Goal: Task Accomplishment & Management: Use online tool/utility

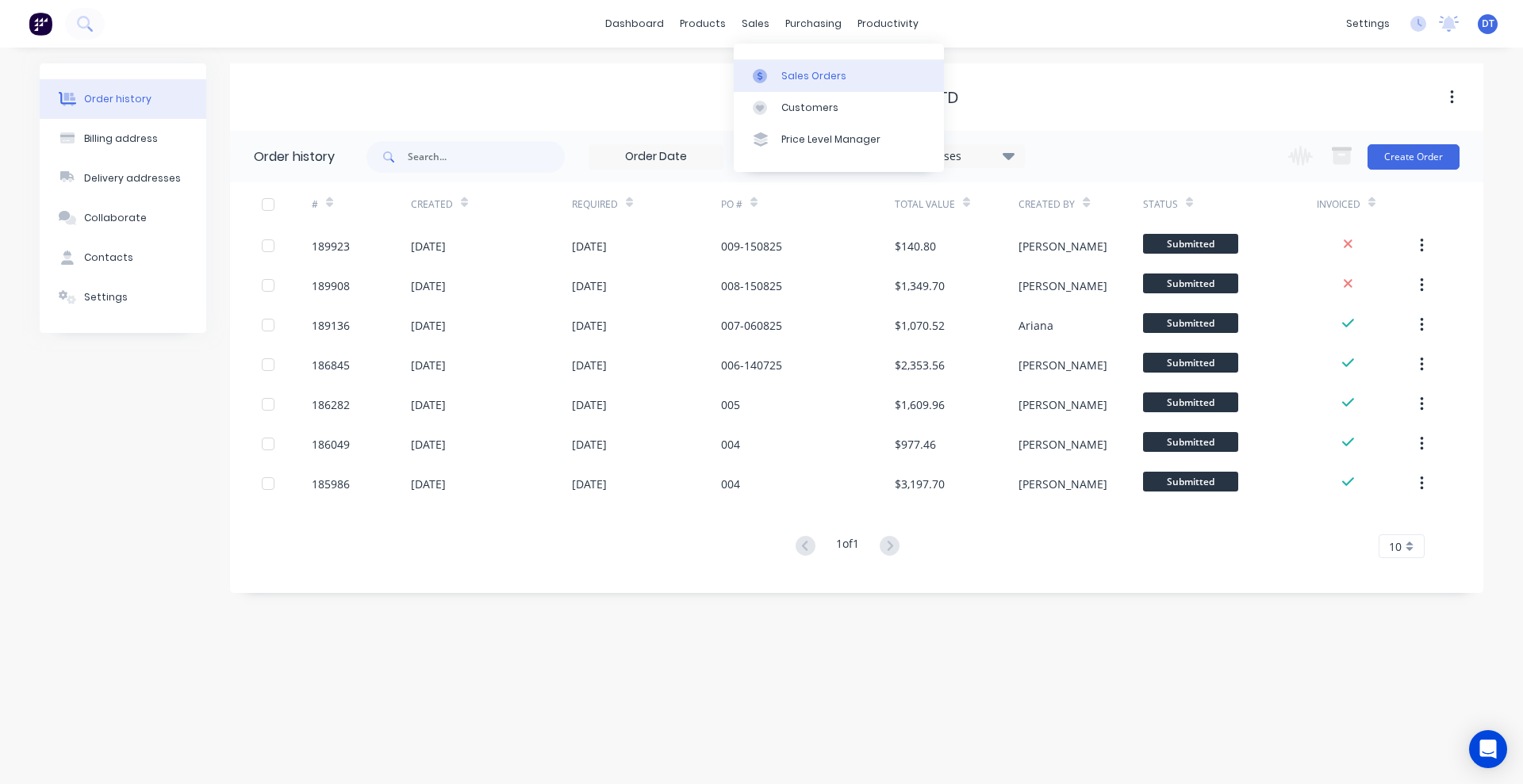
click at [766, 74] on icon at bounding box center [759, 75] width 14 height 14
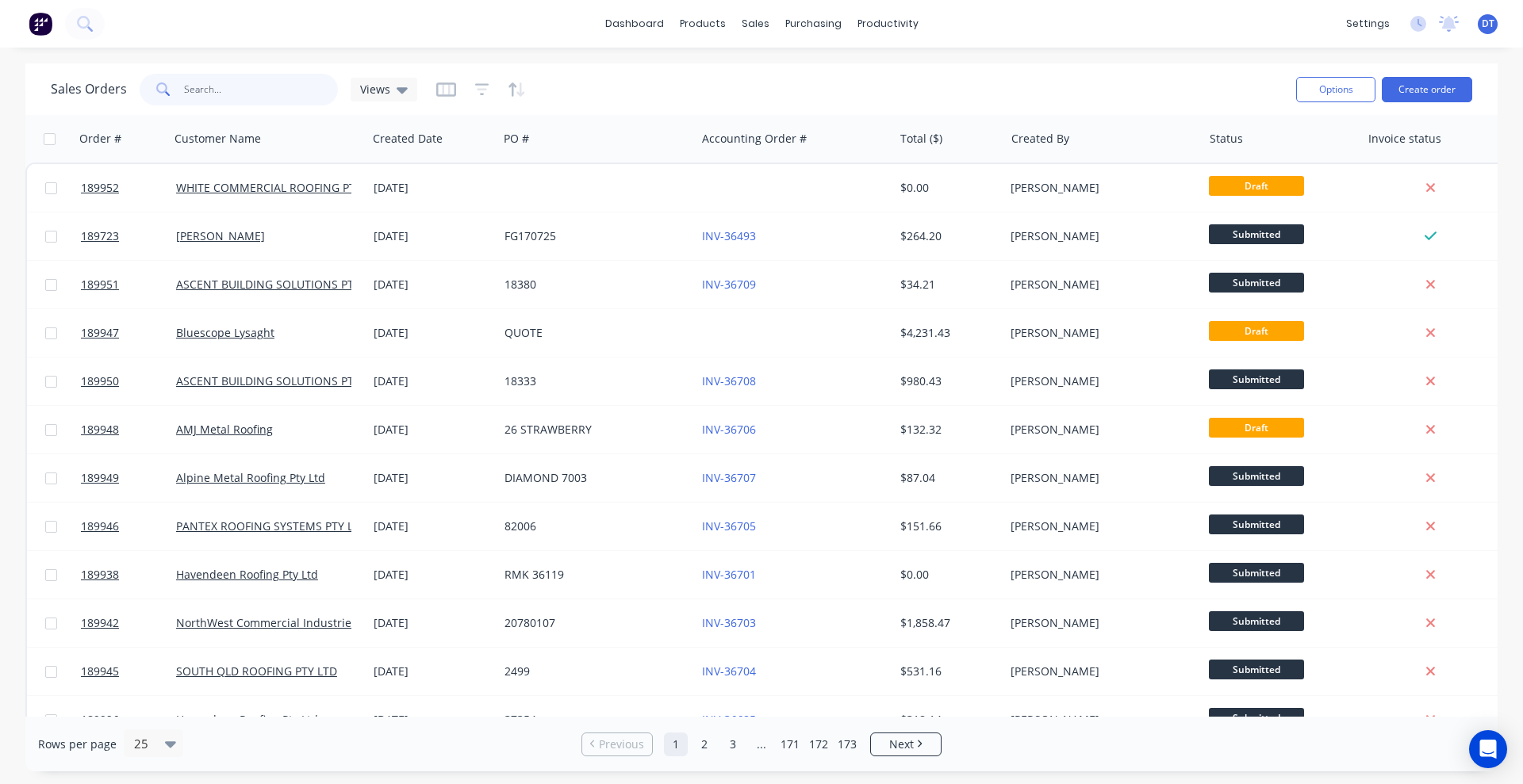
click at [196, 96] on input "text" at bounding box center [261, 90] width 154 height 32
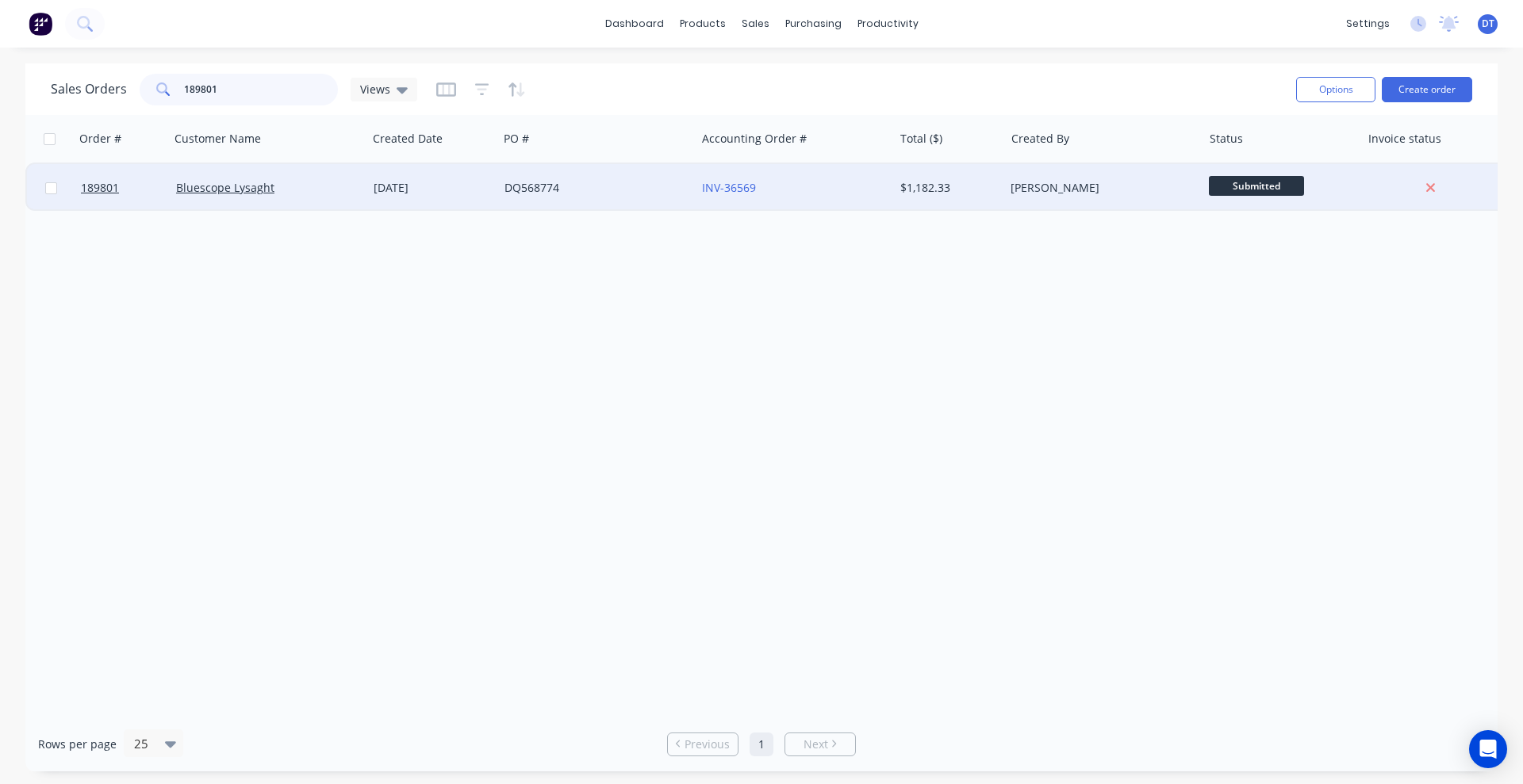
type input "189801"
click at [637, 187] on div "DQ568774" at bounding box center [593, 187] width 176 height 16
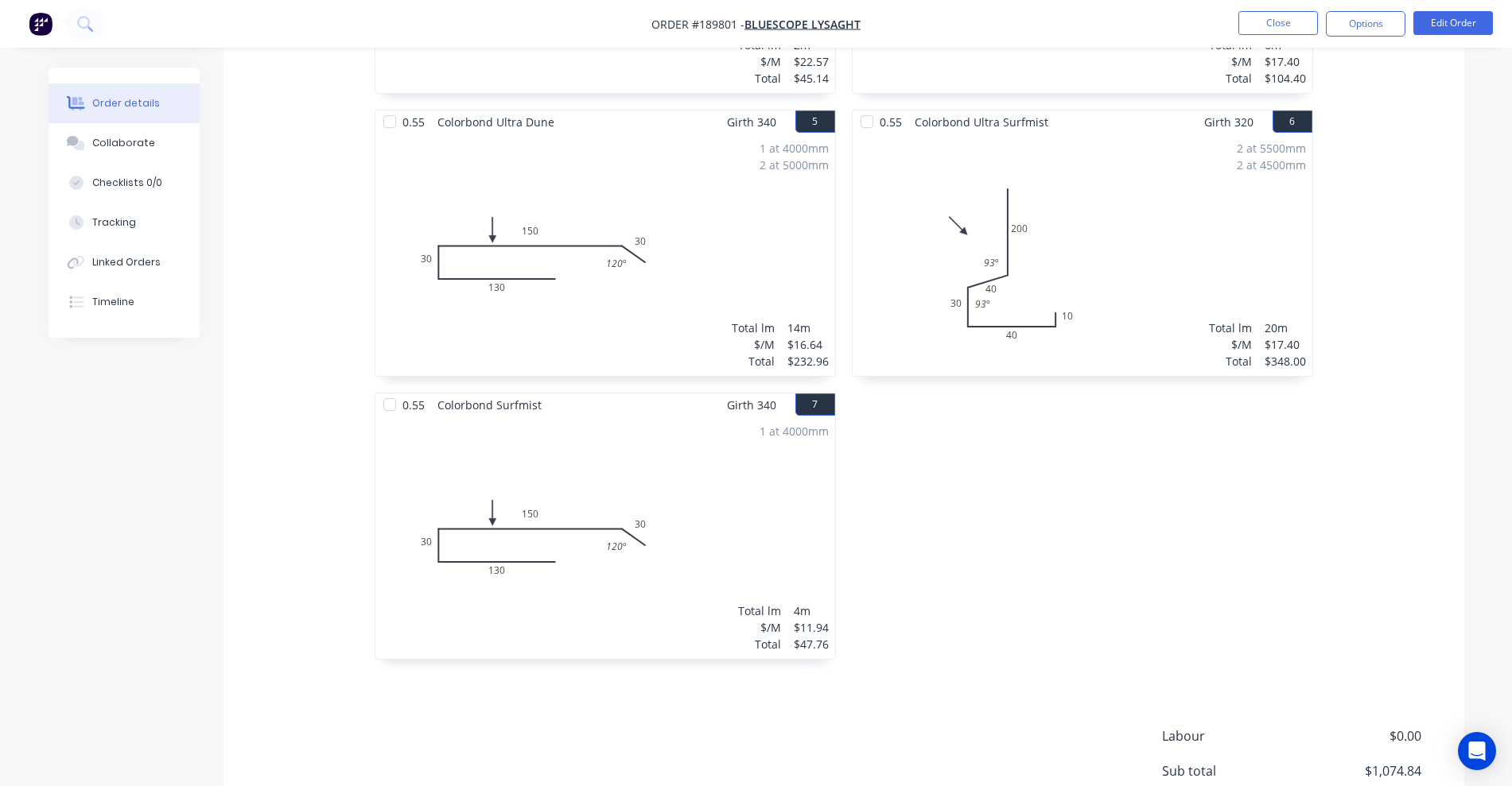
scroll to position [894, 0]
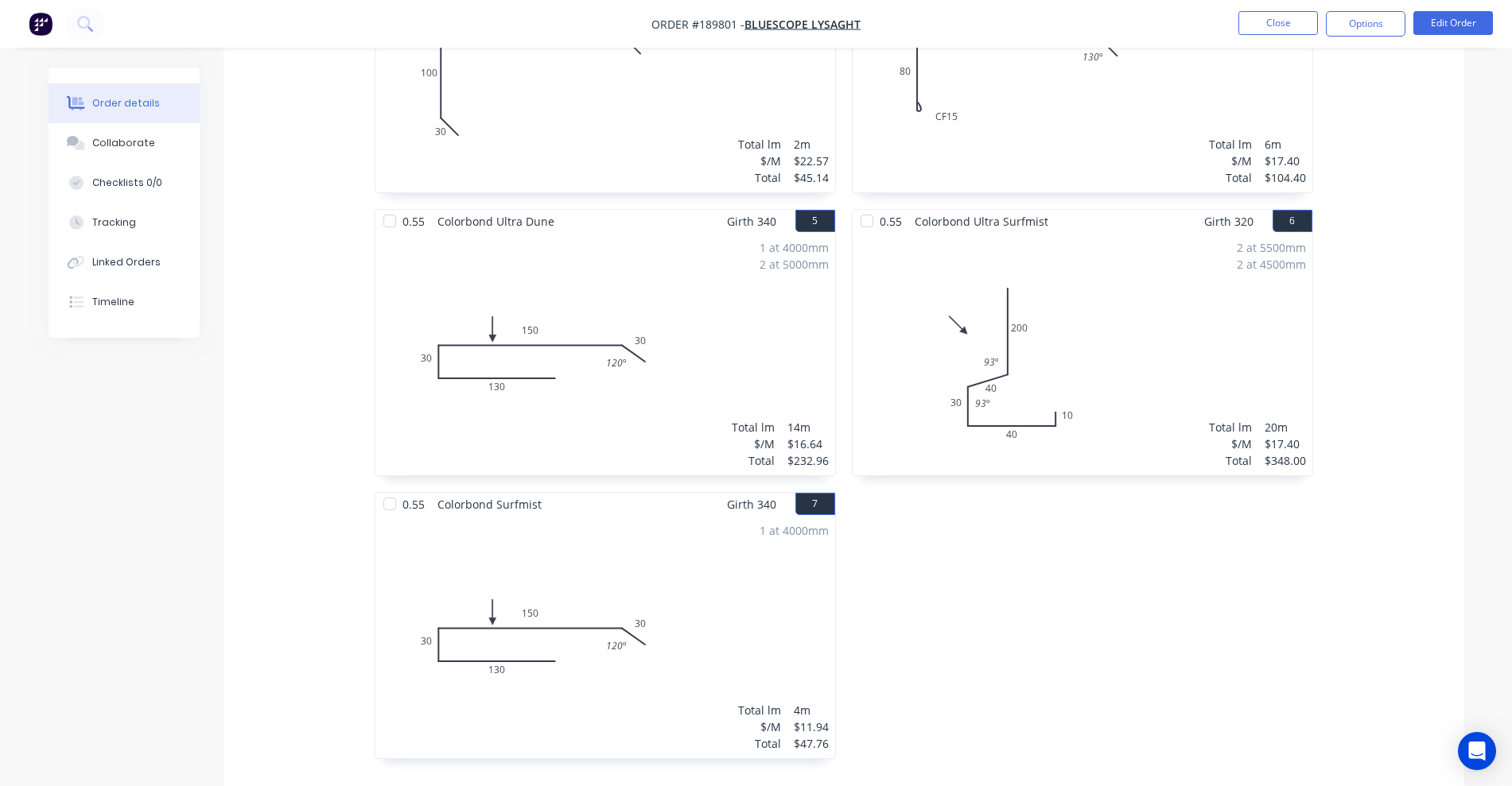
drag, startPoint x: 1350, startPoint y: 18, endPoint x: 1342, endPoint y: 42, distance: 25.3
click at [1006, 19] on button "Options" at bounding box center [1366, 23] width 80 height 26
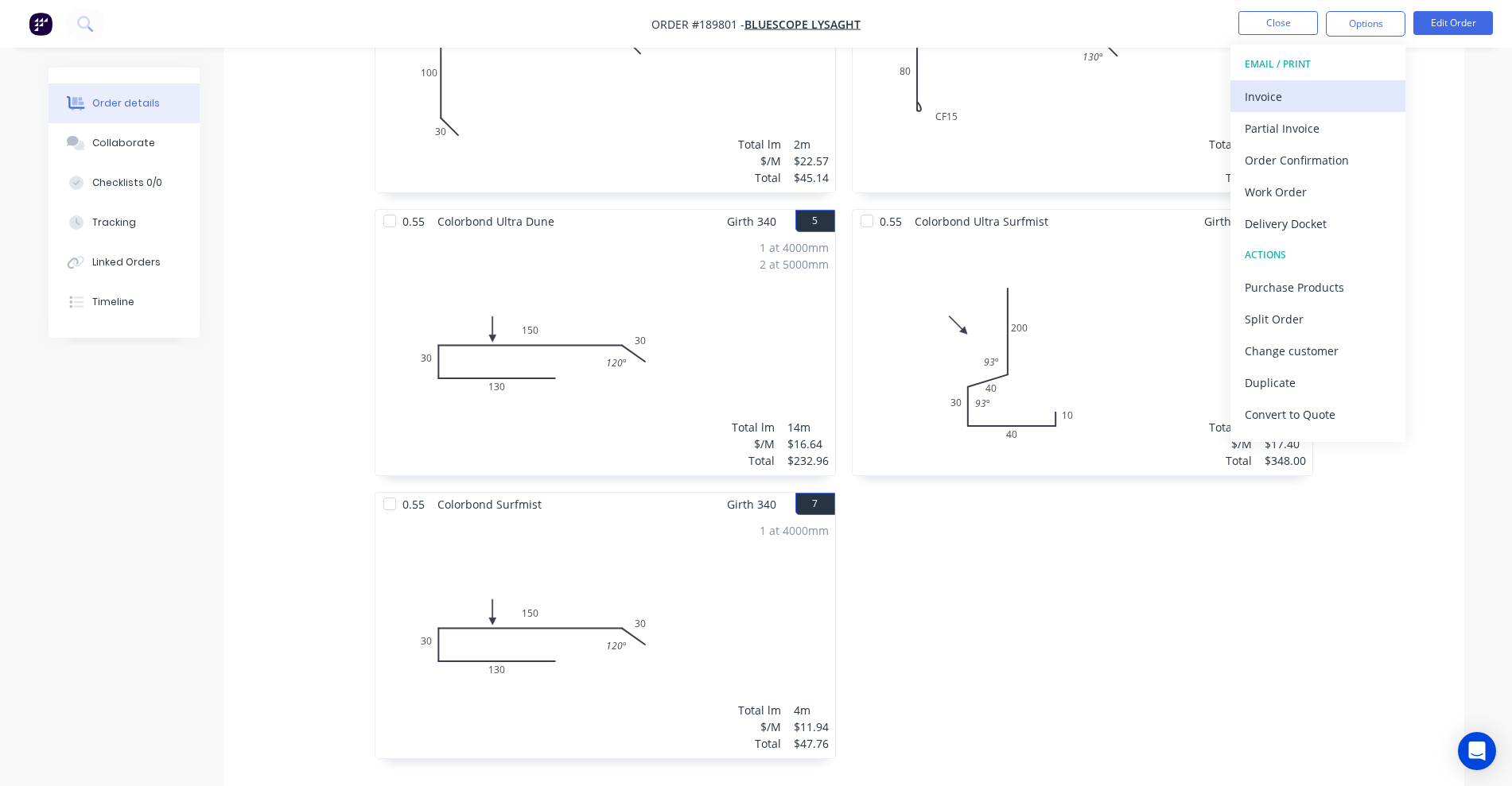
click at [1006, 99] on div "Invoice" at bounding box center [1318, 96] width 146 height 23
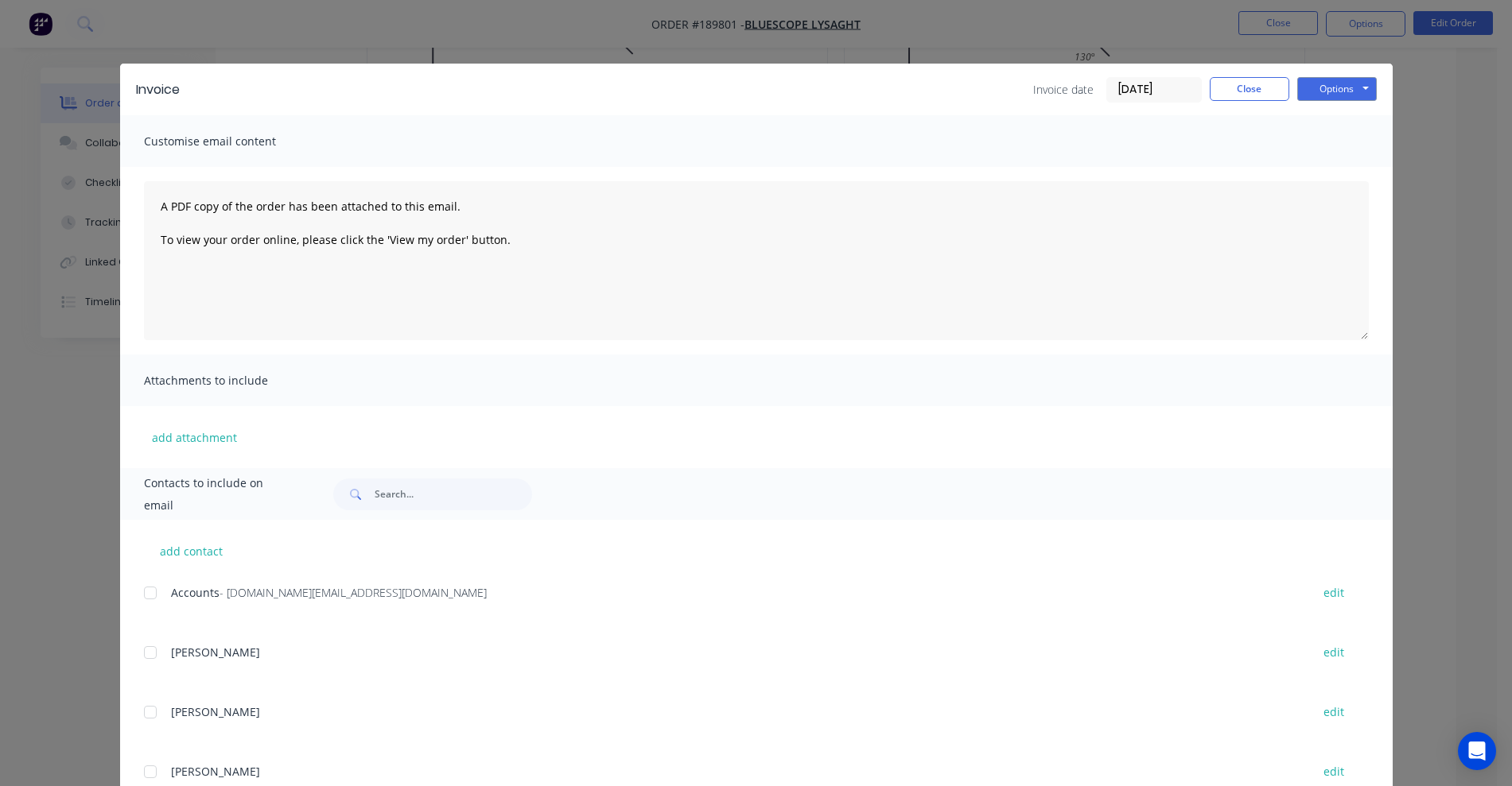
click at [139, 592] on div at bounding box center [150, 593] width 32 height 32
click at [1006, 89] on button "Options" at bounding box center [1337, 89] width 80 height 24
click at [1006, 167] on button "Email" at bounding box center [1348, 170] width 102 height 27
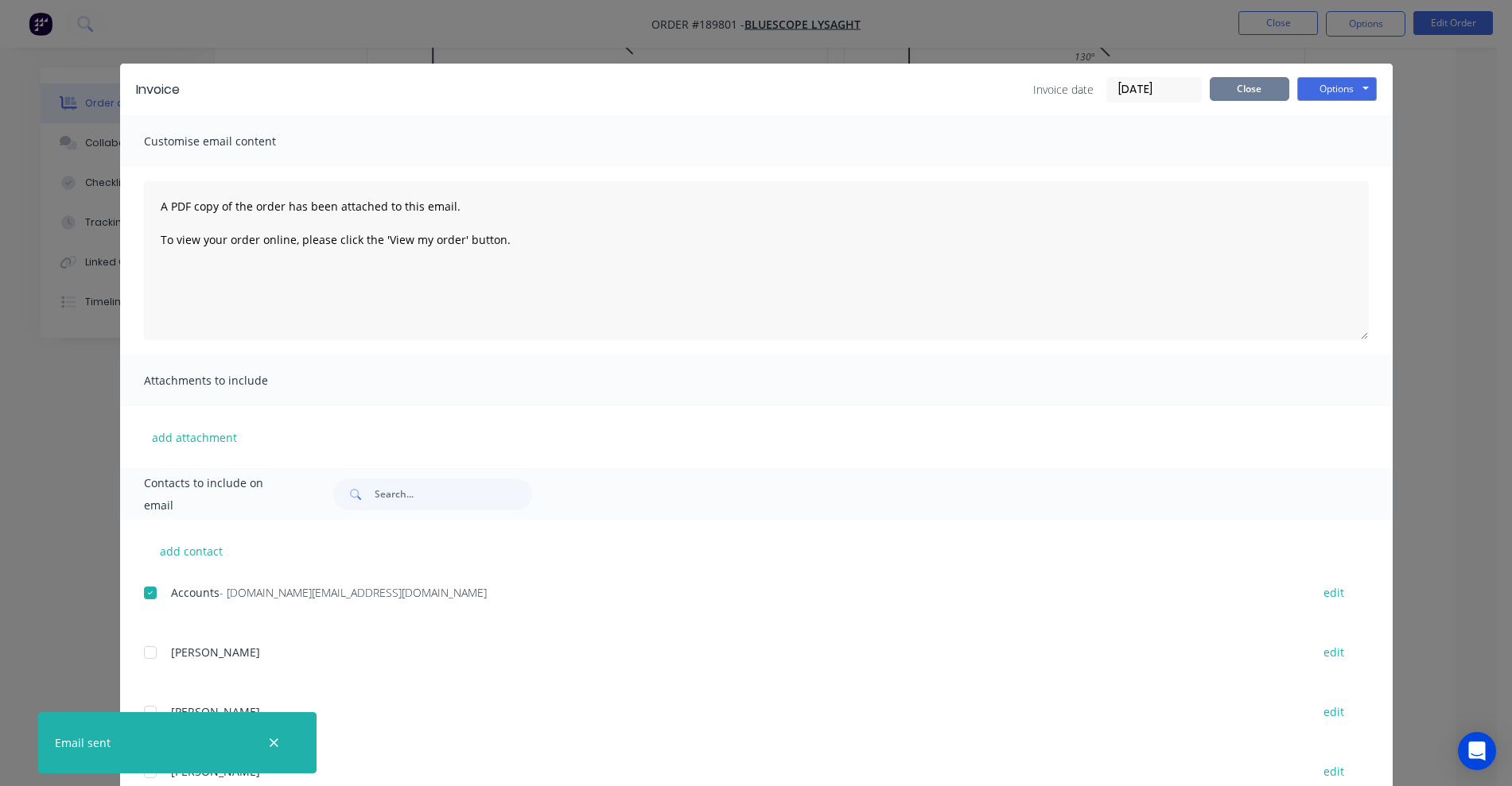
click at [1006, 92] on button "Close" at bounding box center [1249, 89] width 80 height 24
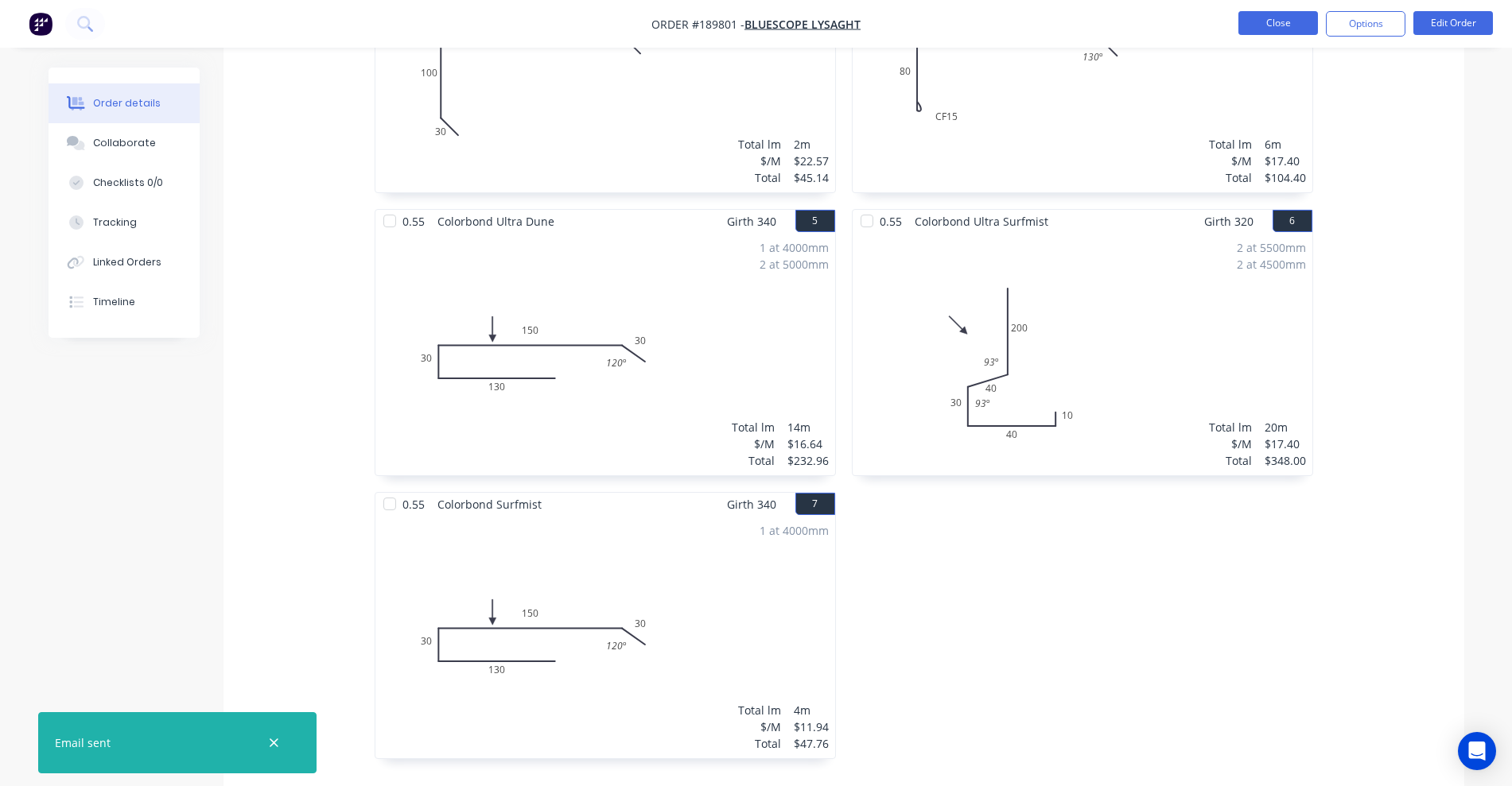
click at [1006, 27] on button "Close" at bounding box center [1278, 22] width 80 height 24
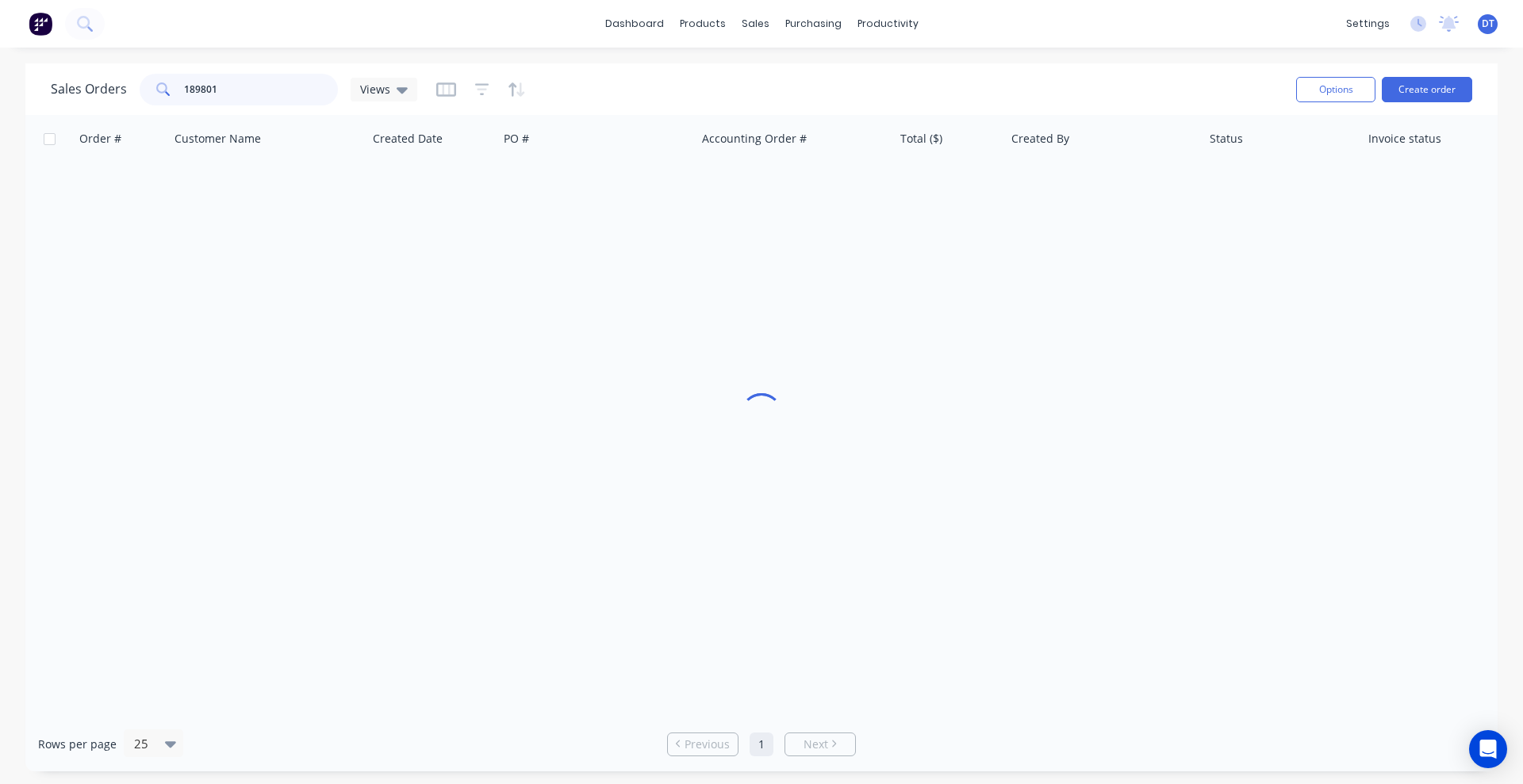
click at [248, 91] on input "189801" at bounding box center [261, 90] width 154 height 32
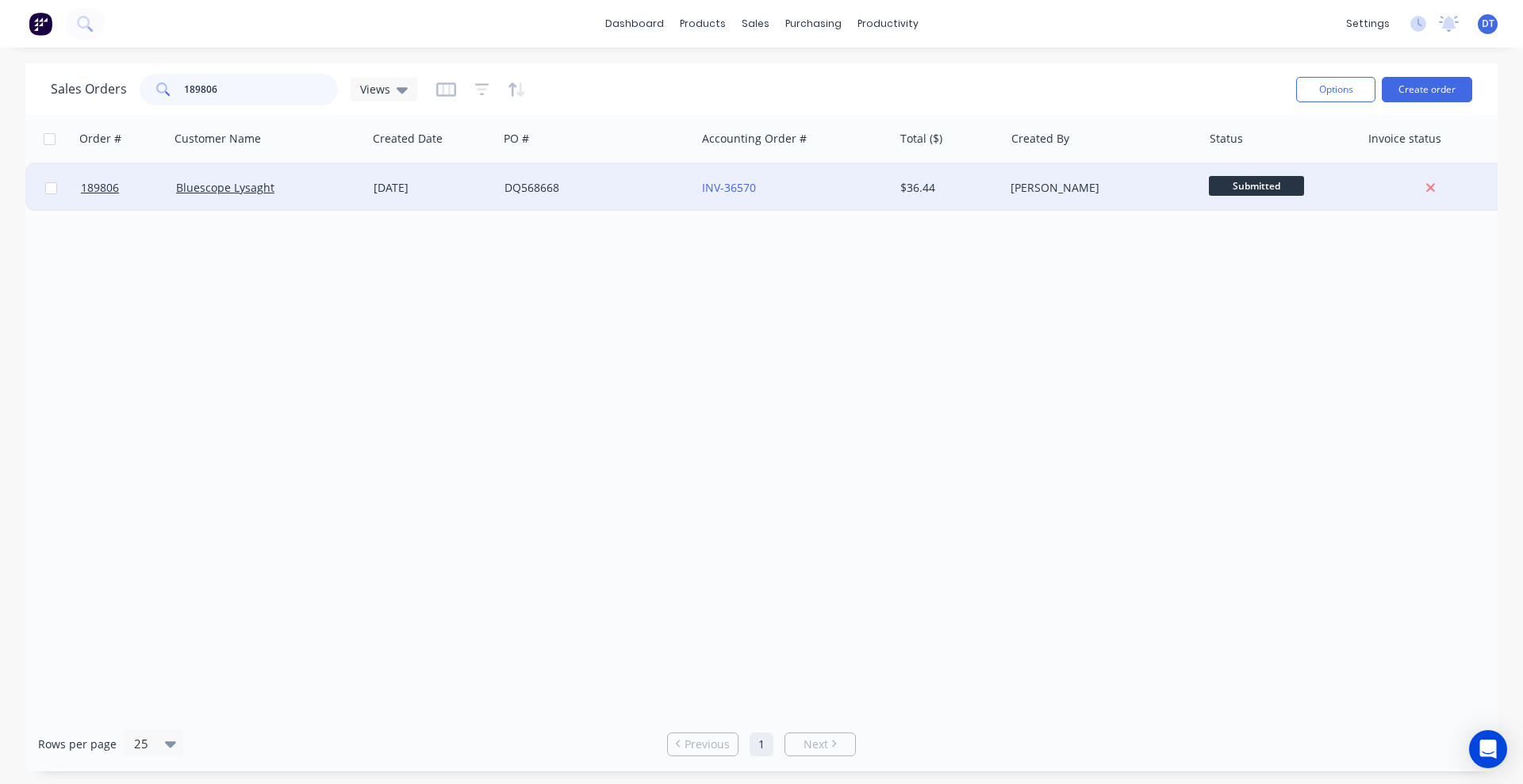
type input "189806"
click at [315, 194] on div "Bluescope Lysaght" at bounding box center [264, 187] width 176 height 16
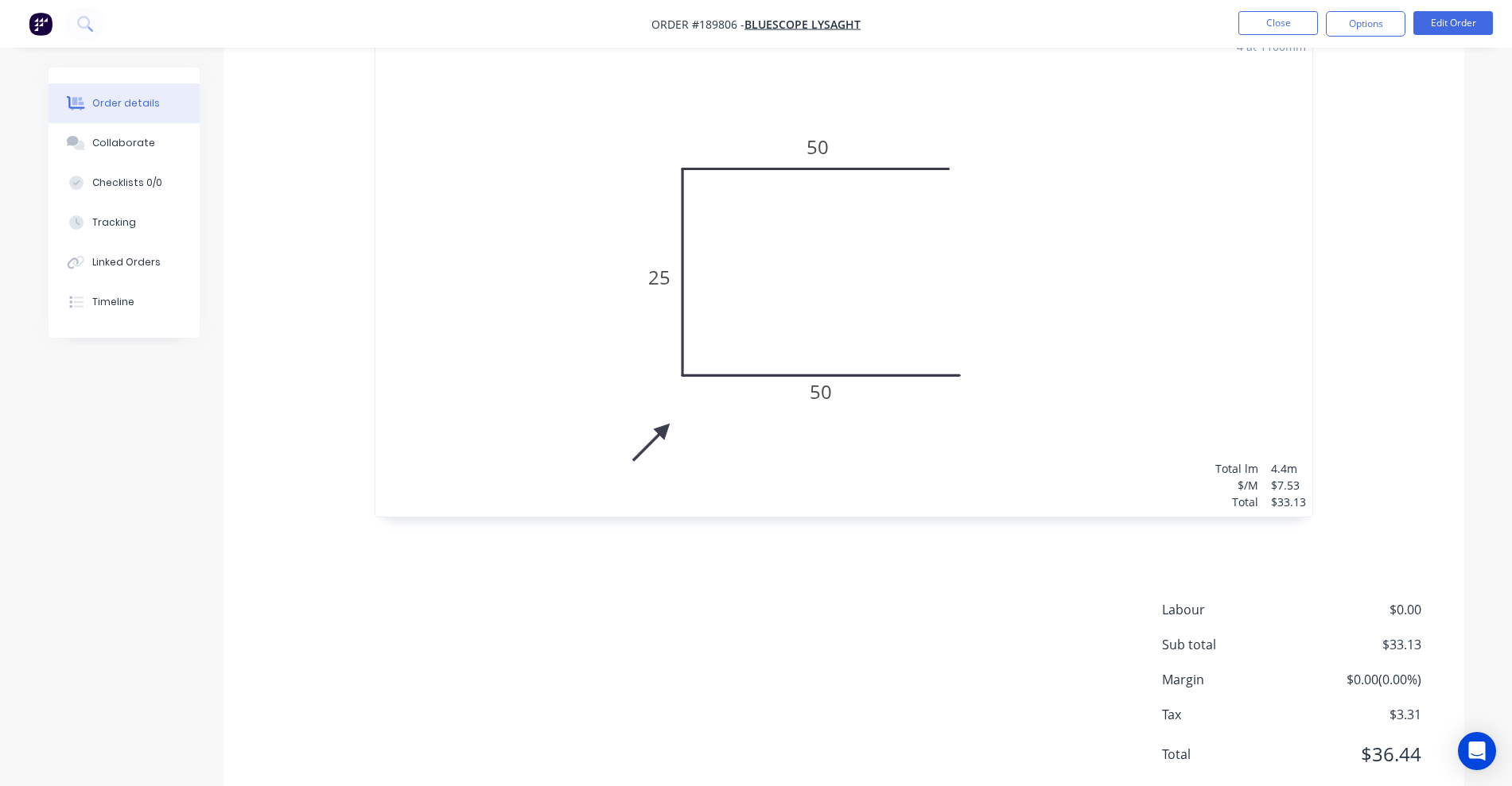
scroll to position [531, 0]
click at [1006, 17] on button "Options" at bounding box center [1366, 23] width 80 height 26
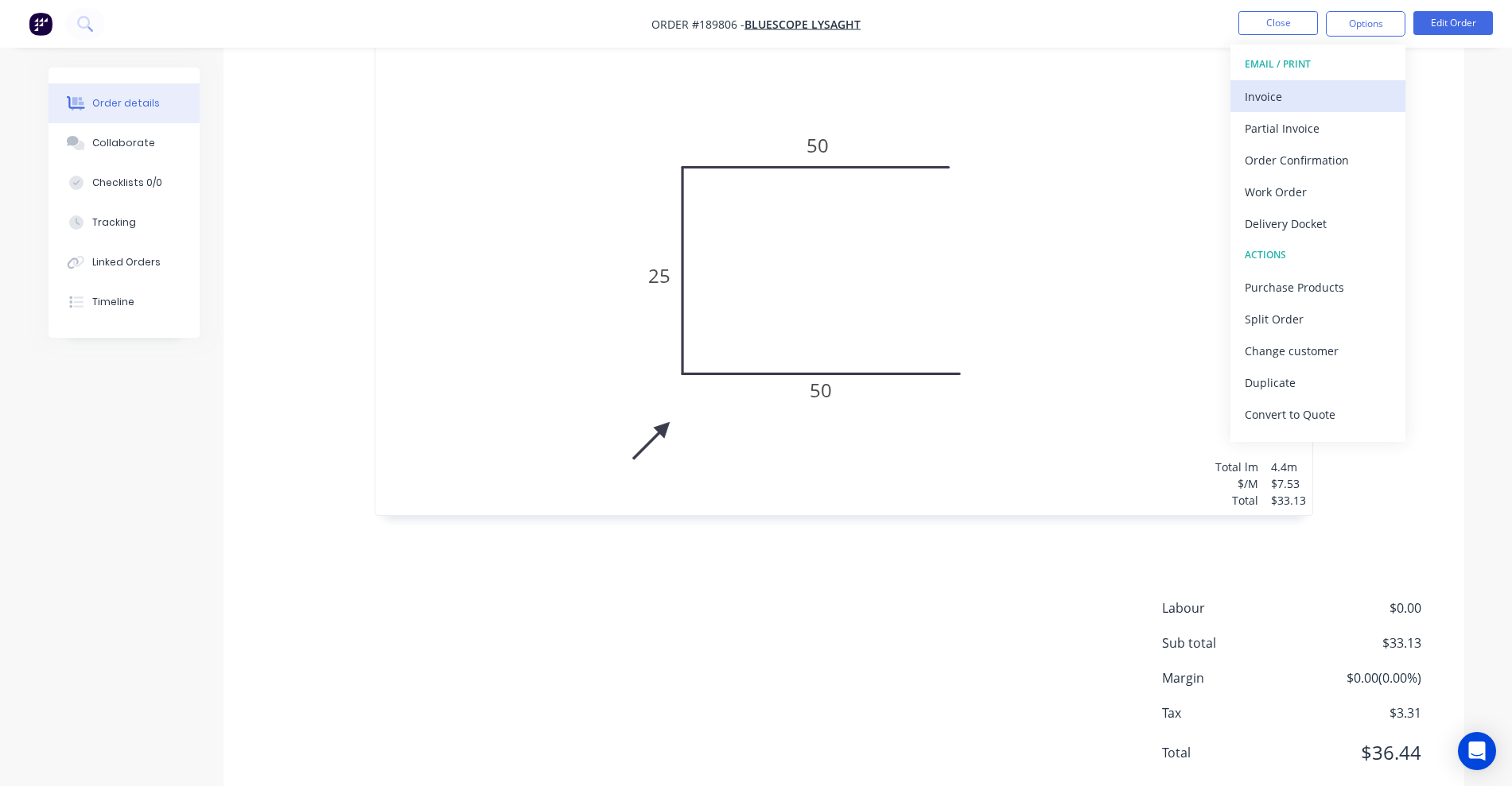
click at [1006, 90] on div "Invoice" at bounding box center [1318, 96] width 146 height 23
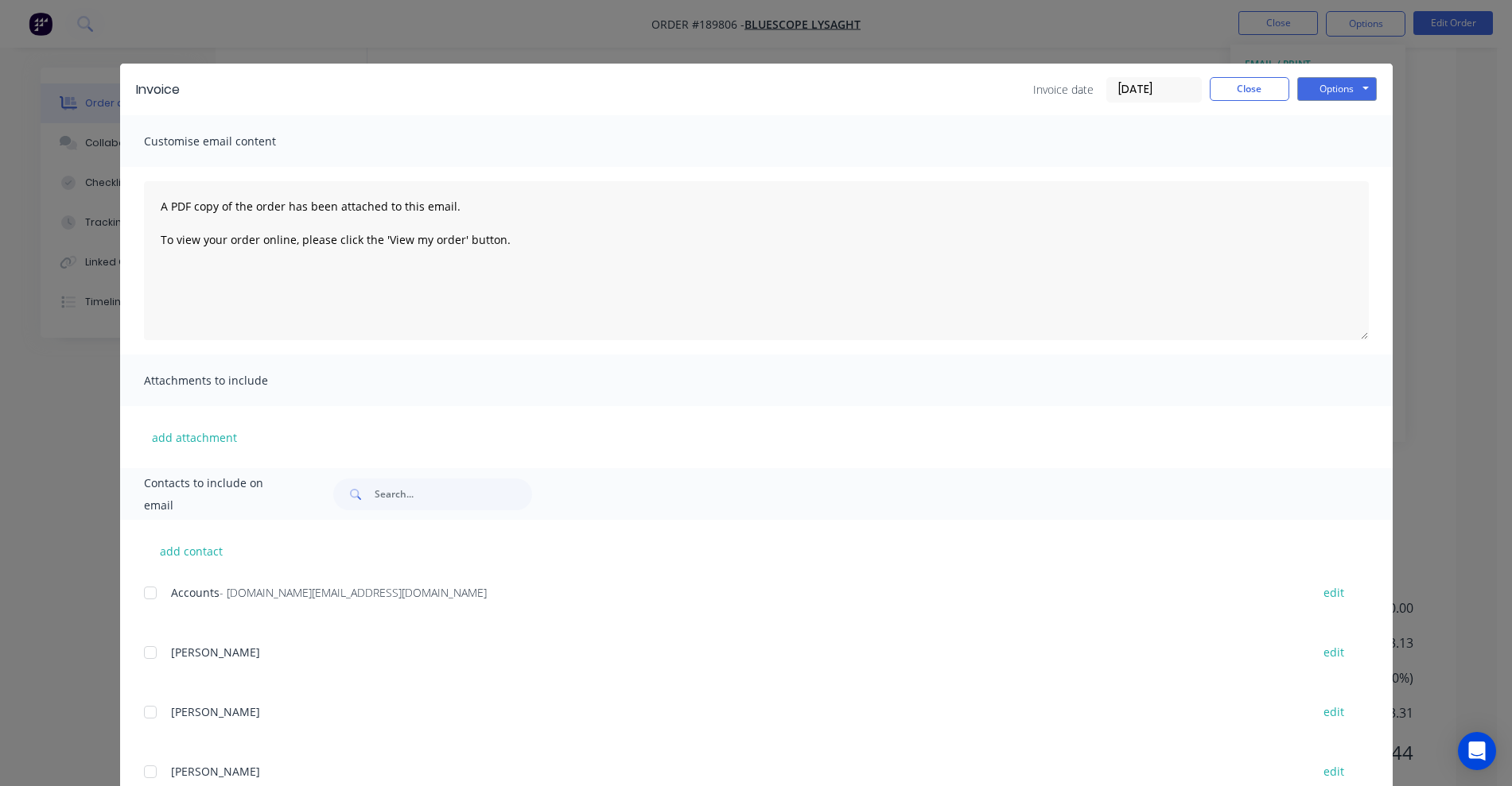
click at [135, 594] on div "add contact Accounts - [DOMAIN_NAME][EMAIL_ADDRESS][DOMAIN_NAME] edit [PERSON_N…" at bounding box center [756, 748] width 1272 height 456
click at [147, 595] on div at bounding box center [150, 593] width 32 height 32
click at [1006, 79] on button "Options" at bounding box center [1337, 89] width 80 height 24
click at [1006, 179] on button "Email" at bounding box center [1348, 170] width 102 height 27
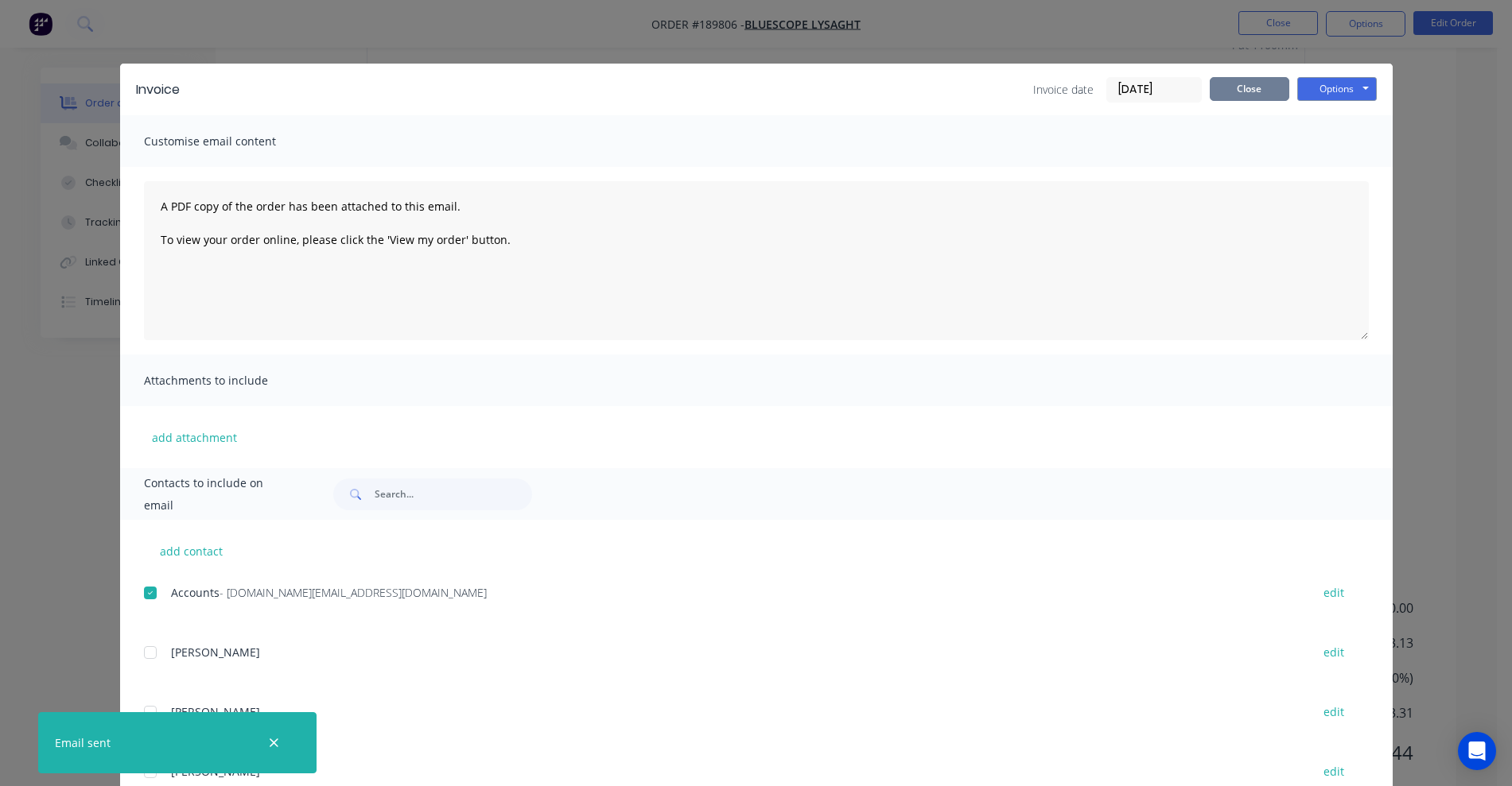
click at [1006, 94] on button "Close" at bounding box center [1249, 89] width 80 height 24
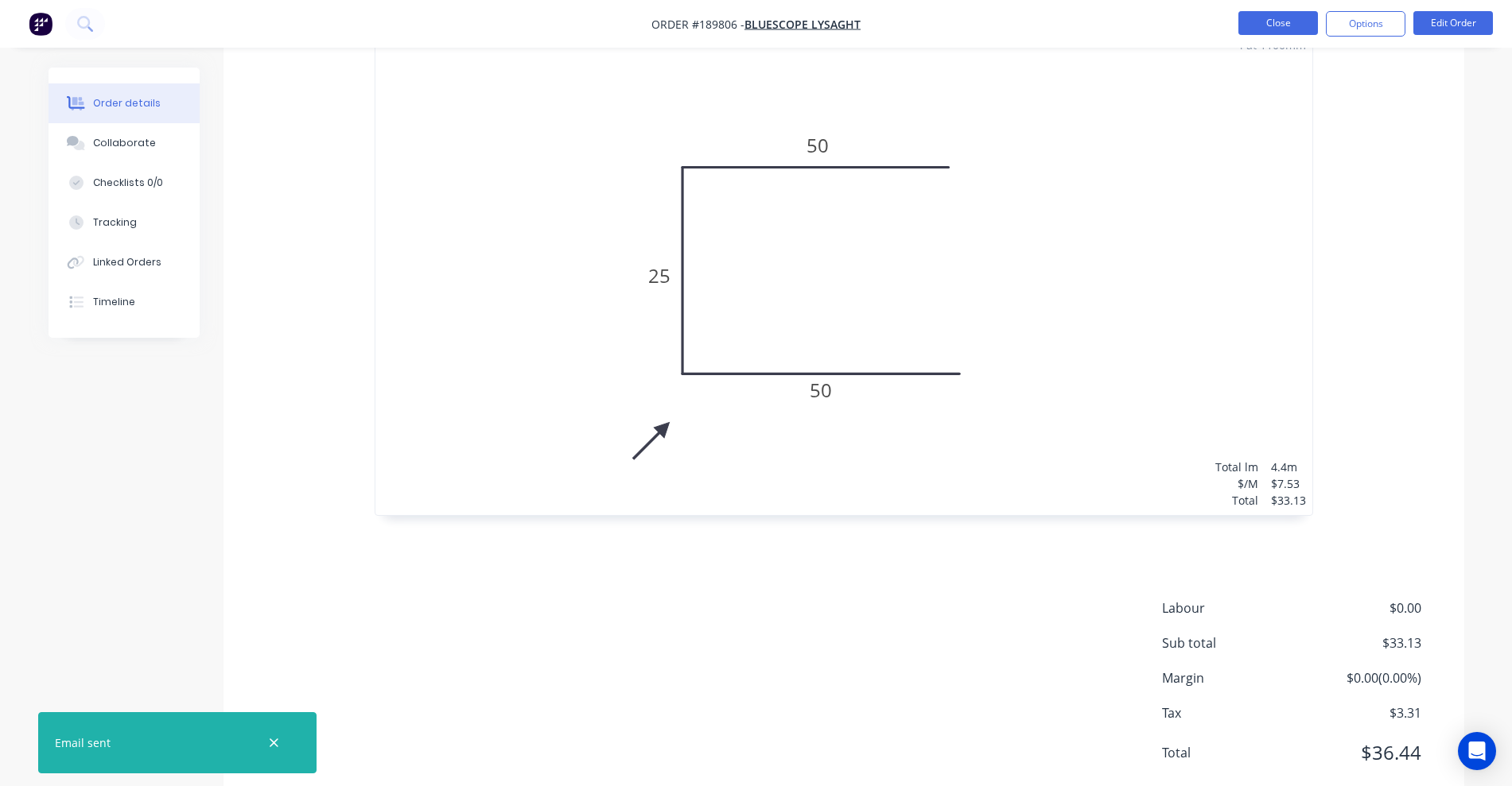
click at [1006, 25] on button "Close" at bounding box center [1278, 22] width 80 height 24
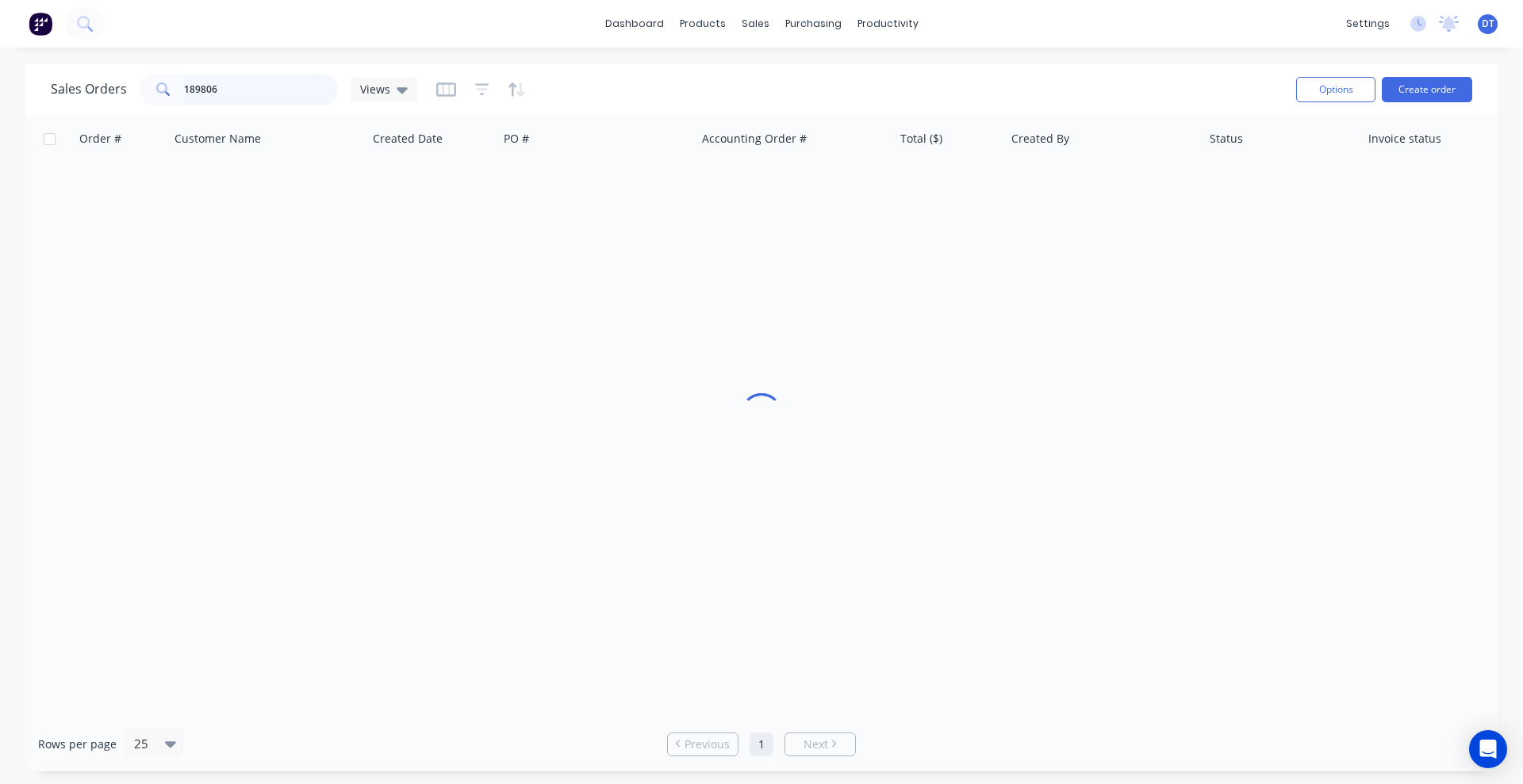
click at [231, 87] on input "189806" at bounding box center [261, 90] width 154 height 32
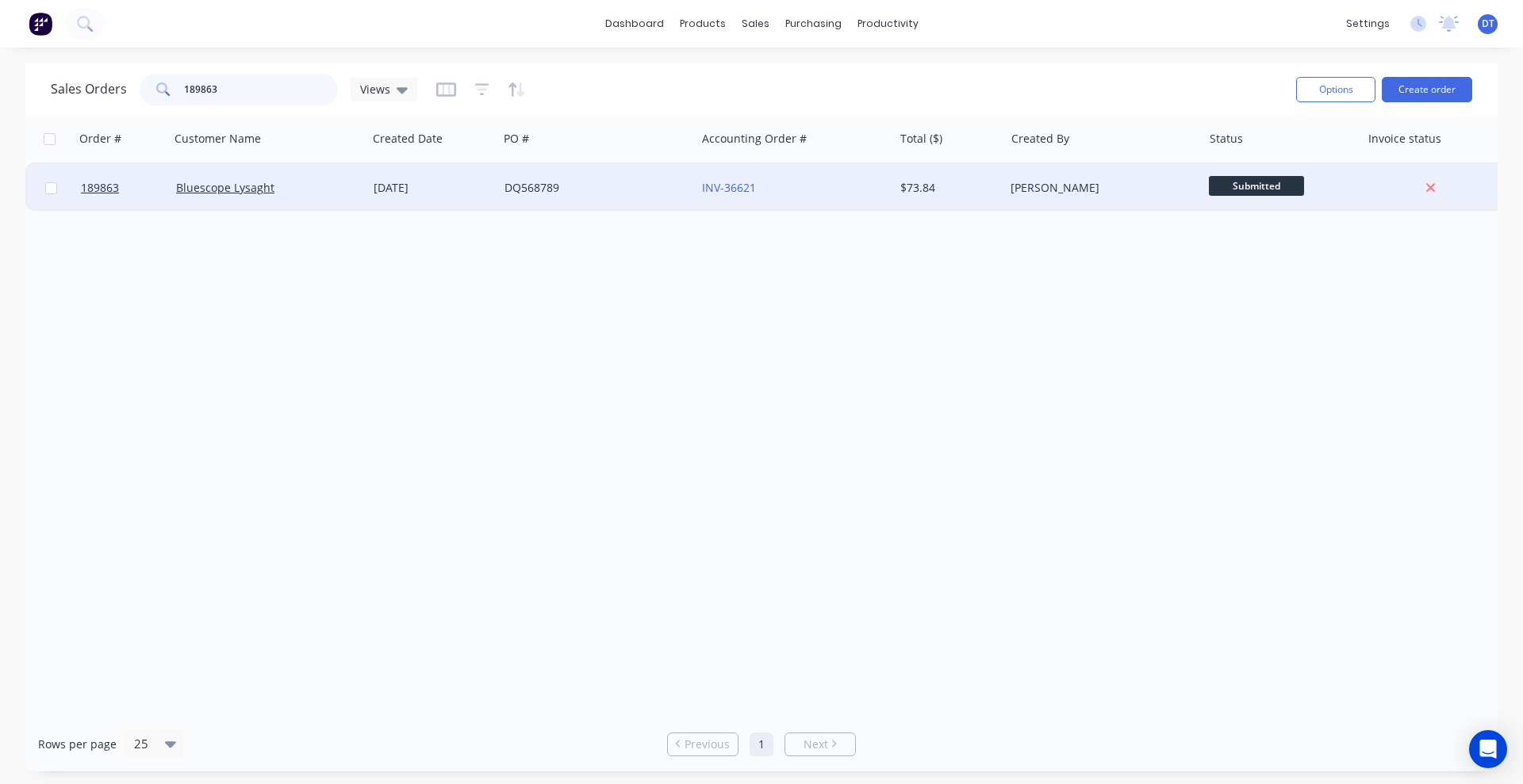
type input "189863"
click at [427, 187] on div "[DATE]" at bounding box center [432, 187] width 118 height 16
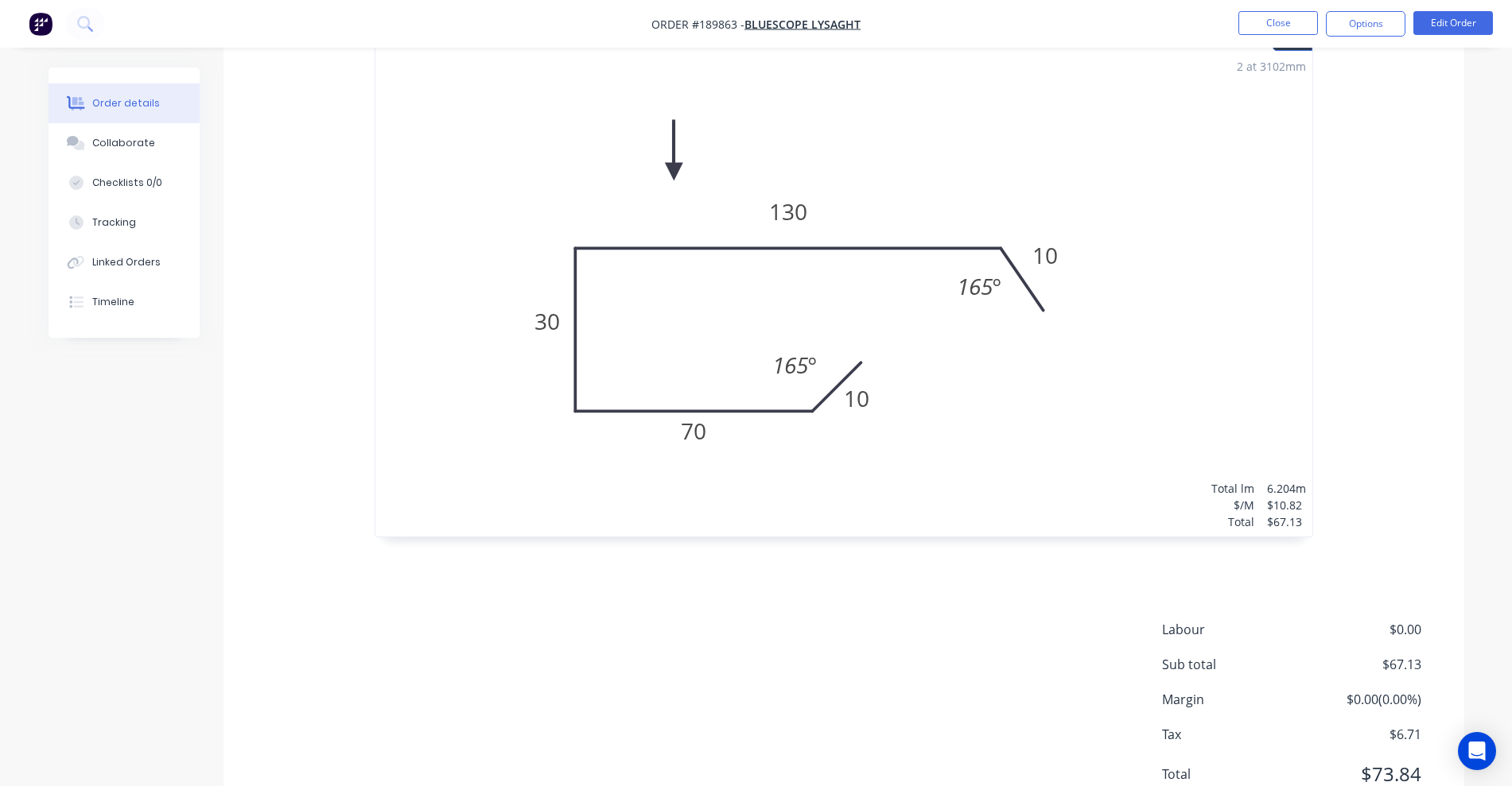
scroll to position [531, 0]
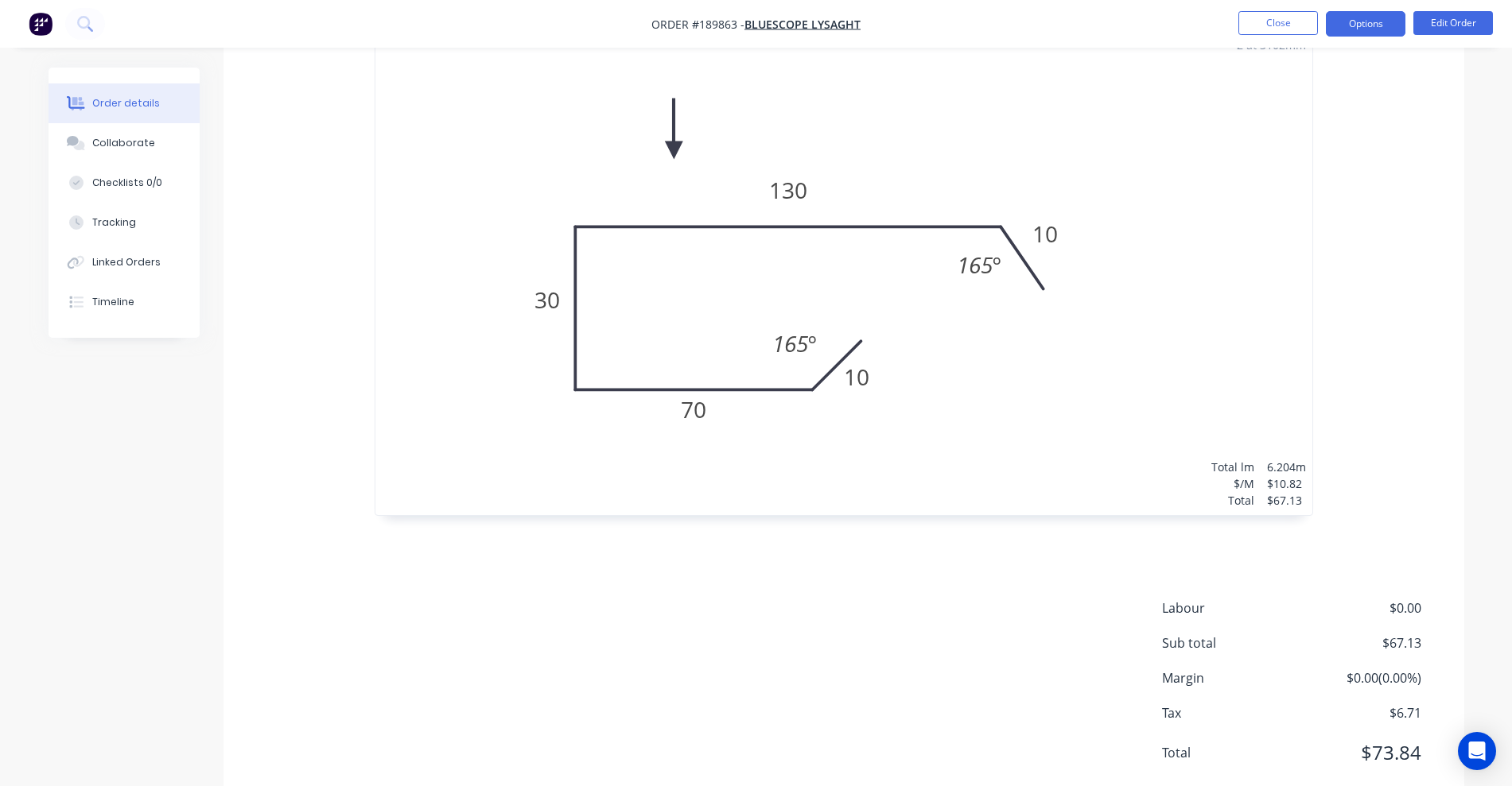
click at [1006, 11] on button "Options" at bounding box center [1366, 23] width 80 height 26
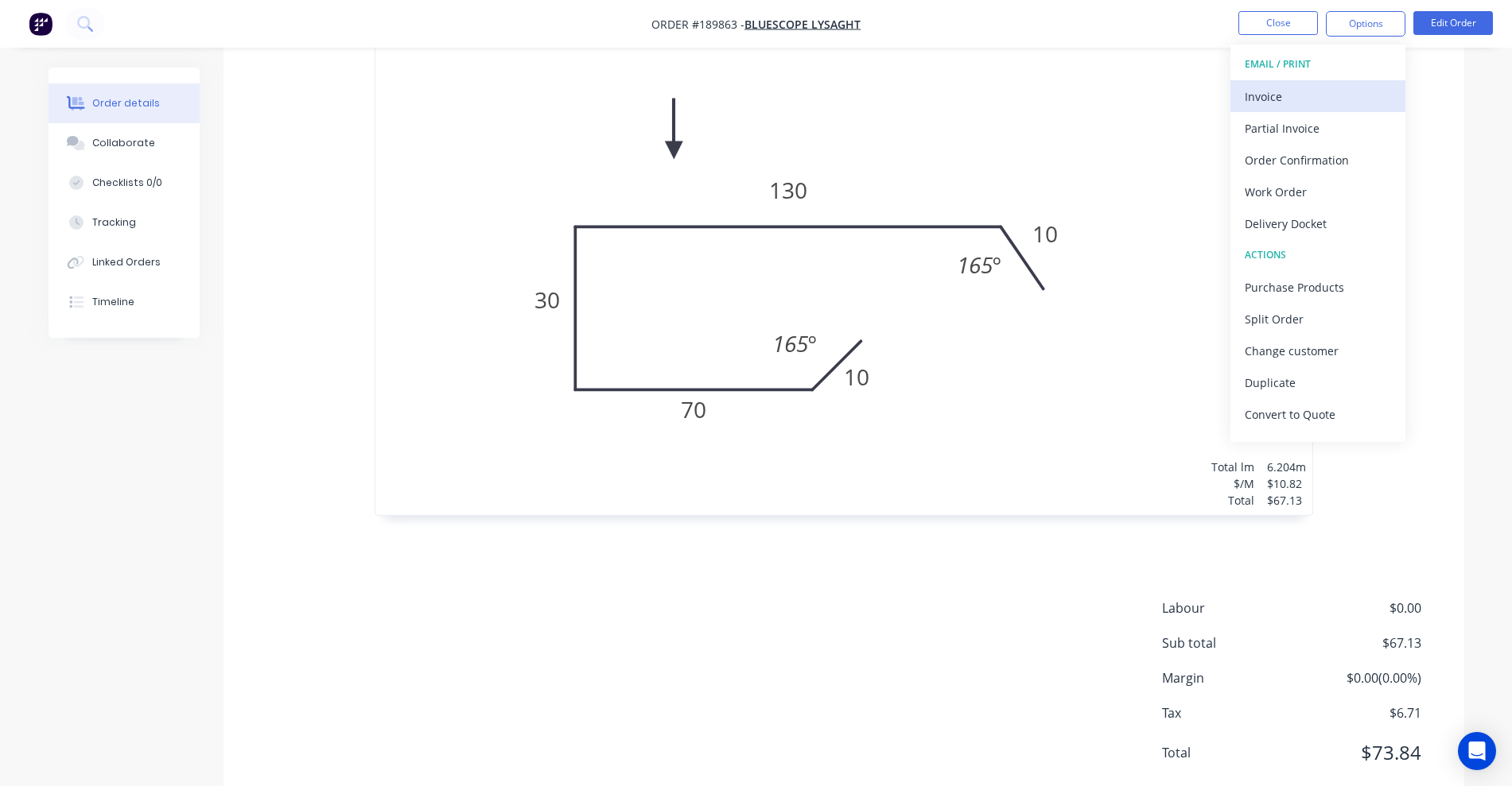
click at [1006, 101] on div "Invoice" at bounding box center [1318, 96] width 146 height 23
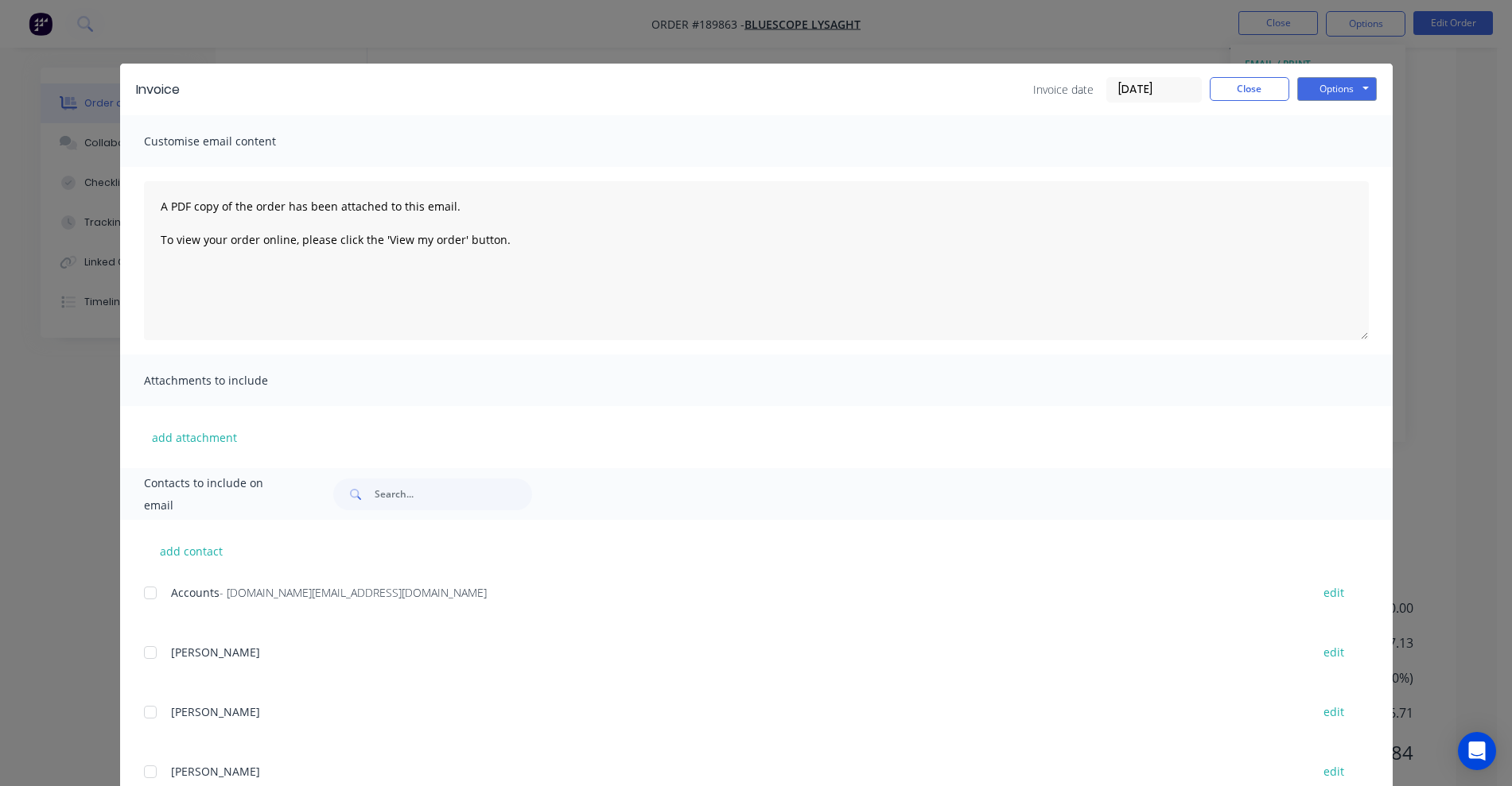
click at [150, 600] on div at bounding box center [150, 593] width 32 height 32
click at [1006, 89] on button "Options" at bounding box center [1337, 89] width 80 height 24
click at [1006, 175] on button "Email" at bounding box center [1348, 170] width 102 height 27
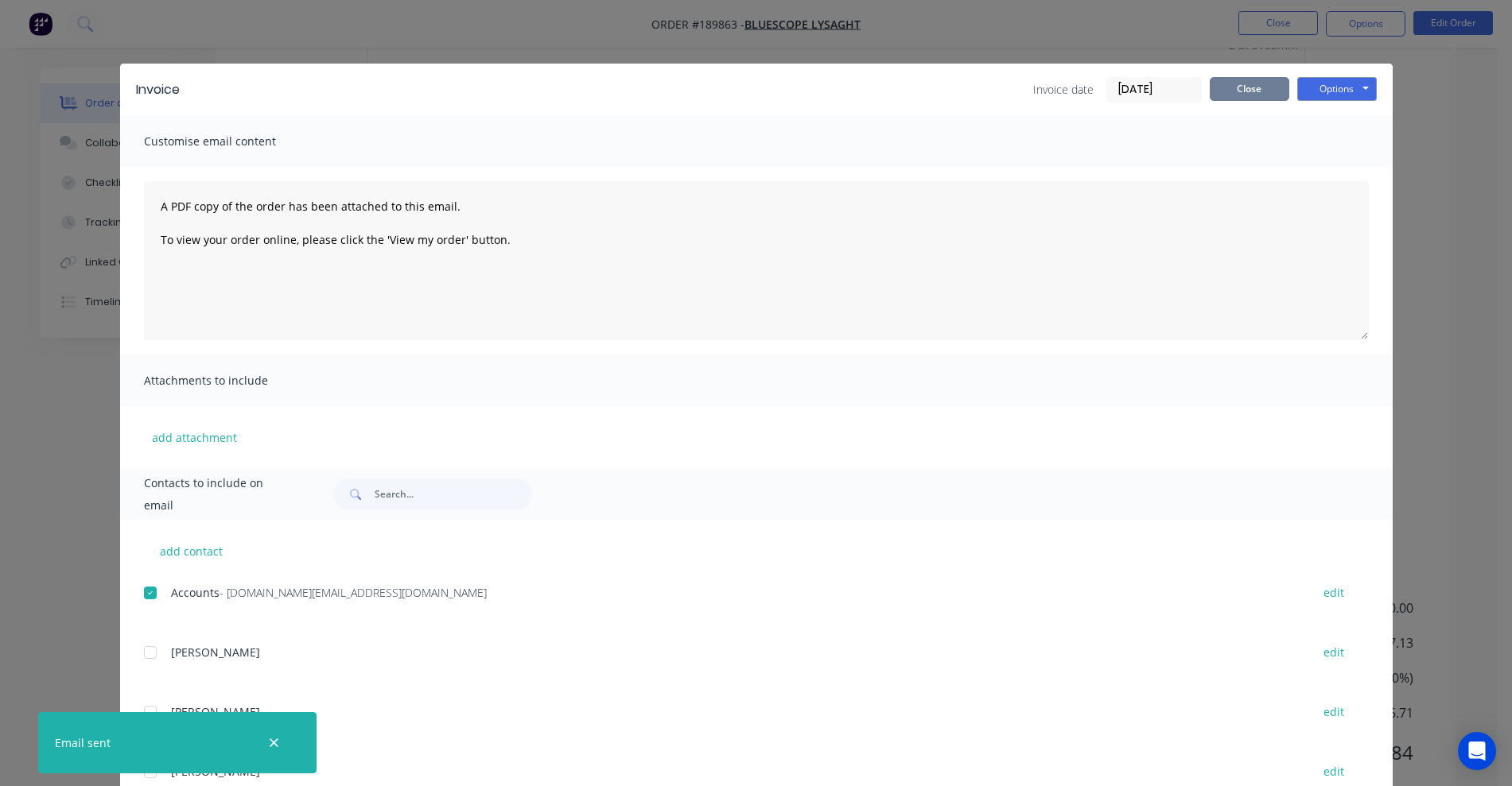
click at [1006, 95] on button "Close" at bounding box center [1249, 89] width 80 height 24
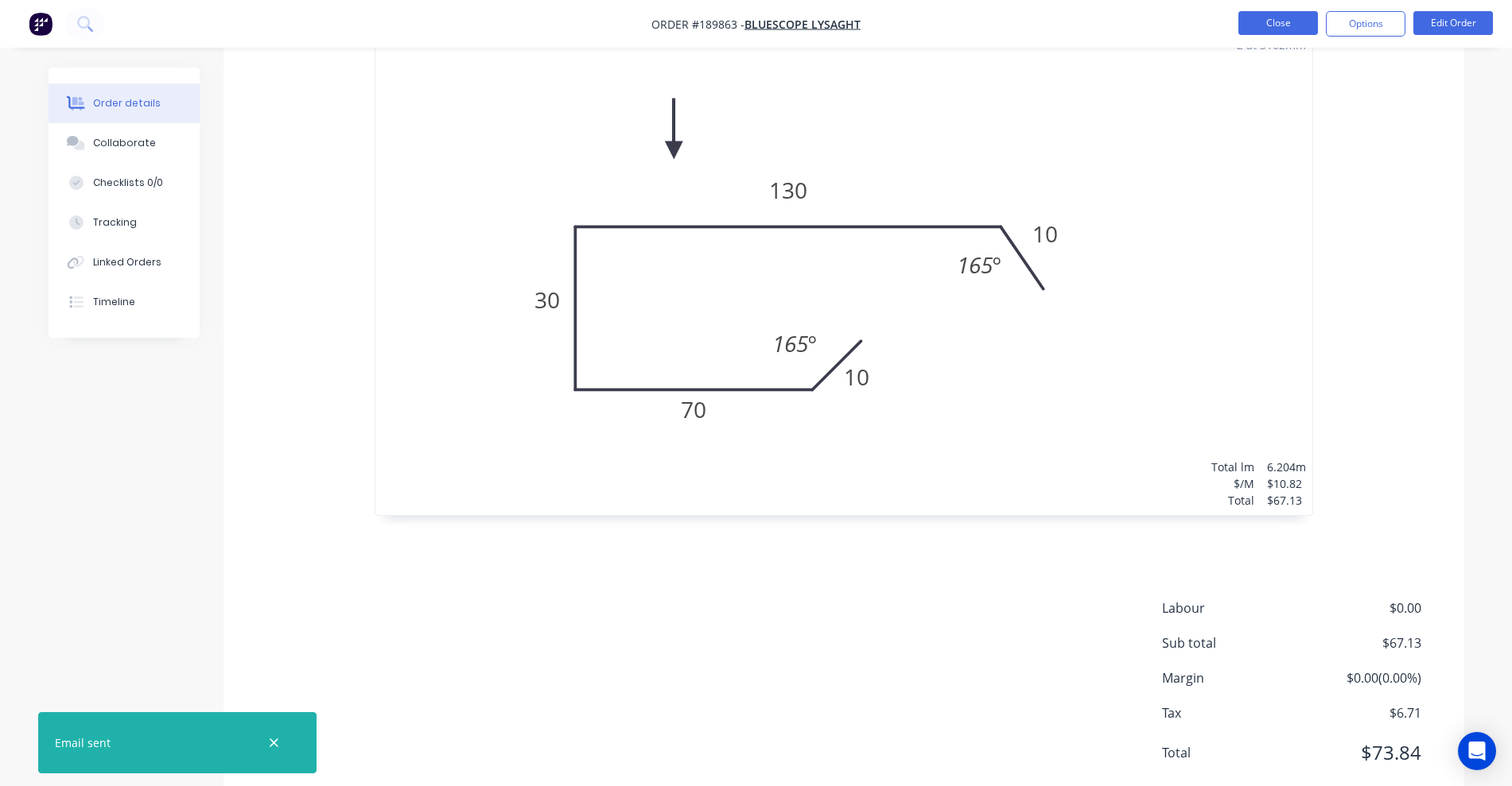
click at [1006, 12] on button "Close" at bounding box center [1278, 22] width 80 height 24
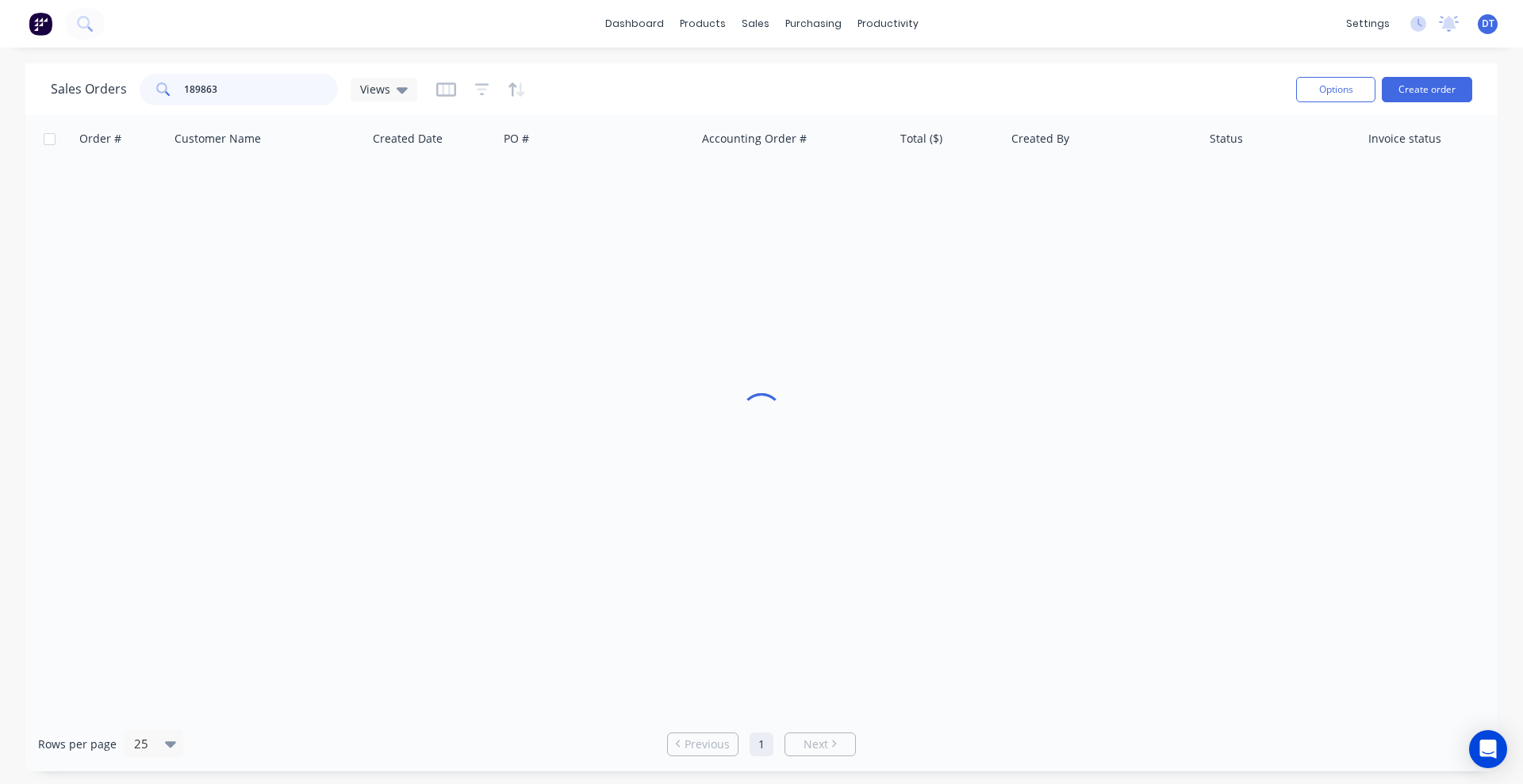
click at [230, 90] on input "189863" at bounding box center [261, 90] width 154 height 32
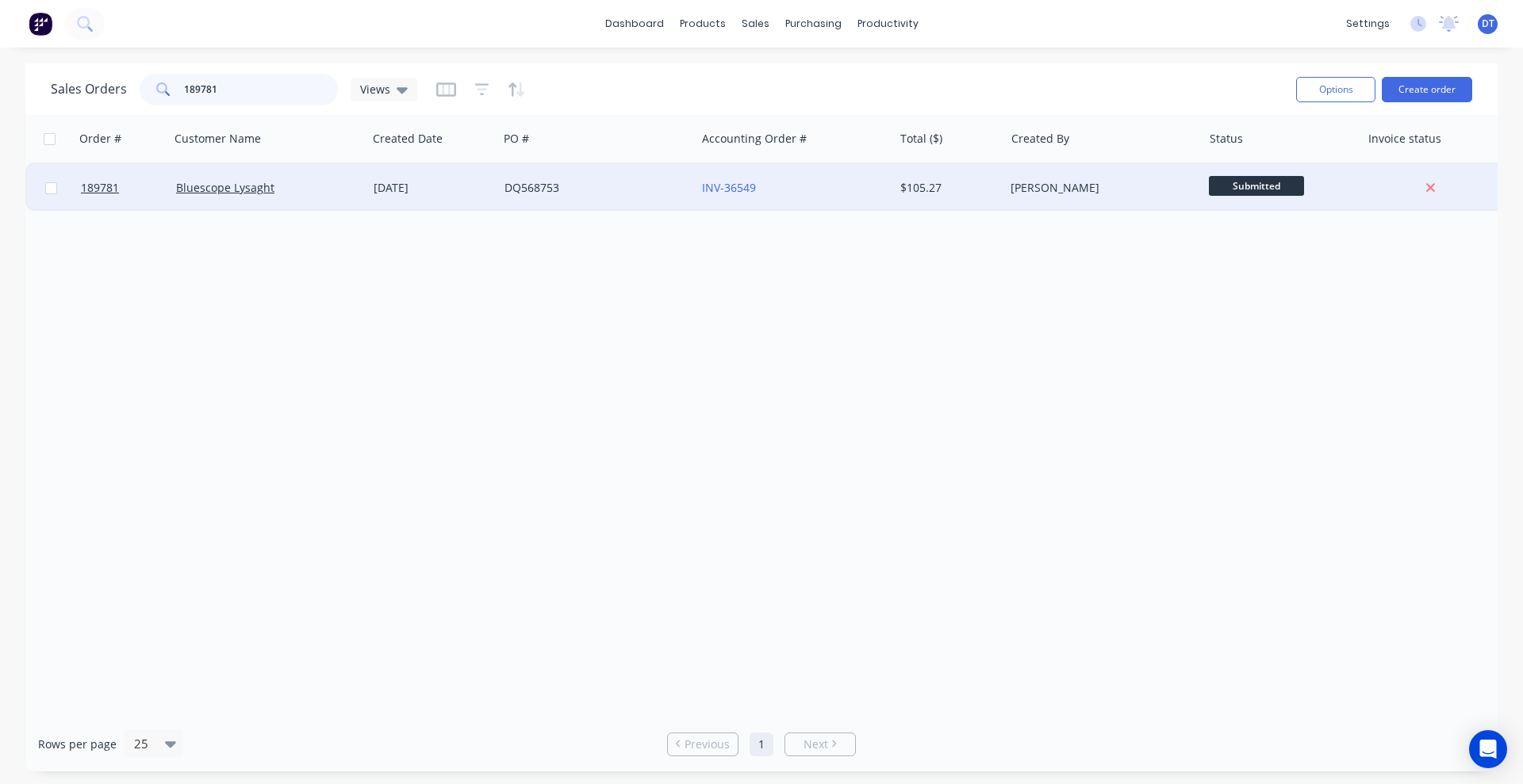
type input "189781"
click at [598, 200] on div "DQ568753" at bounding box center [597, 187] width 198 height 47
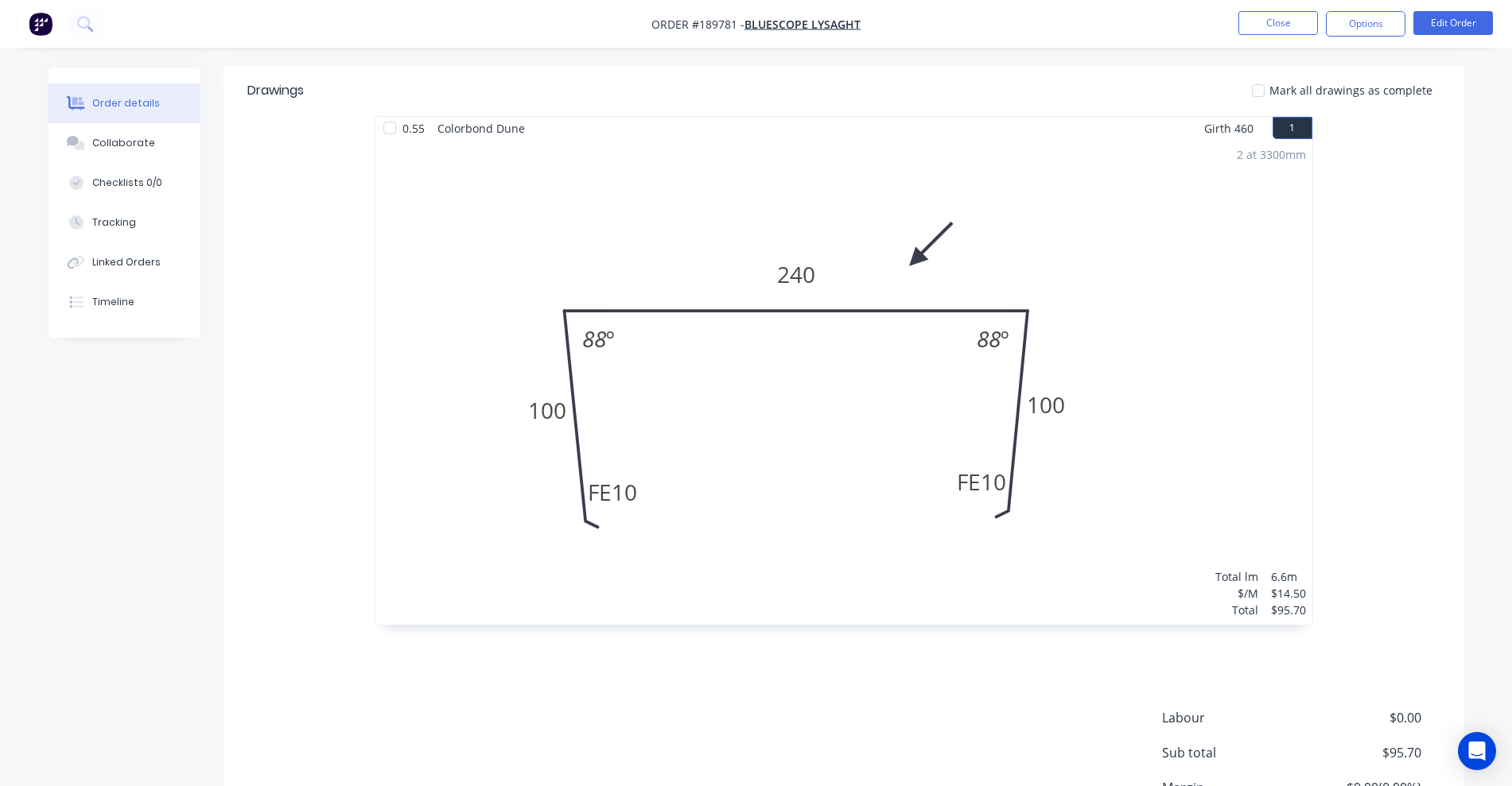
scroll to position [531, 0]
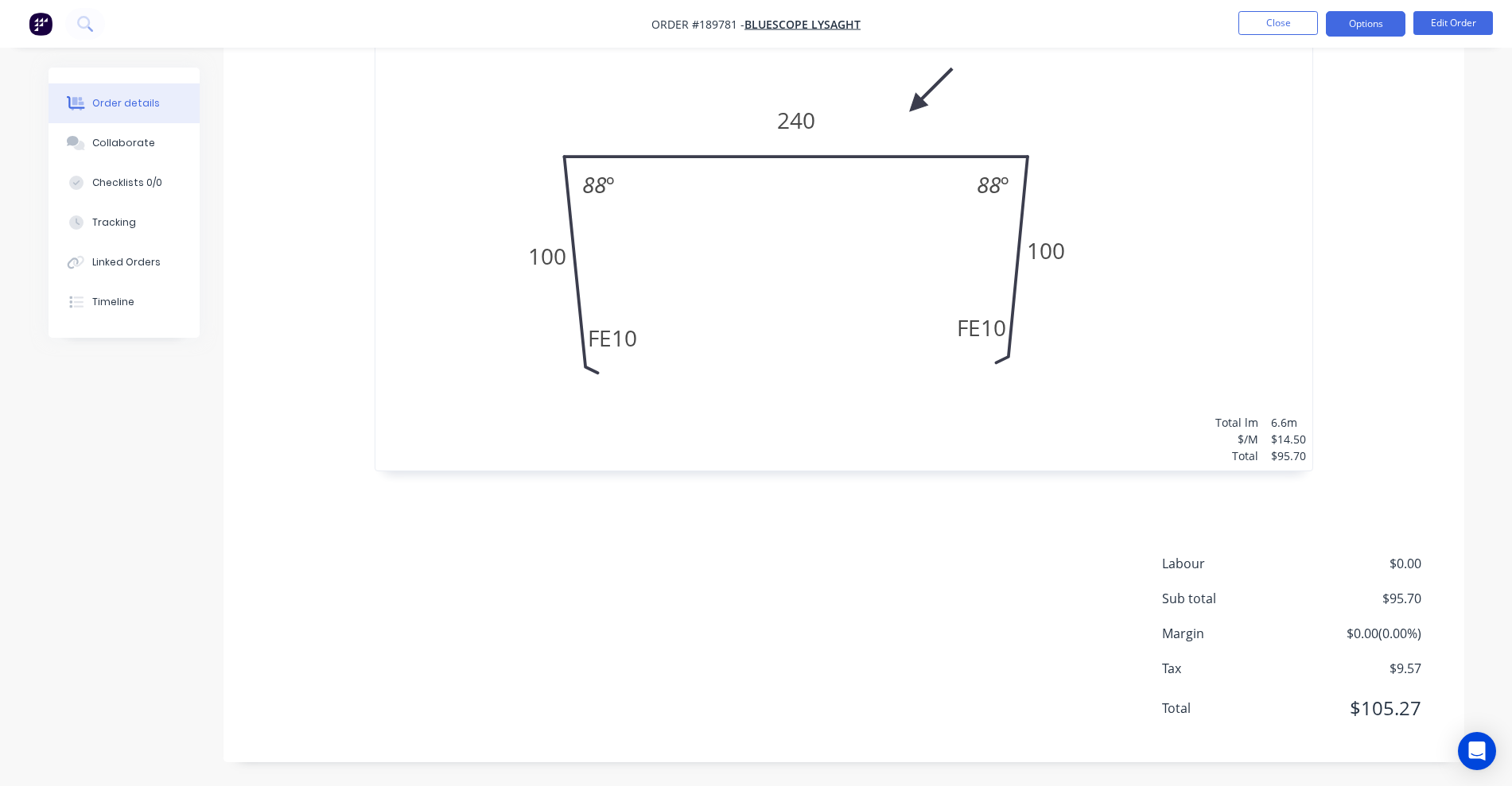
click at [1006, 11] on button "Options" at bounding box center [1366, 23] width 80 height 26
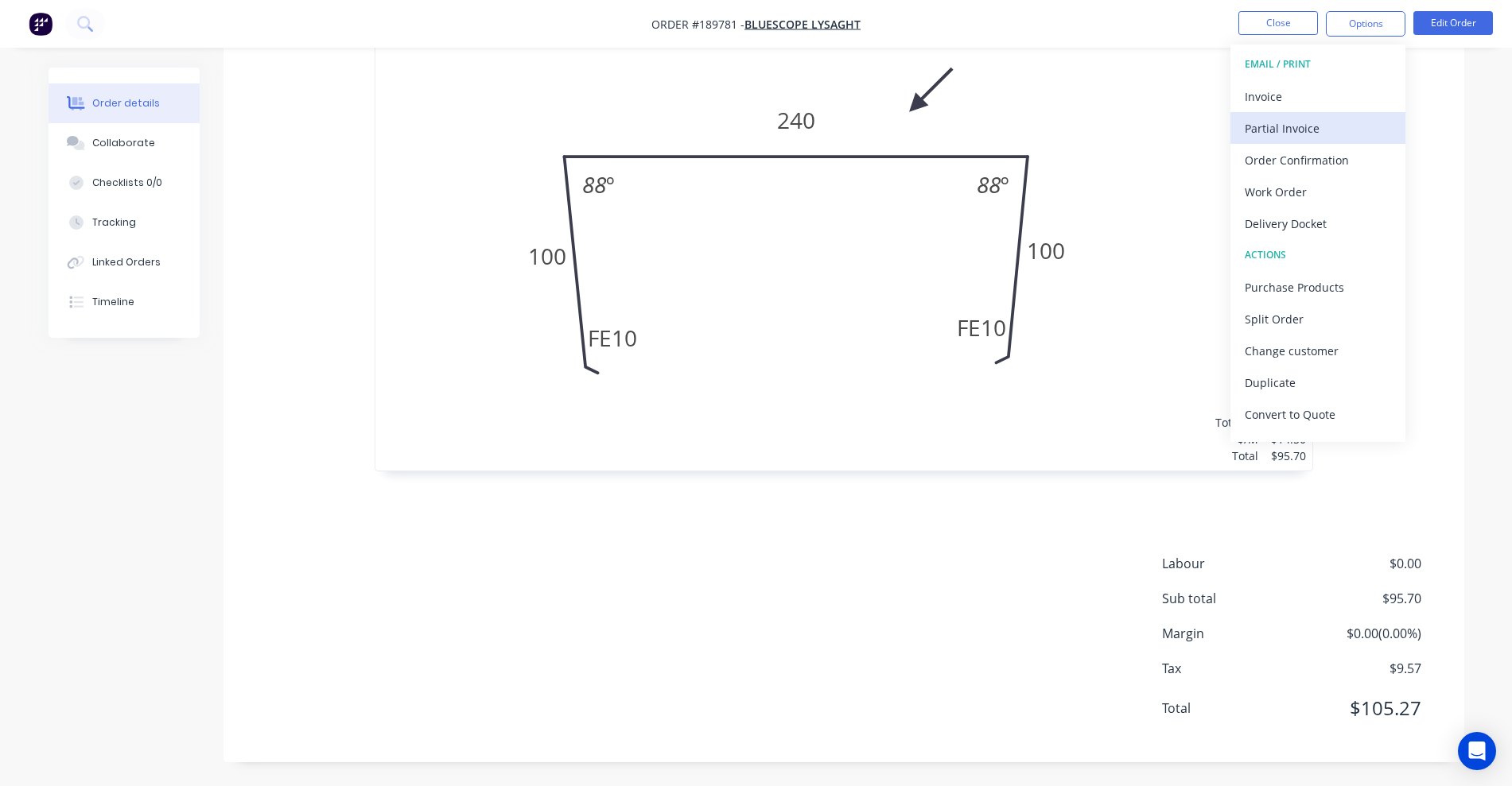
click at [1006, 112] on button "Partial Invoice" at bounding box center [1317, 128] width 175 height 32
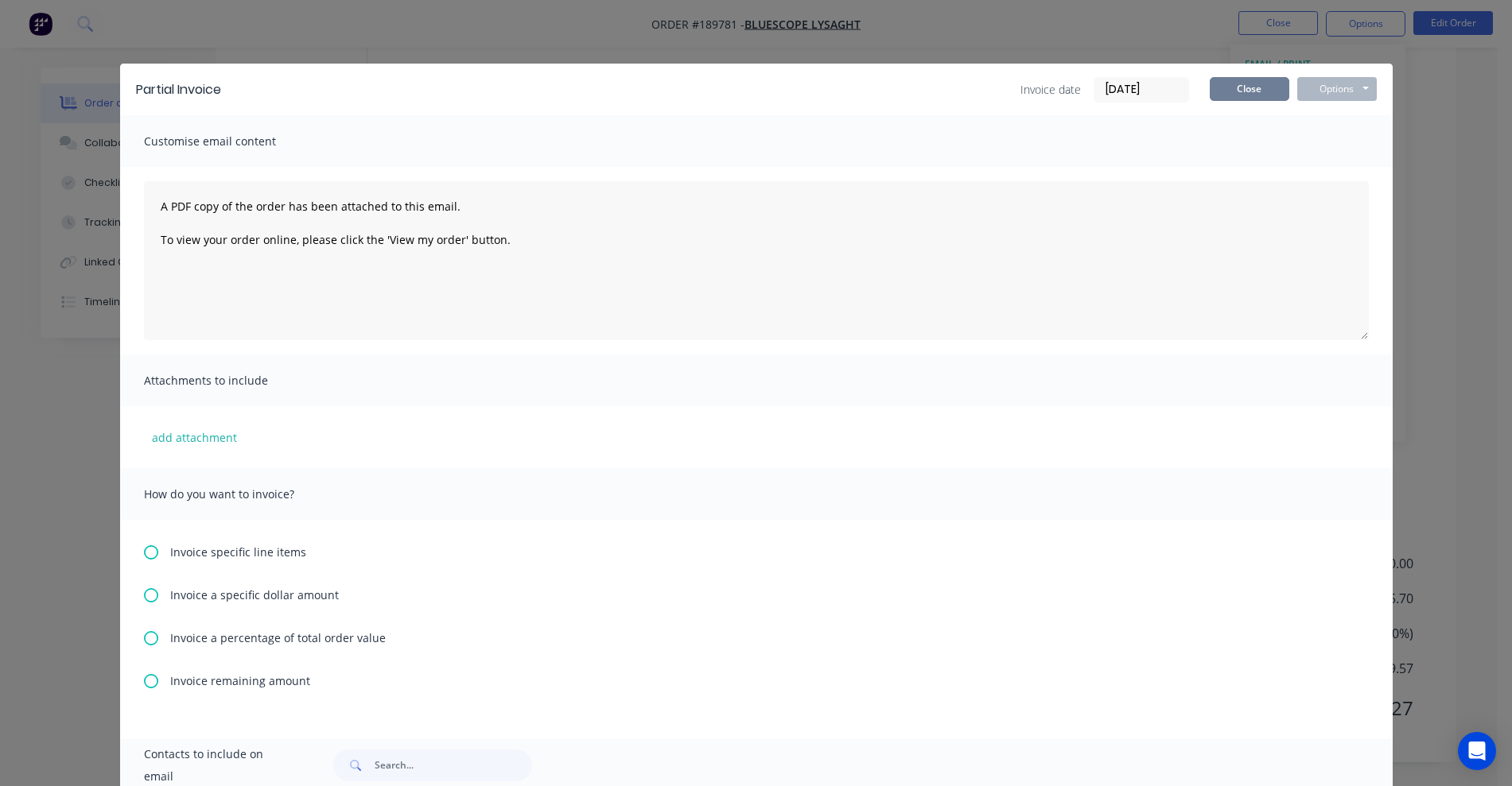
click at [1006, 87] on button "Close" at bounding box center [1249, 89] width 80 height 24
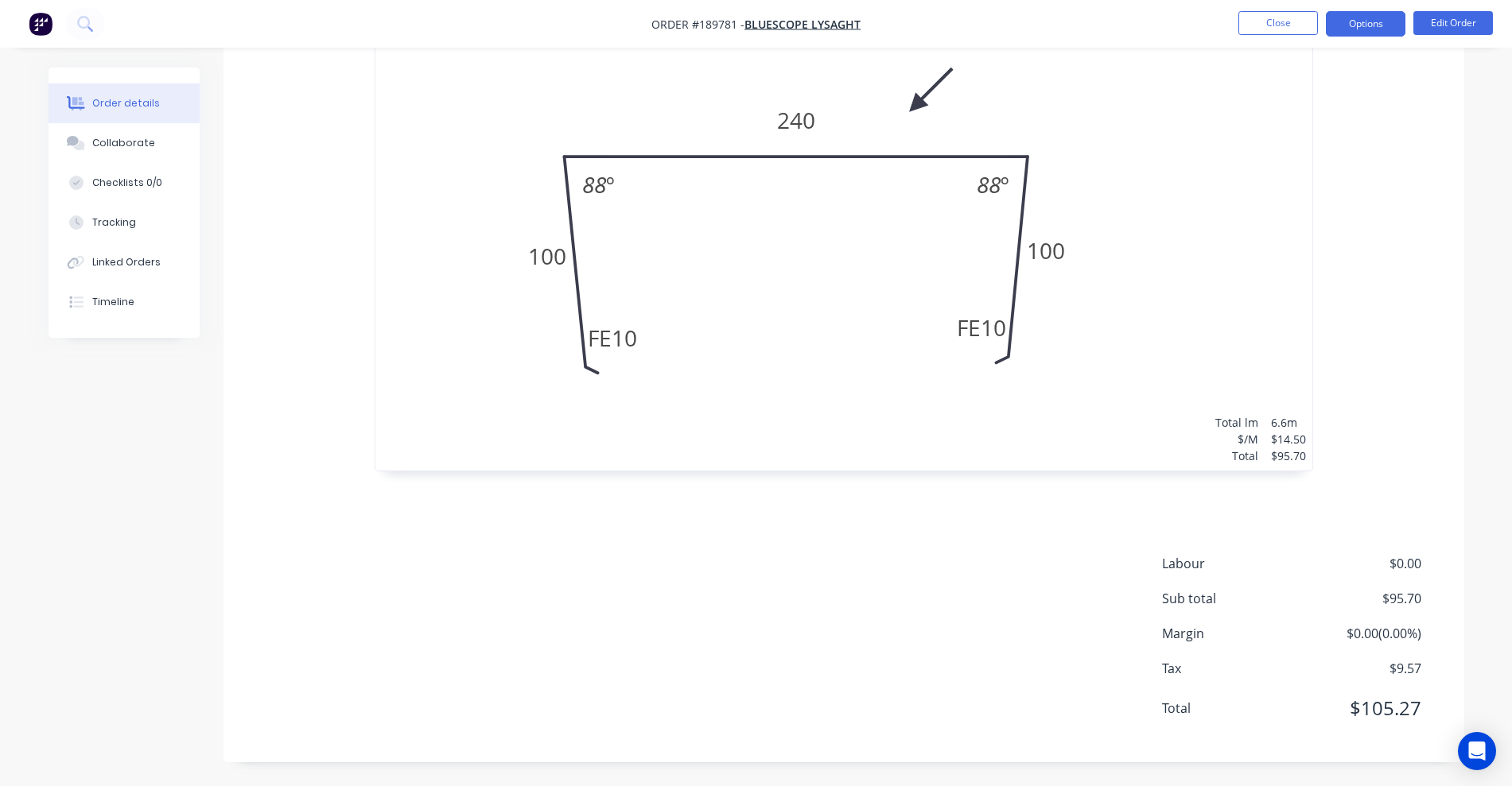
click at [1006, 15] on button "Options" at bounding box center [1366, 23] width 80 height 26
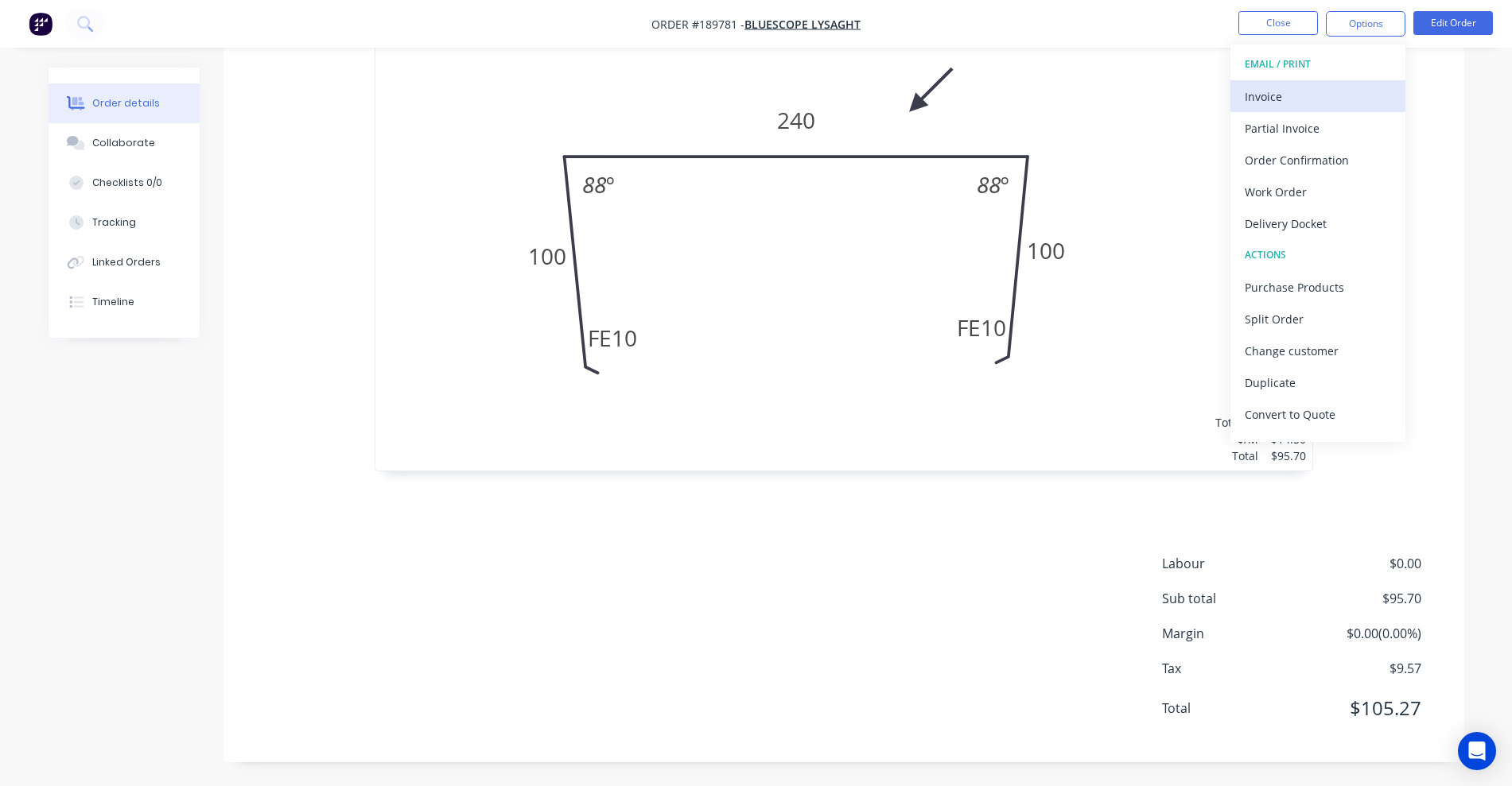
click at [1006, 88] on div "Invoice" at bounding box center [1318, 96] width 146 height 23
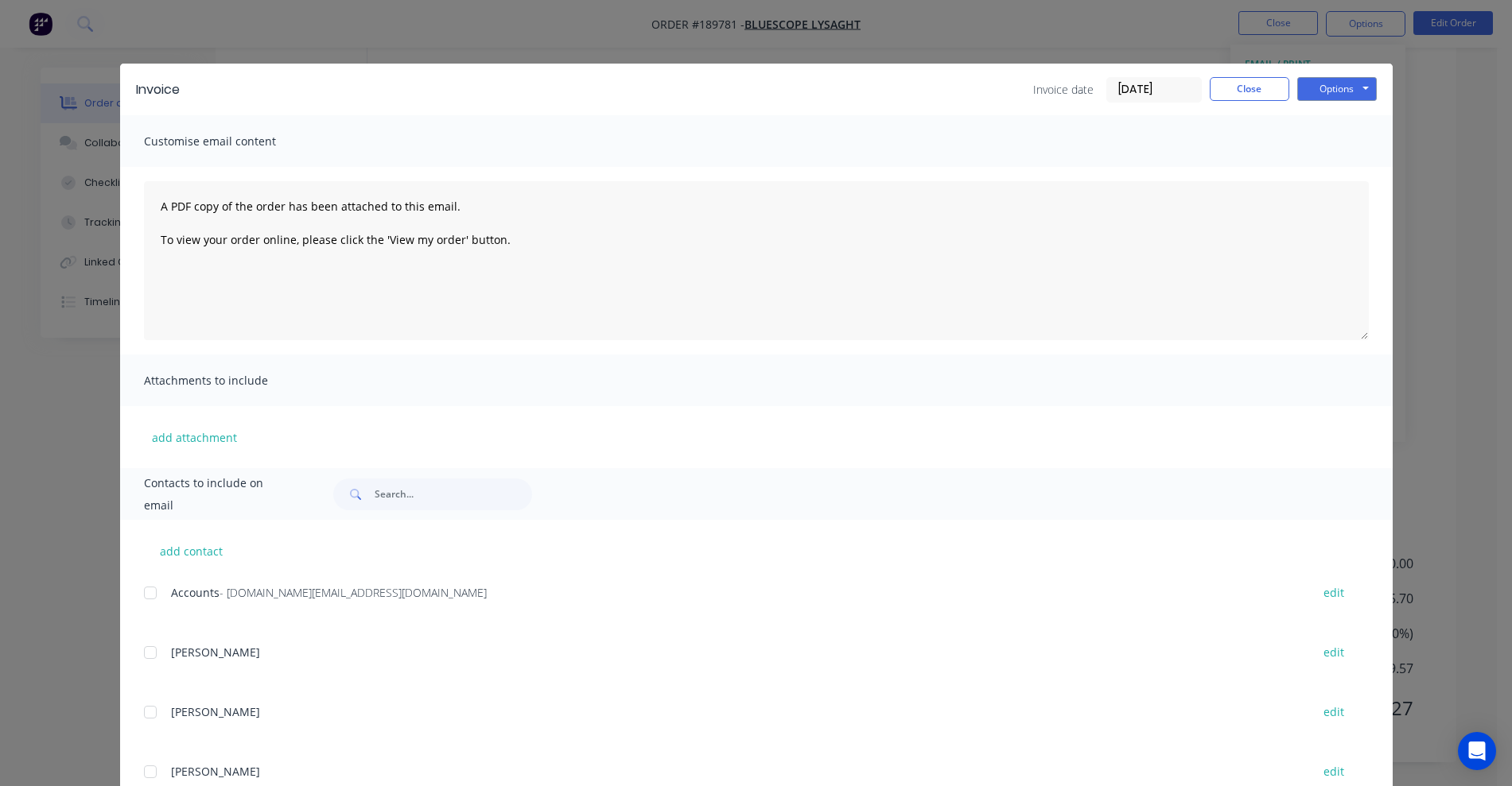
click at [152, 593] on div at bounding box center [150, 593] width 32 height 32
click at [1006, 89] on button "Options" at bounding box center [1337, 89] width 80 height 24
click at [1006, 167] on button "Email" at bounding box center [1348, 170] width 102 height 27
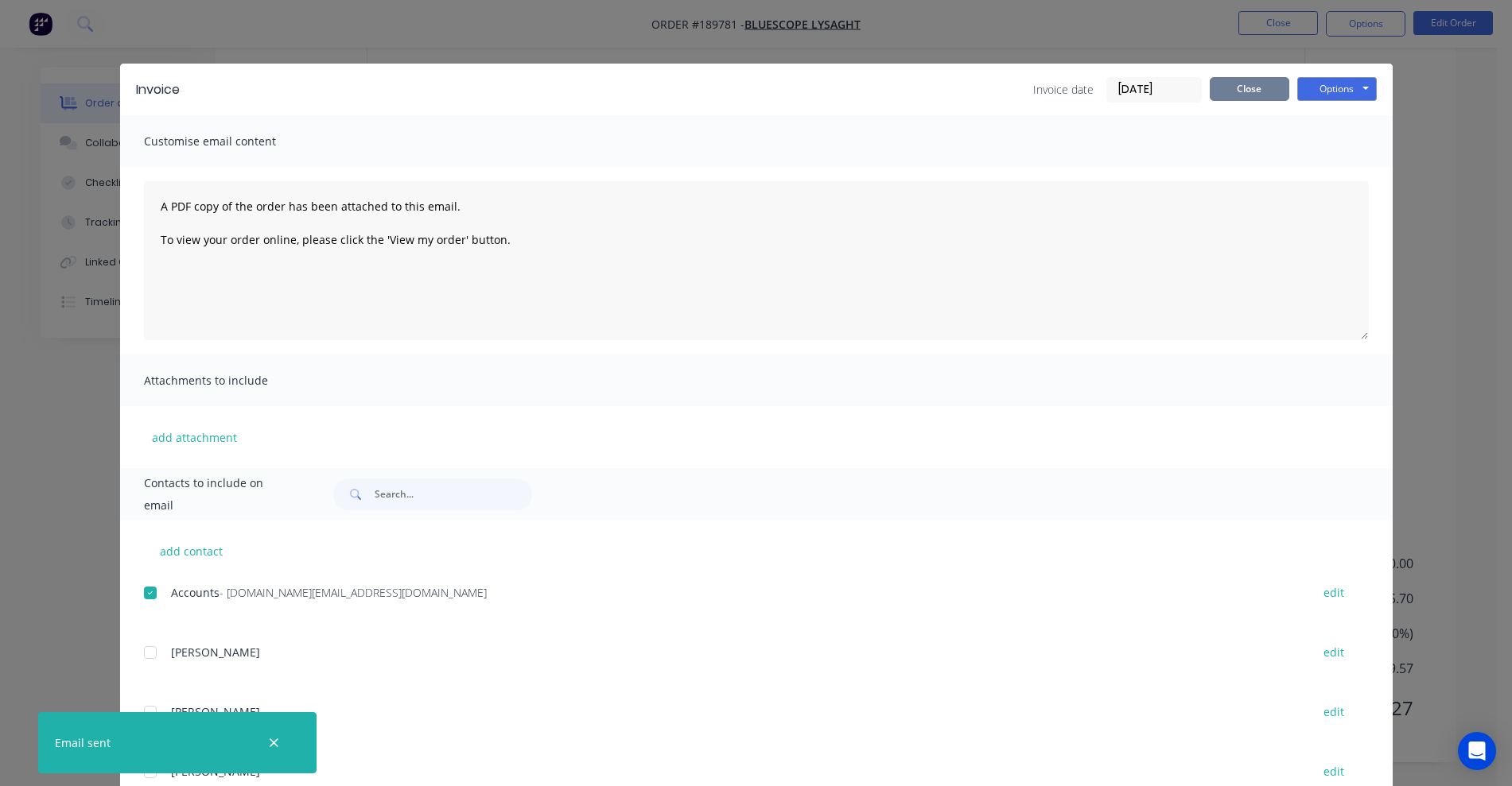
click at [1006, 87] on button "Close" at bounding box center [1249, 89] width 80 height 24
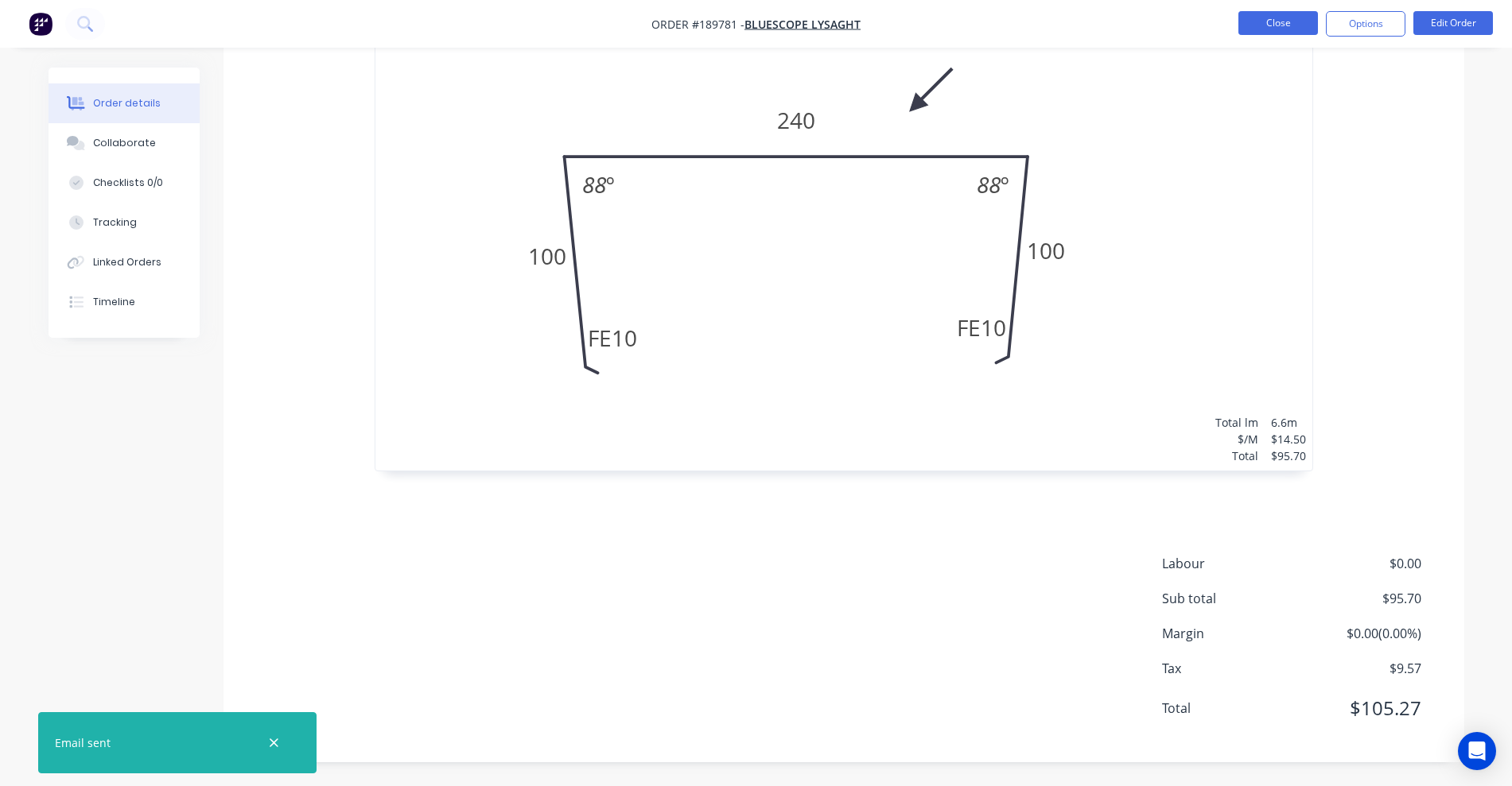
click at [1006, 22] on button "Close" at bounding box center [1278, 22] width 80 height 24
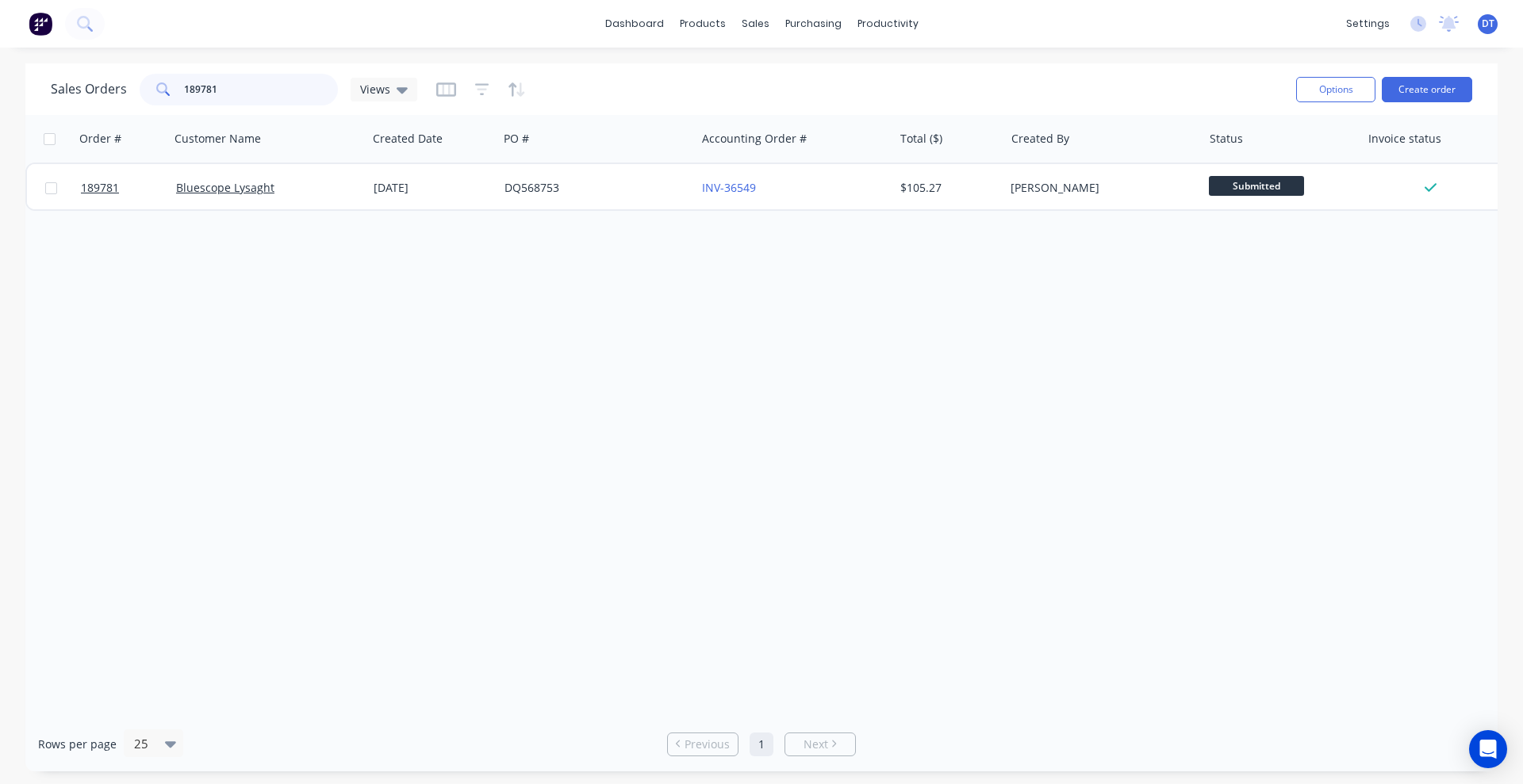
click at [225, 90] on input "189781" at bounding box center [261, 90] width 154 height 32
click at [226, 90] on input "189781" at bounding box center [261, 90] width 154 height 32
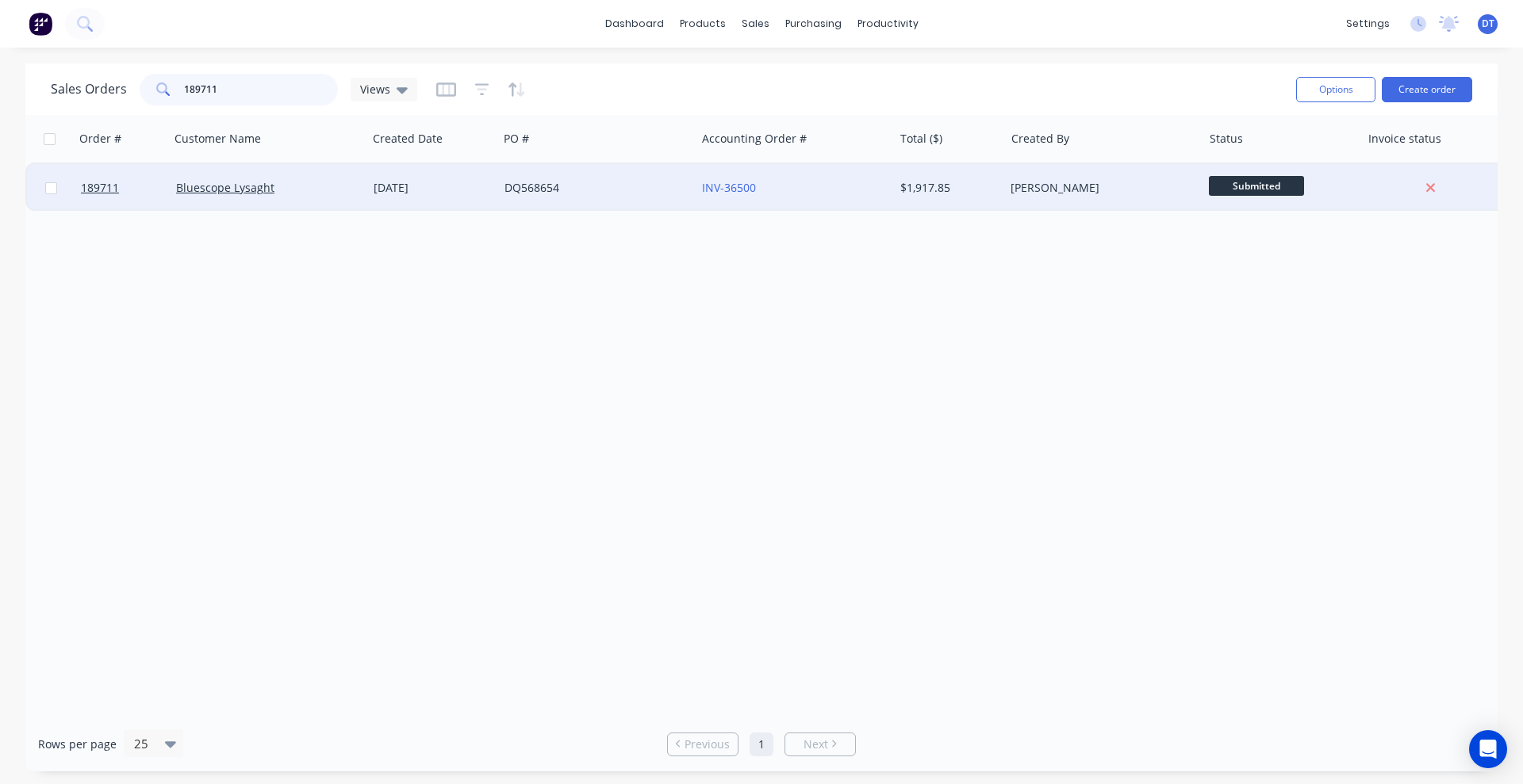
type input "189711"
click at [366, 204] on div "Bluescope Lysaght" at bounding box center [268, 187] width 198 height 47
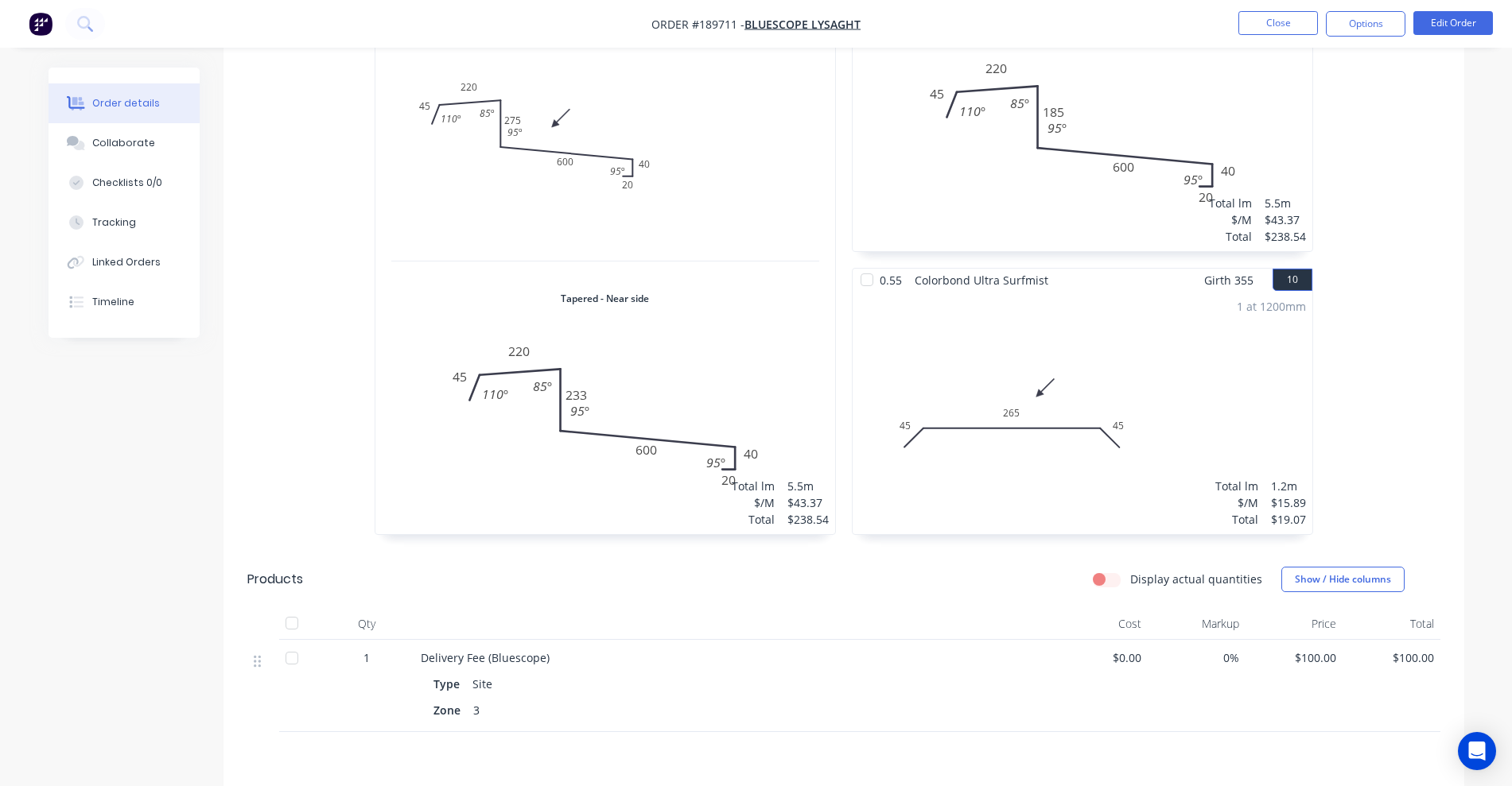
scroll to position [2040, 0]
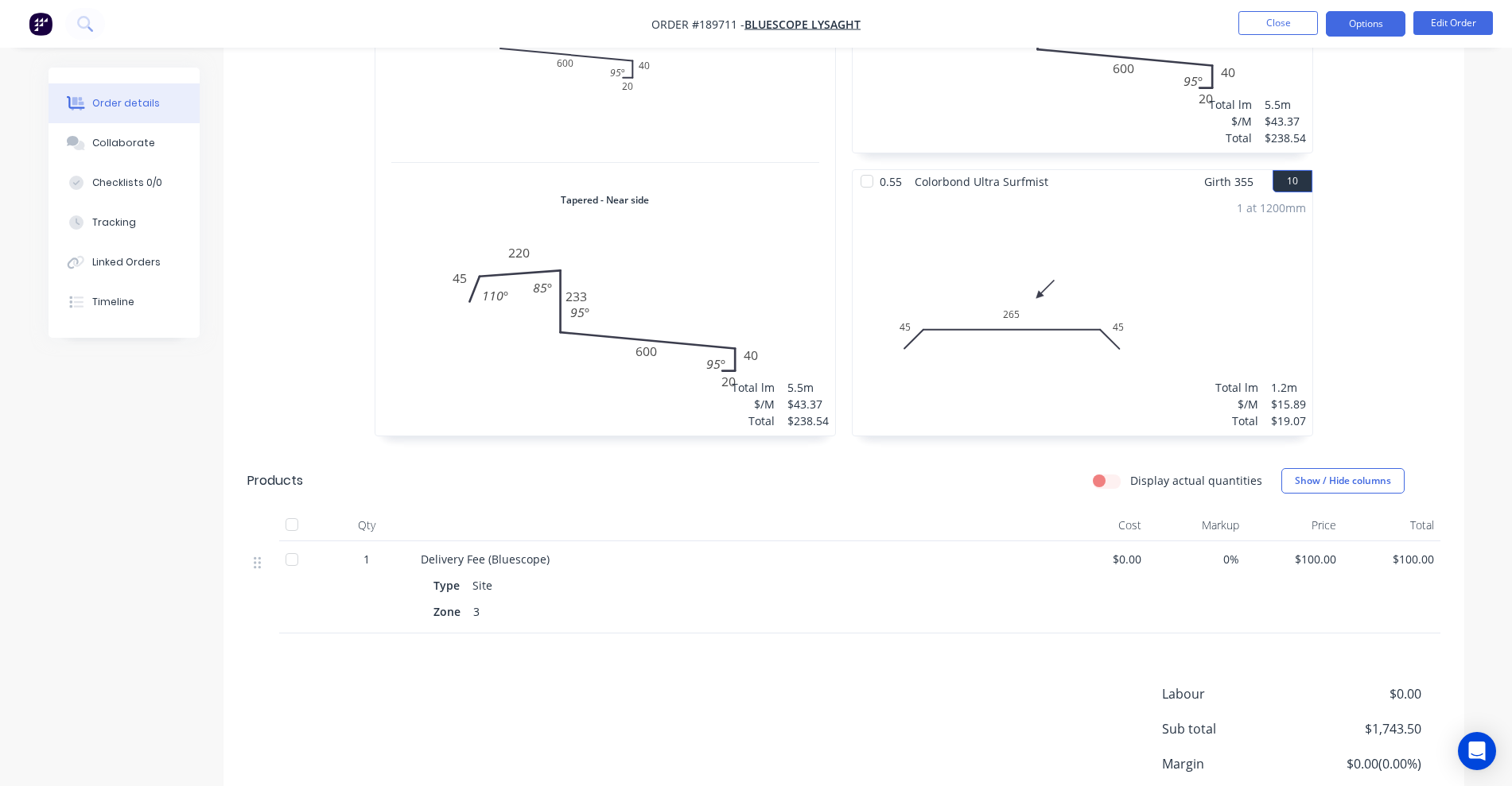
click at [1006, 12] on button "Options" at bounding box center [1366, 23] width 80 height 26
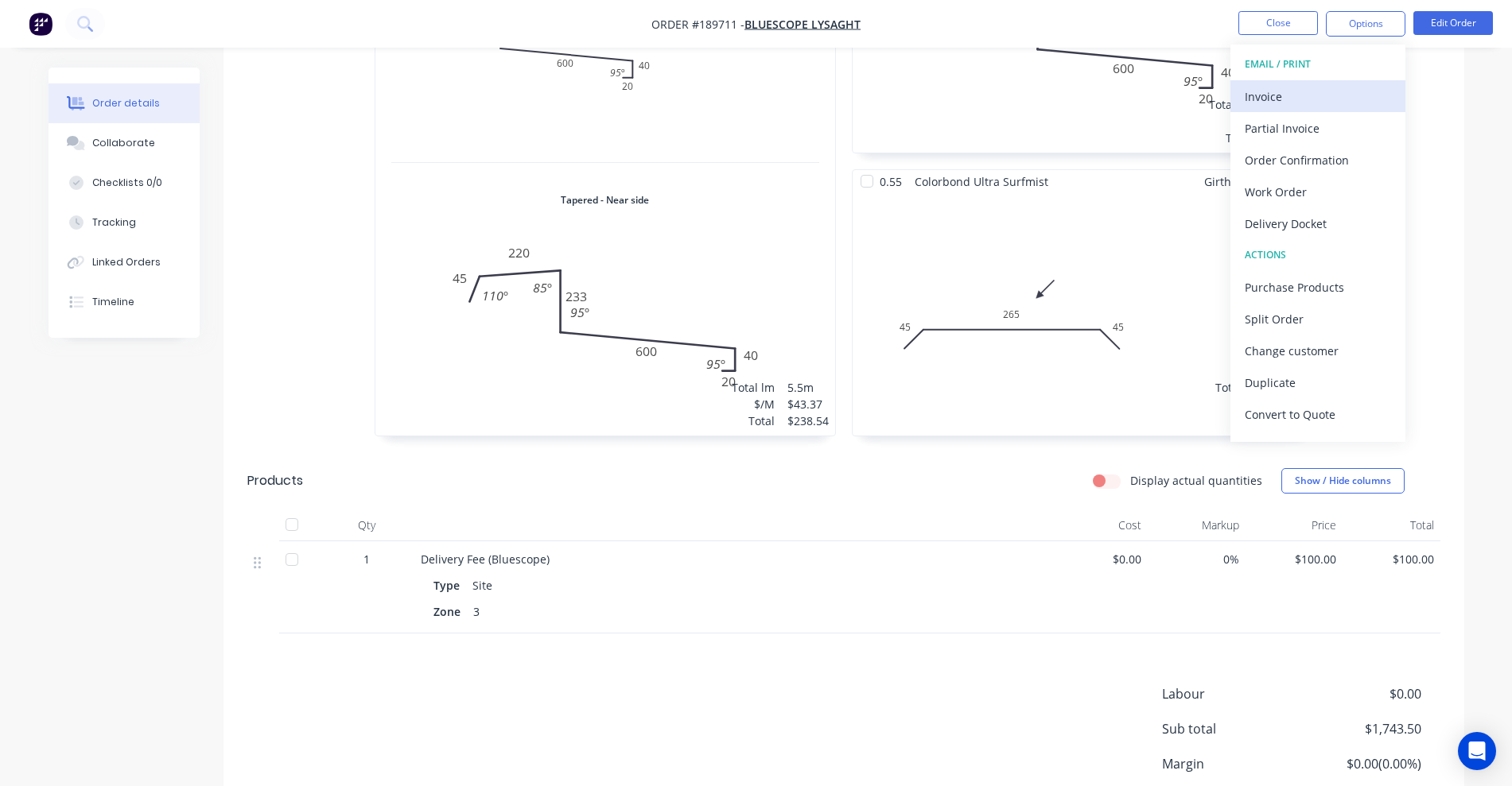
click at [1006, 94] on div "Invoice" at bounding box center [1318, 96] width 146 height 23
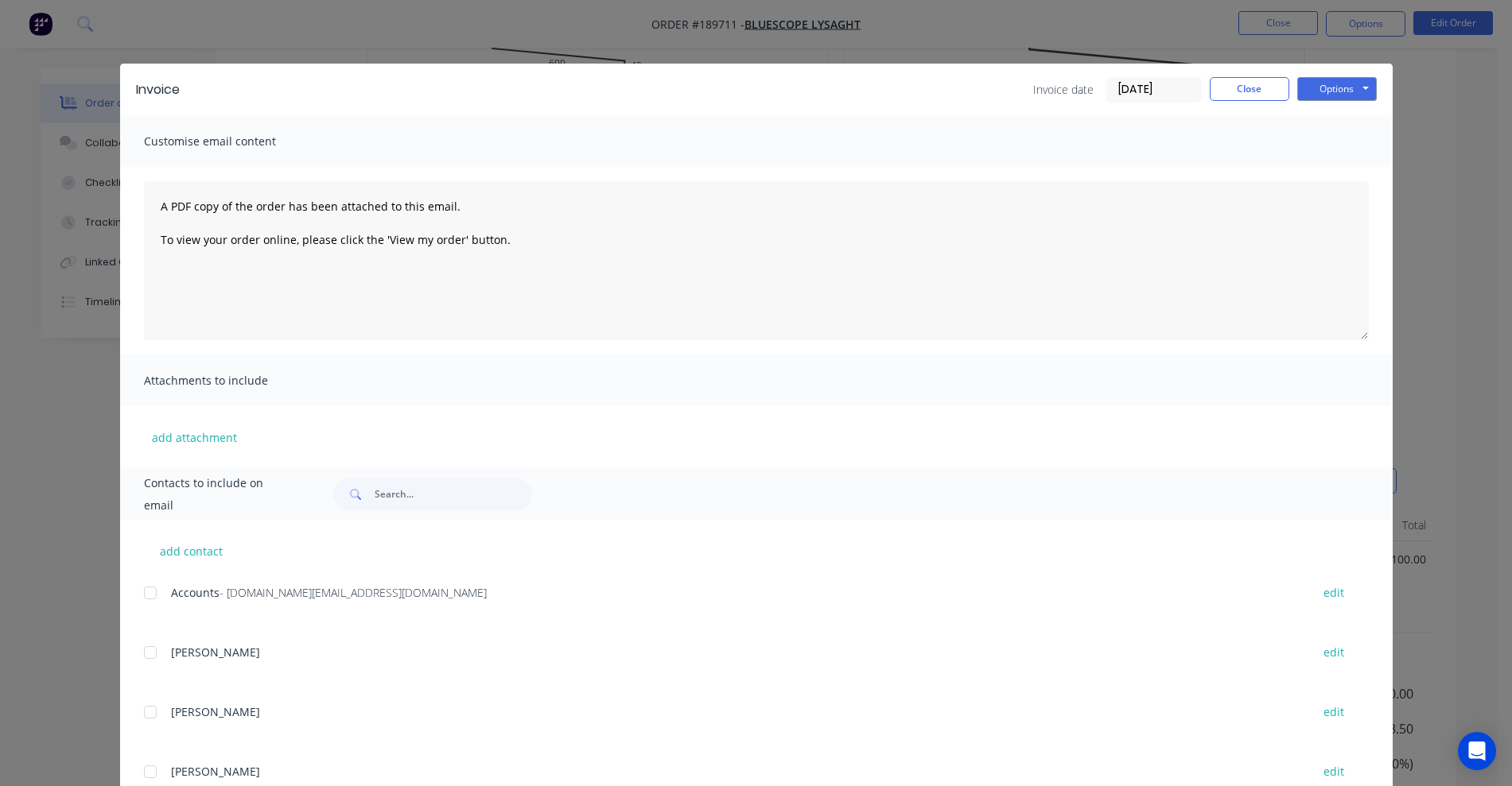
click at [139, 600] on div at bounding box center [150, 593] width 32 height 32
click at [1006, 92] on button "Options" at bounding box center [1337, 89] width 80 height 24
click at [1006, 163] on button "Email" at bounding box center [1348, 170] width 102 height 27
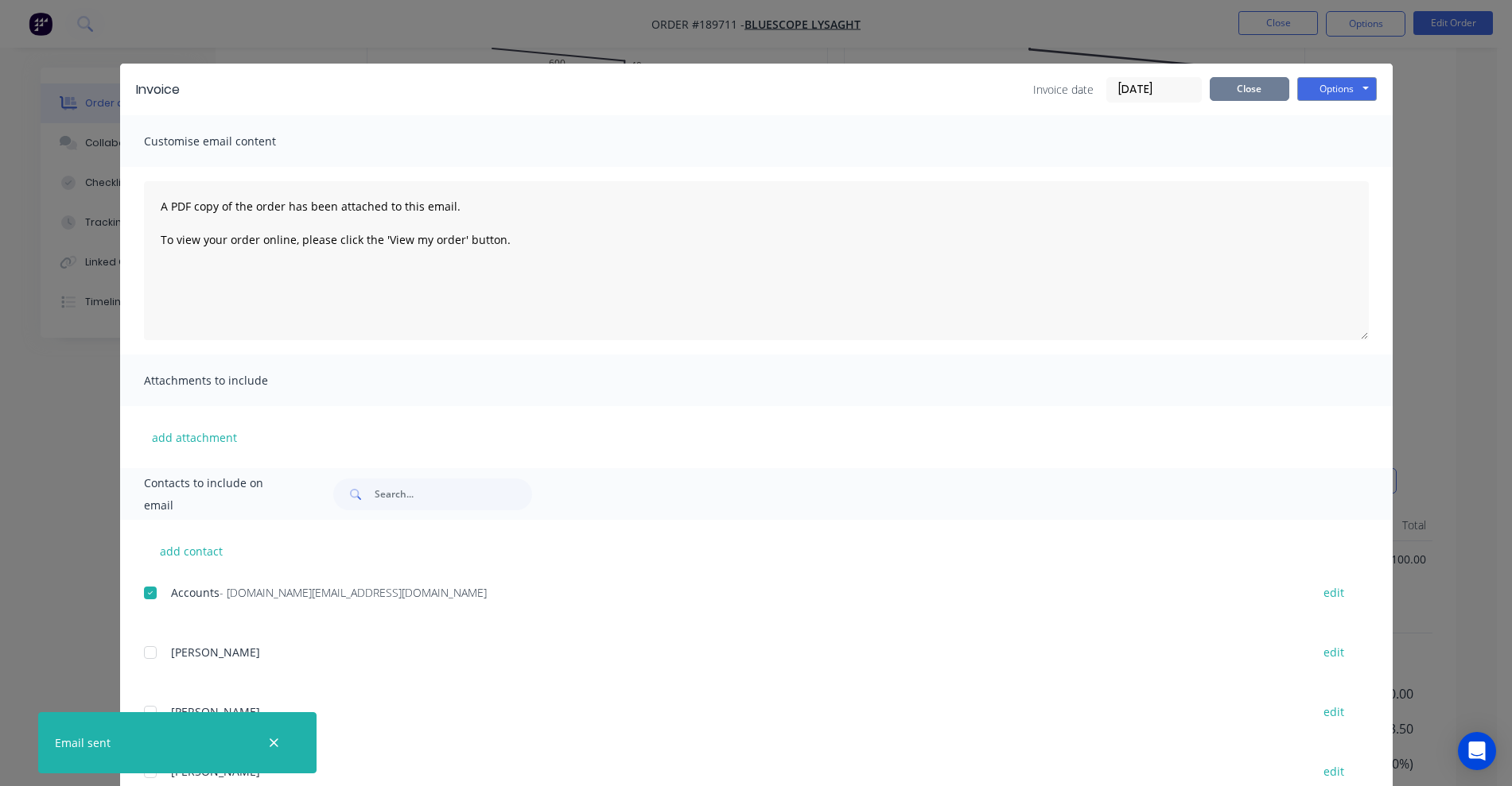
click at [1006, 83] on button "Close" at bounding box center [1249, 89] width 80 height 24
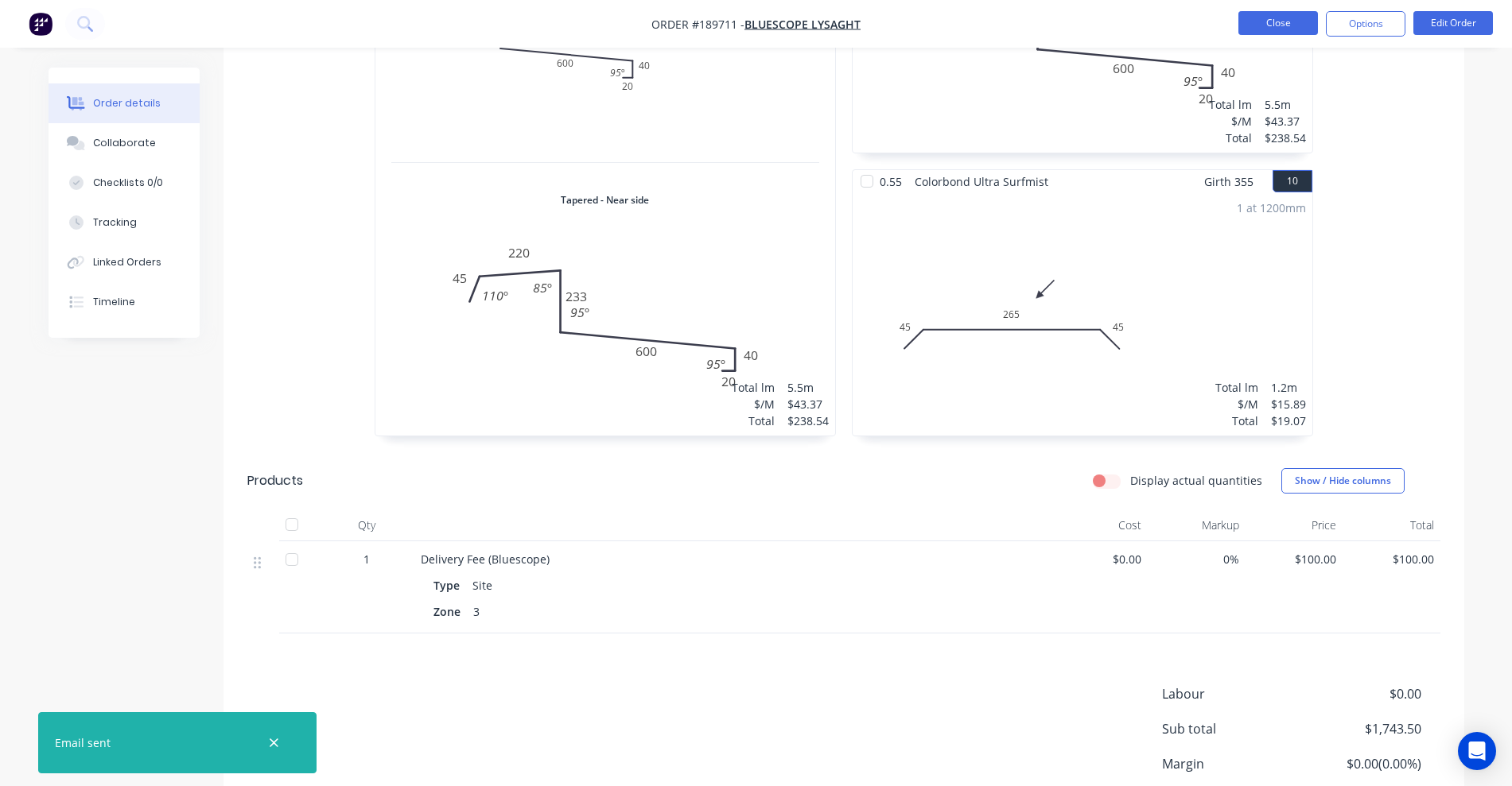
click at [1006, 30] on button "Close" at bounding box center [1278, 22] width 80 height 24
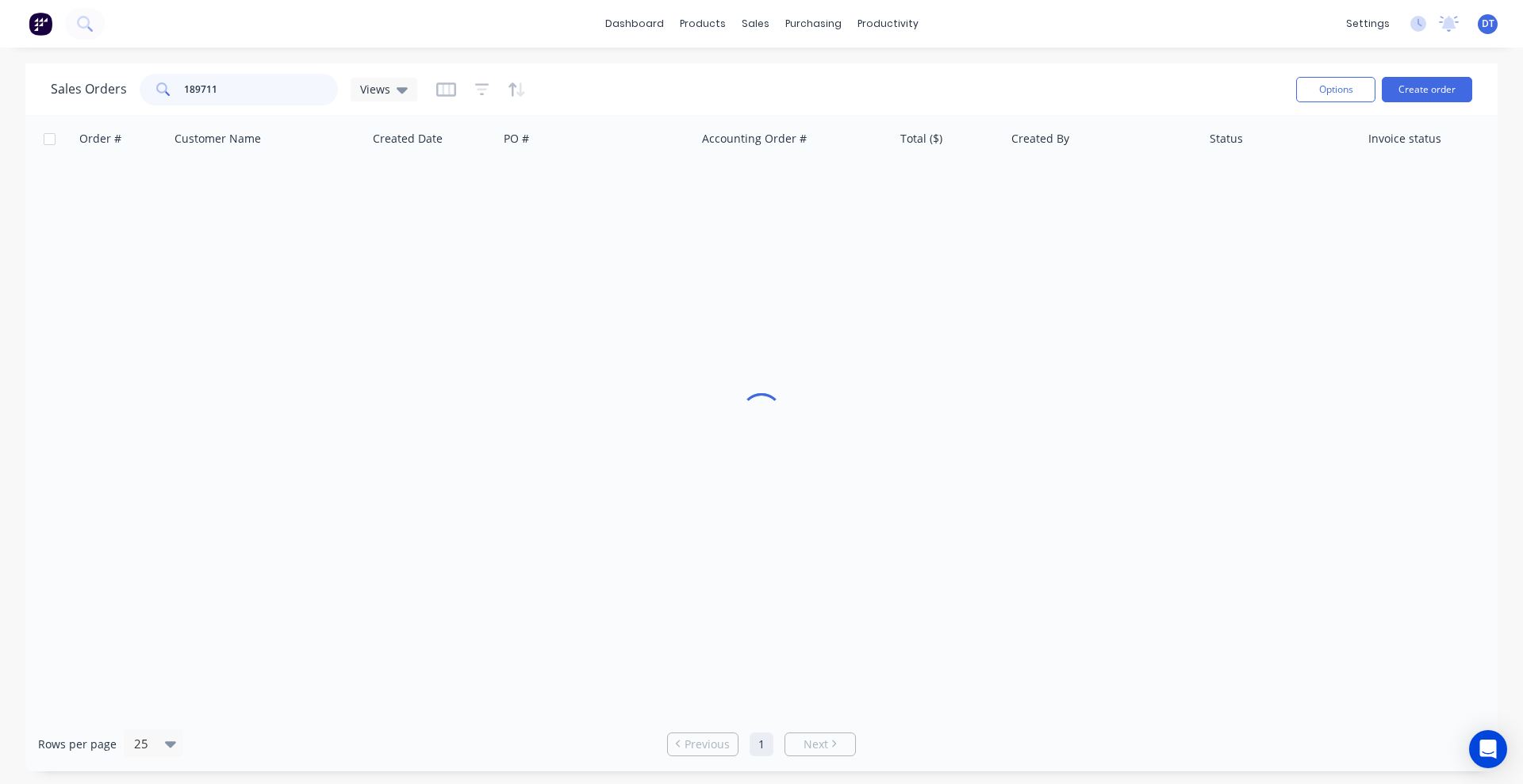
click at [220, 87] on input "189711" at bounding box center [261, 90] width 154 height 32
type input "189023"
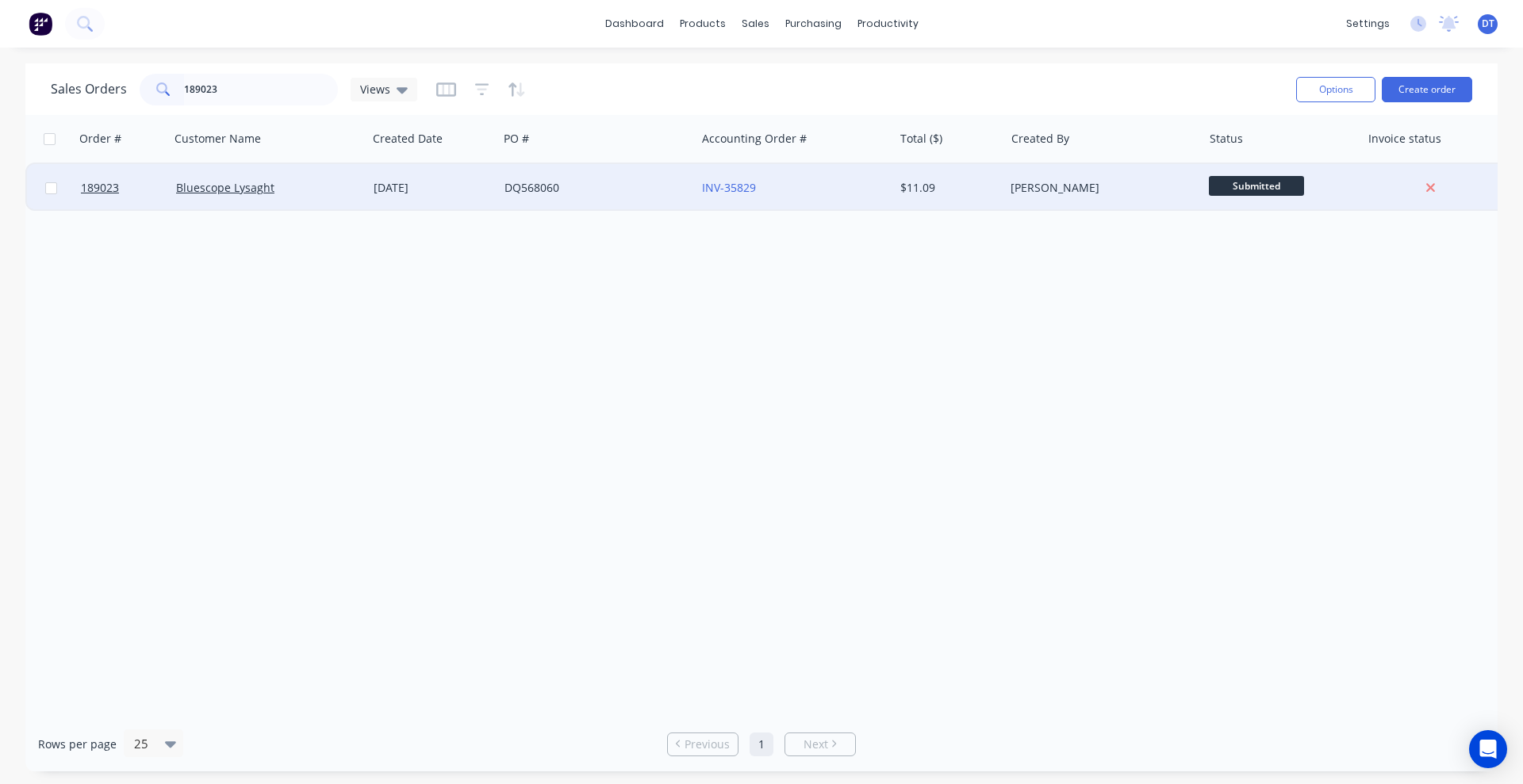
click at [301, 184] on div "Bluescope Lysaght" at bounding box center [264, 187] width 176 height 16
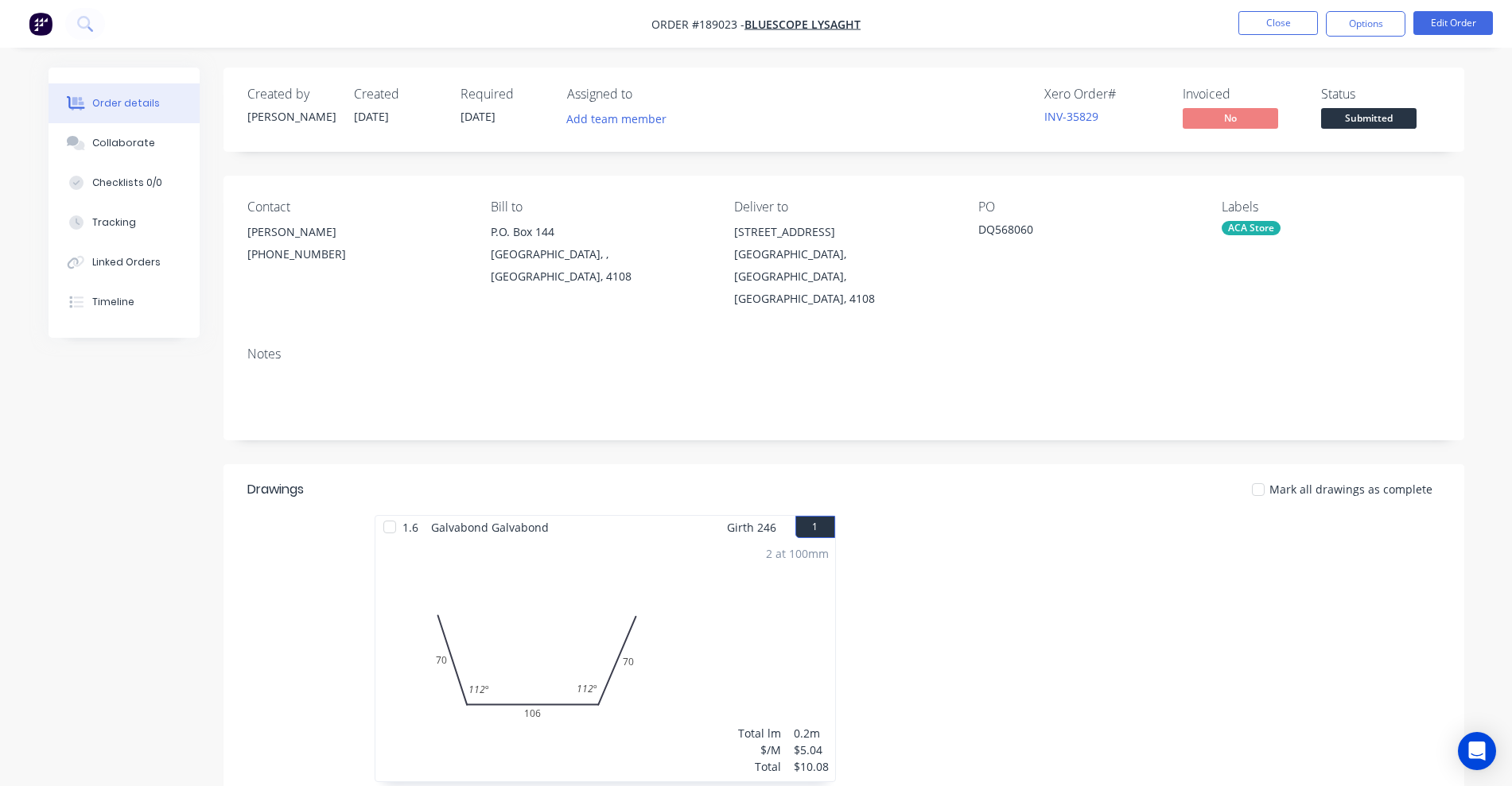
click at [1006, 37] on nav "Order #189023 - Bluescope Lysaght Close Options Edit Order" at bounding box center [756, 23] width 1512 height 47
click at [1006, 33] on button "Options" at bounding box center [1366, 23] width 80 height 26
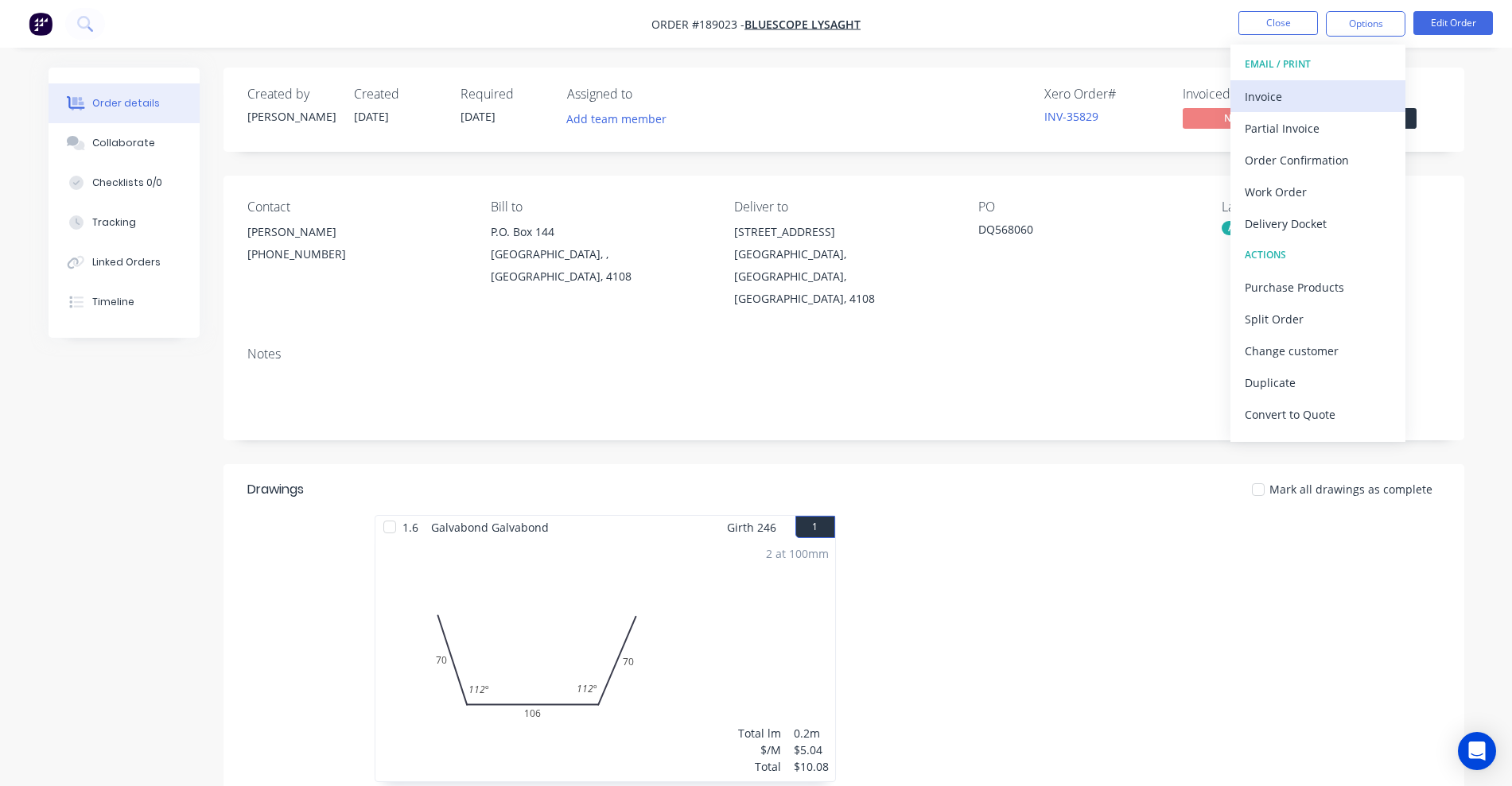
click at [1006, 98] on div "Invoice" at bounding box center [1318, 96] width 146 height 23
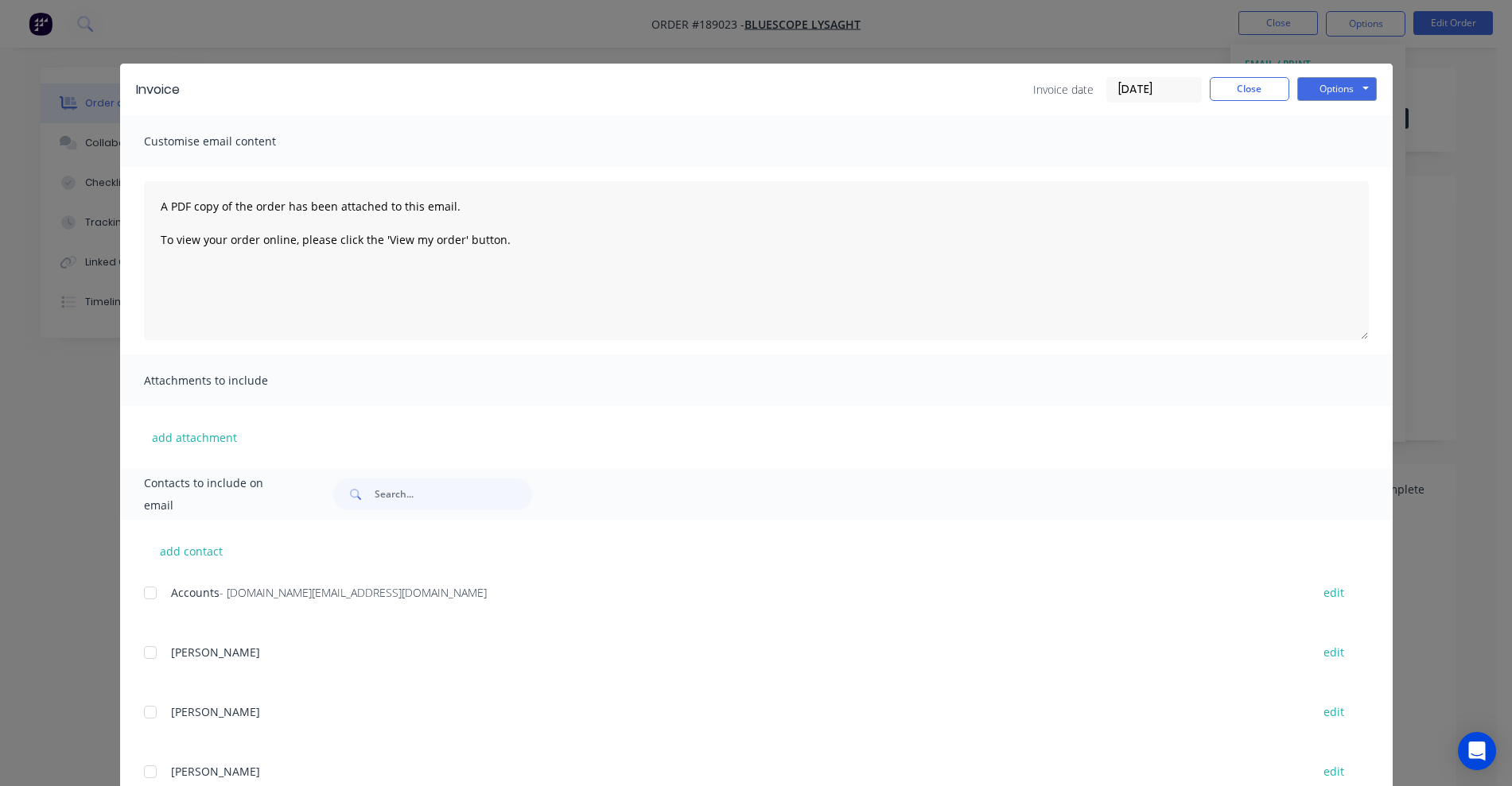
click at [140, 593] on div at bounding box center [150, 593] width 32 height 32
click at [1006, 85] on button "Options" at bounding box center [1337, 89] width 80 height 24
click at [1006, 169] on button "Email" at bounding box center [1348, 170] width 102 height 27
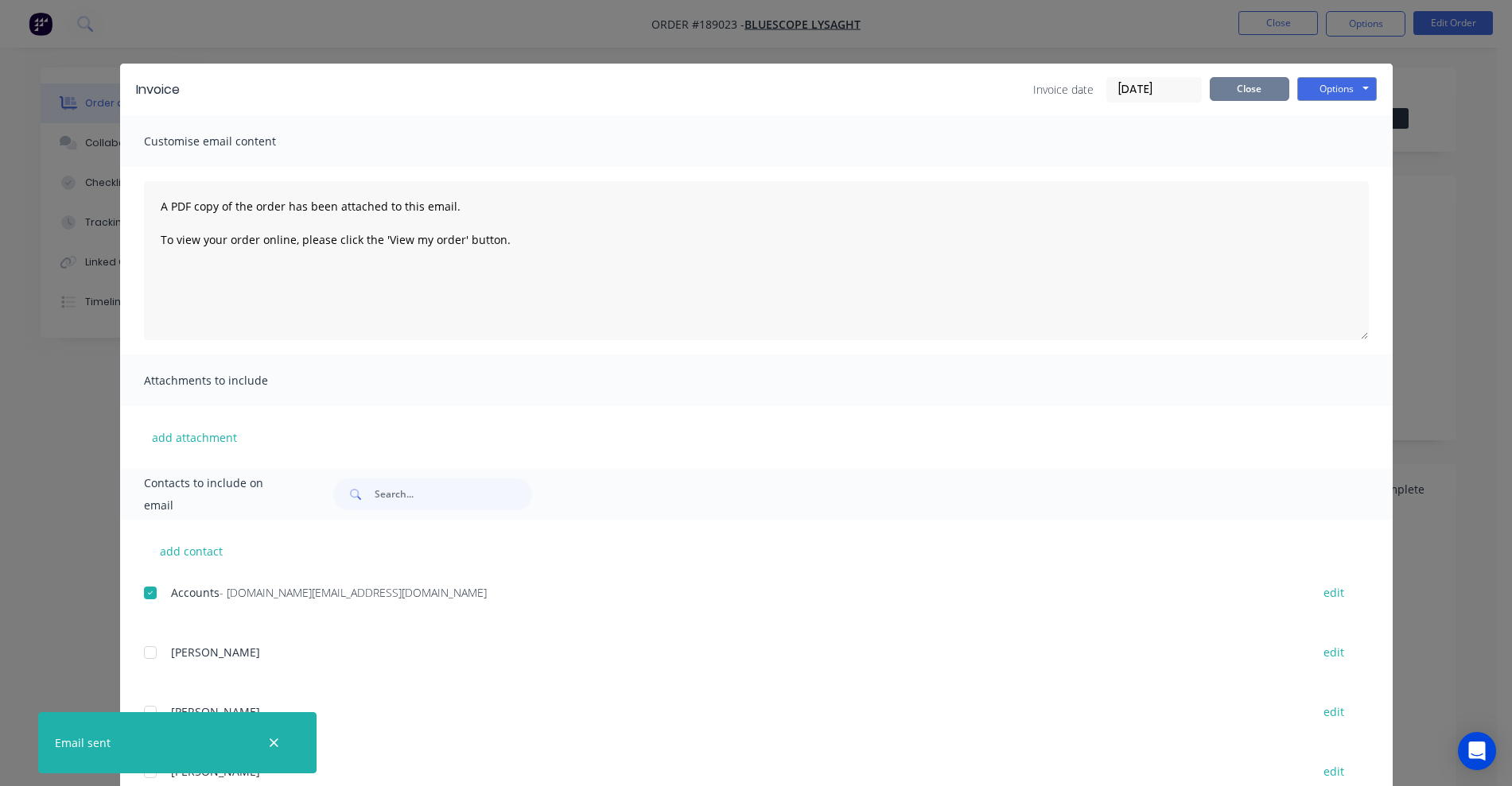
click at [1006, 97] on button "Close" at bounding box center [1249, 89] width 80 height 24
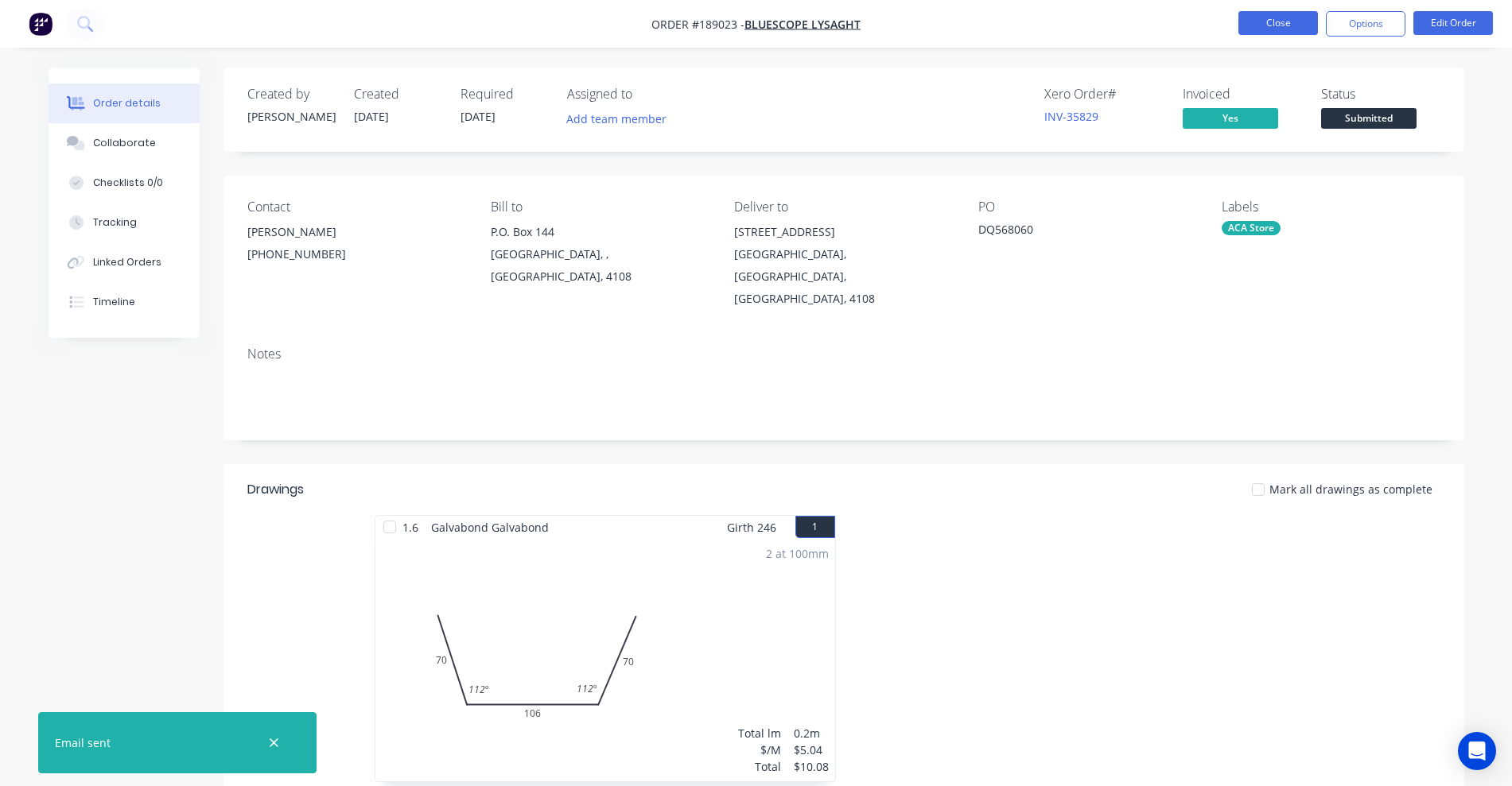
click at [1006, 18] on button "Close" at bounding box center [1278, 22] width 80 height 24
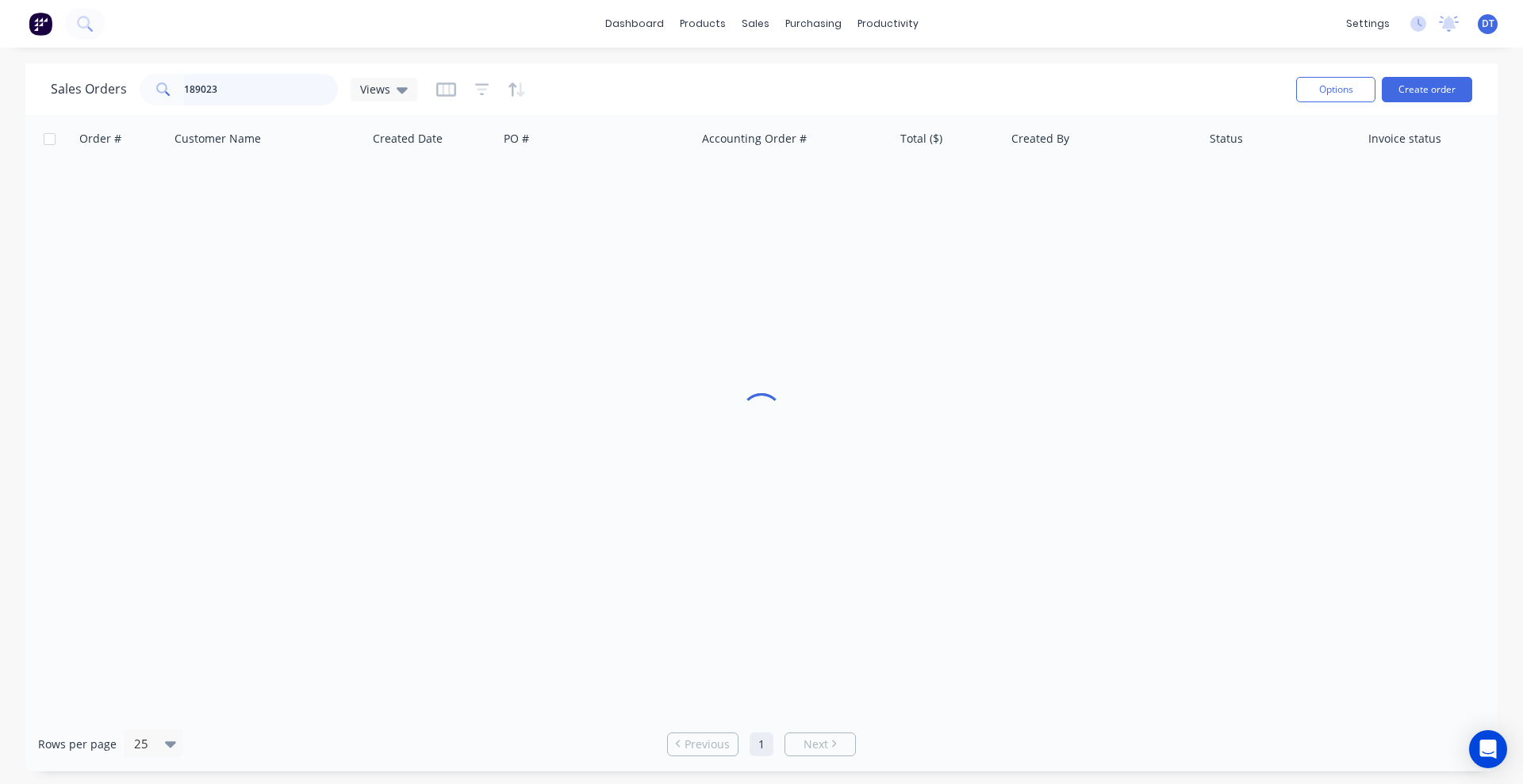
click at [213, 87] on input "189023" at bounding box center [261, 90] width 154 height 32
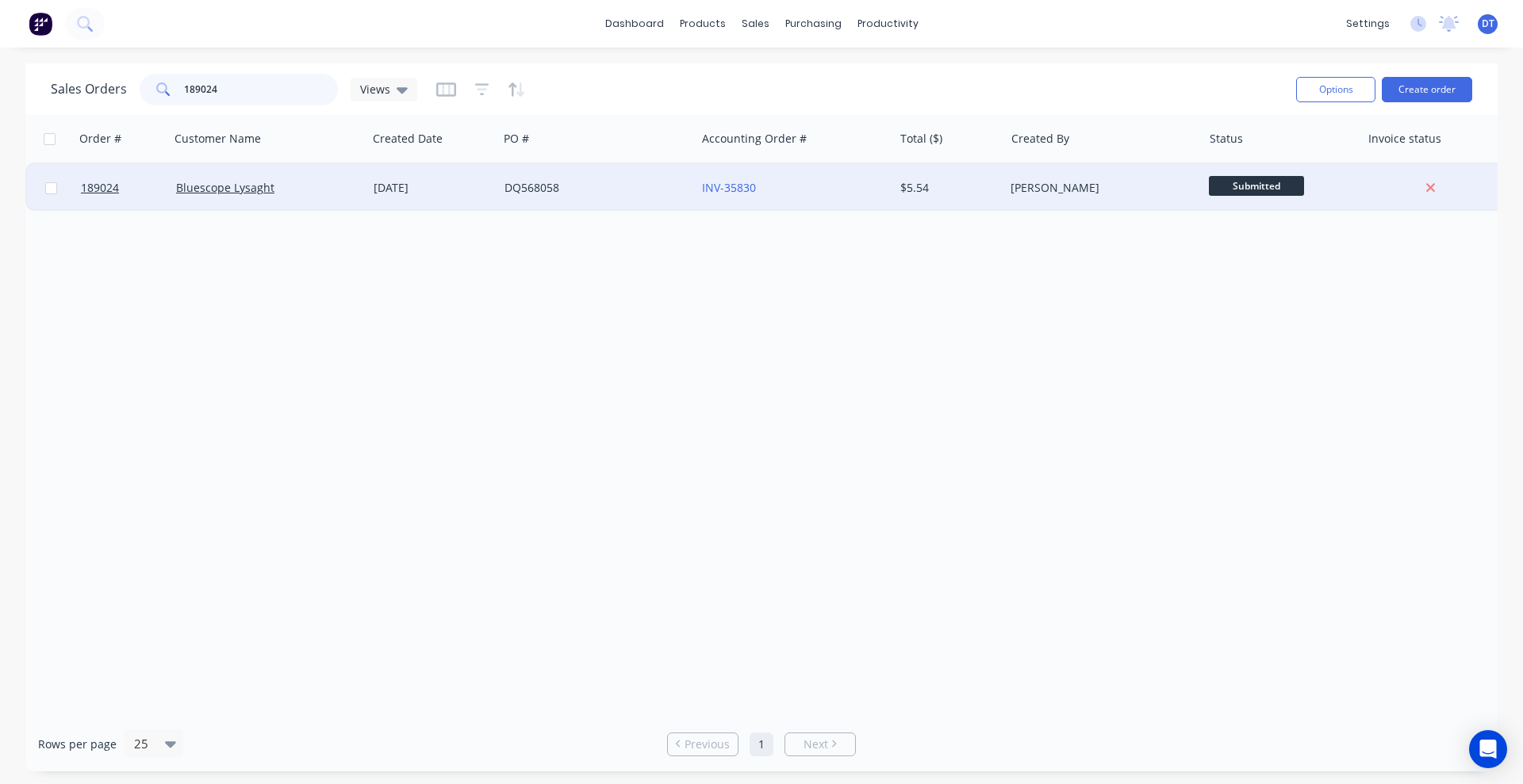
type input "189024"
click at [332, 192] on div "Bluescope Lysaght" at bounding box center [264, 187] width 176 height 16
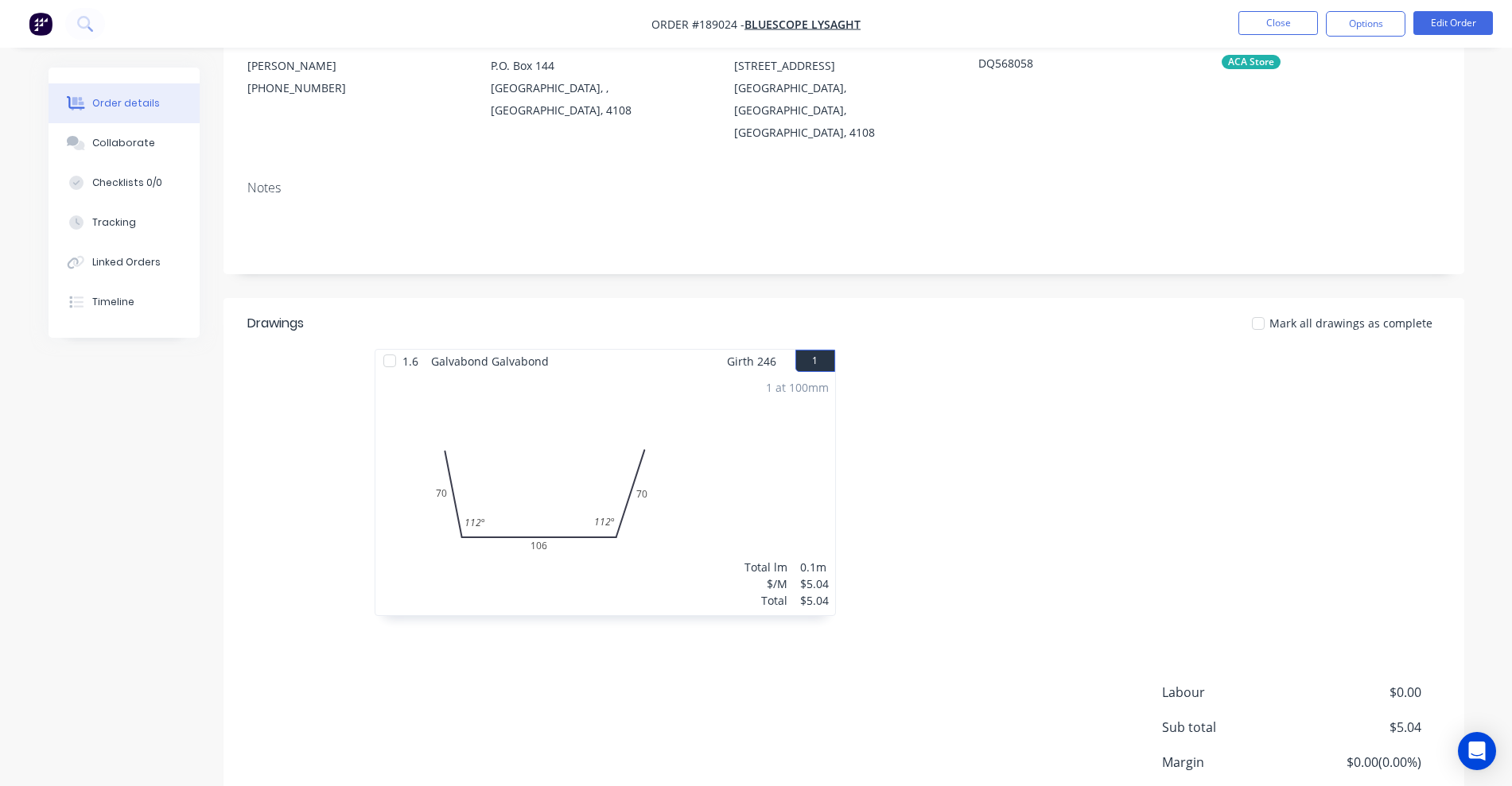
scroll to position [199, 0]
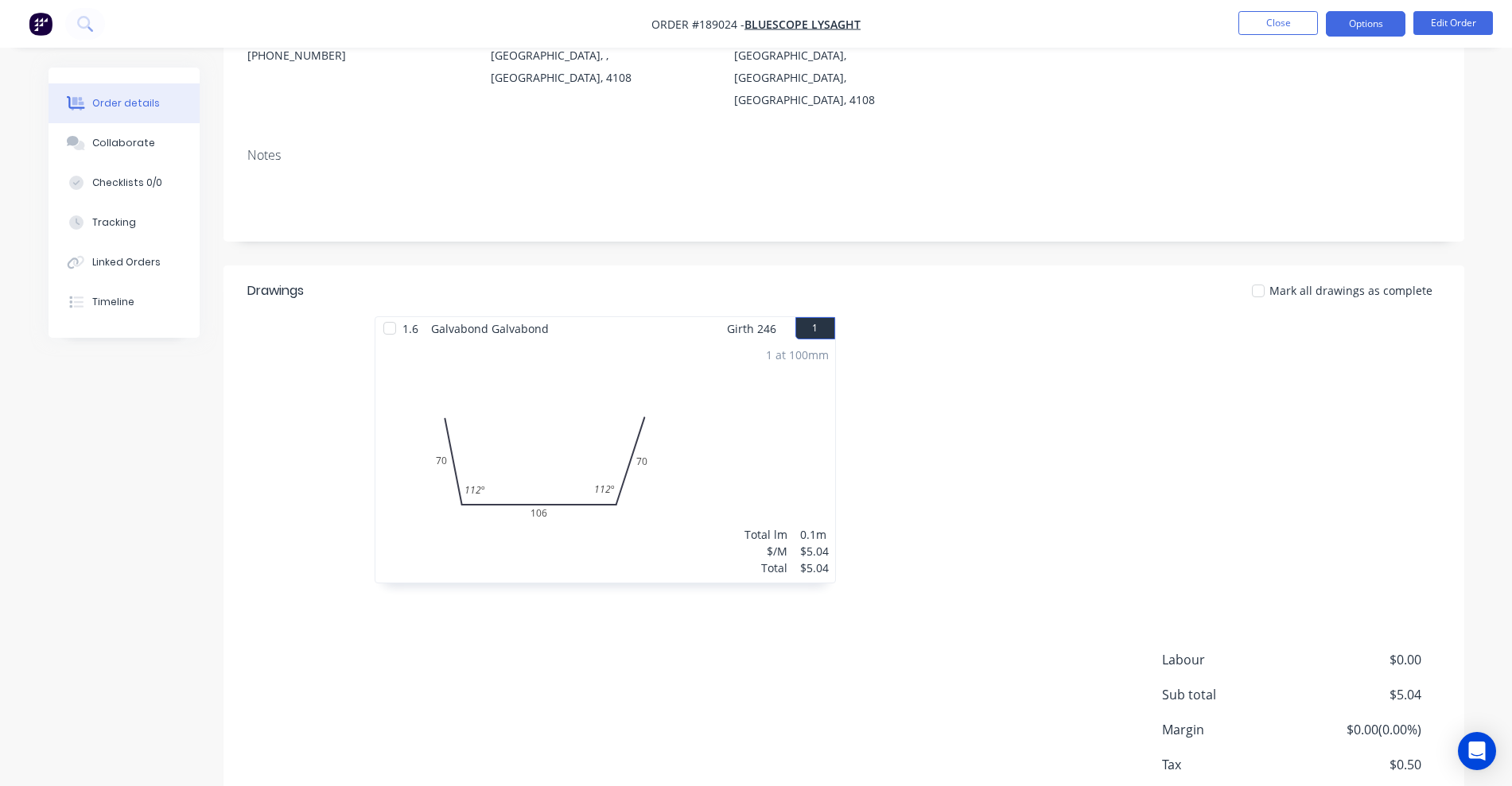
click at [1006, 21] on button "Options" at bounding box center [1366, 23] width 80 height 26
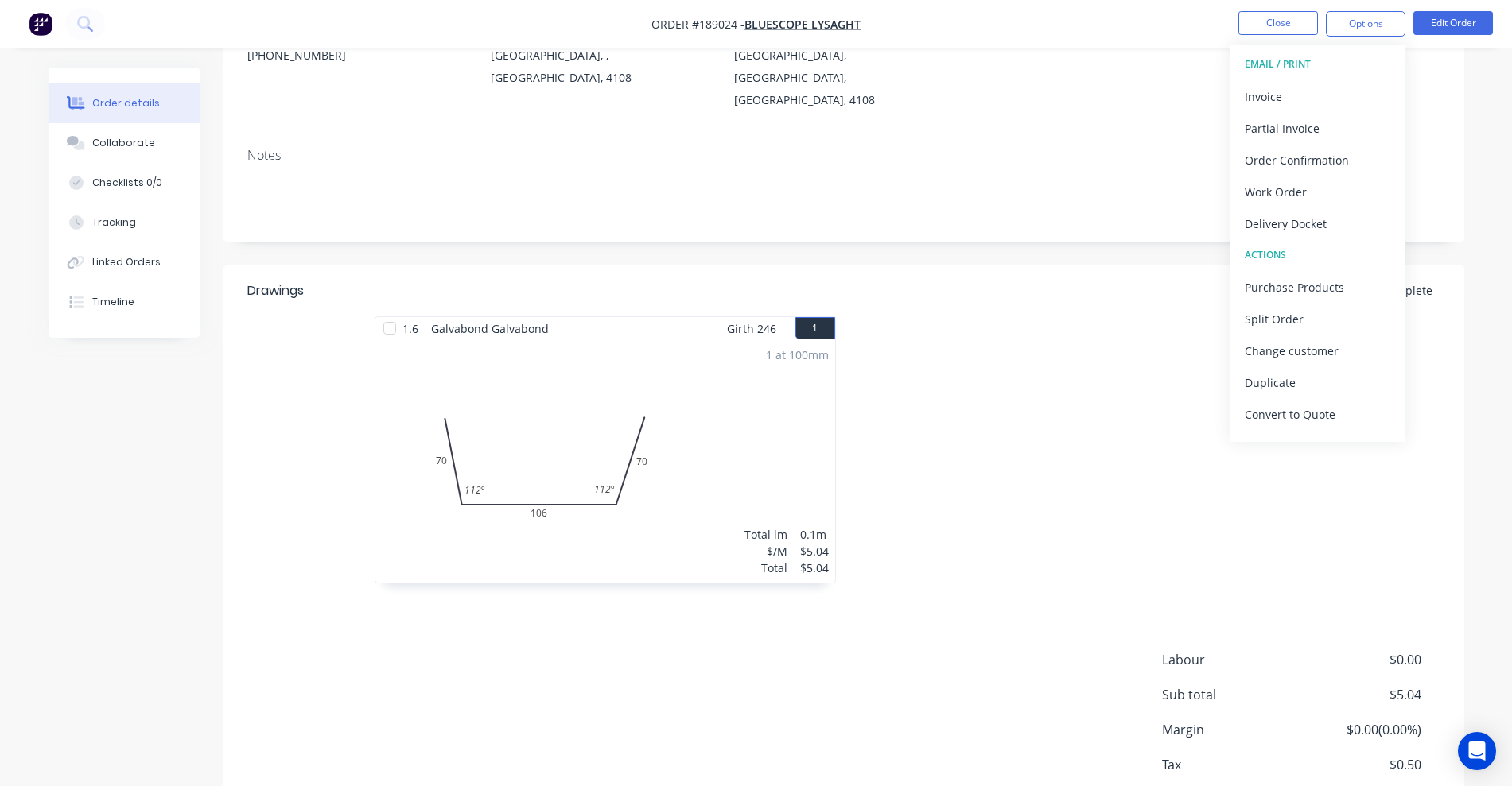
click at [1006, 85] on div "Invoice" at bounding box center [1318, 96] width 146 height 23
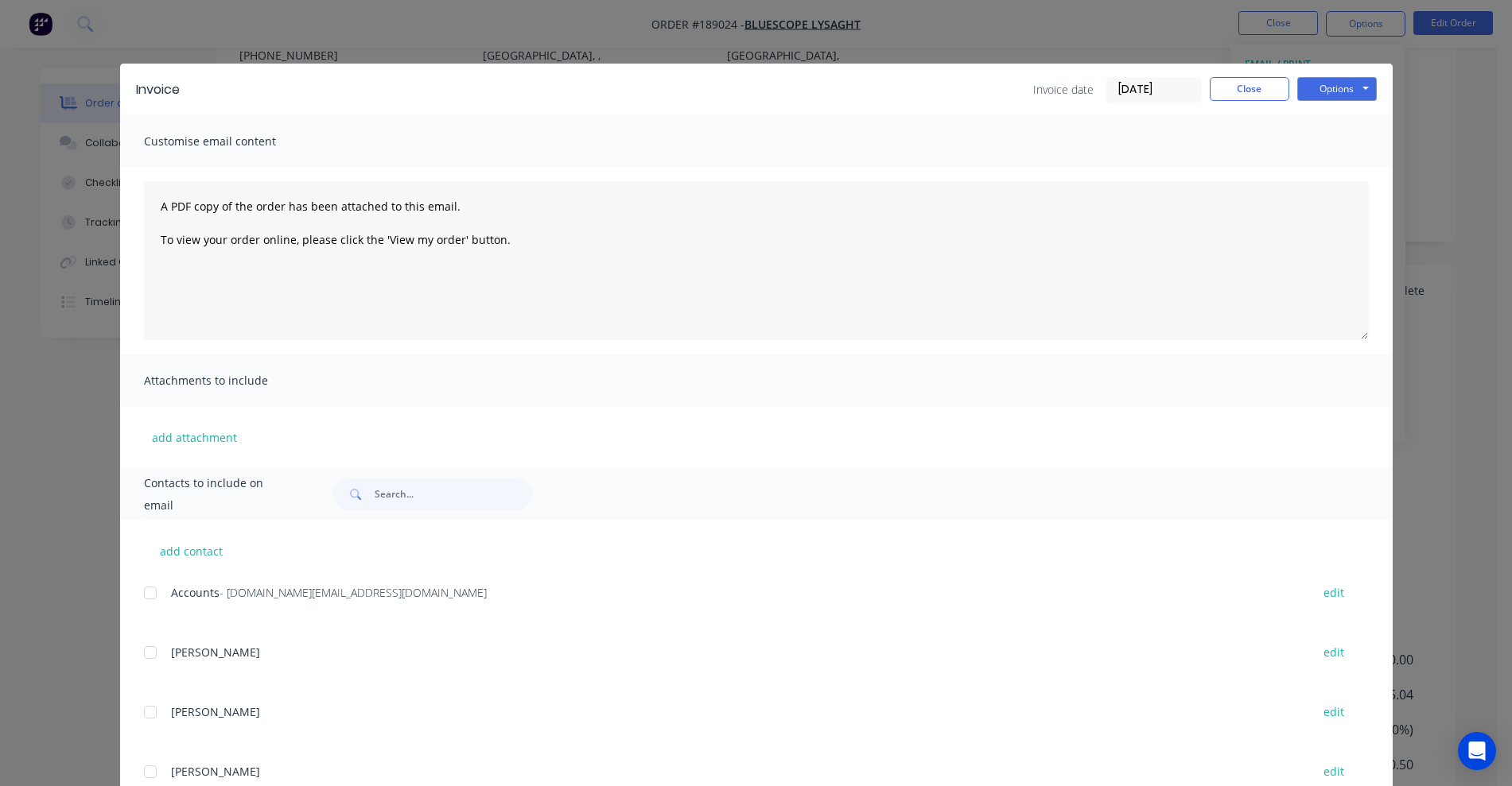
click at [147, 588] on div at bounding box center [150, 593] width 32 height 32
click at [1006, 93] on button "Options" at bounding box center [1337, 89] width 80 height 24
click at [1006, 179] on button "Email" at bounding box center [1348, 170] width 102 height 27
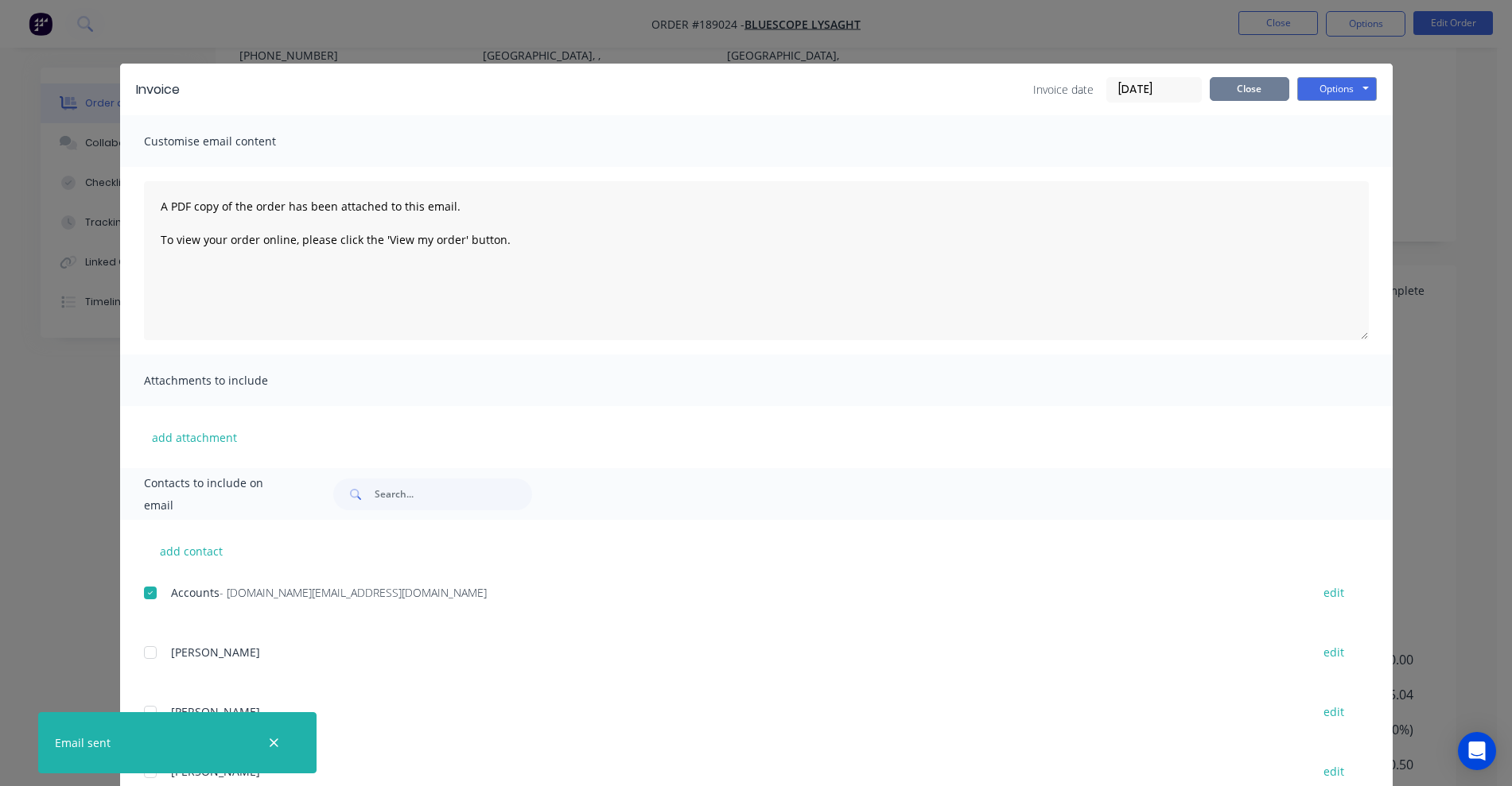
click at [1006, 96] on button "Close" at bounding box center [1249, 89] width 80 height 24
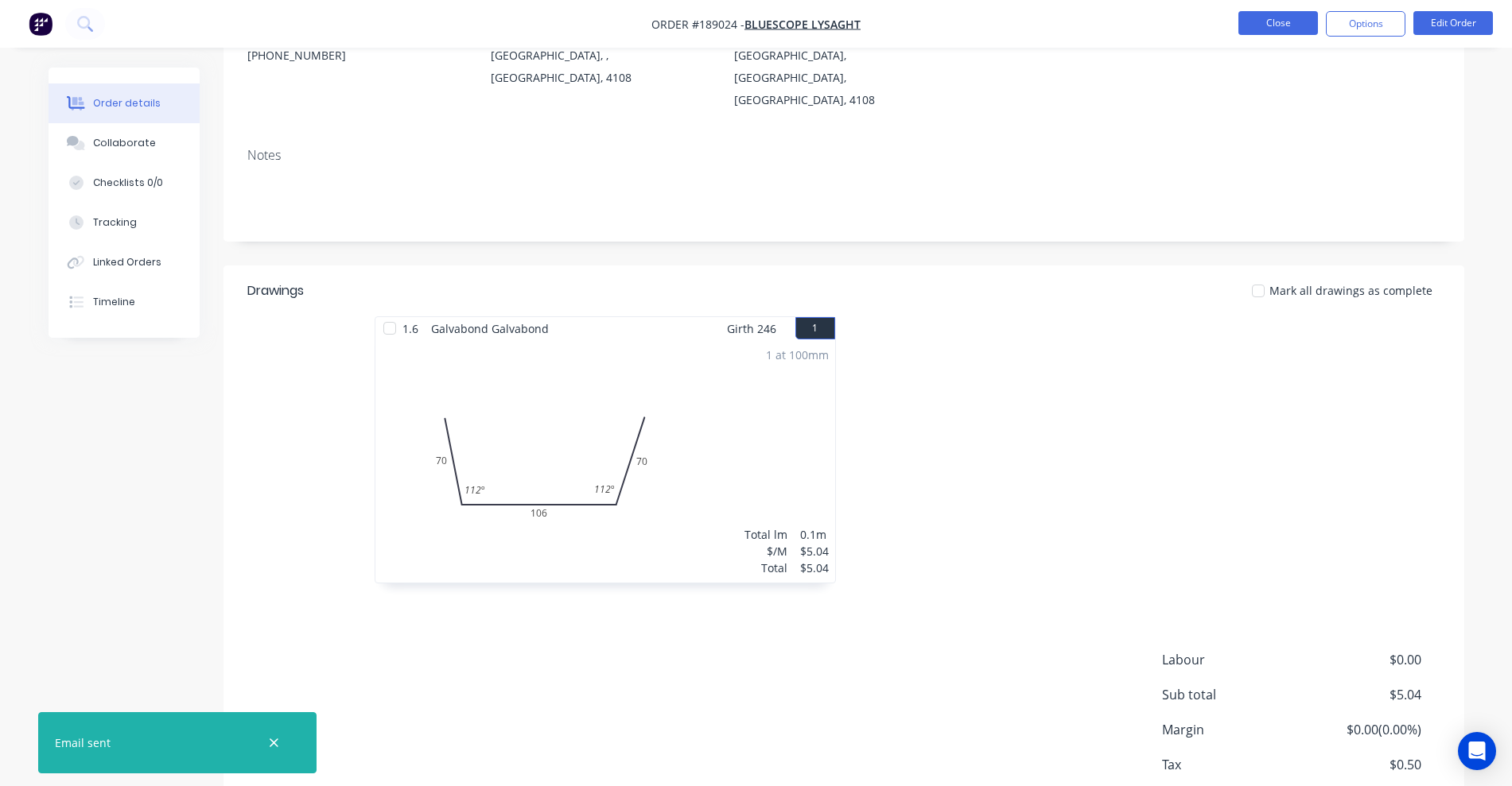
click at [1006, 17] on button "Close" at bounding box center [1278, 22] width 80 height 24
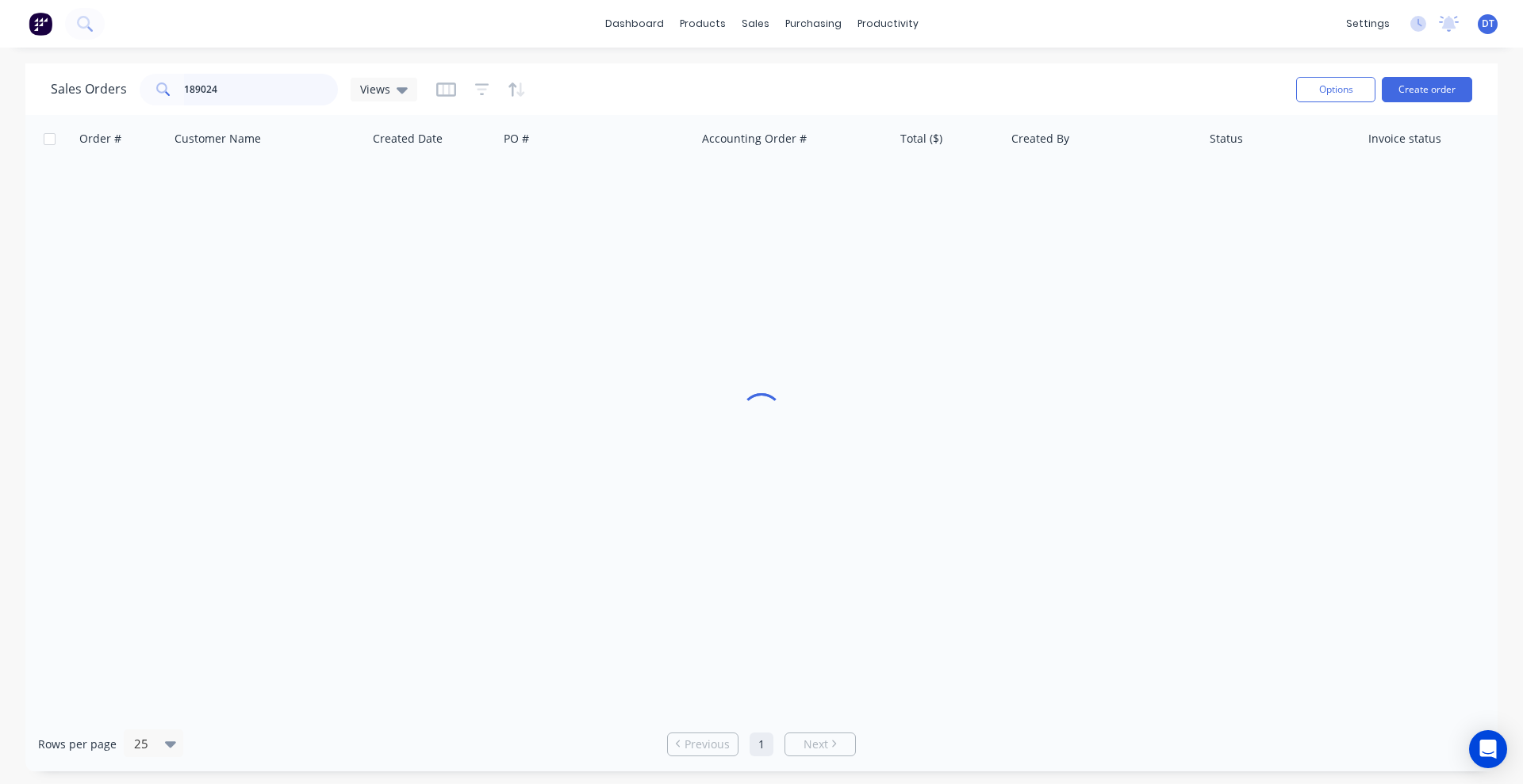
click at [247, 91] on input "189024" at bounding box center [261, 90] width 154 height 32
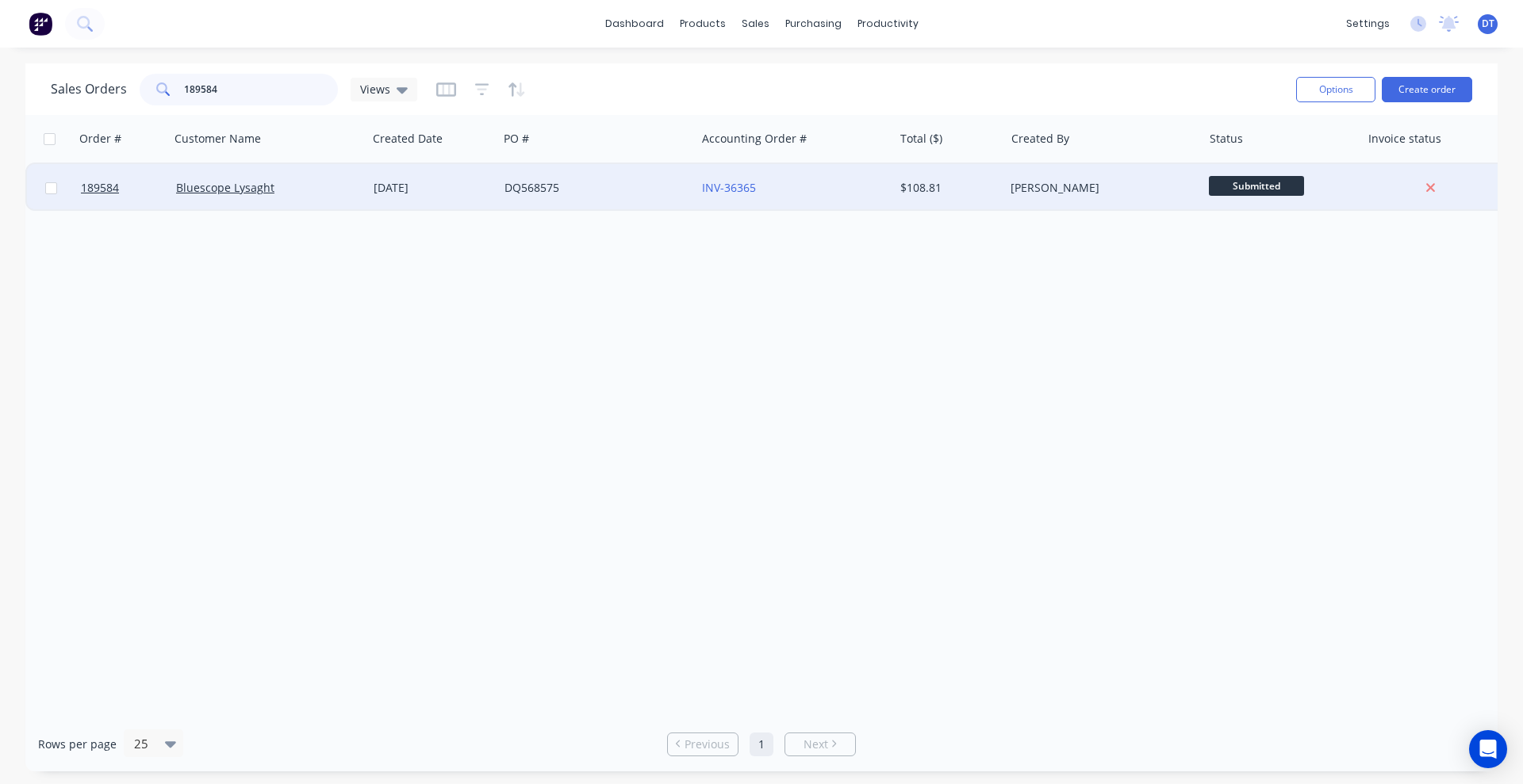
type input "189584"
click at [322, 184] on div "Bluescope Lysaght" at bounding box center [264, 187] width 176 height 16
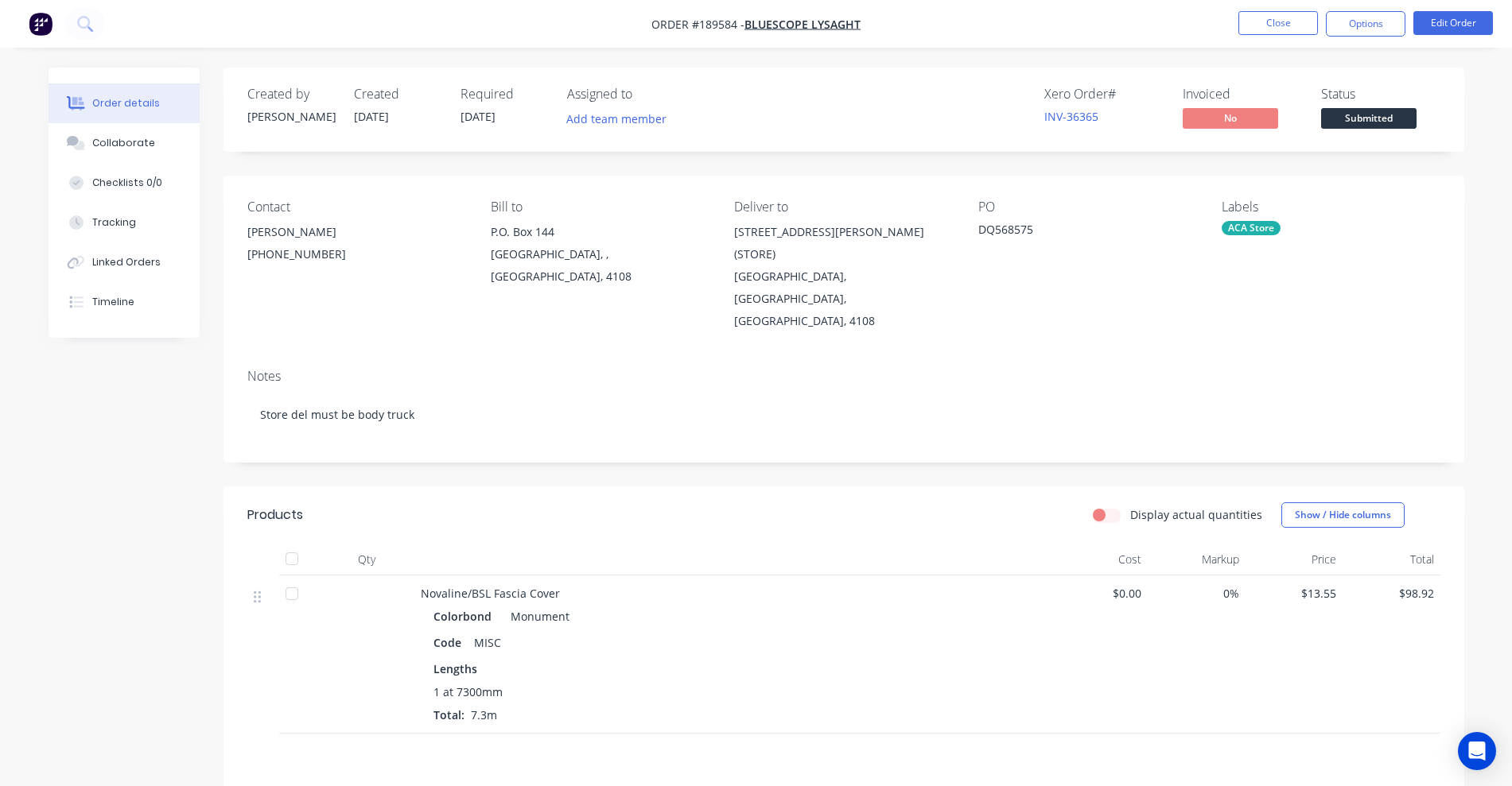
scroll to position [99, 0]
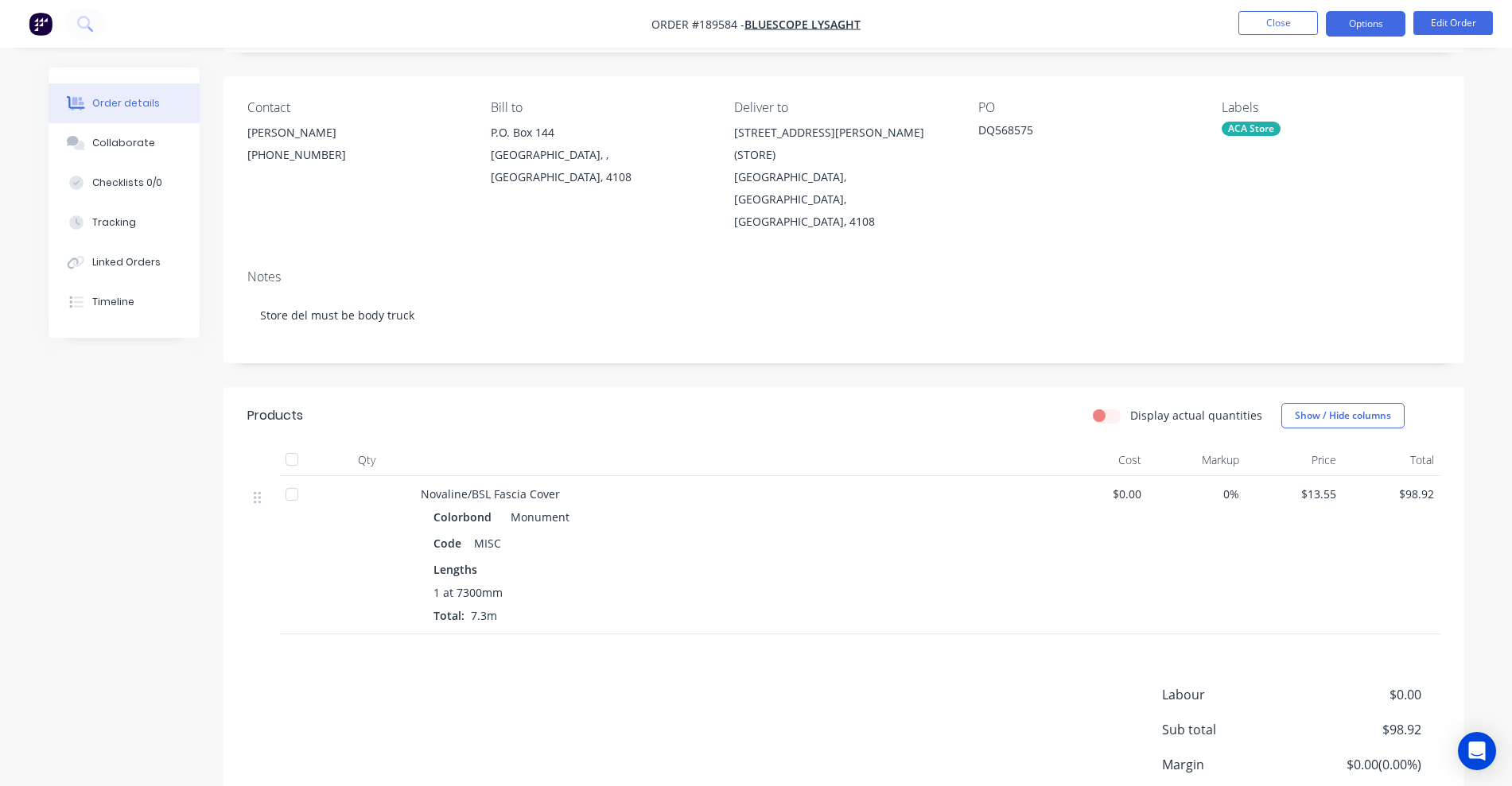
click at [1006, 31] on button "Options" at bounding box center [1366, 23] width 80 height 26
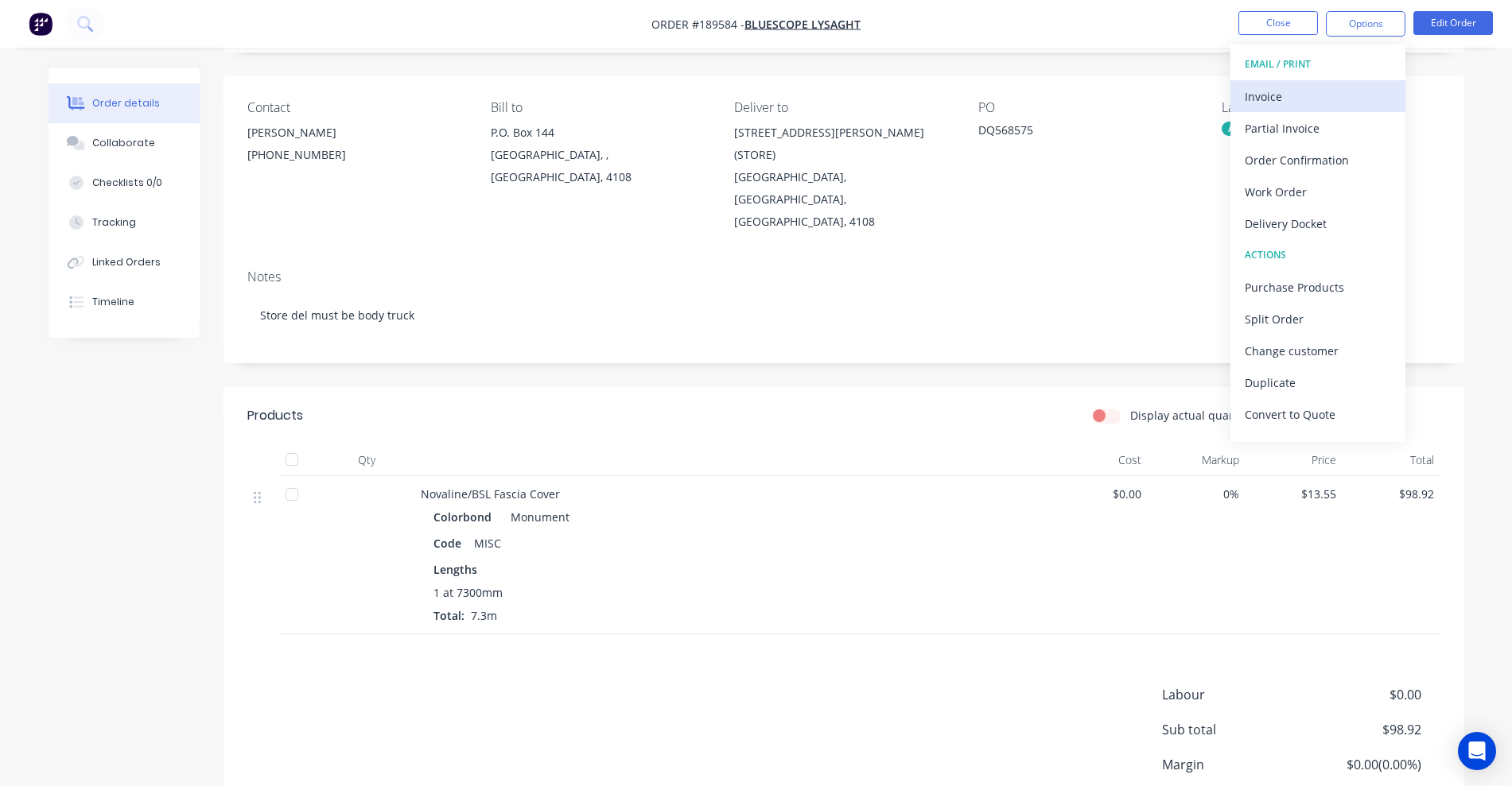
click at [1006, 91] on div "Invoice" at bounding box center [1318, 96] width 146 height 23
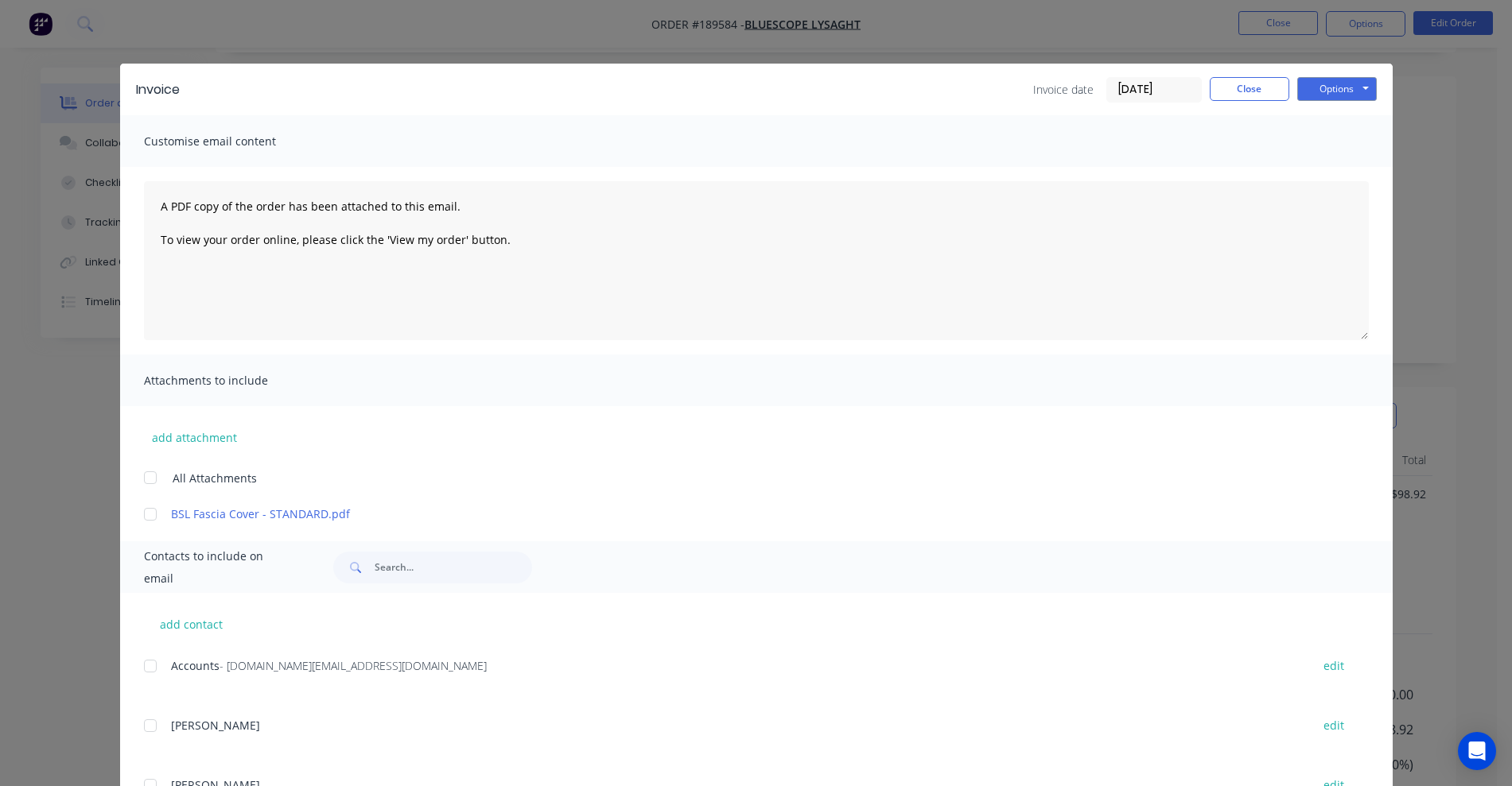
click at [141, 650] on div at bounding box center [150, 666] width 32 height 32
click at [1006, 89] on button "Options" at bounding box center [1337, 89] width 80 height 24
click at [1006, 170] on button "Email" at bounding box center [1348, 170] width 102 height 27
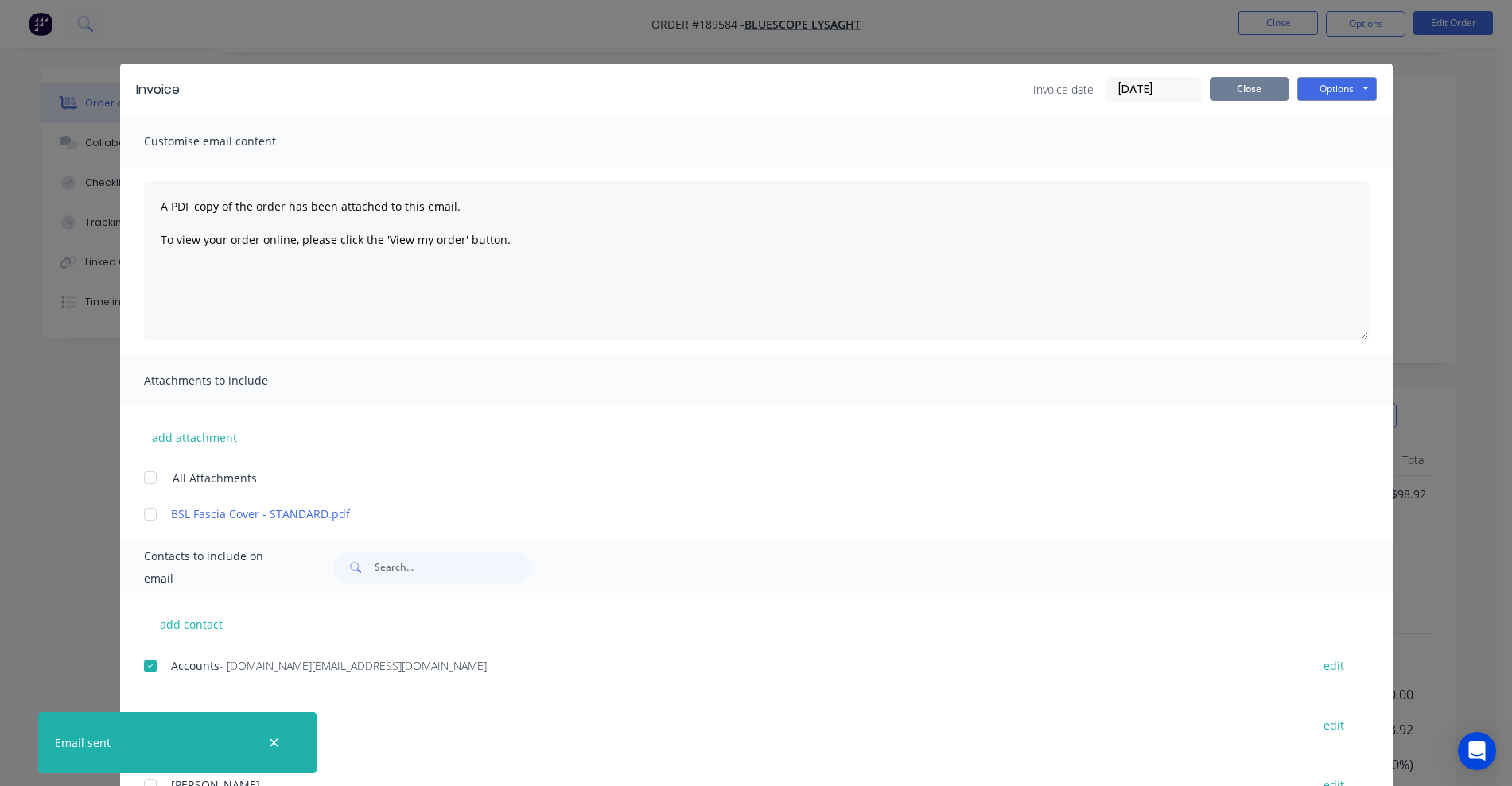
click at [1006, 78] on button "Close" at bounding box center [1249, 89] width 80 height 24
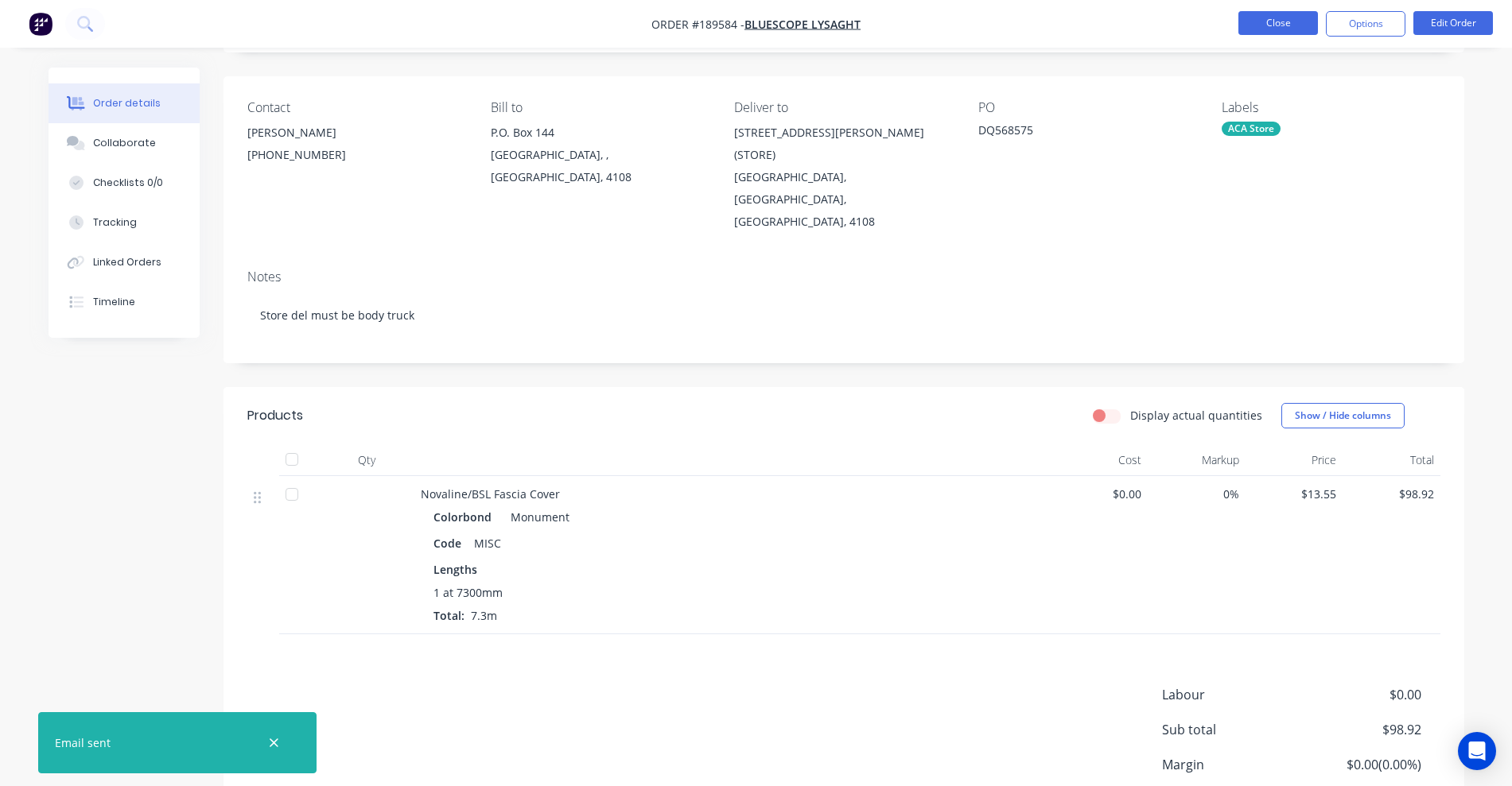
click at [1006, 15] on button "Close" at bounding box center [1278, 22] width 80 height 24
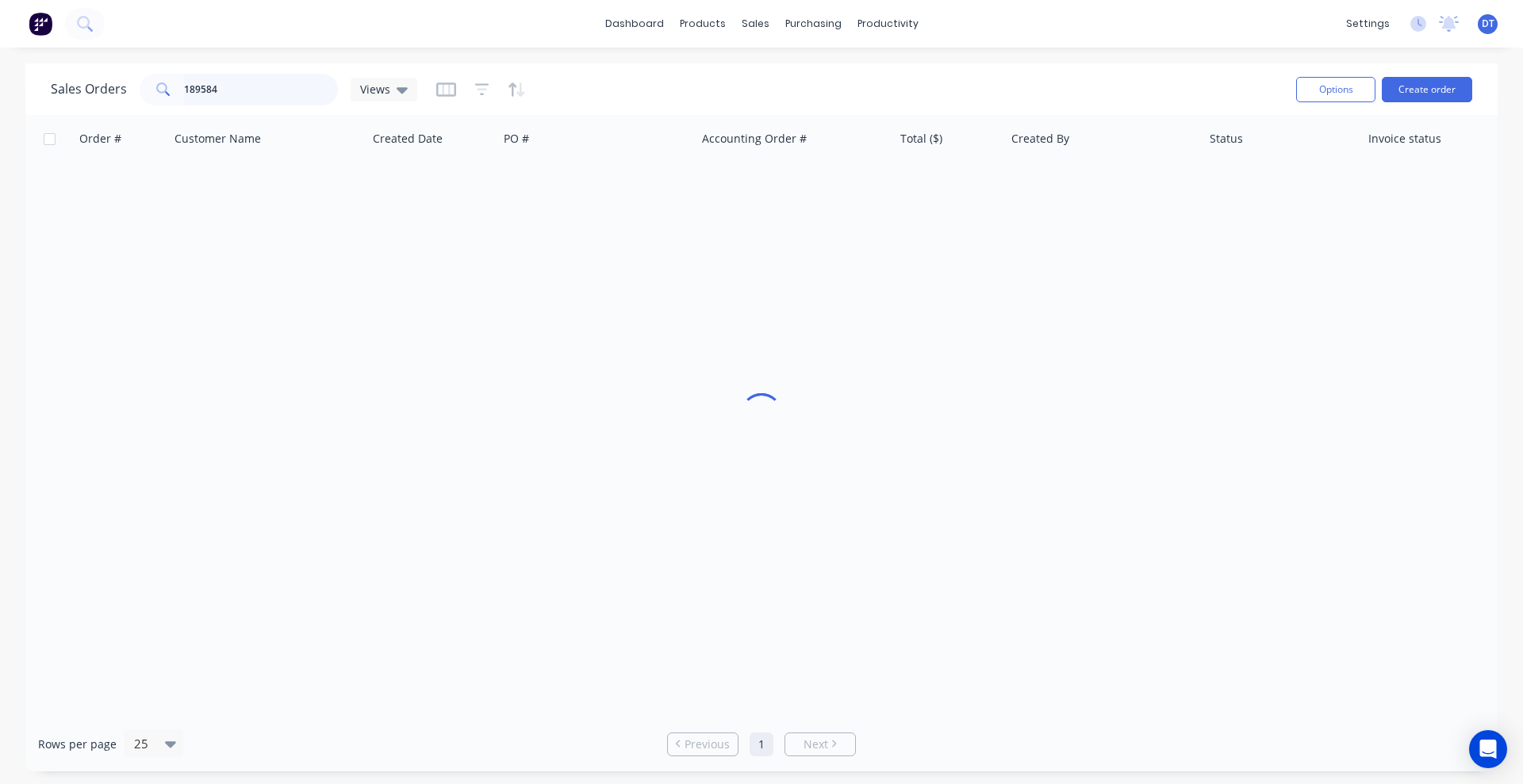
click at [232, 89] on input "189584" at bounding box center [261, 90] width 154 height 32
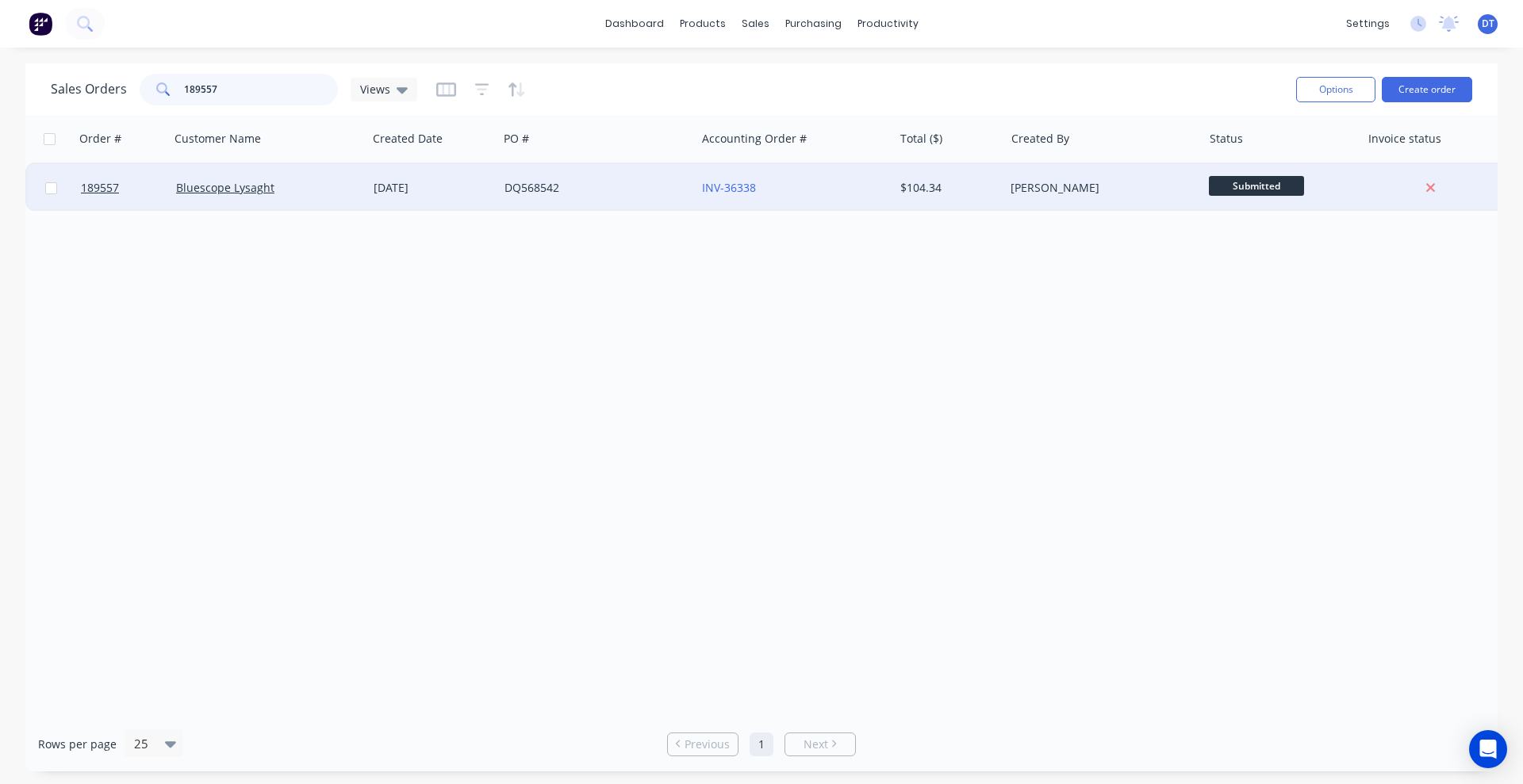
type input "189557"
click at [478, 192] on div "[DATE]" at bounding box center [432, 187] width 118 height 16
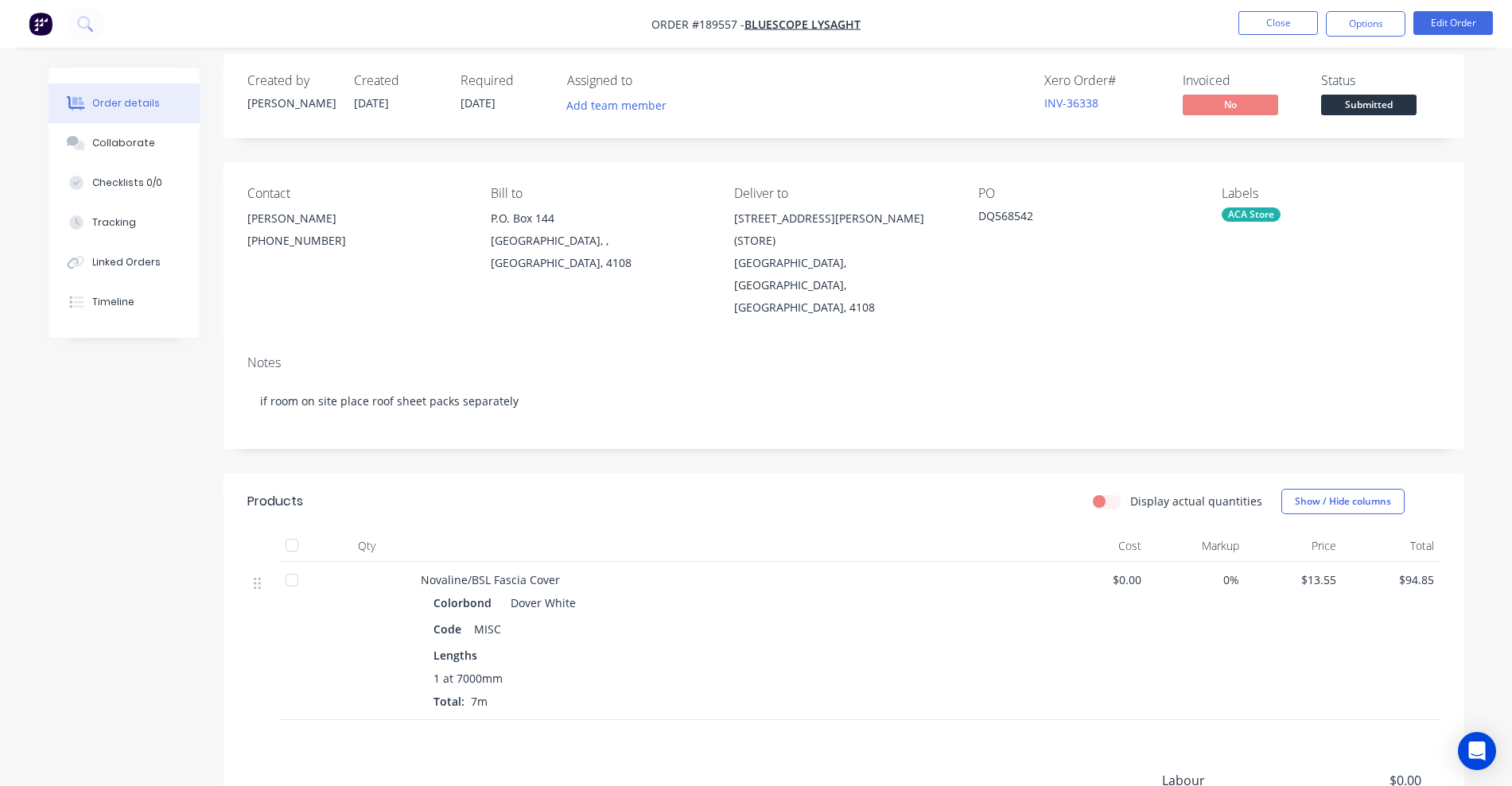
scroll to position [186, 0]
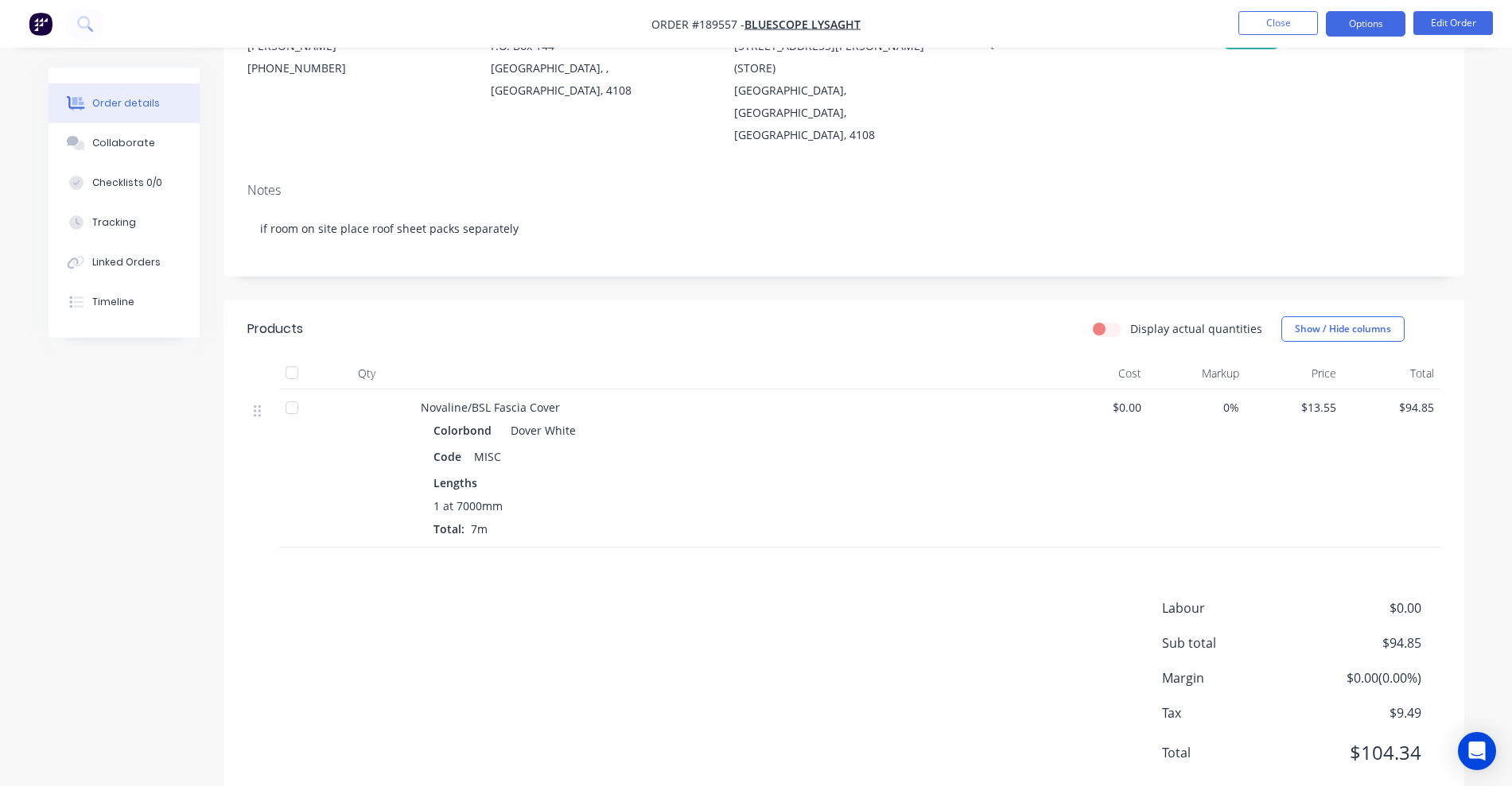
click at [1006, 17] on button "Options" at bounding box center [1366, 23] width 80 height 26
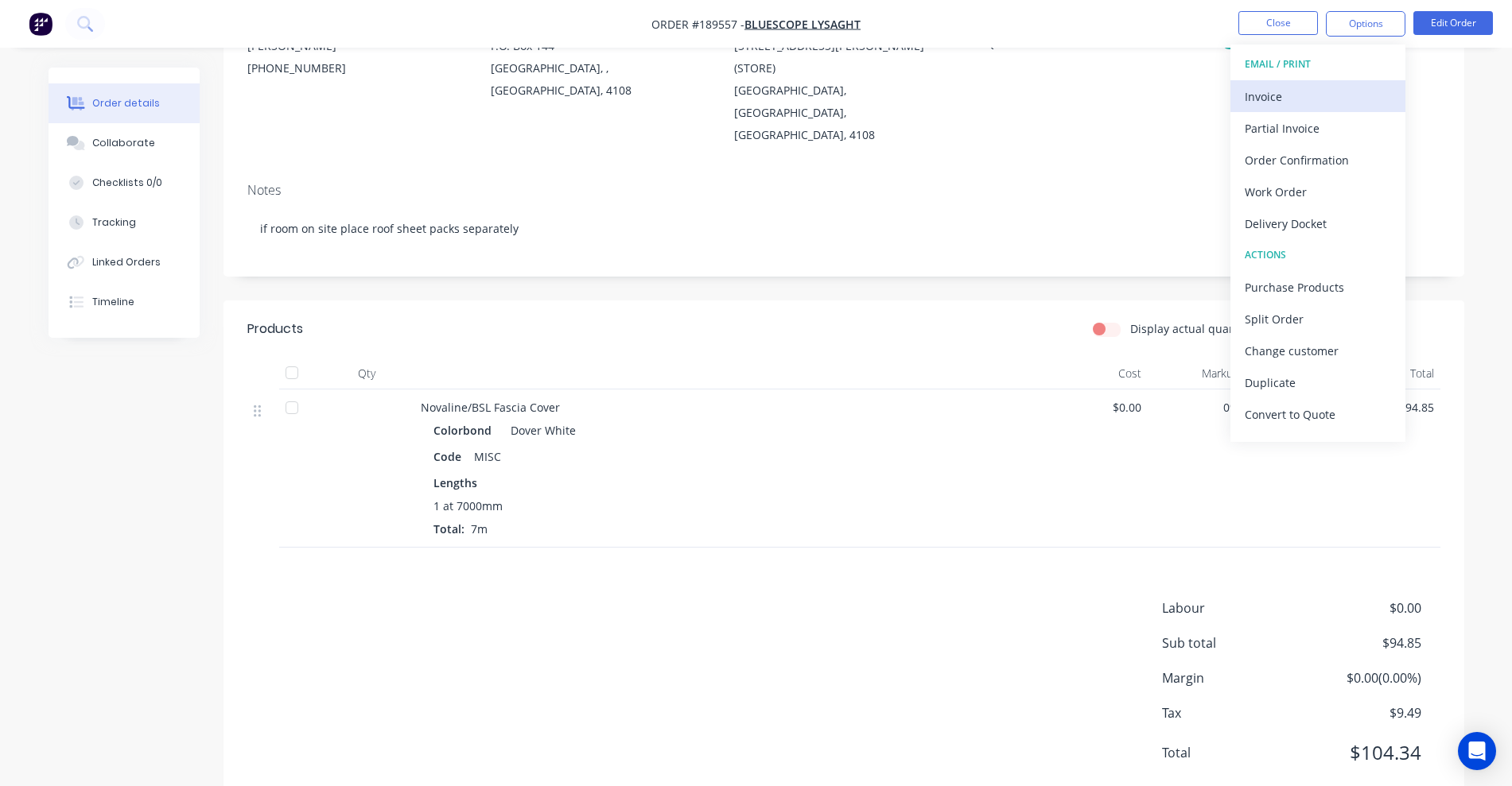
click at [1006, 100] on div "Invoice" at bounding box center [1318, 96] width 146 height 23
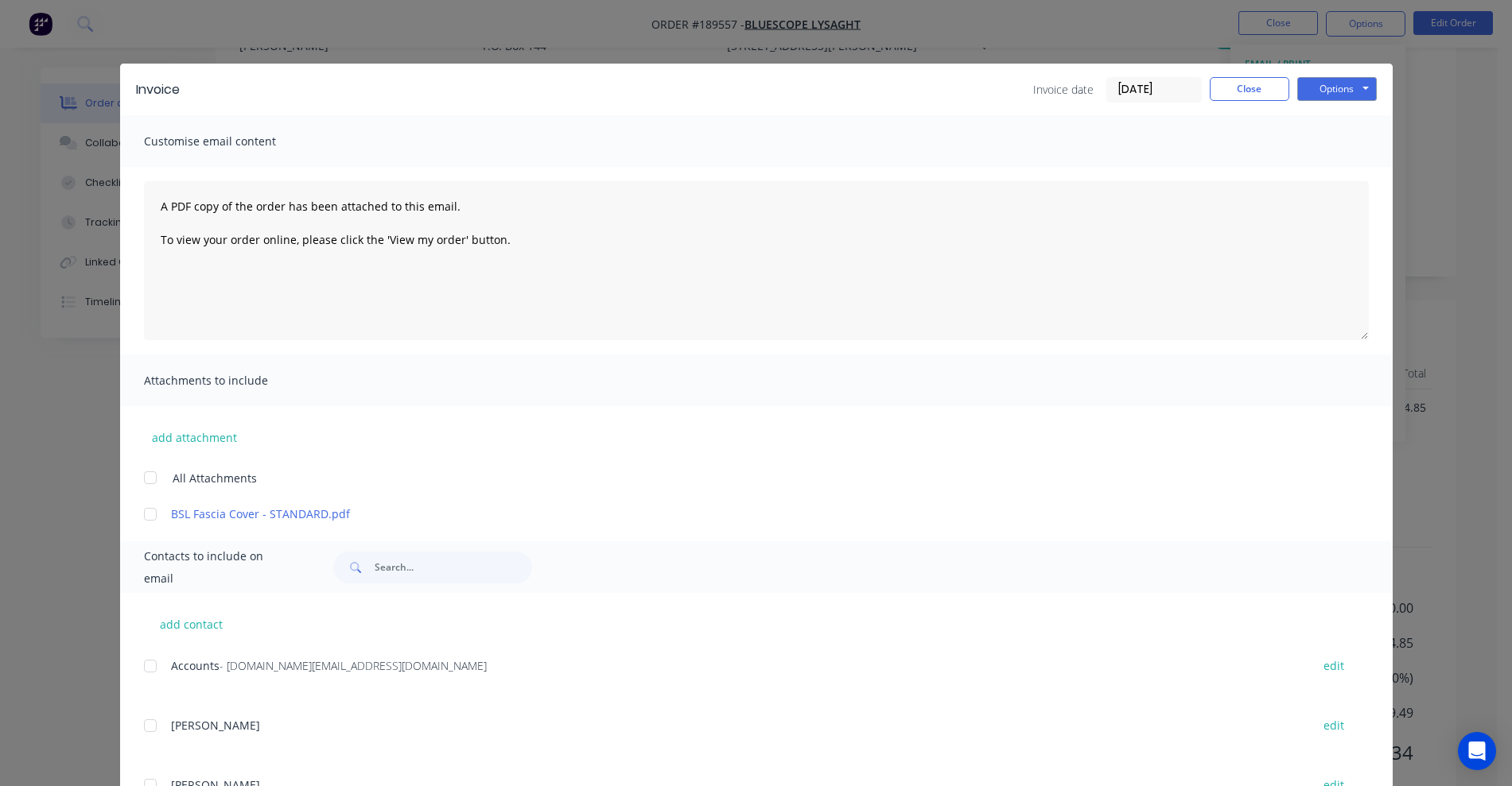
click at [139, 650] on div at bounding box center [150, 666] width 32 height 32
click at [1006, 96] on button "Options" at bounding box center [1337, 89] width 80 height 24
click at [1006, 173] on button "Email" at bounding box center [1348, 170] width 102 height 27
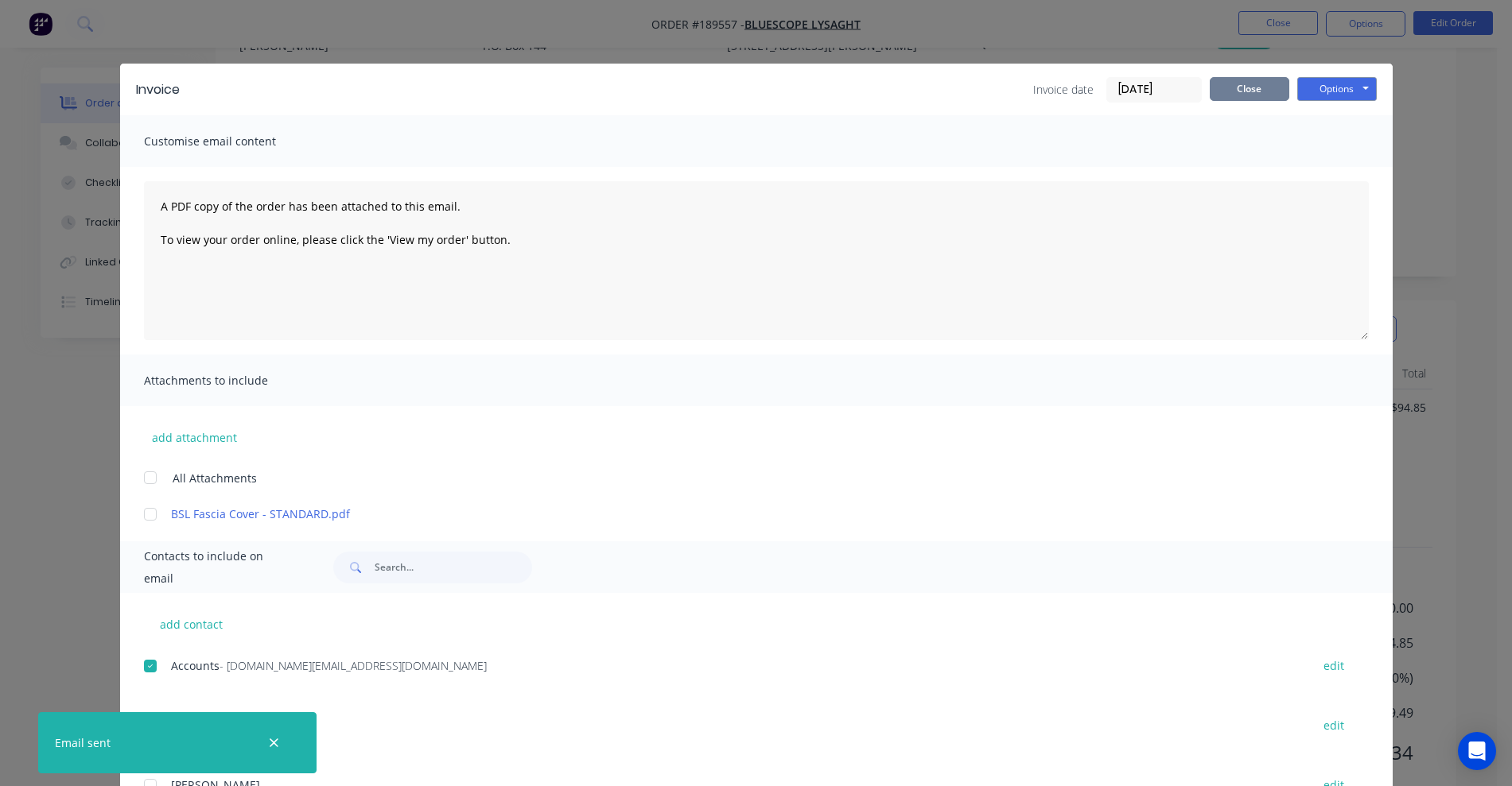
click at [1006, 92] on button "Close" at bounding box center [1249, 89] width 80 height 24
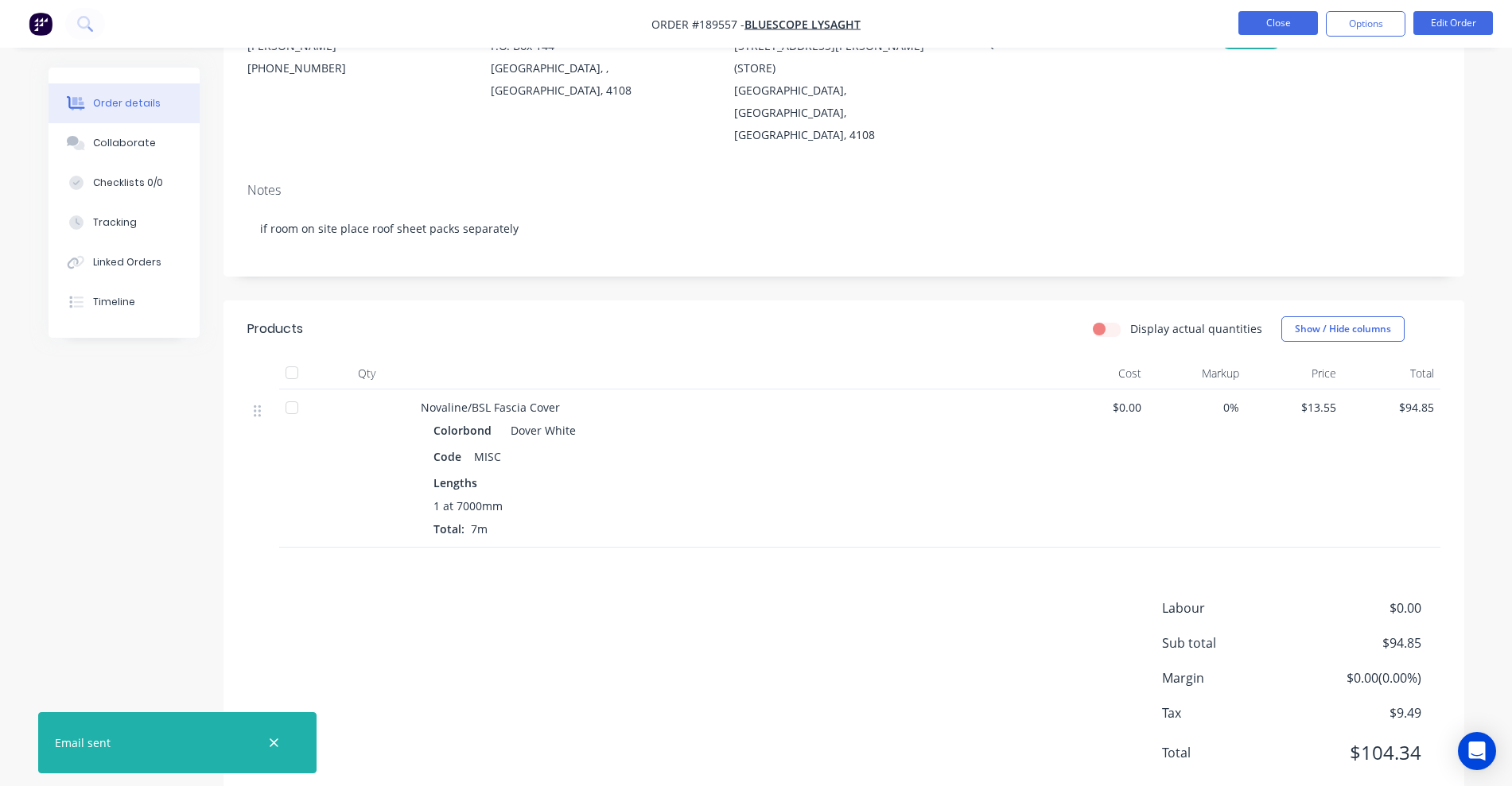
click at [1006, 14] on button "Close" at bounding box center [1278, 22] width 80 height 24
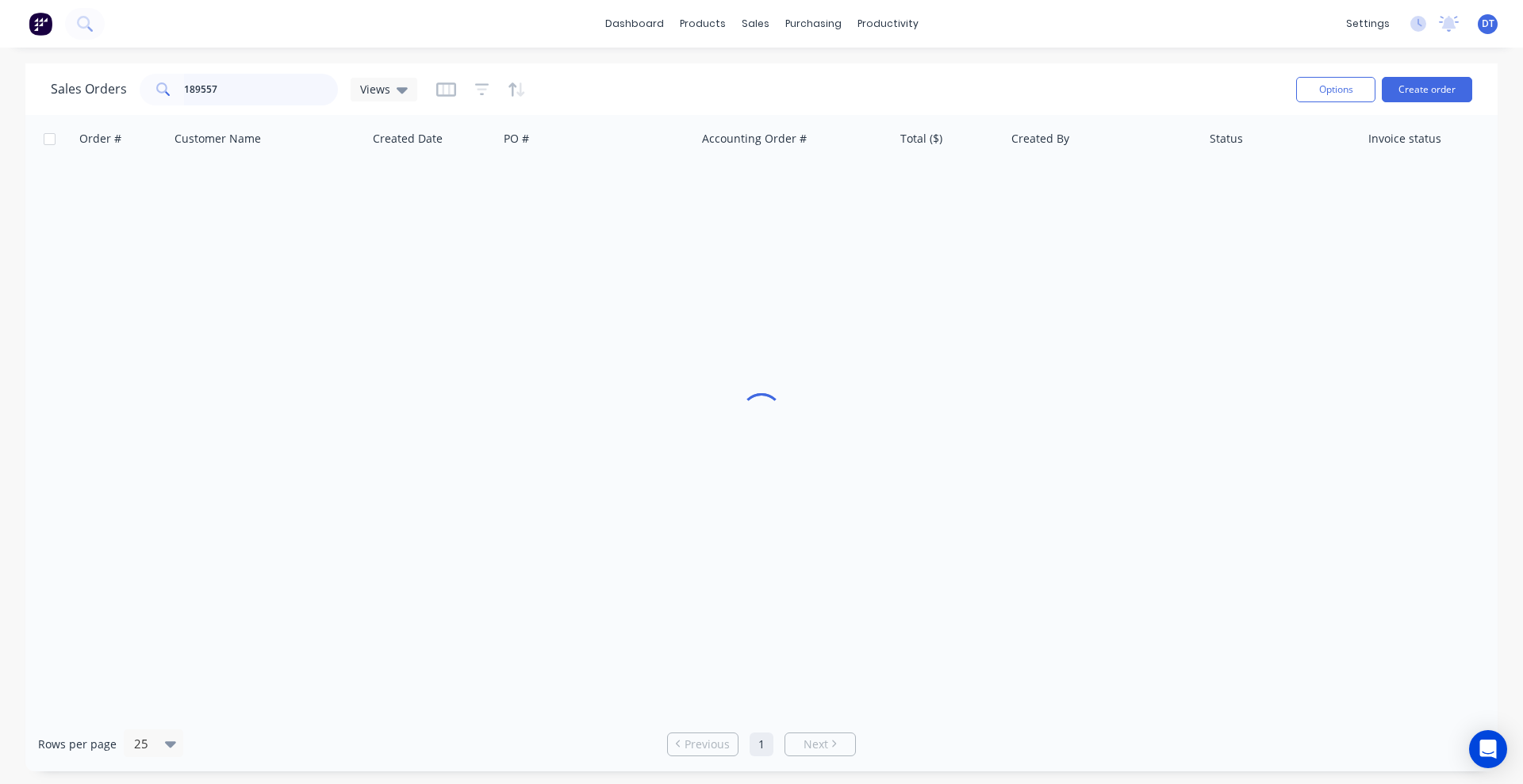
click at [256, 96] on input "189557" at bounding box center [261, 90] width 154 height 32
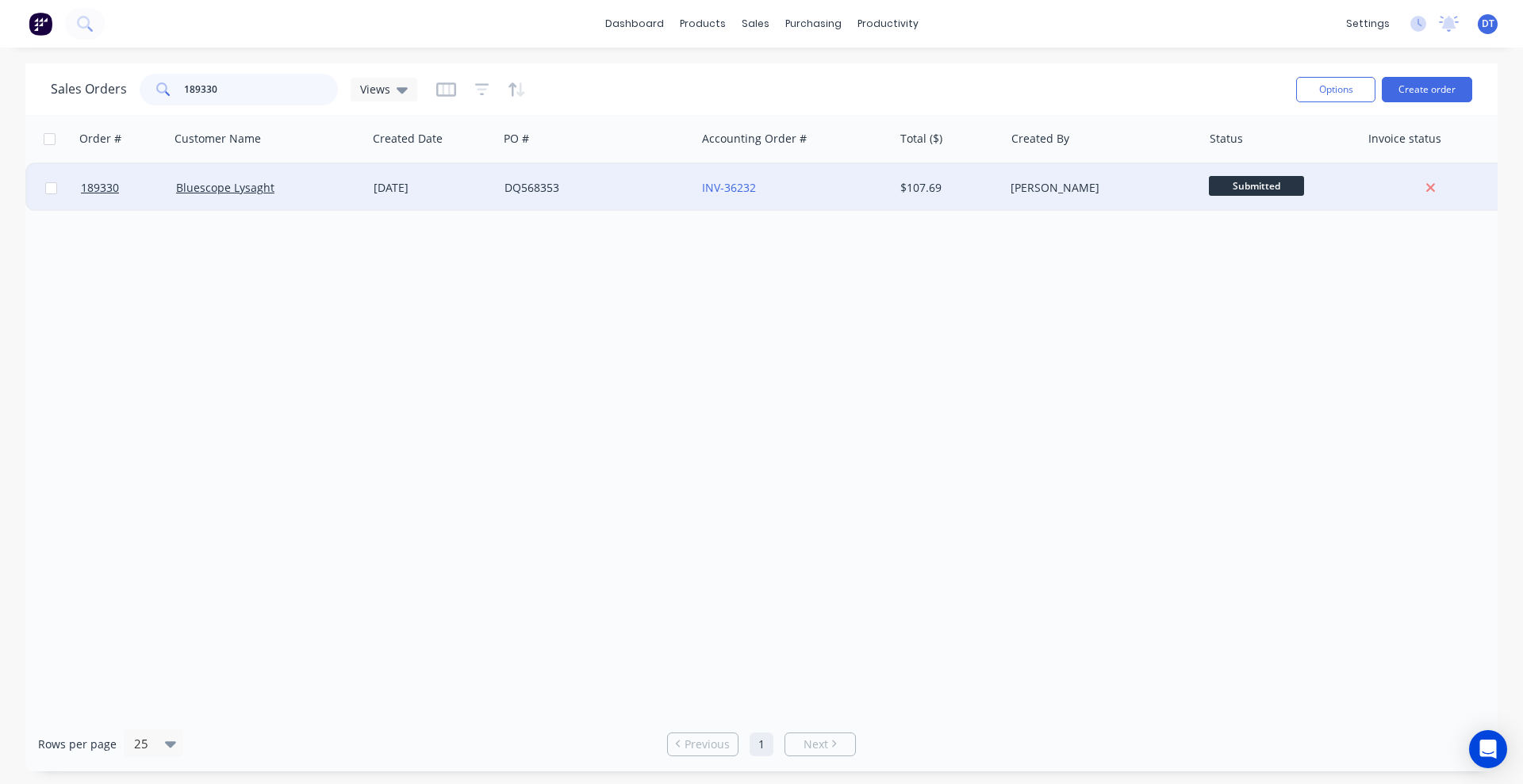
type input "189330"
click at [307, 186] on div "Bluescope Lysaght" at bounding box center [264, 187] width 176 height 16
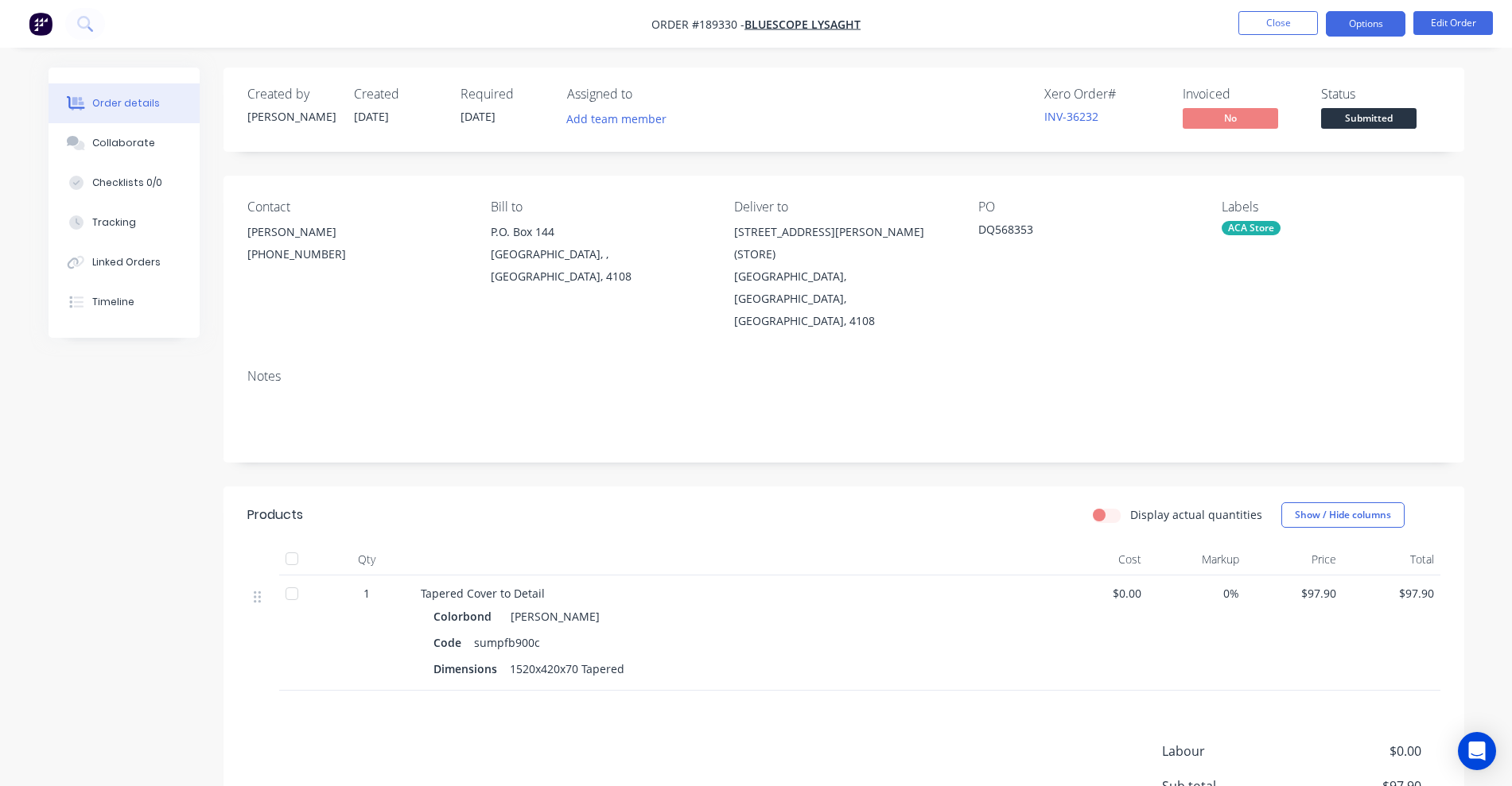
click at [1006, 26] on button "Options" at bounding box center [1366, 23] width 80 height 26
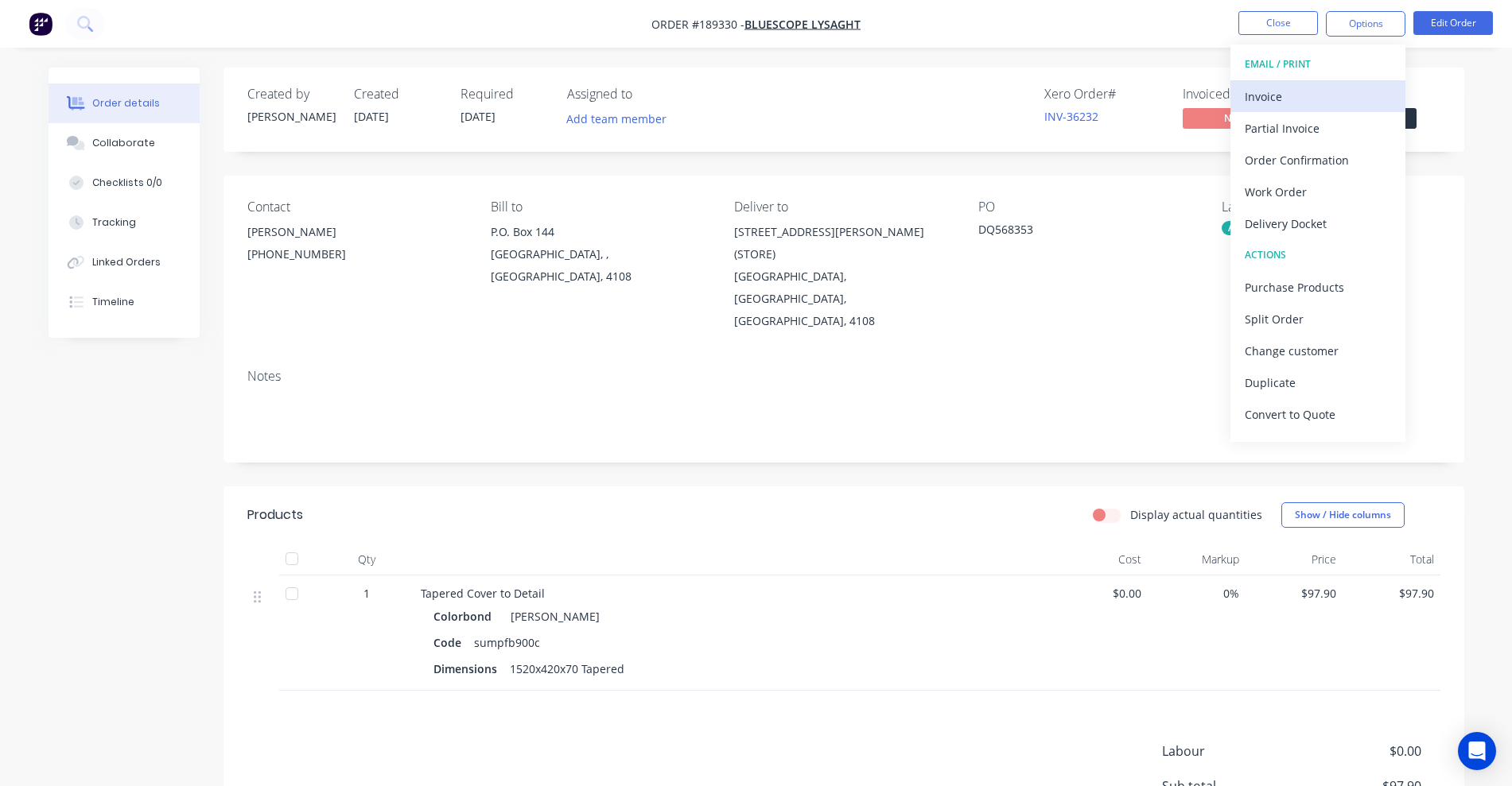
click at [1006, 82] on button "Invoice" at bounding box center [1317, 96] width 175 height 32
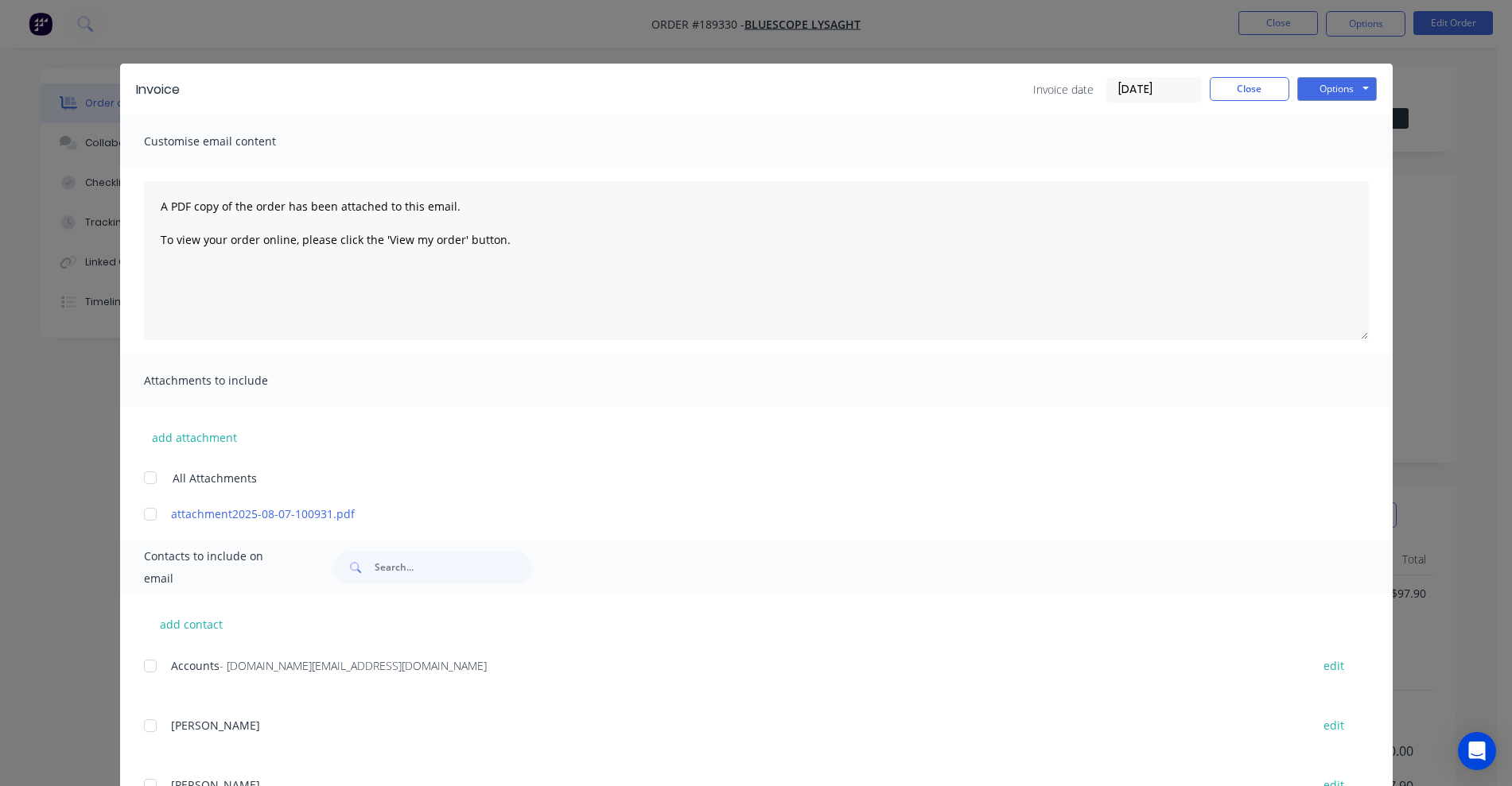
click at [143, 650] on div at bounding box center [150, 666] width 32 height 32
click at [1006, 85] on button "Options" at bounding box center [1337, 89] width 80 height 24
click at [1006, 171] on button "Email" at bounding box center [1348, 170] width 102 height 27
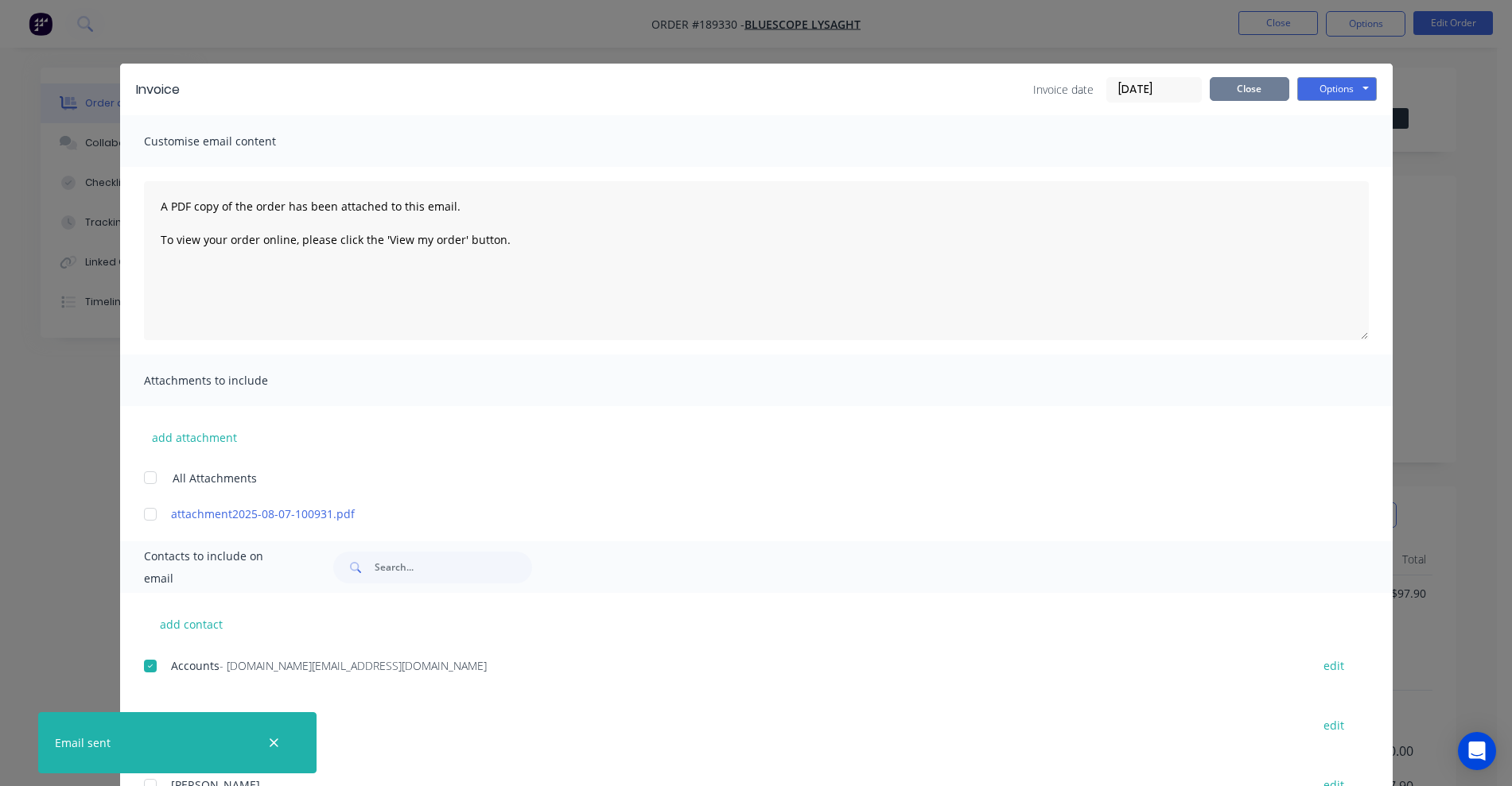
click at [1006, 81] on button "Close" at bounding box center [1249, 89] width 80 height 24
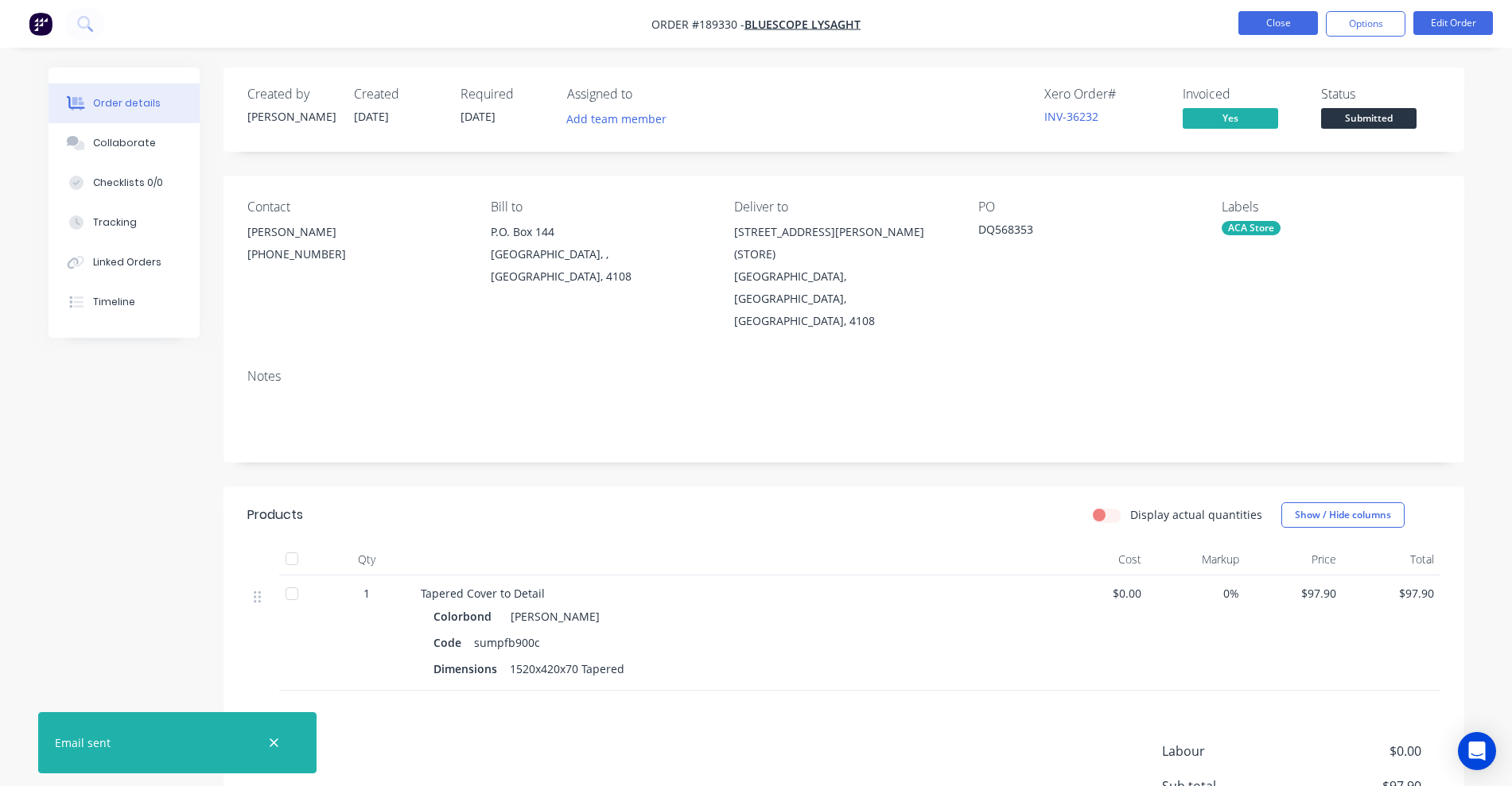
click at [1006, 25] on button "Close" at bounding box center [1278, 22] width 80 height 24
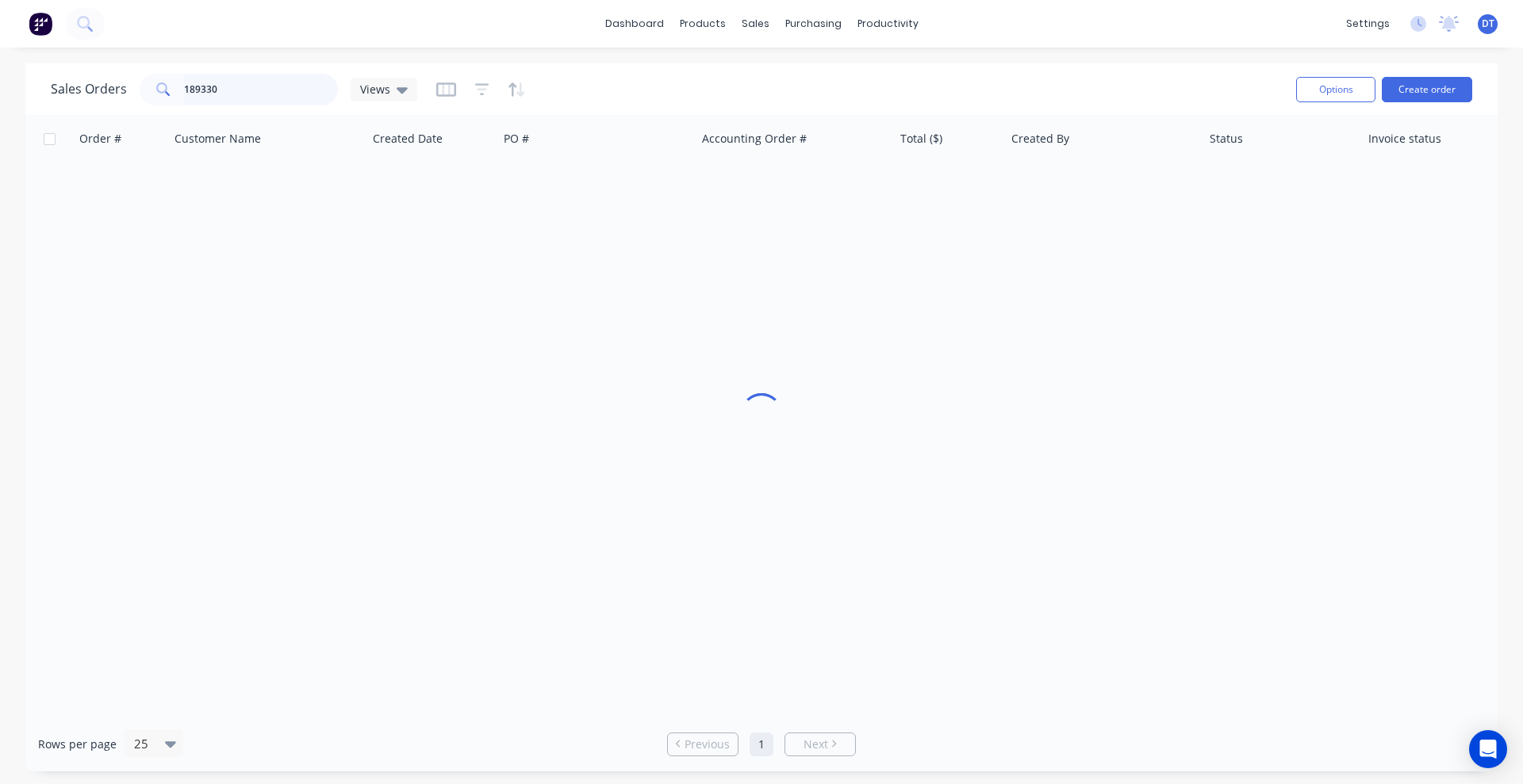
click at [259, 85] on input "189330" at bounding box center [261, 90] width 154 height 32
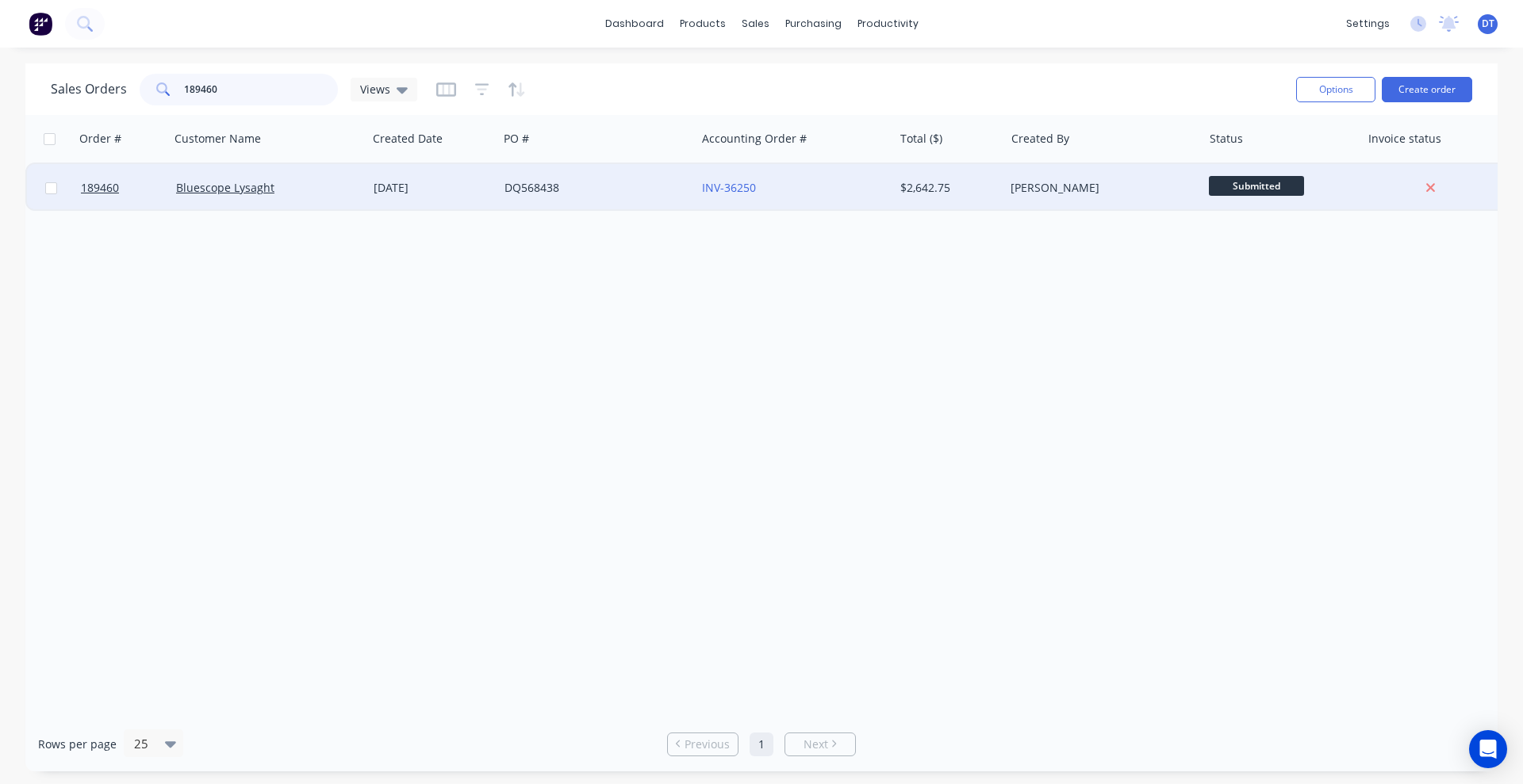
type input "189460"
click at [325, 202] on div "Bluescope Lysaght" at bounding box center [268, 187] width 198 height 47
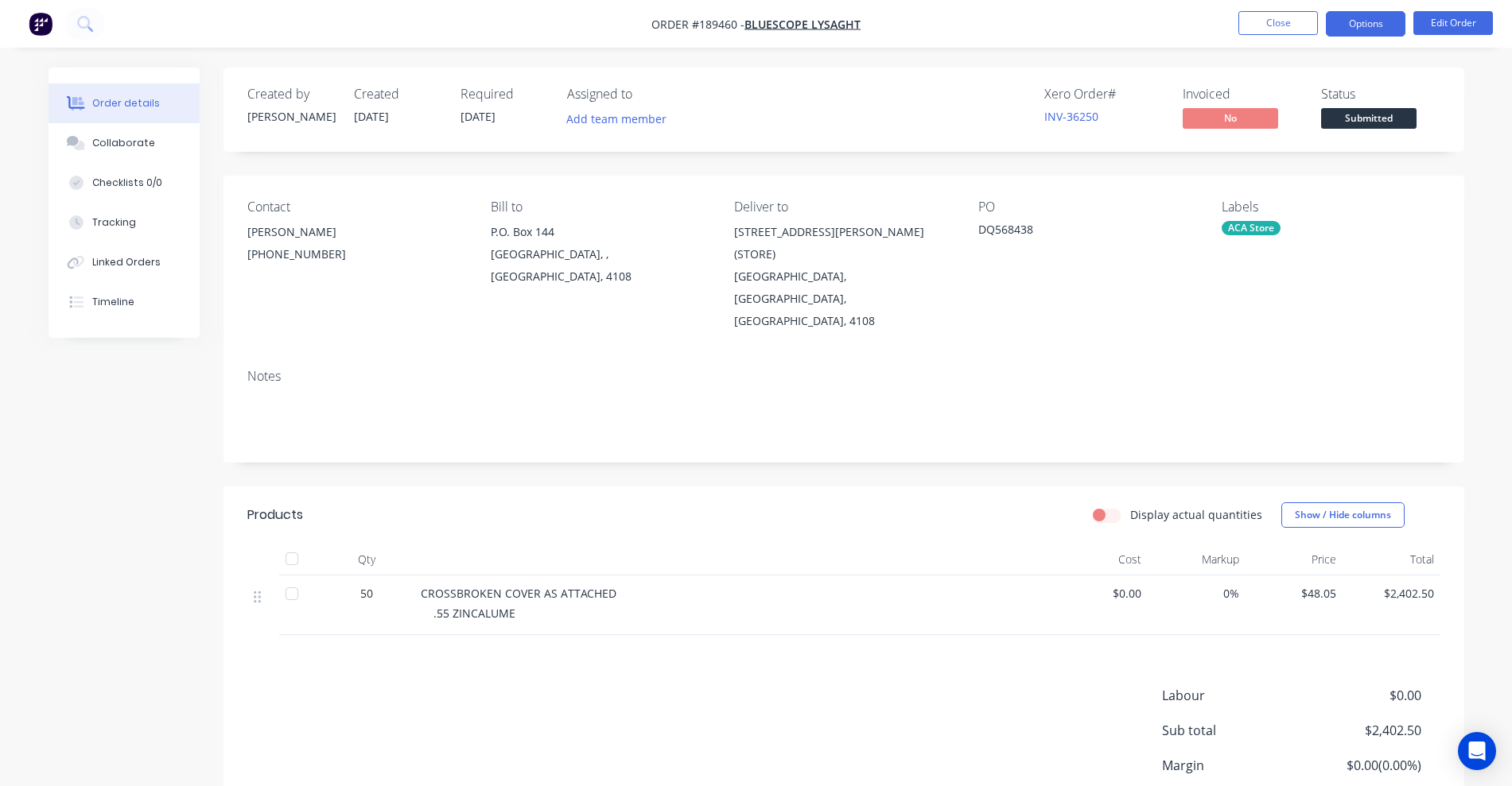
click at [1006, 19] on button "Options" at bounding box center [1366, 23] width 80 height 26
click at [1006, 27] on button "Close" at bounding box center [1278, 22] width 80 height 24
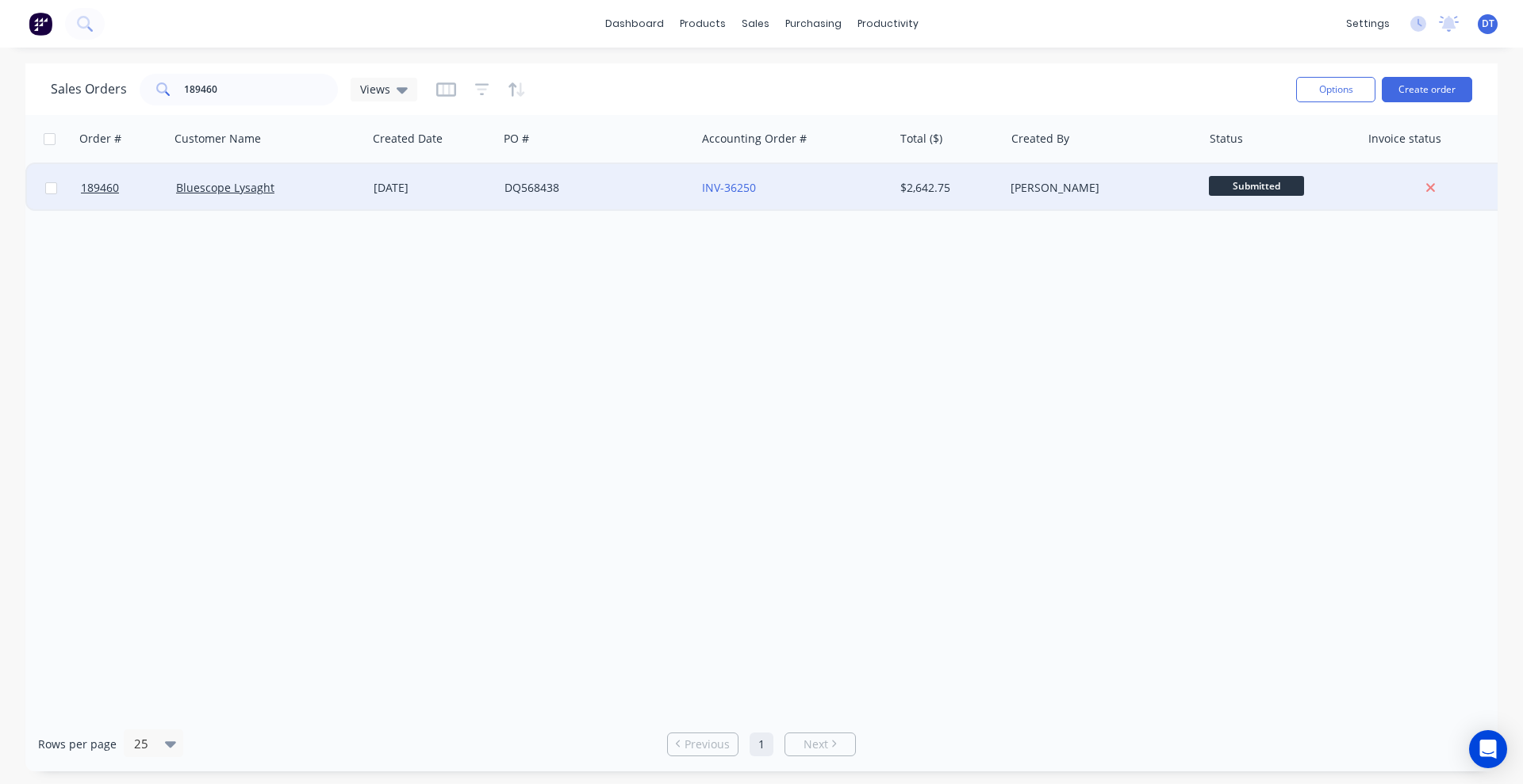
click at [687, 200] on div "DQ568438" at bounding box center [597, 187] width 198 height 47
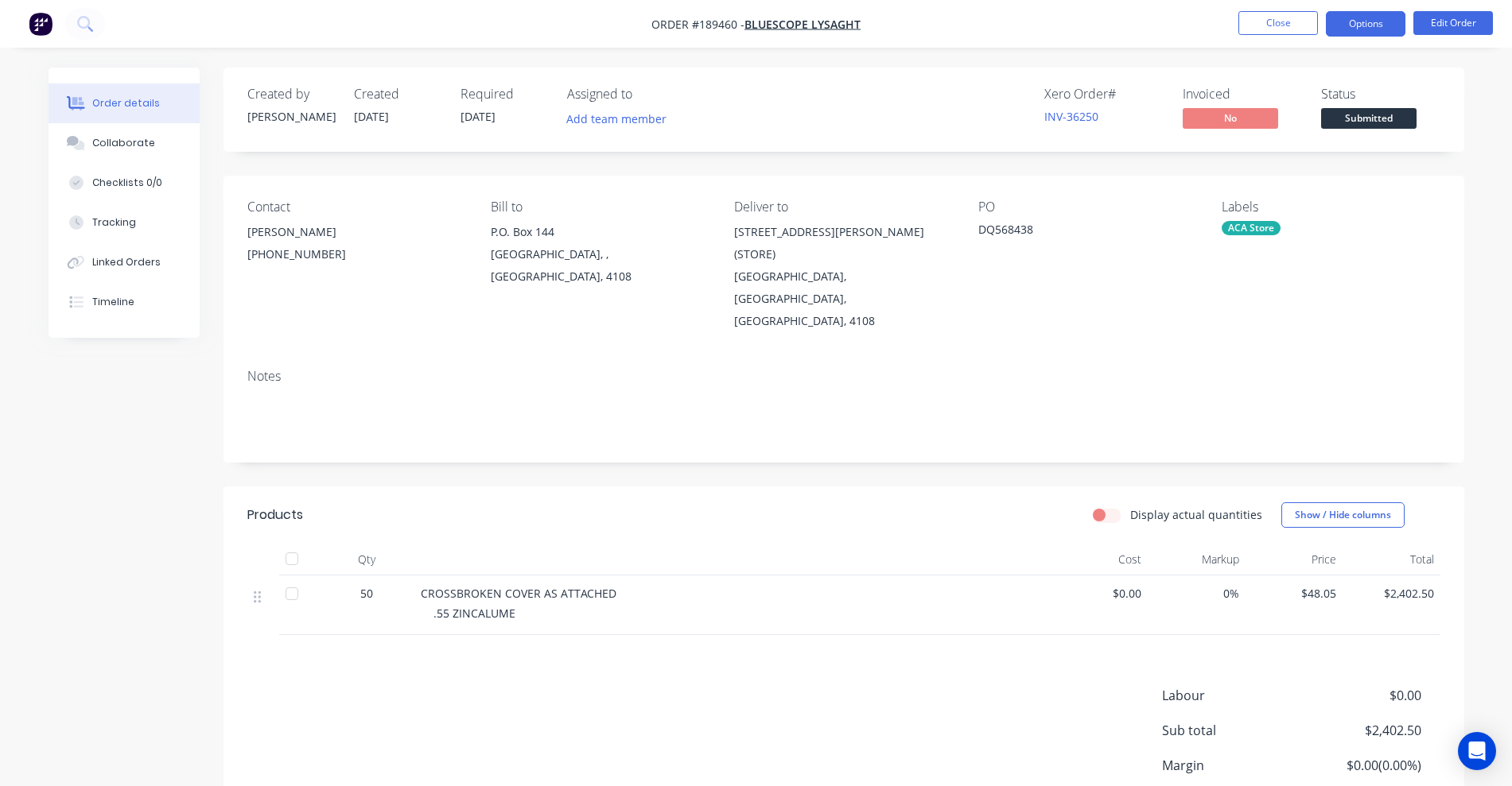
click at [1006, 22] on button "Options" at bounding box center [1366, 23] width 80 height 26
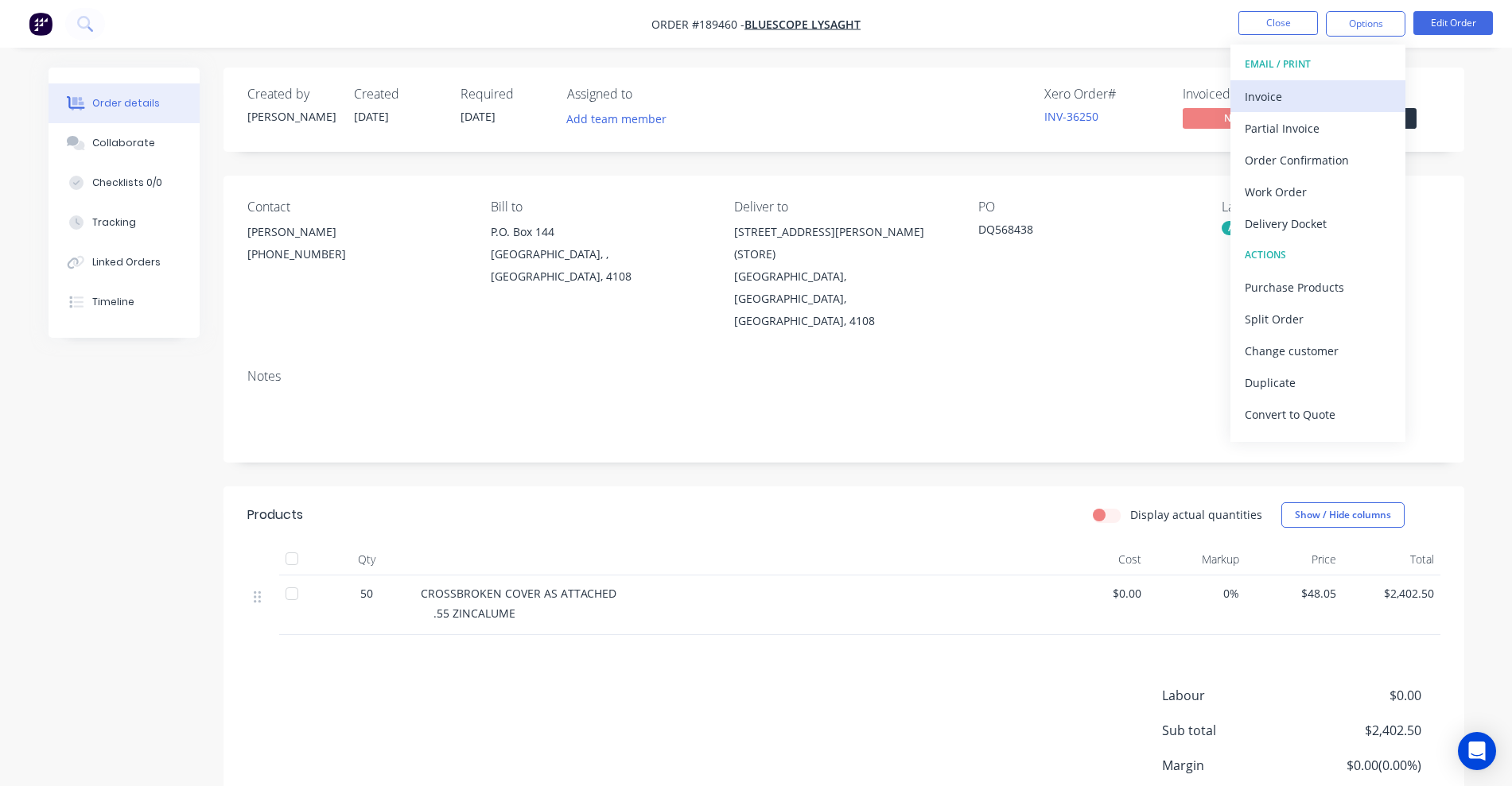
click at [1006, 96] on div "Invoice" at bounding box center [1318, 96] width 146 height 23
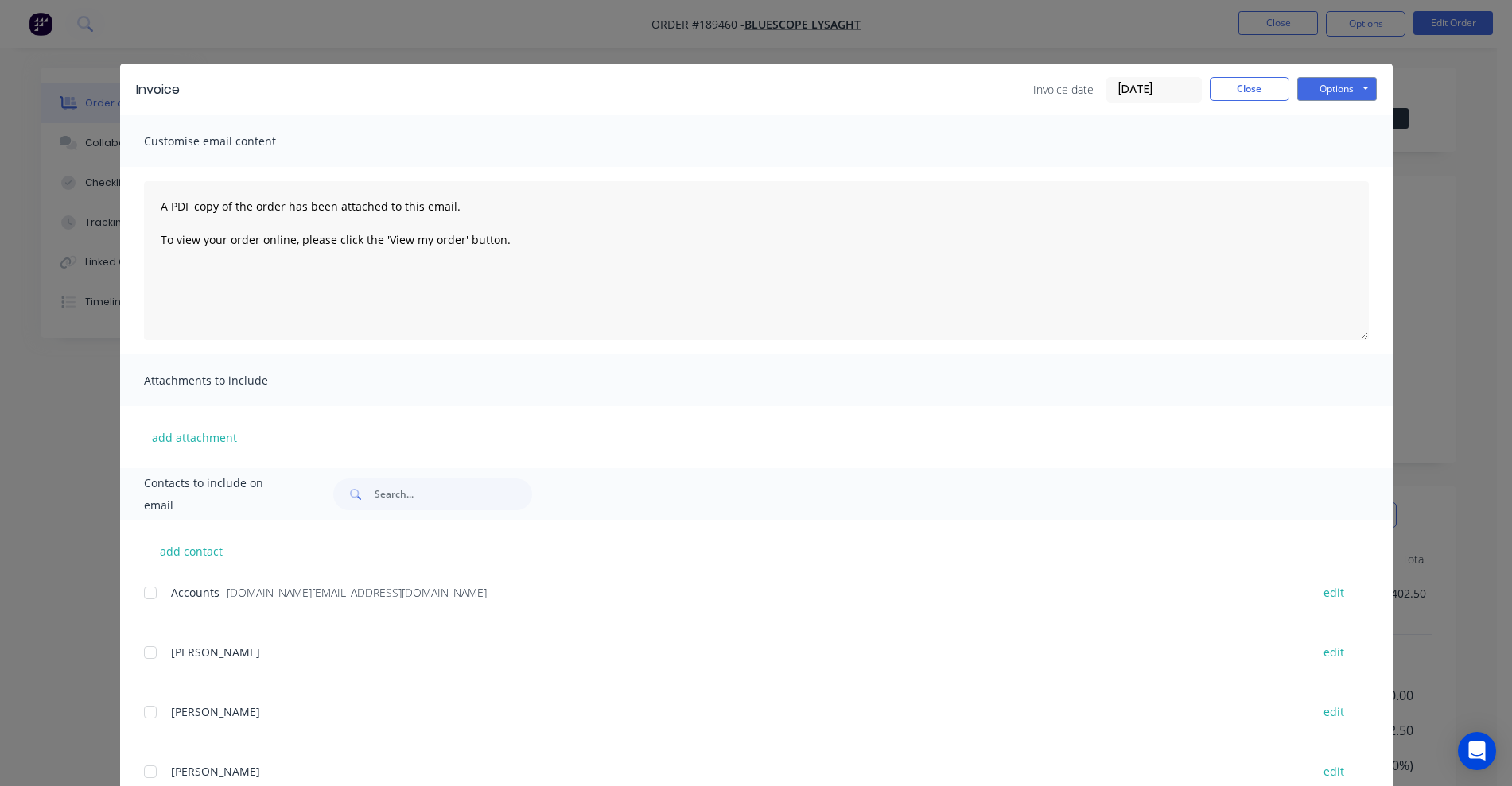
click at [141, 596] on div at bounding box center [150, 593] width 32 height 32
click at [1006, 82] on button "Options" at bounding box center [1337, 89] width 80 height 24
click at [1006, 170] on button "Email" at bounding box center [1348, 170] width 102 height 27
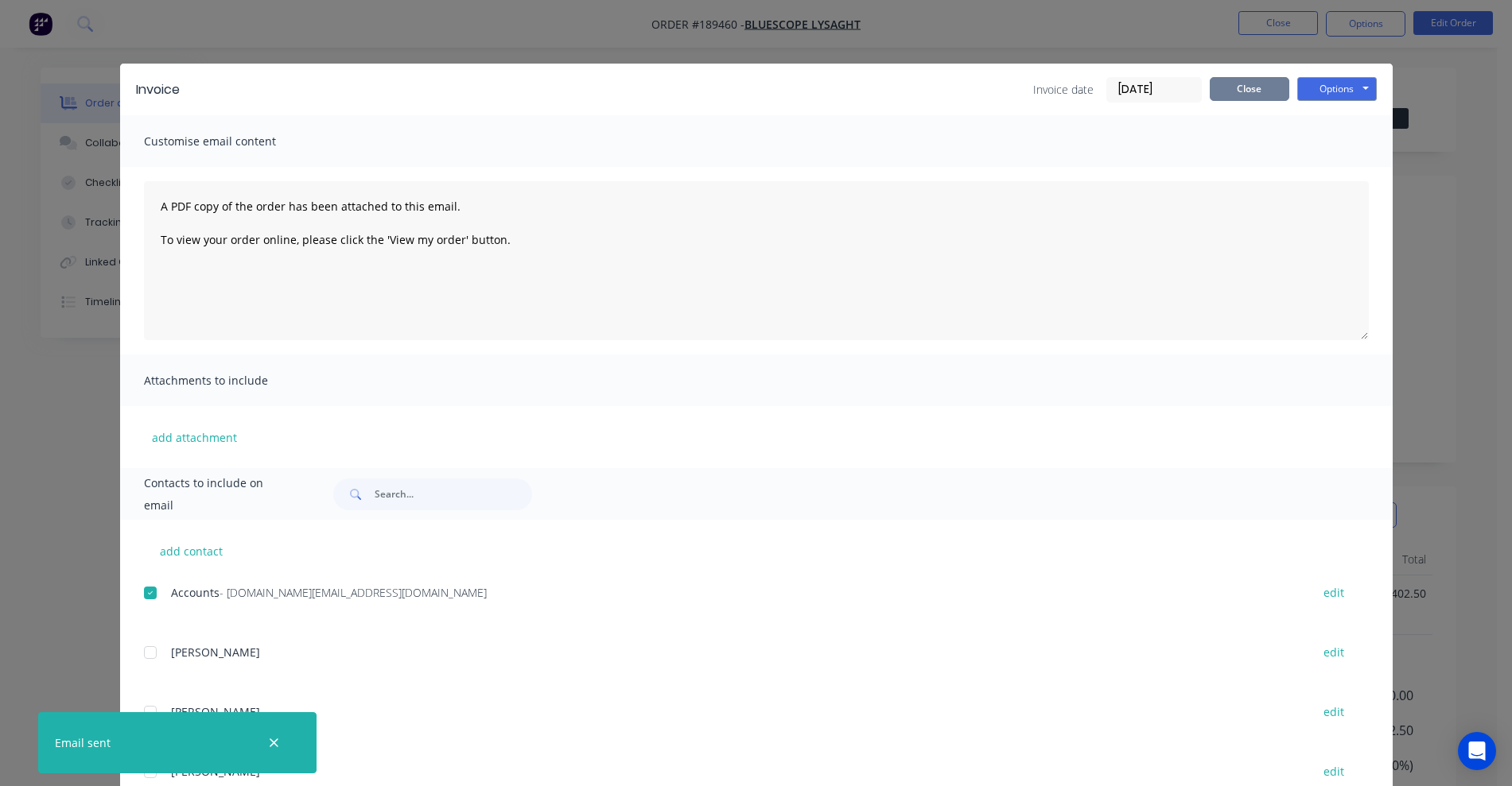
click at [1006, 96] on button "Close" at bounding box center [1249, 89] width 80 height 24
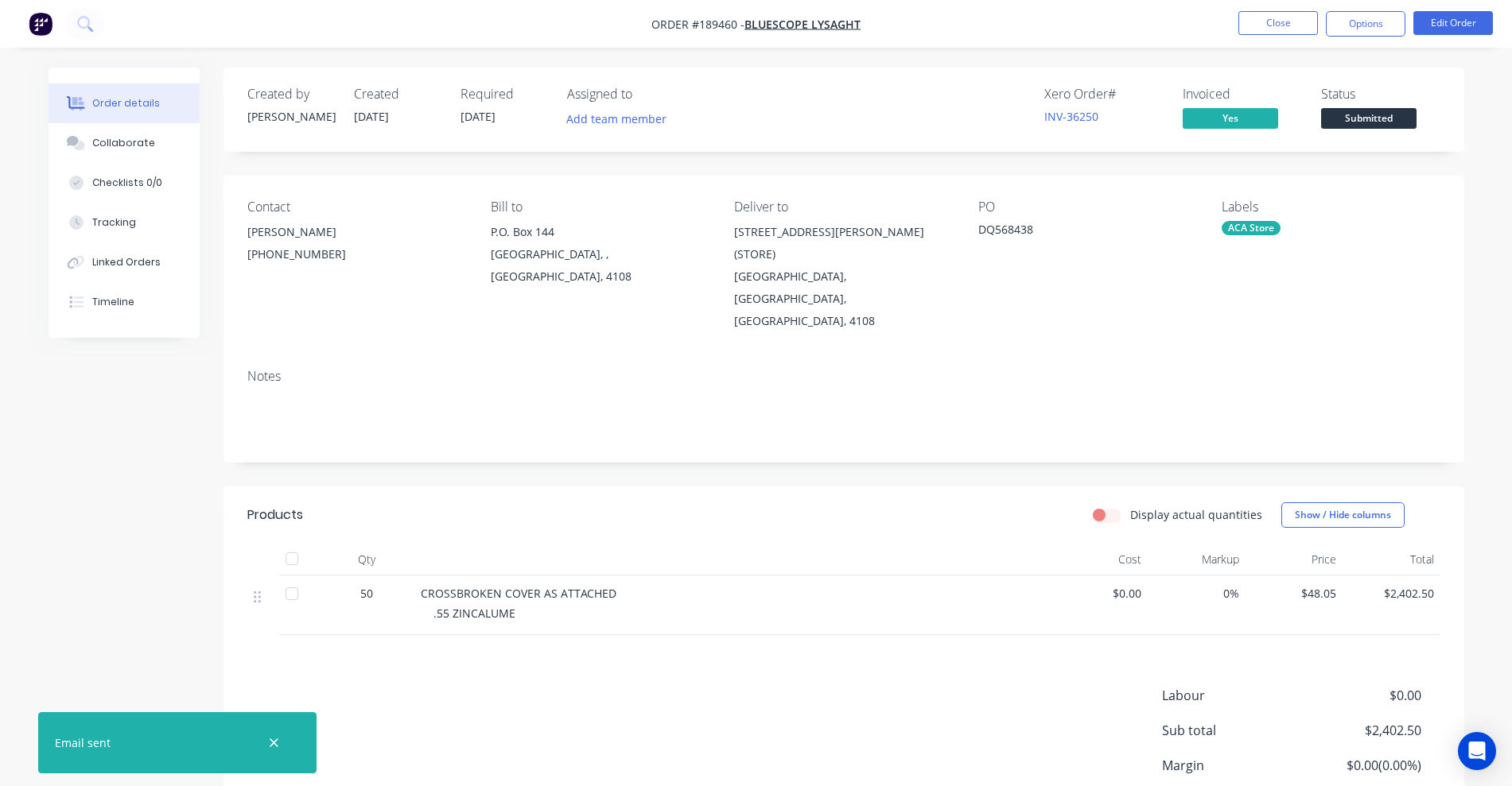
click at [1006, 37] on nav "Order #189460 - Bluescope Lysaght Close Options Edit Order" at bounding box center [756, 23] width 1512 height 47
click at [1006, 24] on button "Close" at bounding box center [1278, 22] width 80 height 24
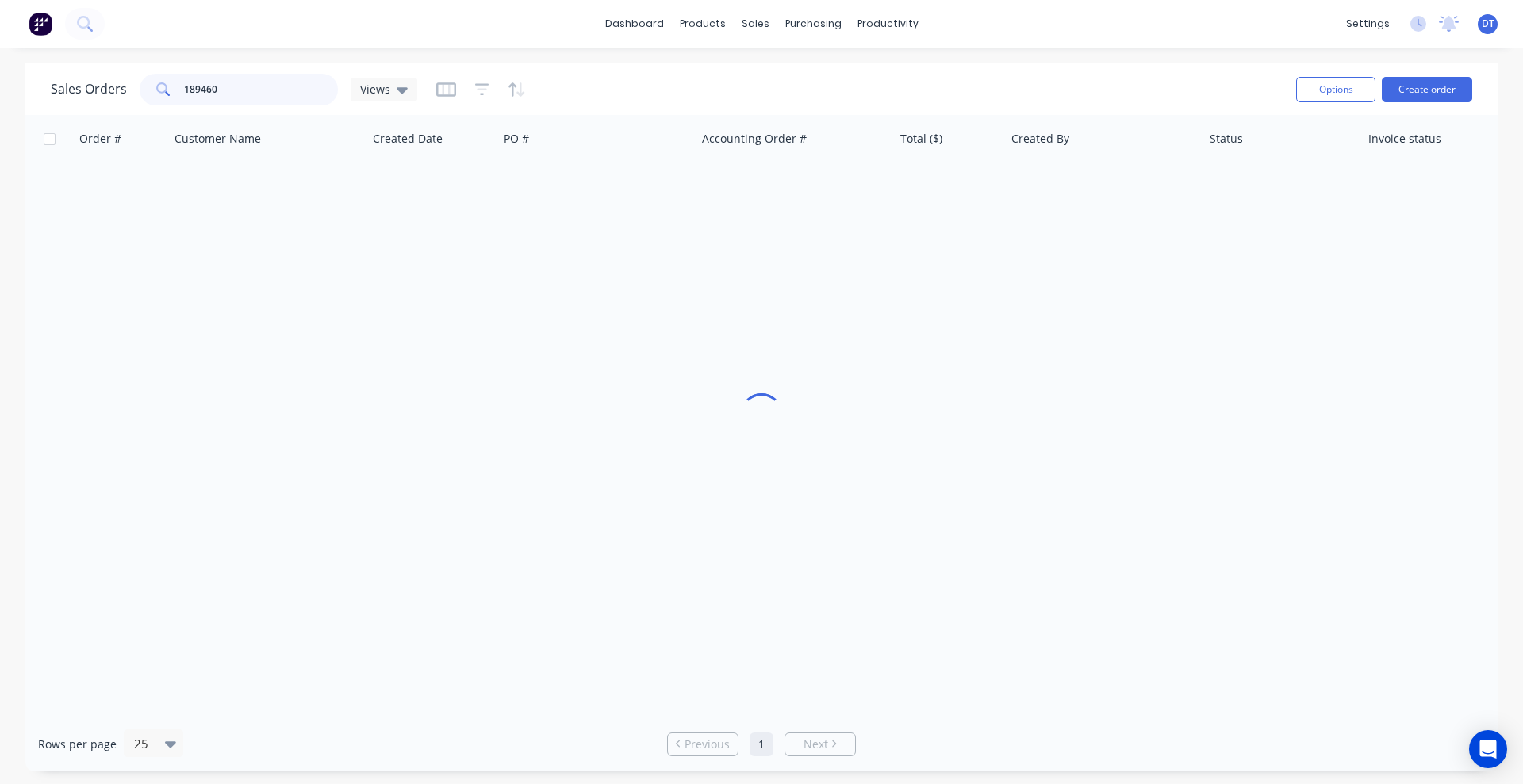
drag, startPoint x: 247, startPoint y: 100, endPoint x: 27, endPoint y: 100, distance: 220.0
click at [27, 100] on div "Sales Orders 189460 Views Options Create order" at bounding box center [762, 89] width 1472 height 51
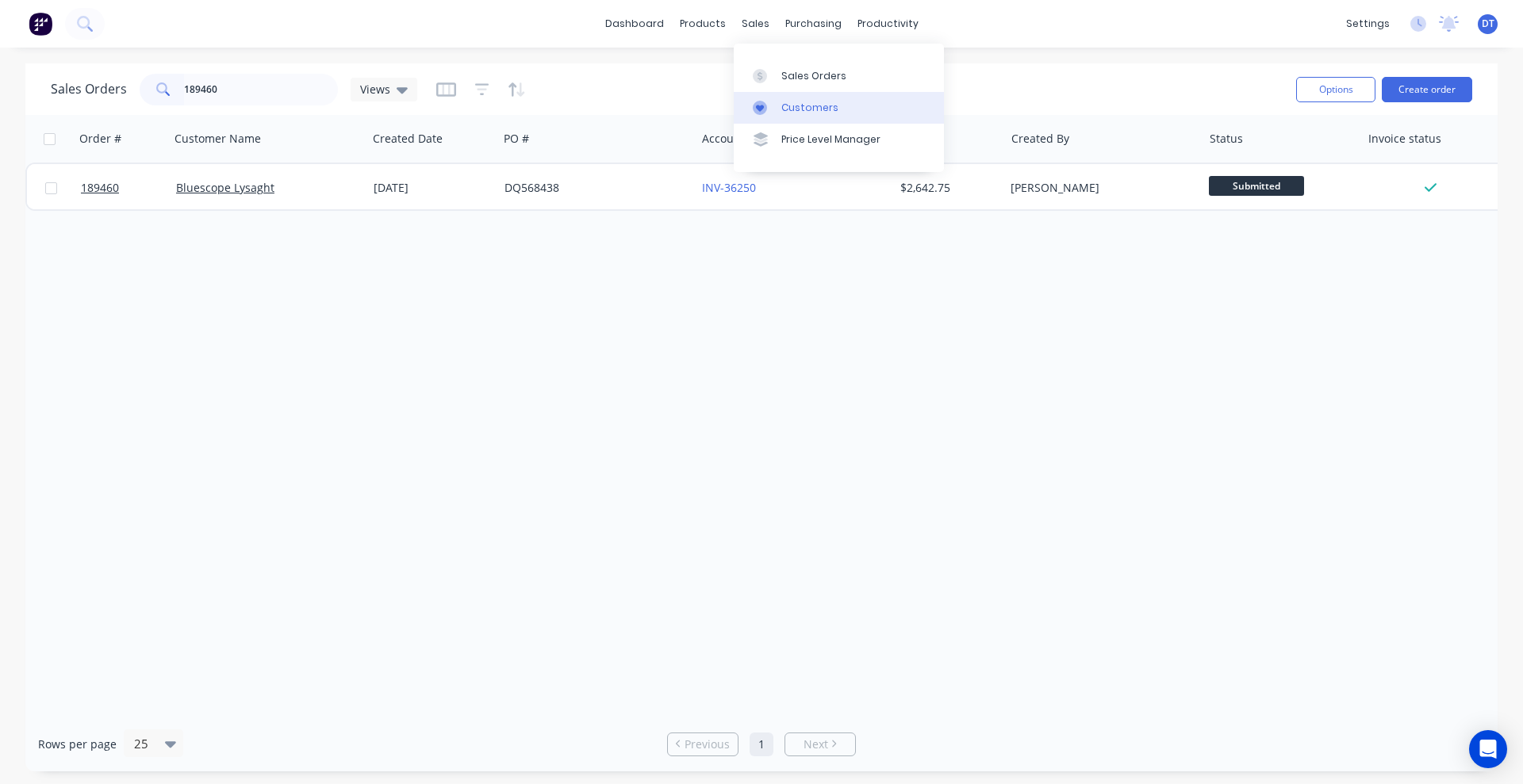
click at [810, 109] on div "Customers" at bounding box center [809, 107] width 57 height 14
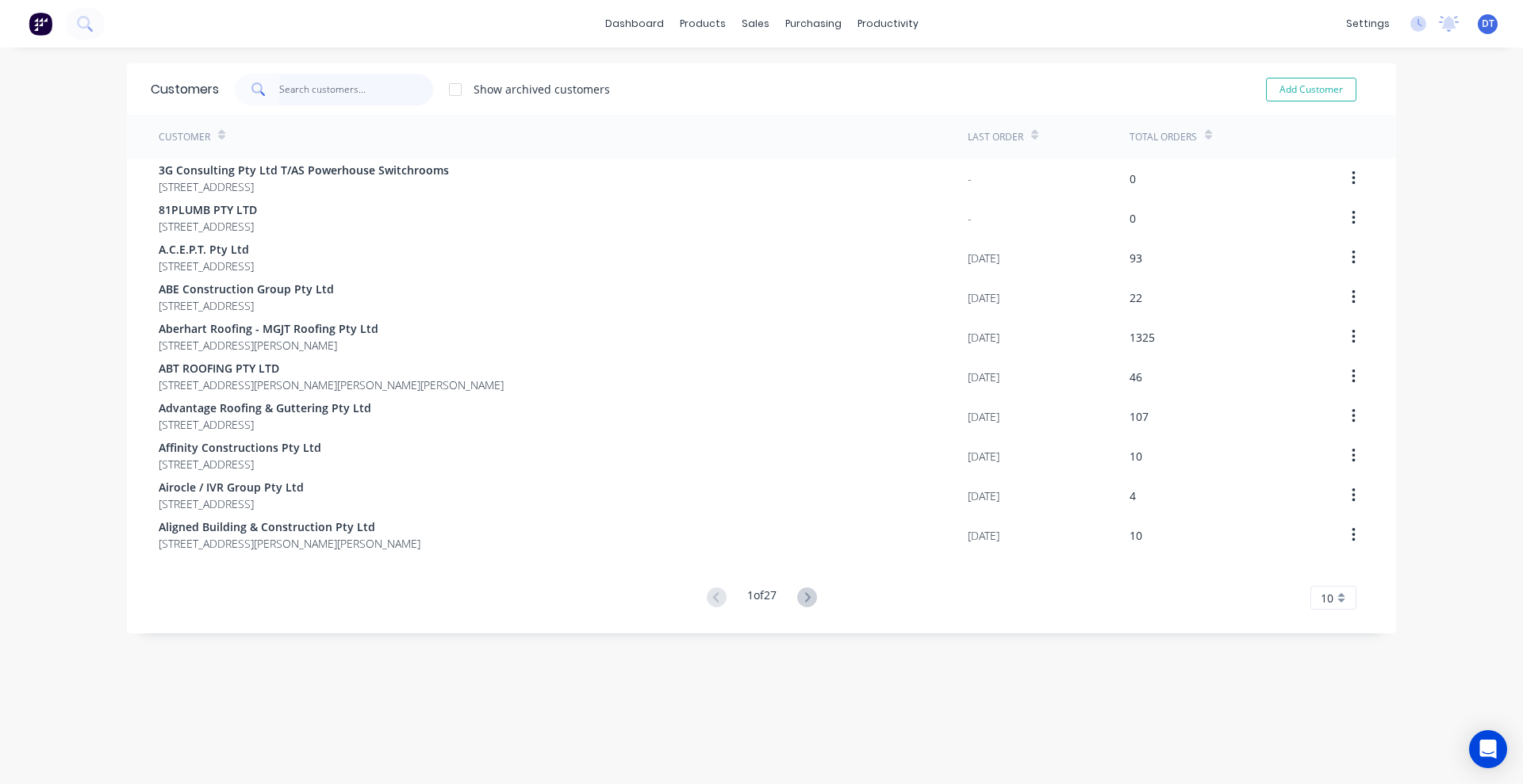
click at [308, 97] on input "text" at bounding box center [356, 90] width 154 height 32
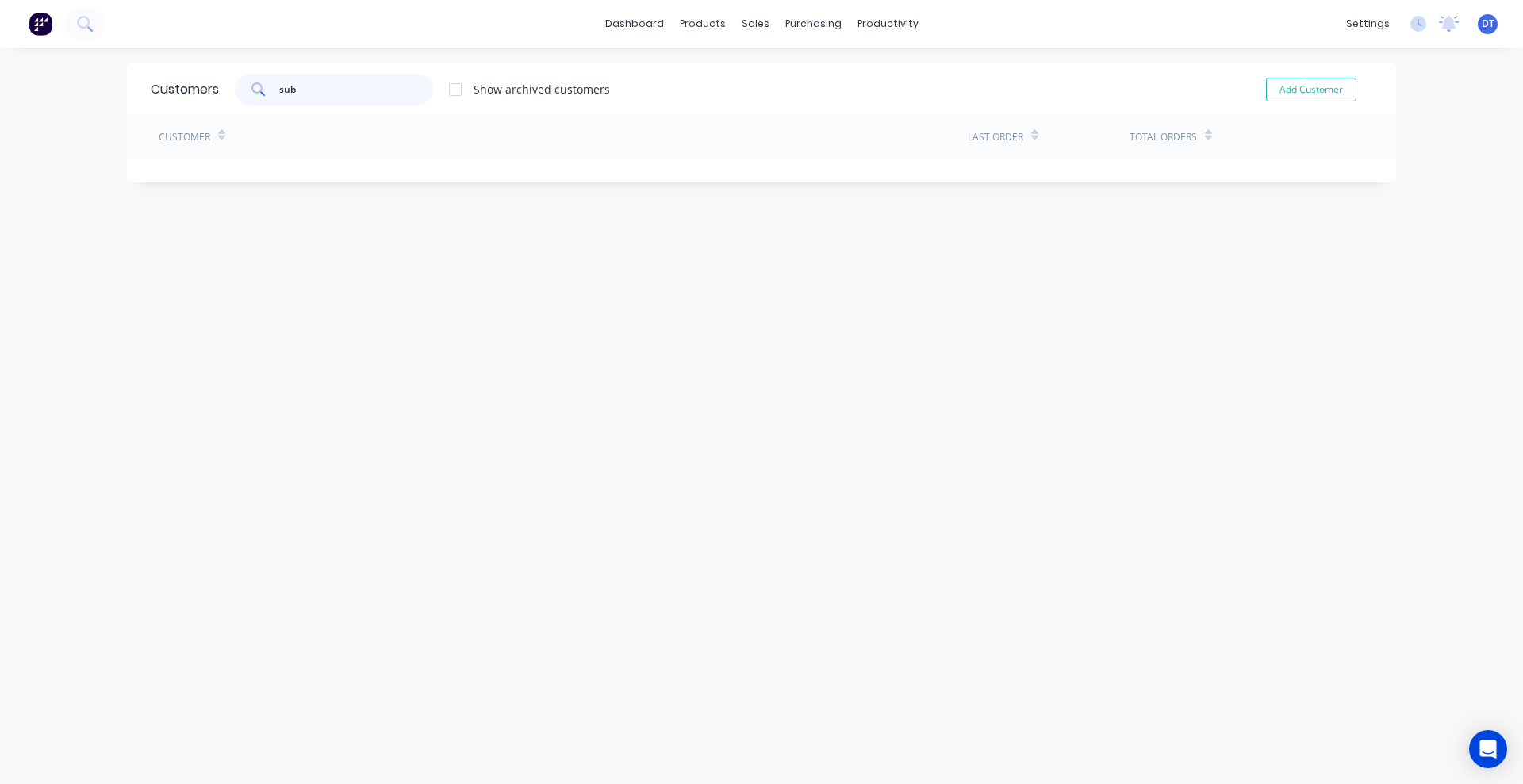
type input "sub"
click at [447, 91] on div at bounding box center [455, 90] width 32 height 32
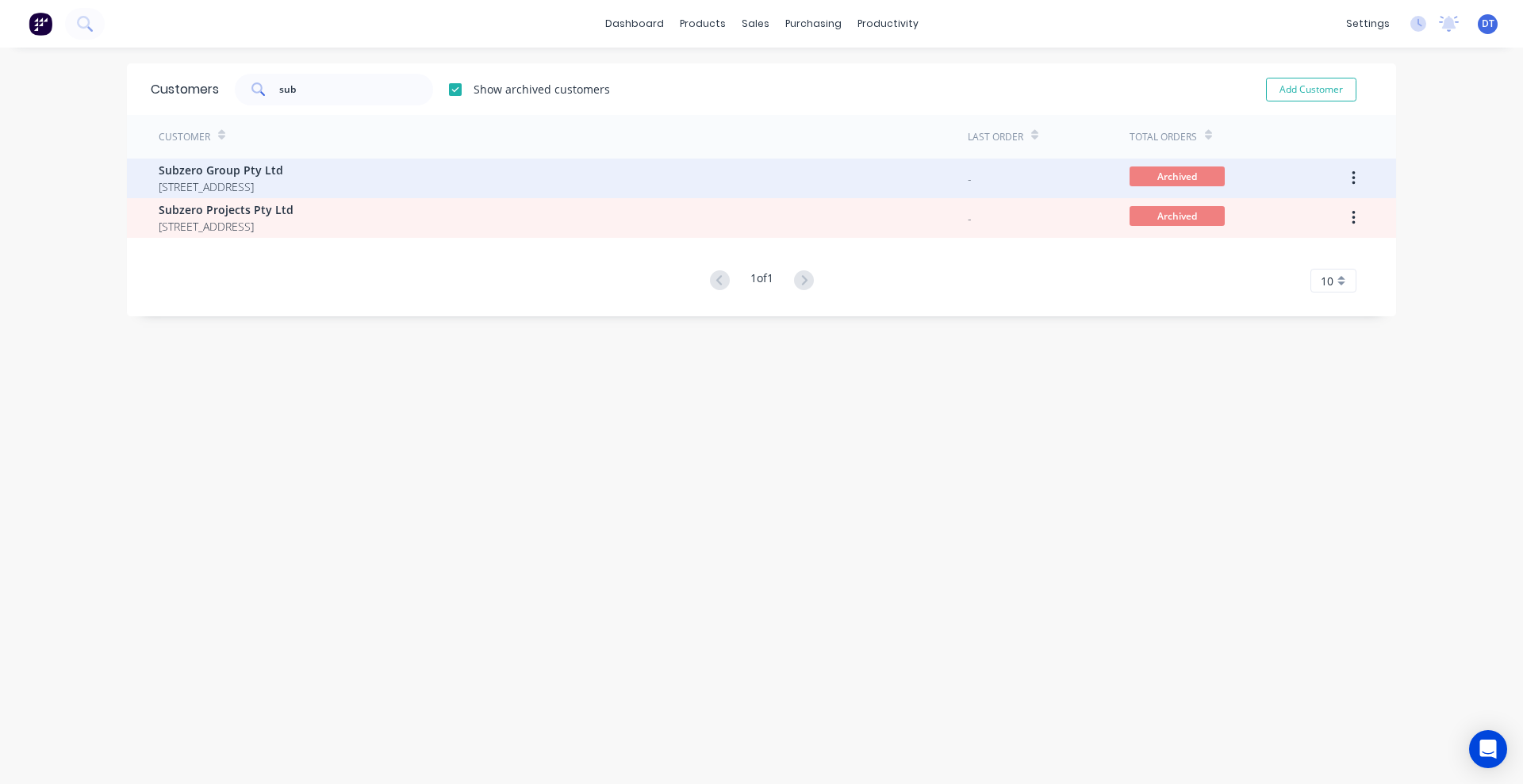
click at [283, 189] on span "[STREET_ADDRESS]" at bounding box center [221, 187] width 124 height 17
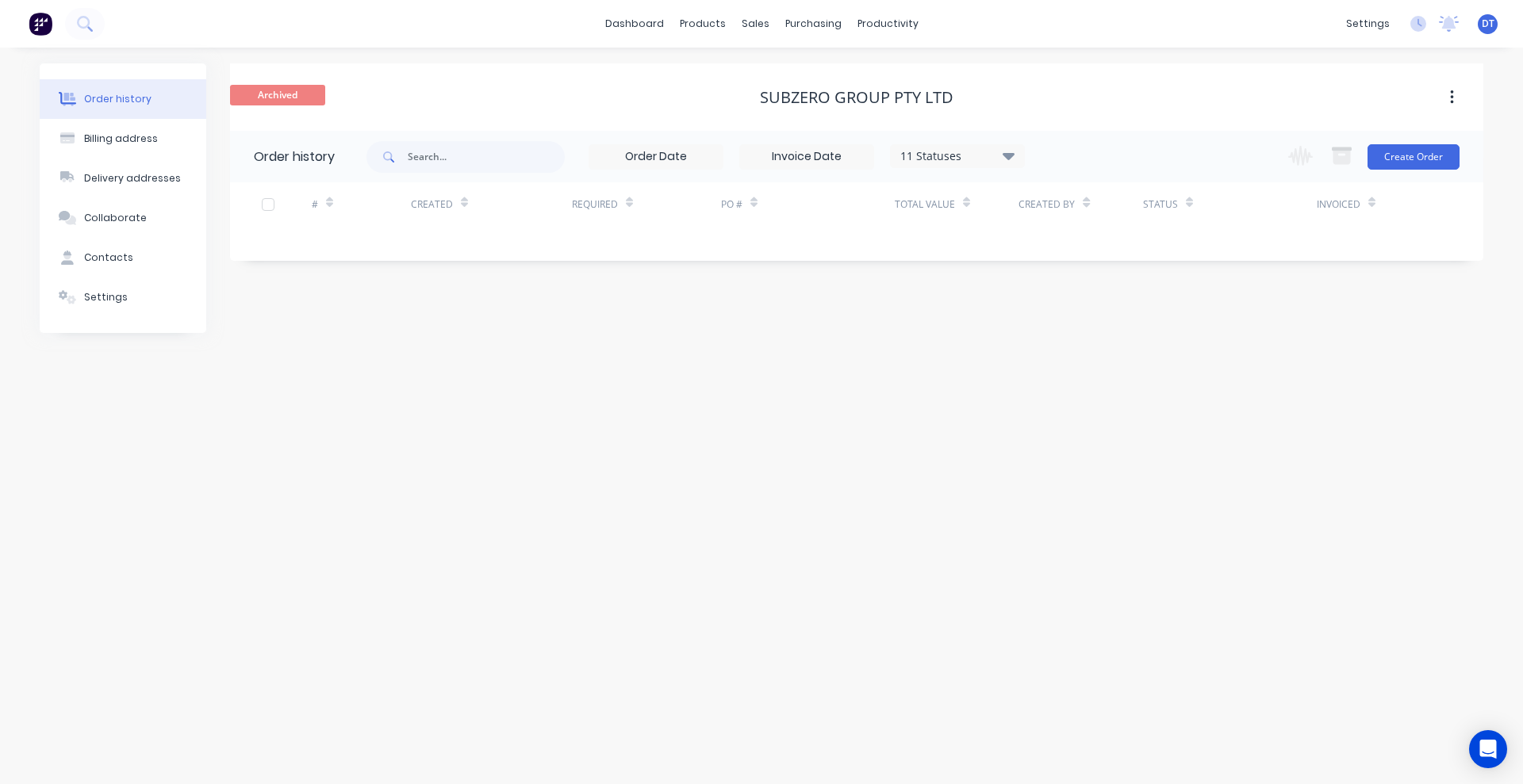
click at [970, 157] on div "11 Statuses" at bounding box center [957, 156] width 134 height 17
click at [1003, 353] on div "All" at bounding box center [989, 347] width 198 height 32
drag, startPoint x: 1062, startPoint y: 382, endPoint x: 1126, endPoint y: 168, distance: 223.4
click at [1003, 370] on label at bounding box center [1088, 370] width 0 height 0
click at [1003, 381] on input "checkbox" at bounding box center [1094, 377] width 12 height 15
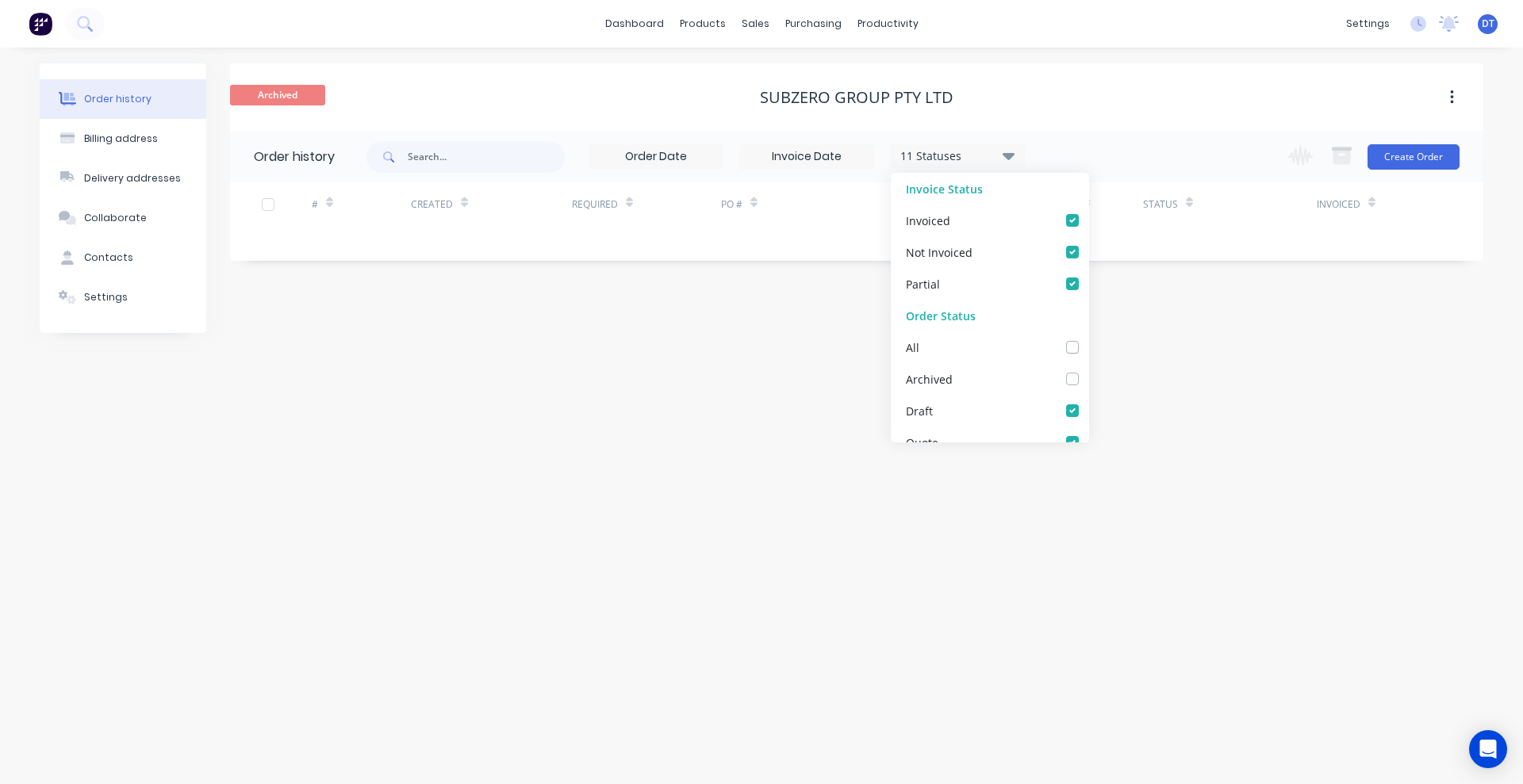
checkbox input "true"
click at [1003, 114] on div "Archived Subzero Group Pty Ltd" at bounding box center [857, 96] width 1253 height 67
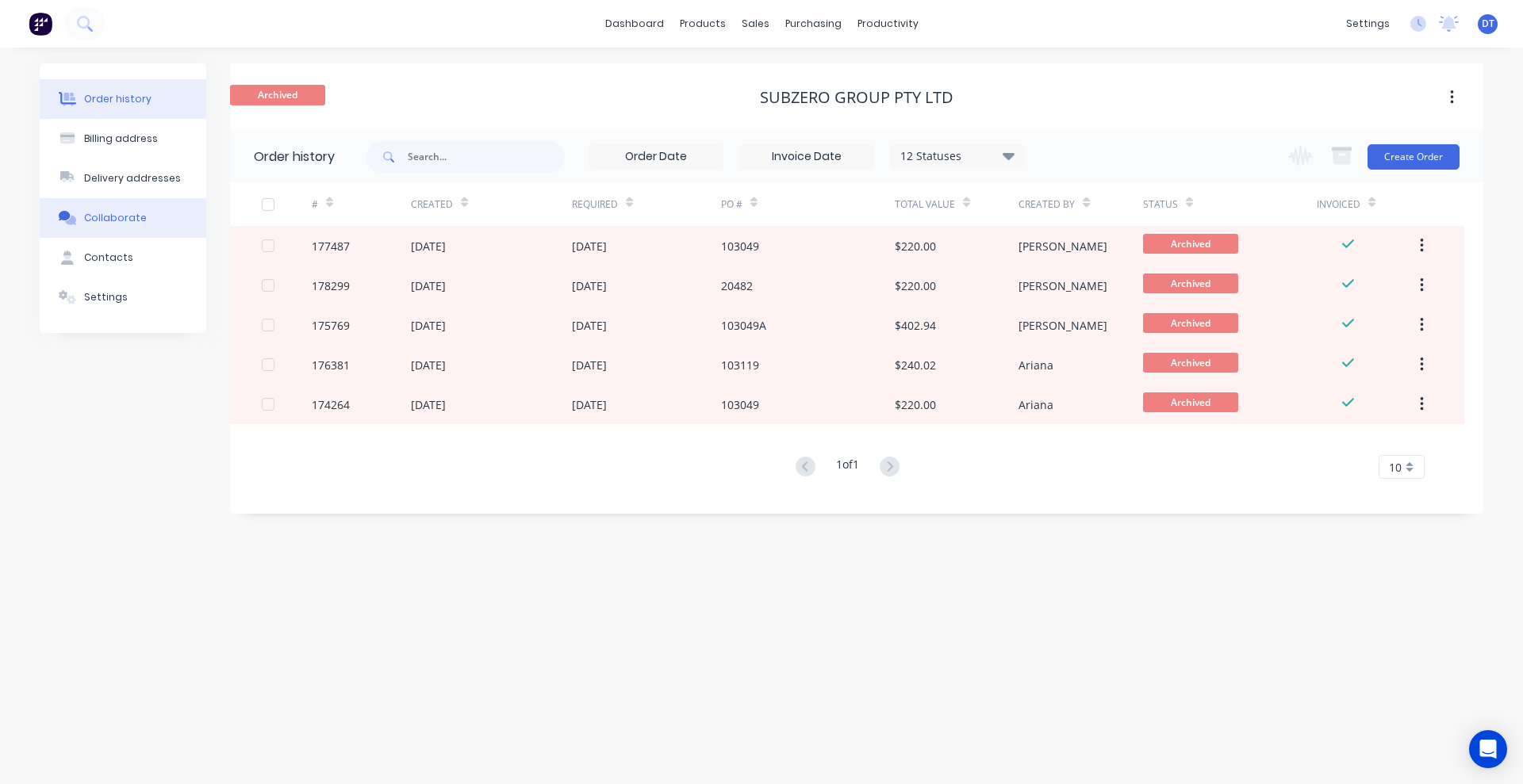
click at [102, 217] on div "Collaborate" at bounding box center [115, 217] width 62 height 14
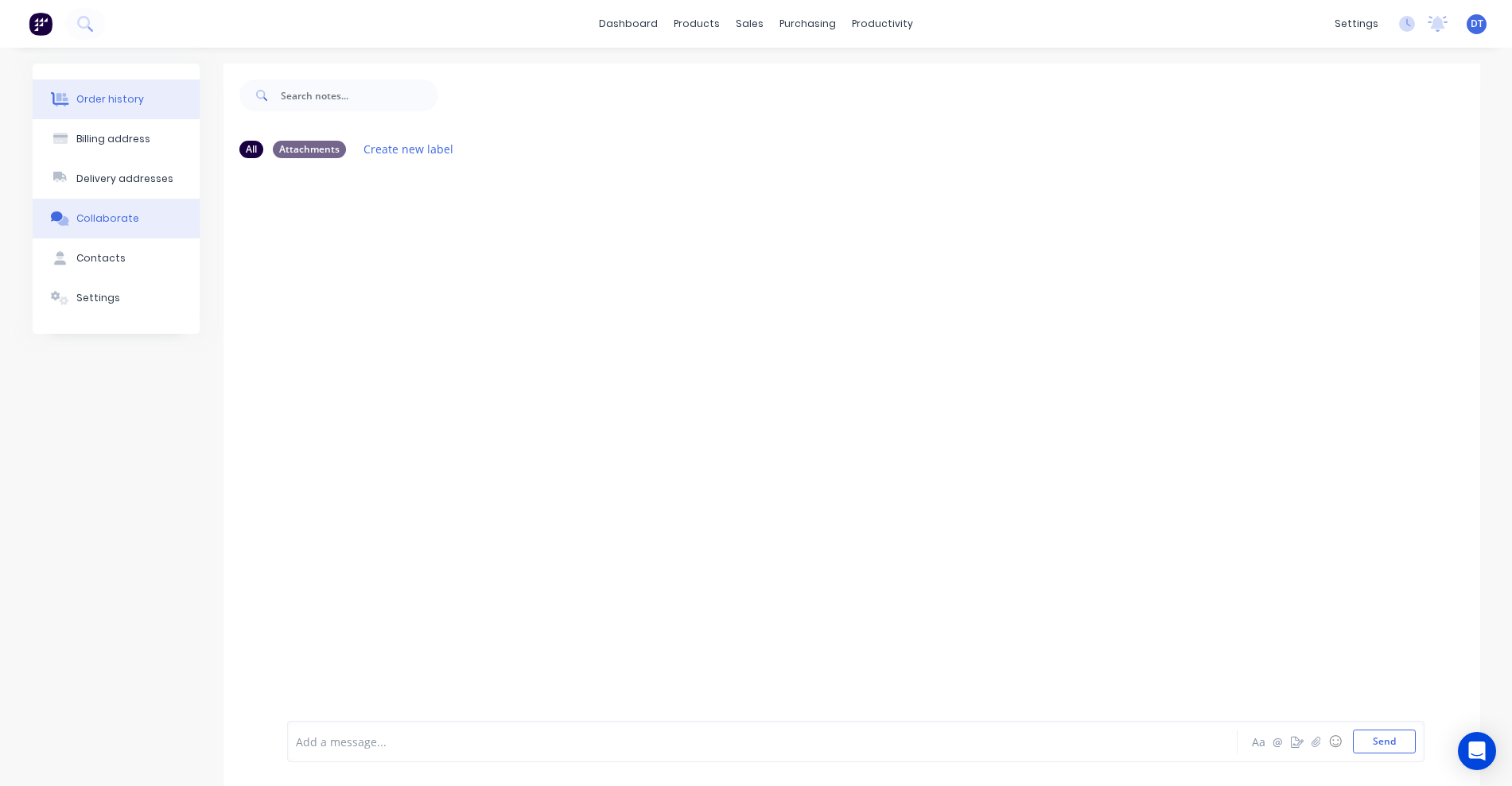
click at [123, 98] on div "Order history" at bounding box center [110, 99] width 67 height 14
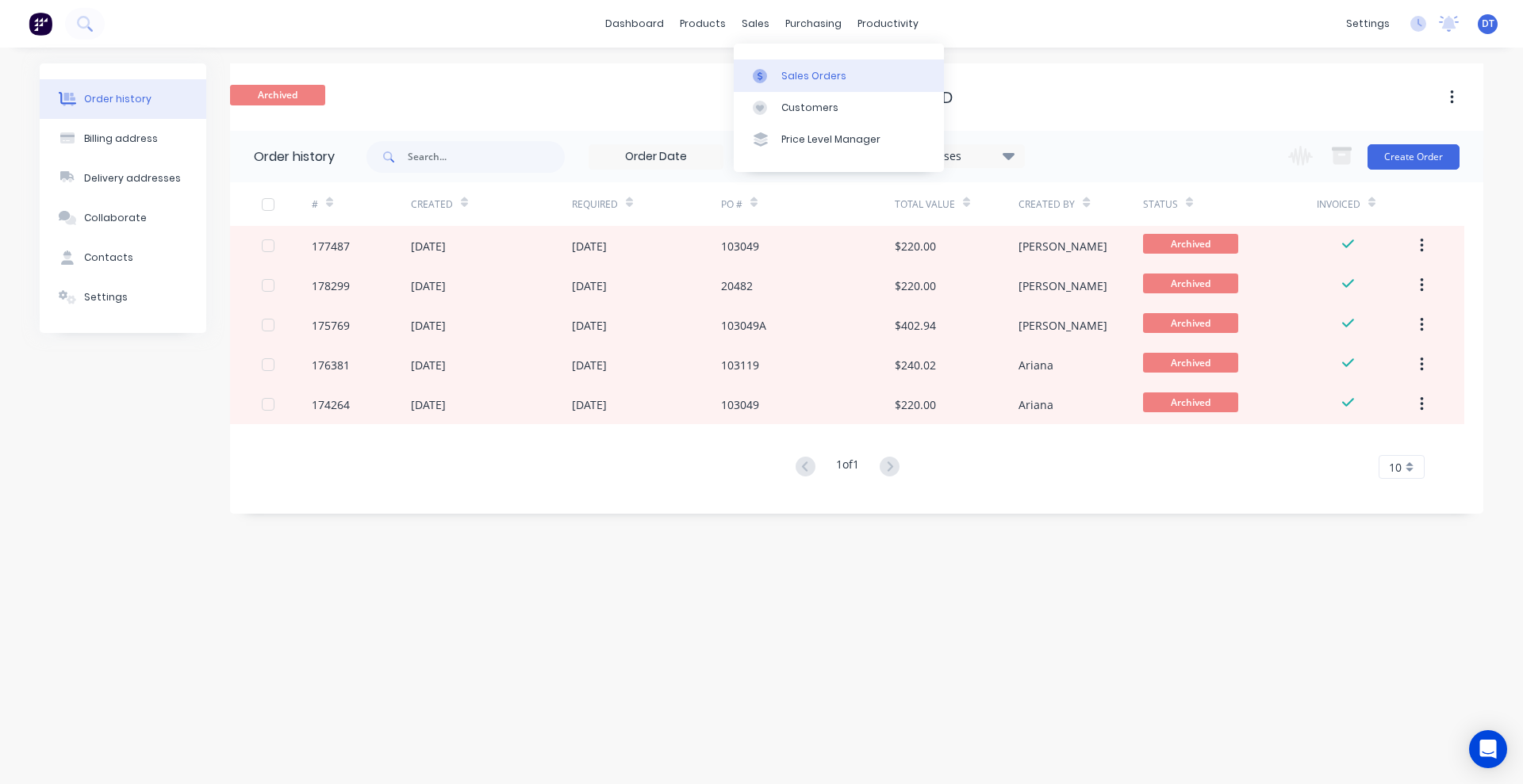
click at [758, 71] on icon at bounding box center [759, 75] width 14 height 14
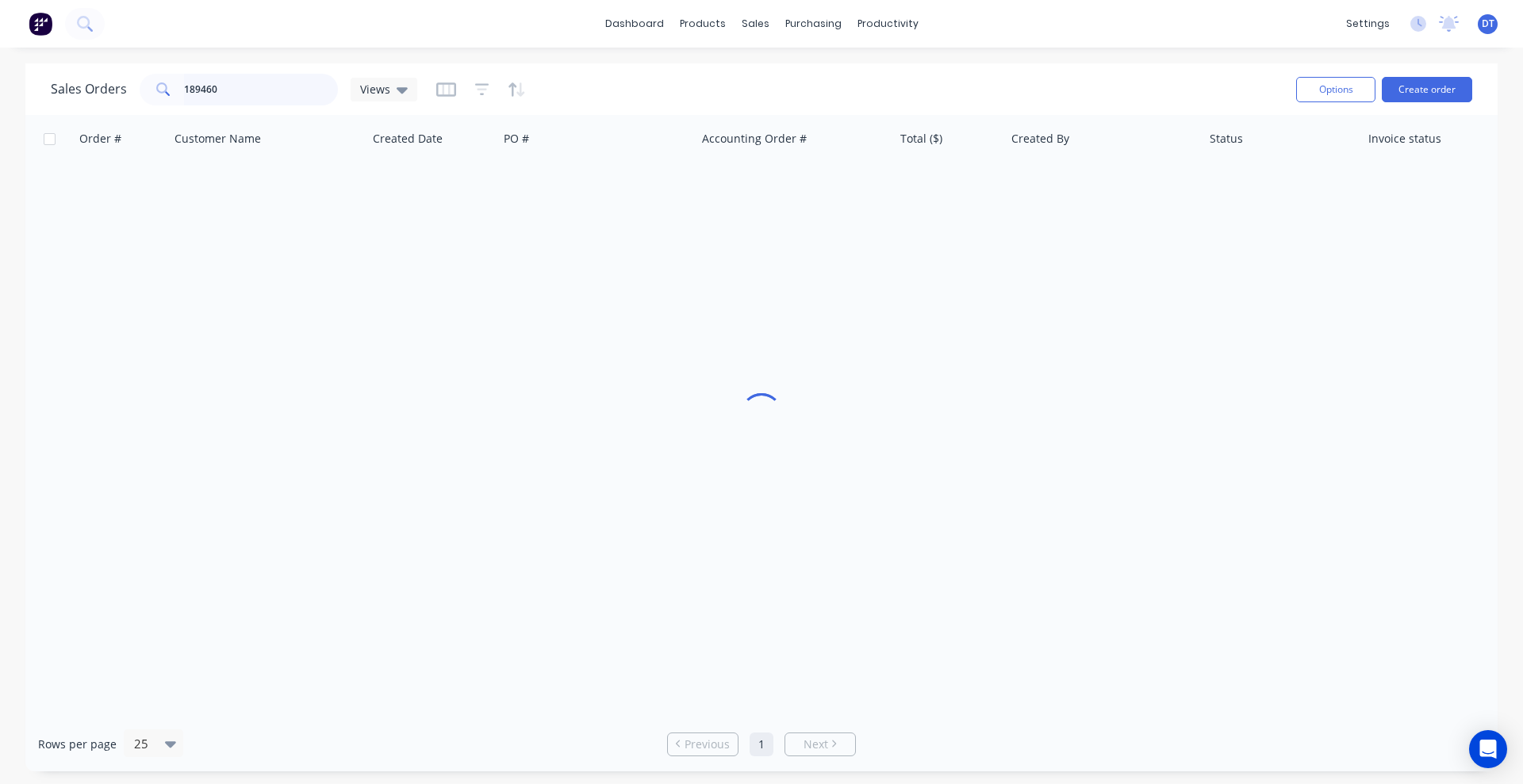
click at [259, 81] on input "189460" at bounding box center [261, 90] width 154 height 32
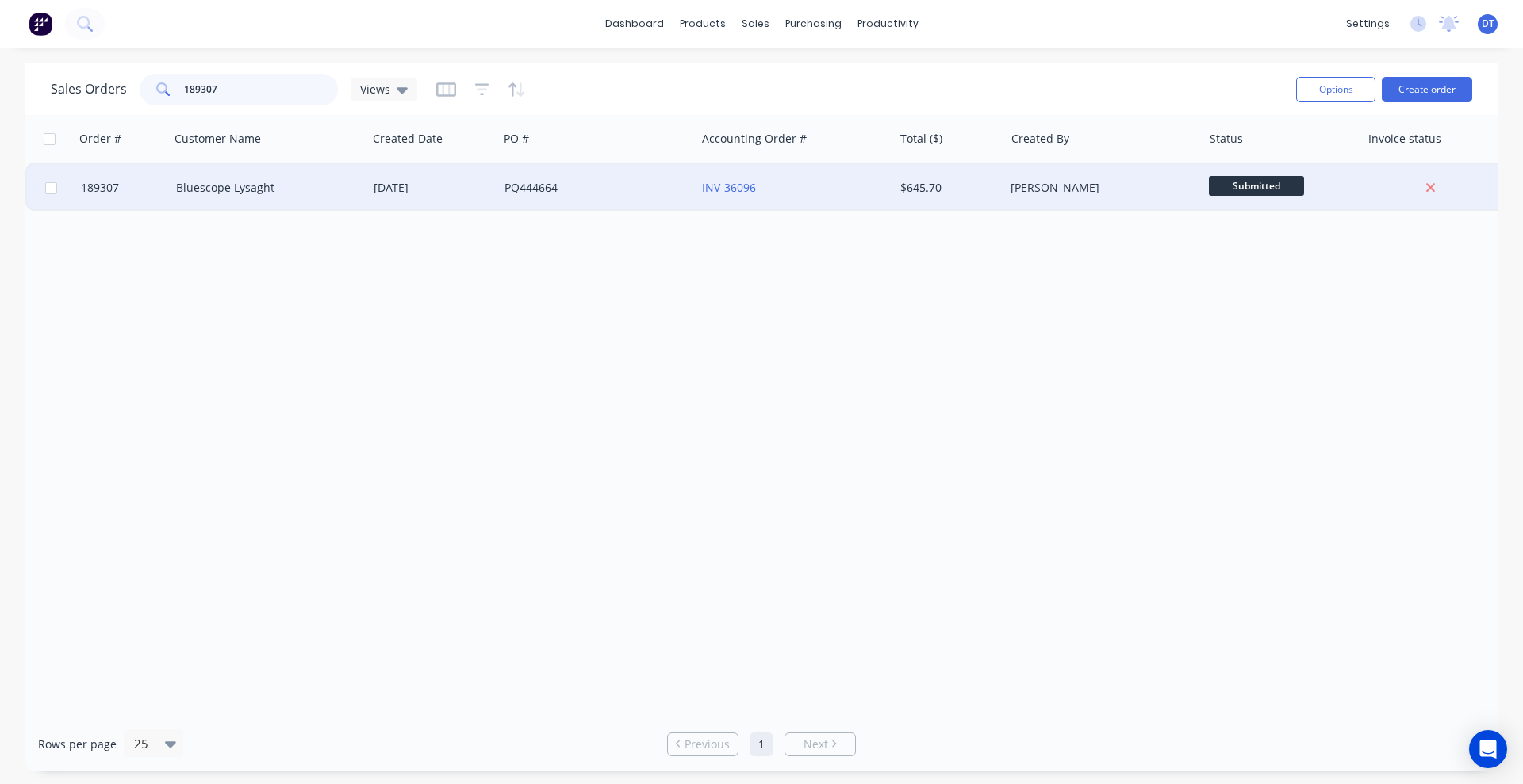
type input "189307"
click at [622, 189] on div "PQ444664" at bounding box center [593, 187] width 176 height 16
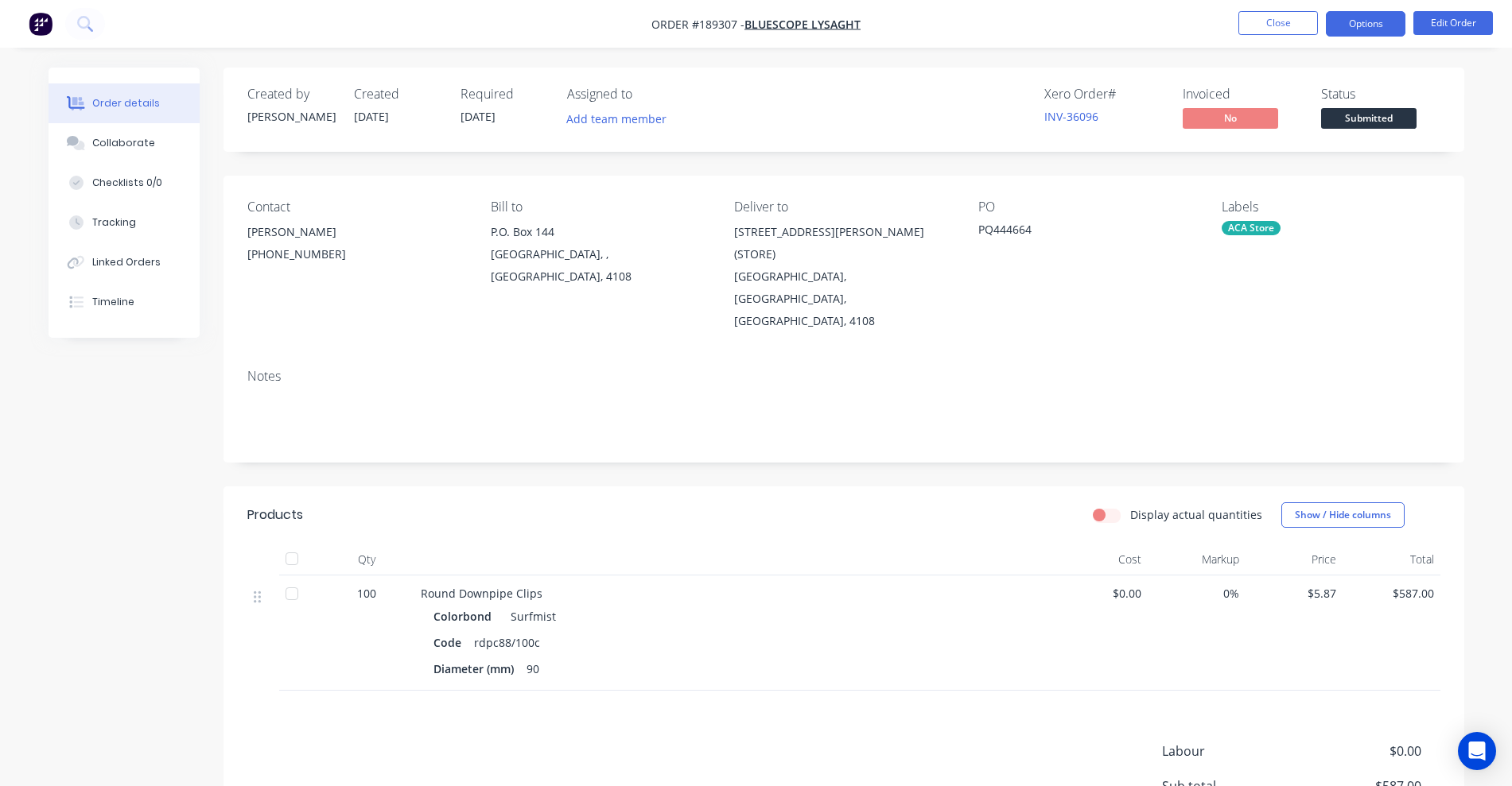
click at [1006, 26] on button "Options" at bounding box center [1366, 23] width 80 height 26
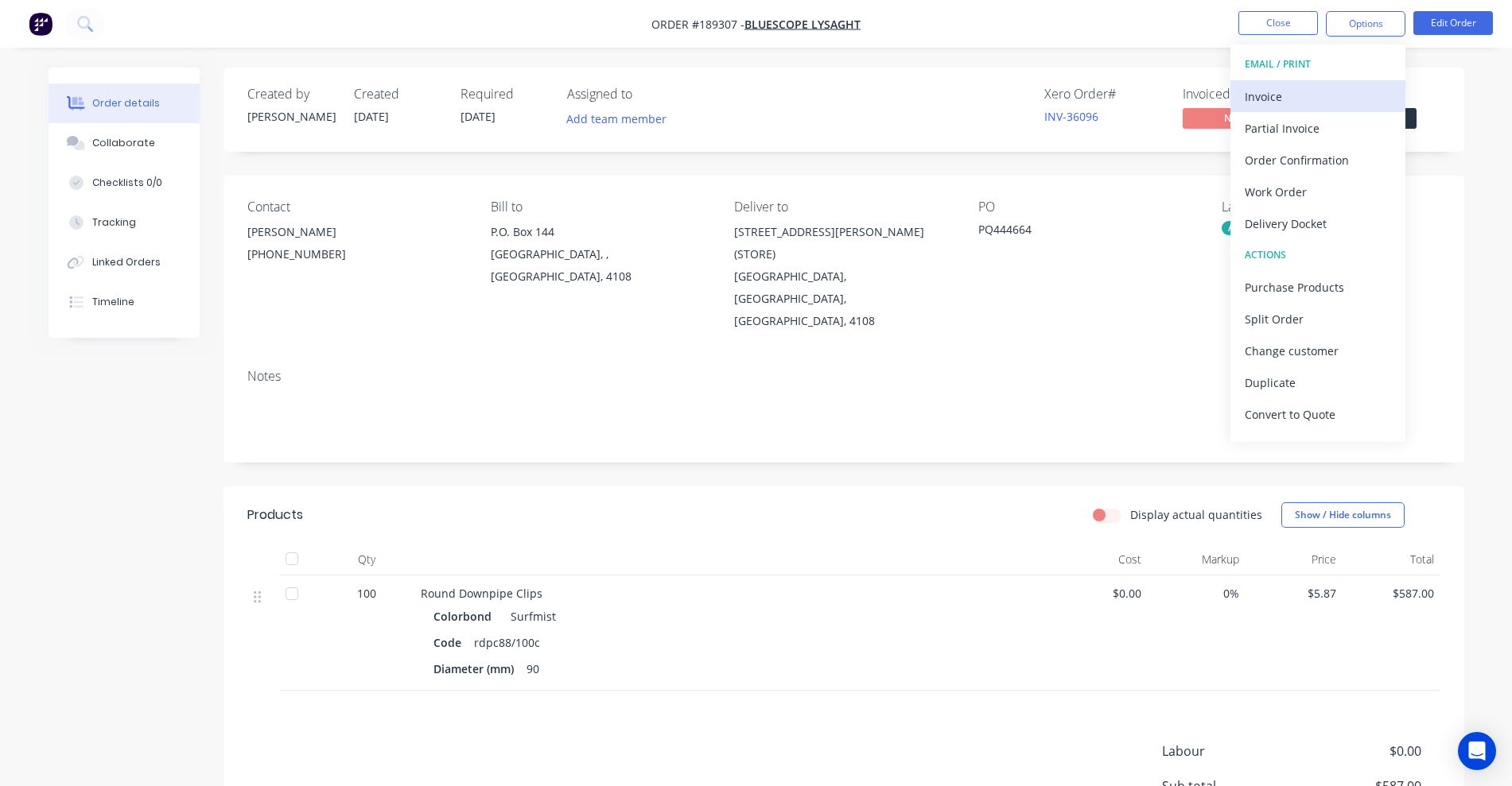
click at [1006, 95] on div "Invoice" at bounding box center [1318, 96] width 146 height 23
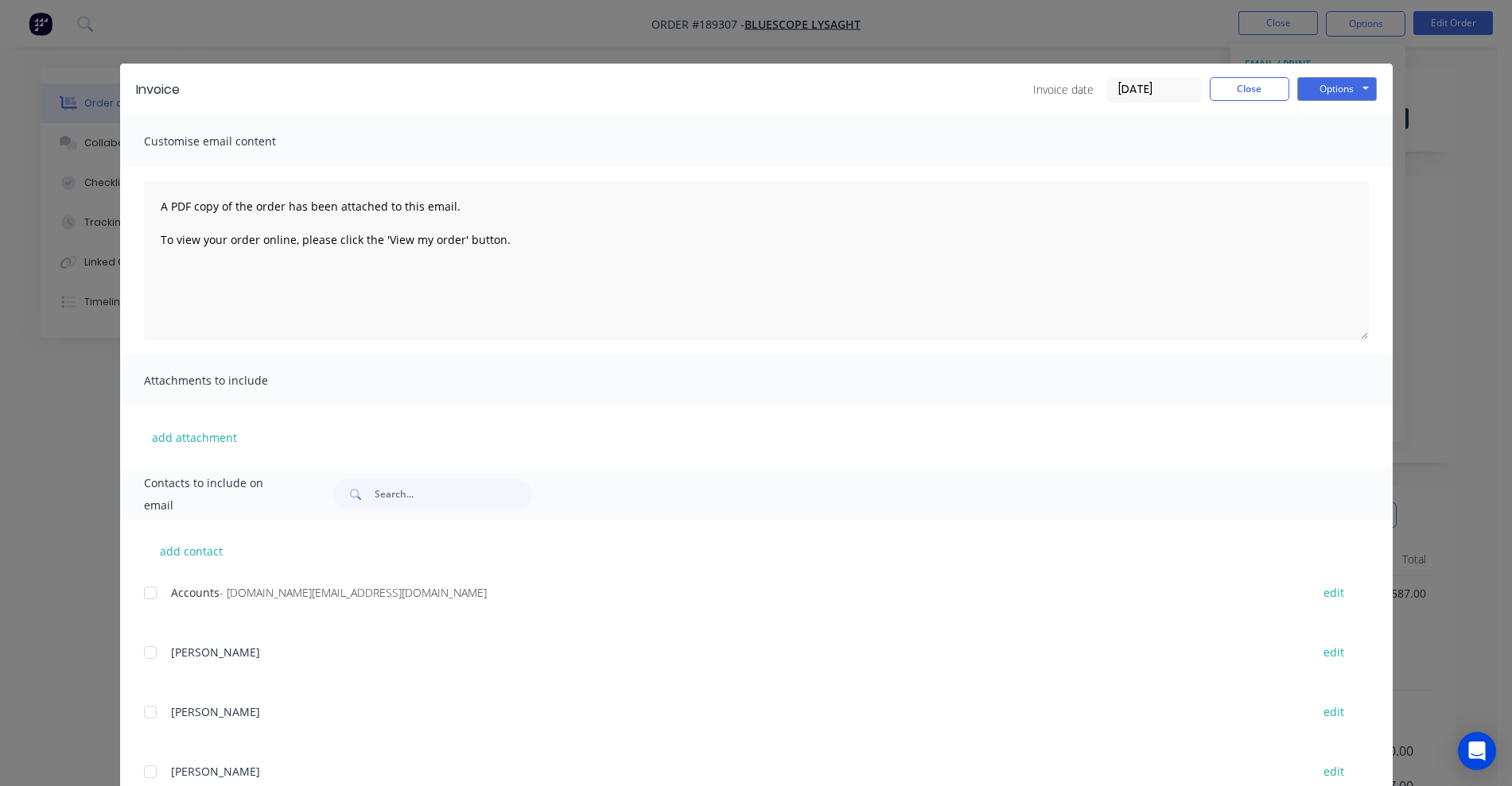
click at [149, 589] on div at bounding box center [150, 593] width 32 height 32
click at [1006, 86] on button "Options" at bounding box center [1337, 89] width 80 height 24
click at [1006, 167] on button "Email" at bounding box center [1348, 170] width 102 height 27
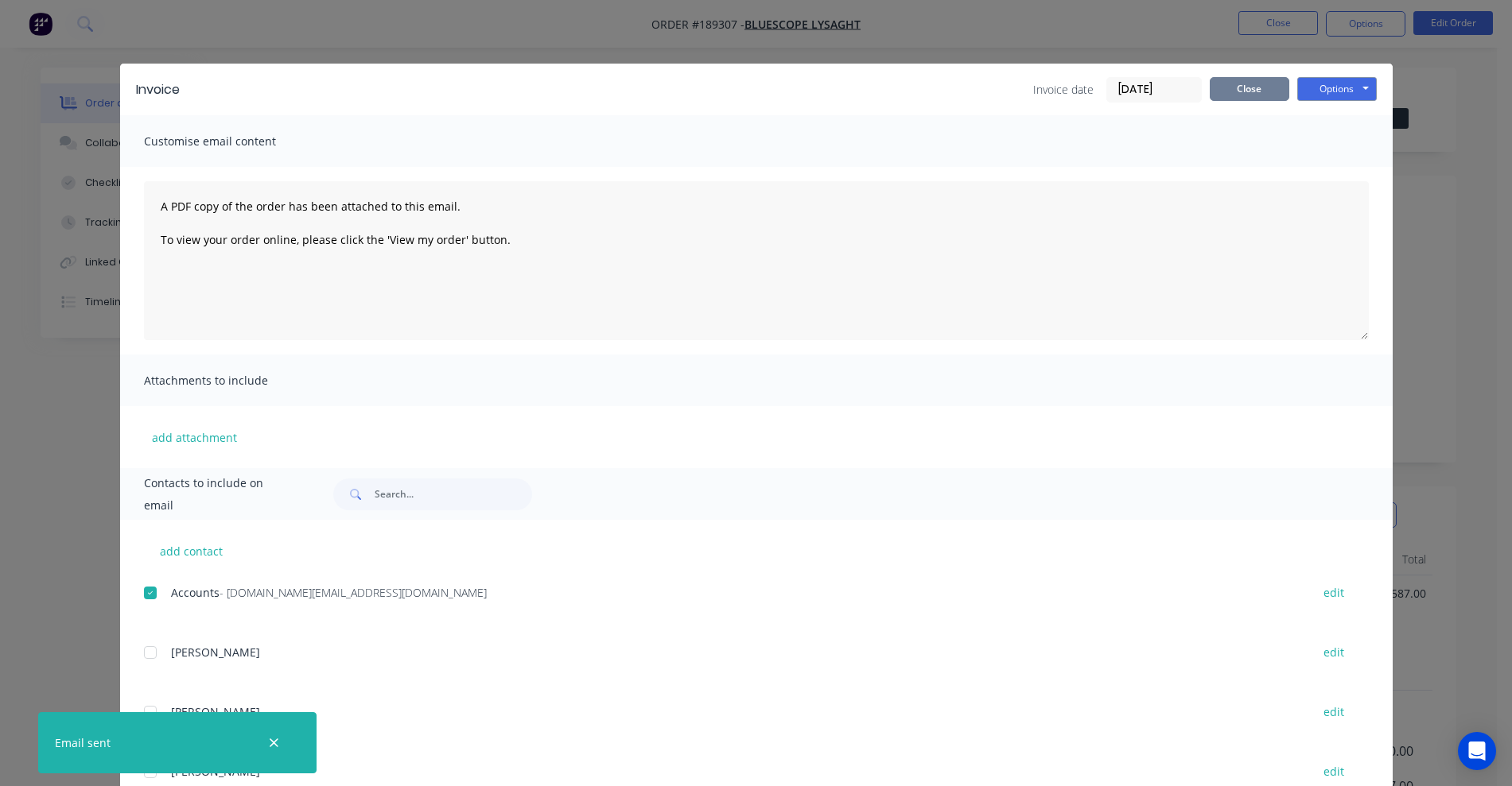
click at [1006, 89] on button "Close" at bounding box center [1249, 89] width 80 height 24
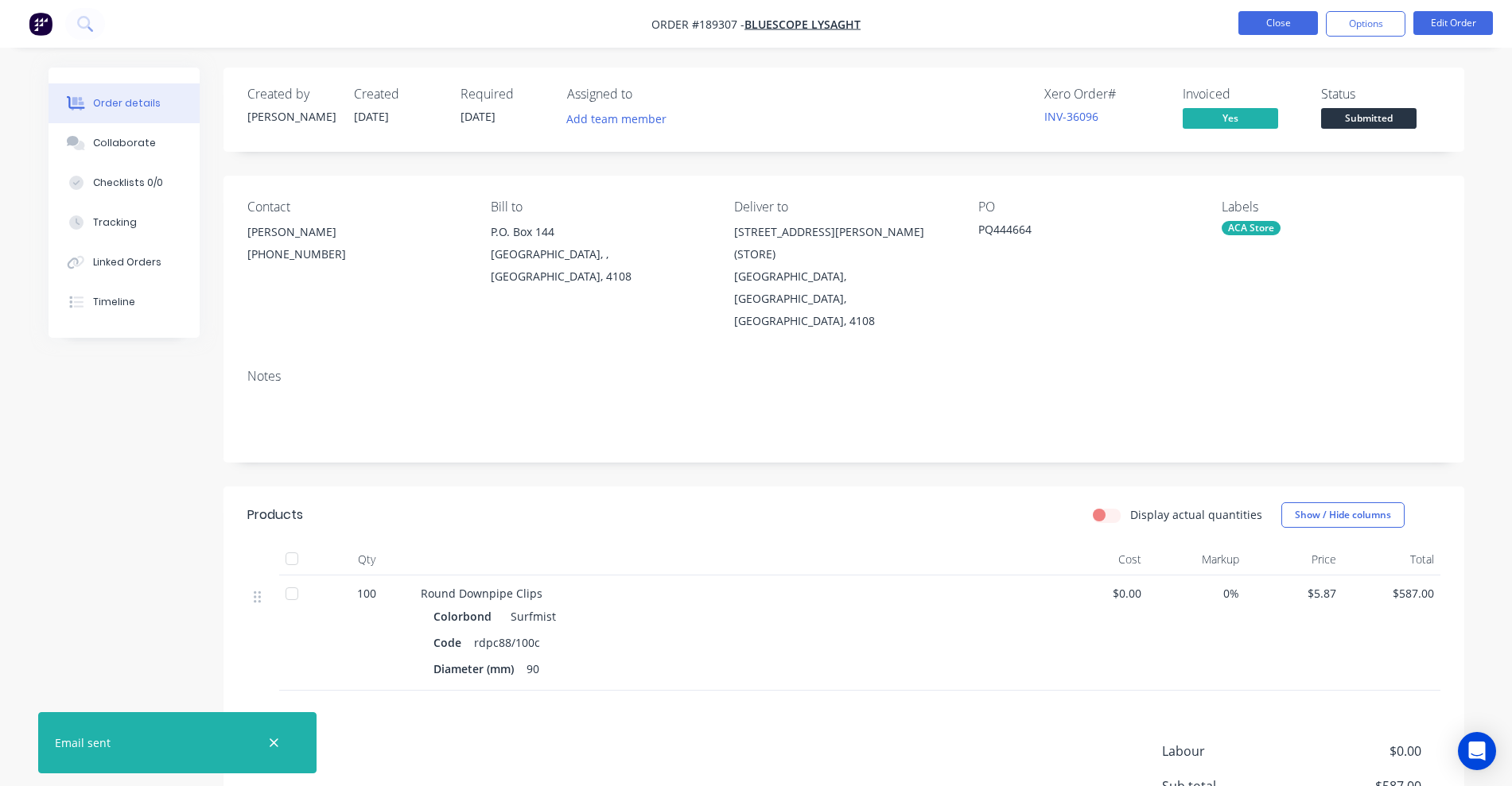
click at [1006, 28] on button "Close" at bounding box center [1278, 22] width 80 height 24
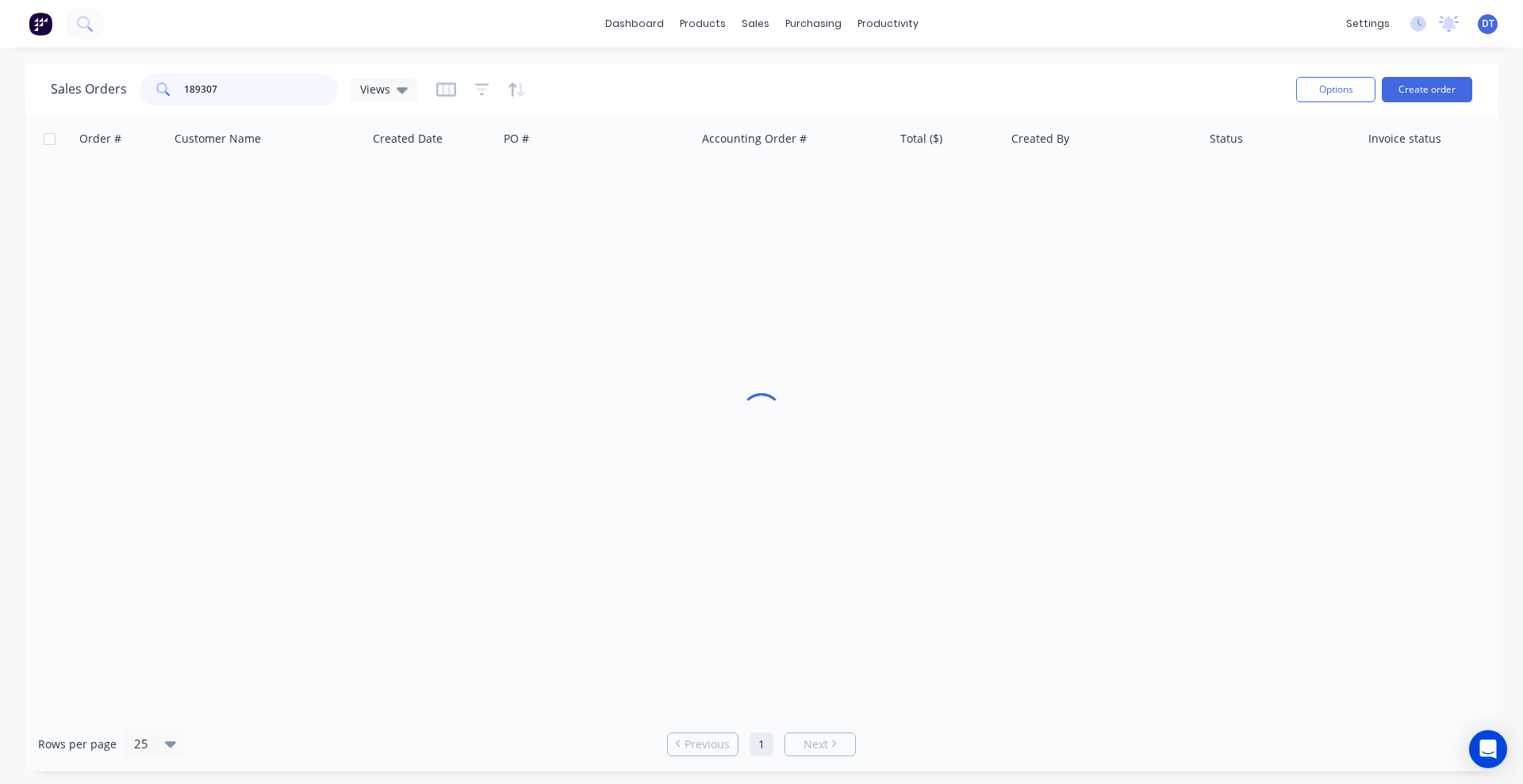
click at [232, 96] on input "189307" at bounding box center [261, 90] width 154 height 32
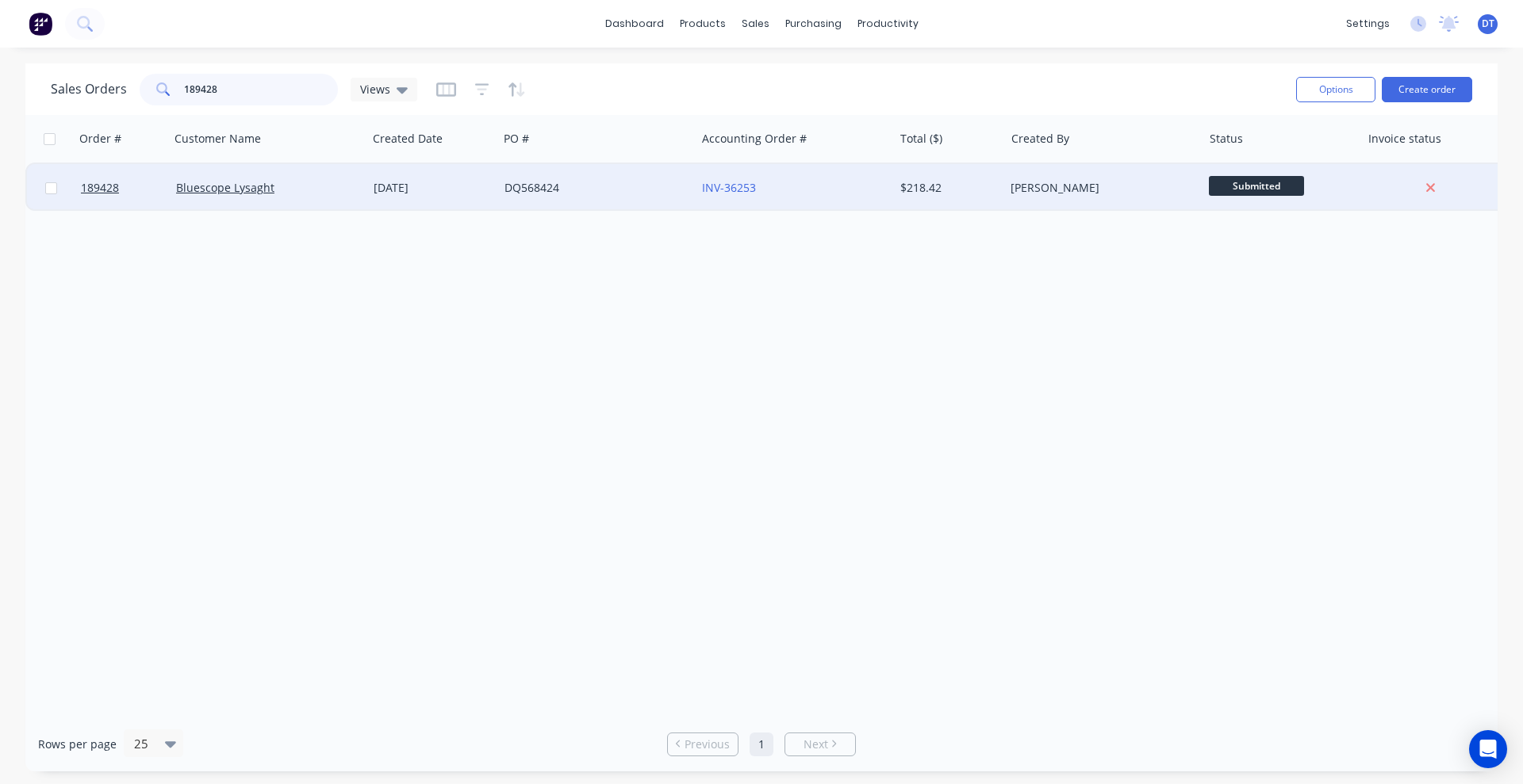
type input "189428"
click at [349, 194] on div "Bluescope Lysaght" at bounding box center [264, 187] width 176 height 16
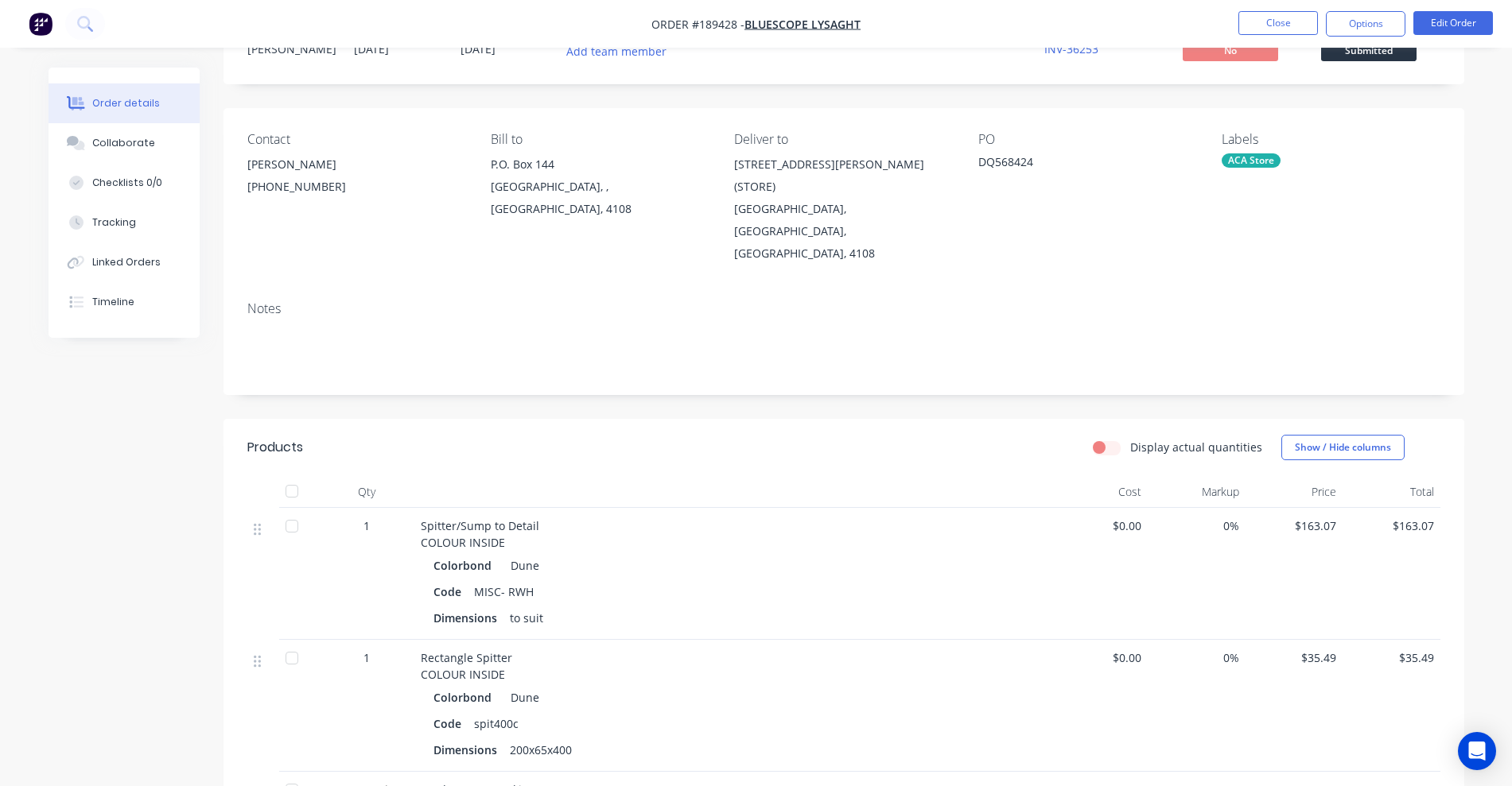
scroll to position [199, 0]
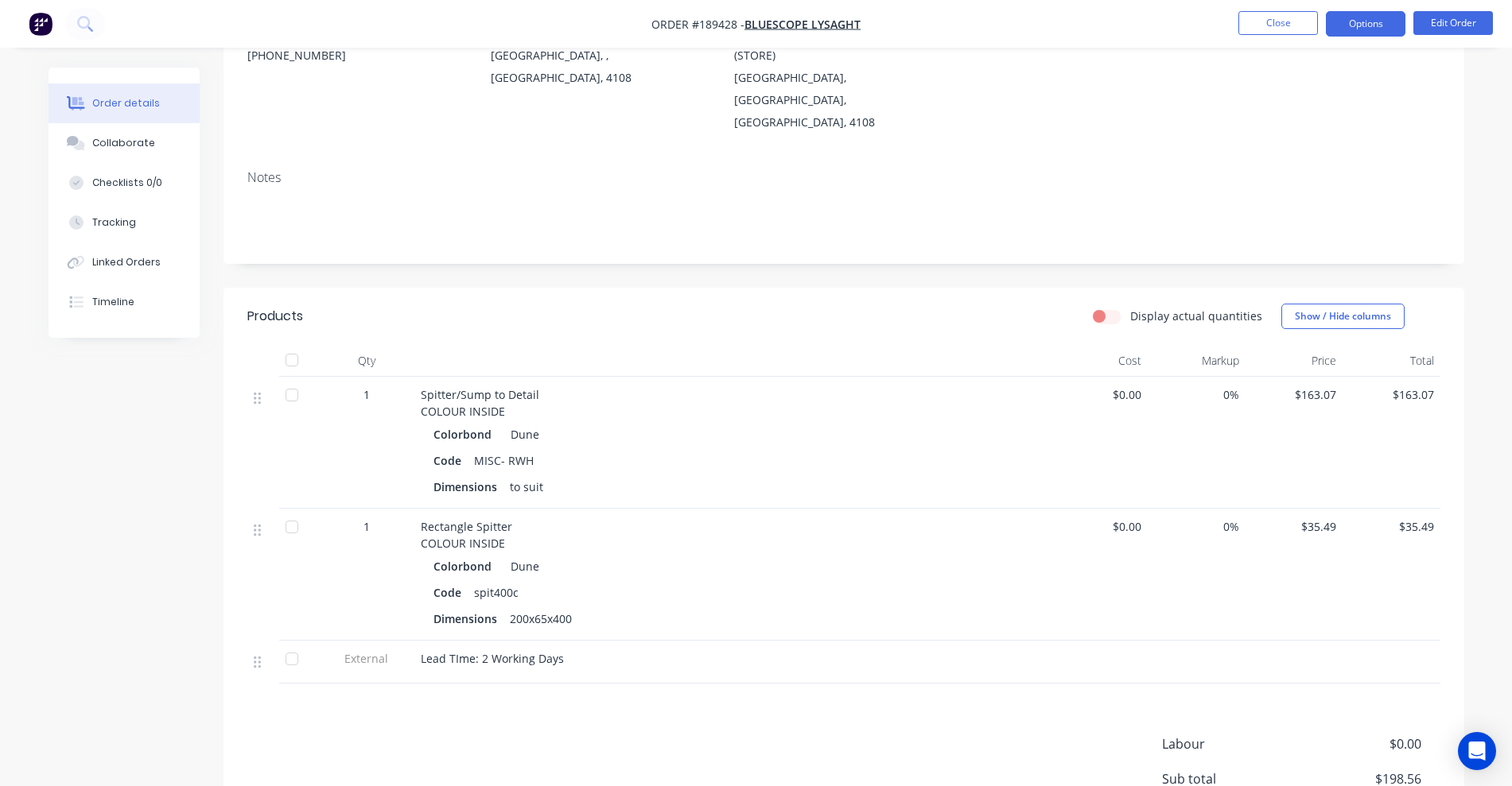
click at [1006, 27] on button "Options" at bounding box center [1366, 23] width 80 height 26
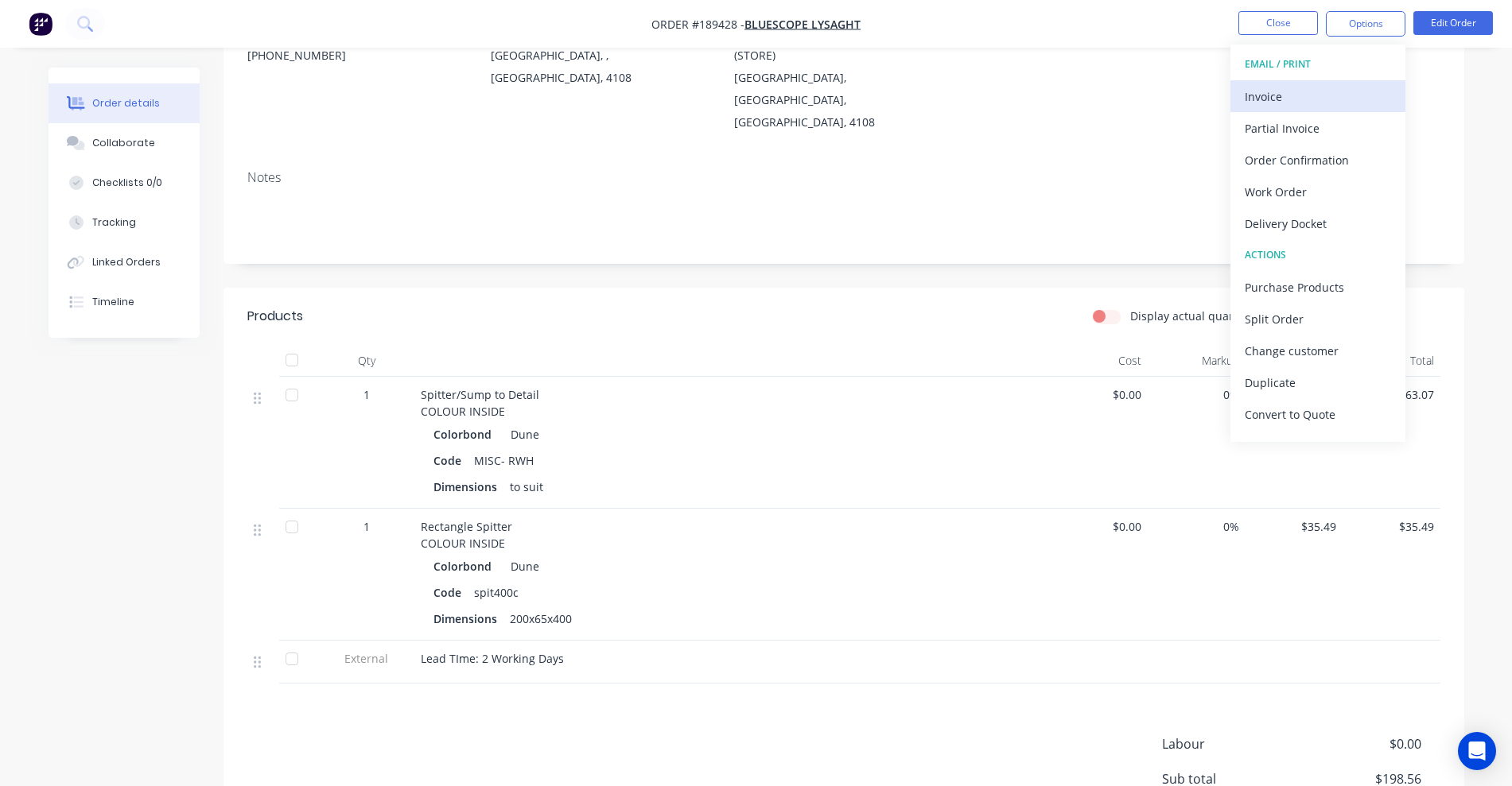
click at [1006, 99] on div "Invoice" at bounding box center [1318, 96] width 146 height 23
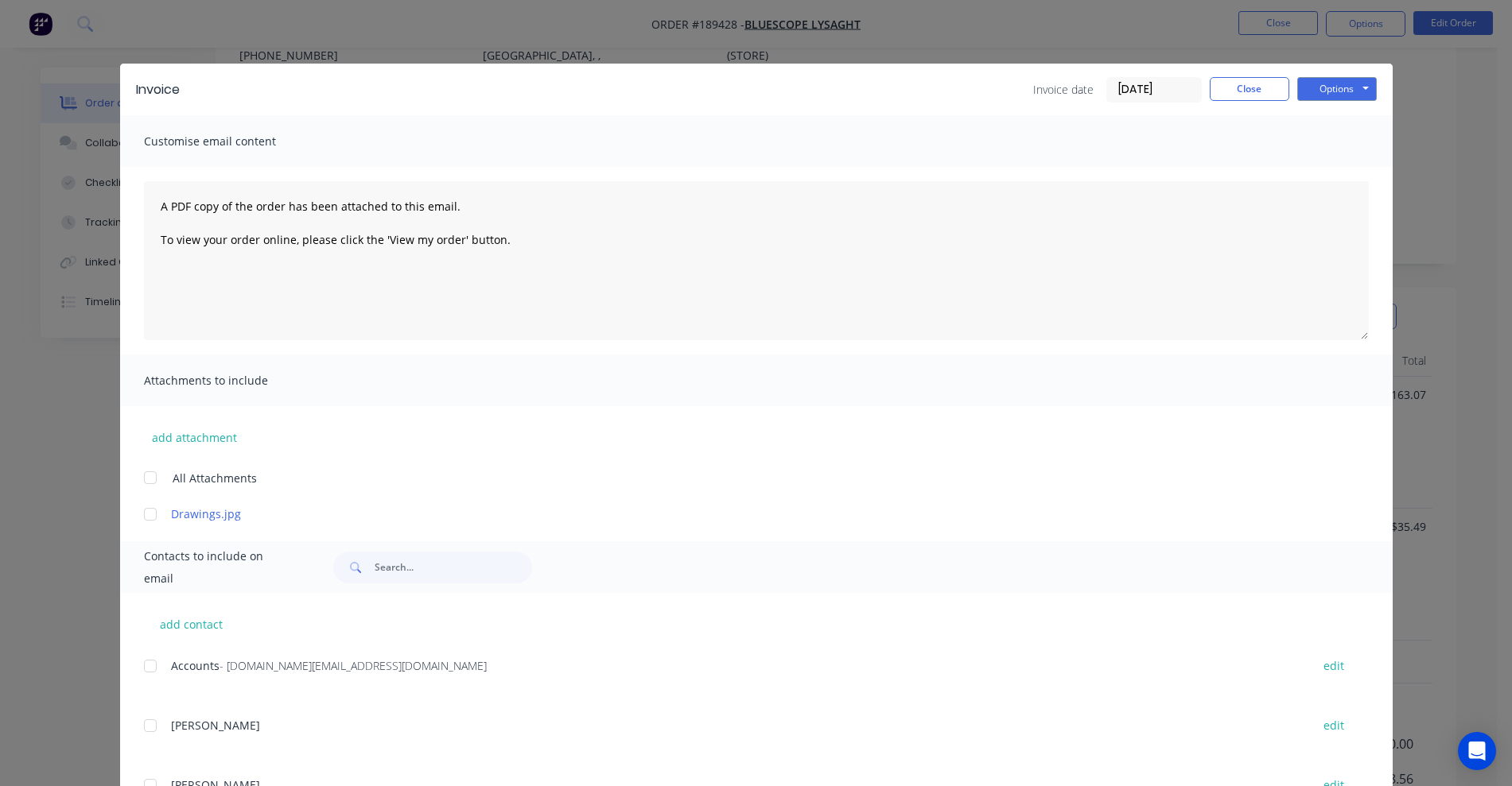
click at [141, 650] on div at bounding box center [150, 666] width 32 height 32
click at [1006, 90] on button "Options" at bounding box center [1337, 89] width 80 height 24
click at [1006, 164] on button "Email" at bounding box center [1348, 170] width 102 height 27
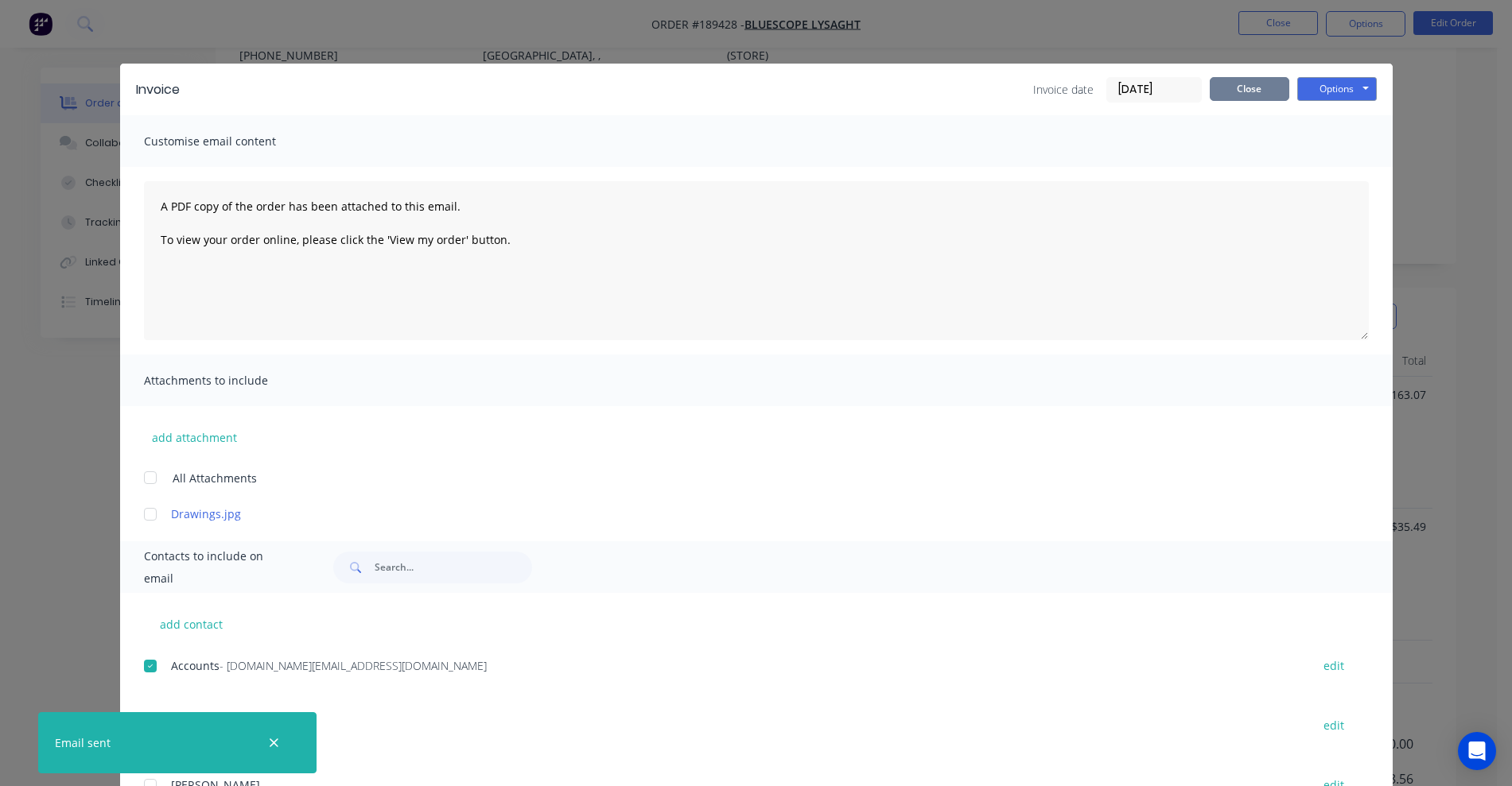
click at [1006, 90] on button "Close" at bounding box center [1249, 89] width 80 height 24
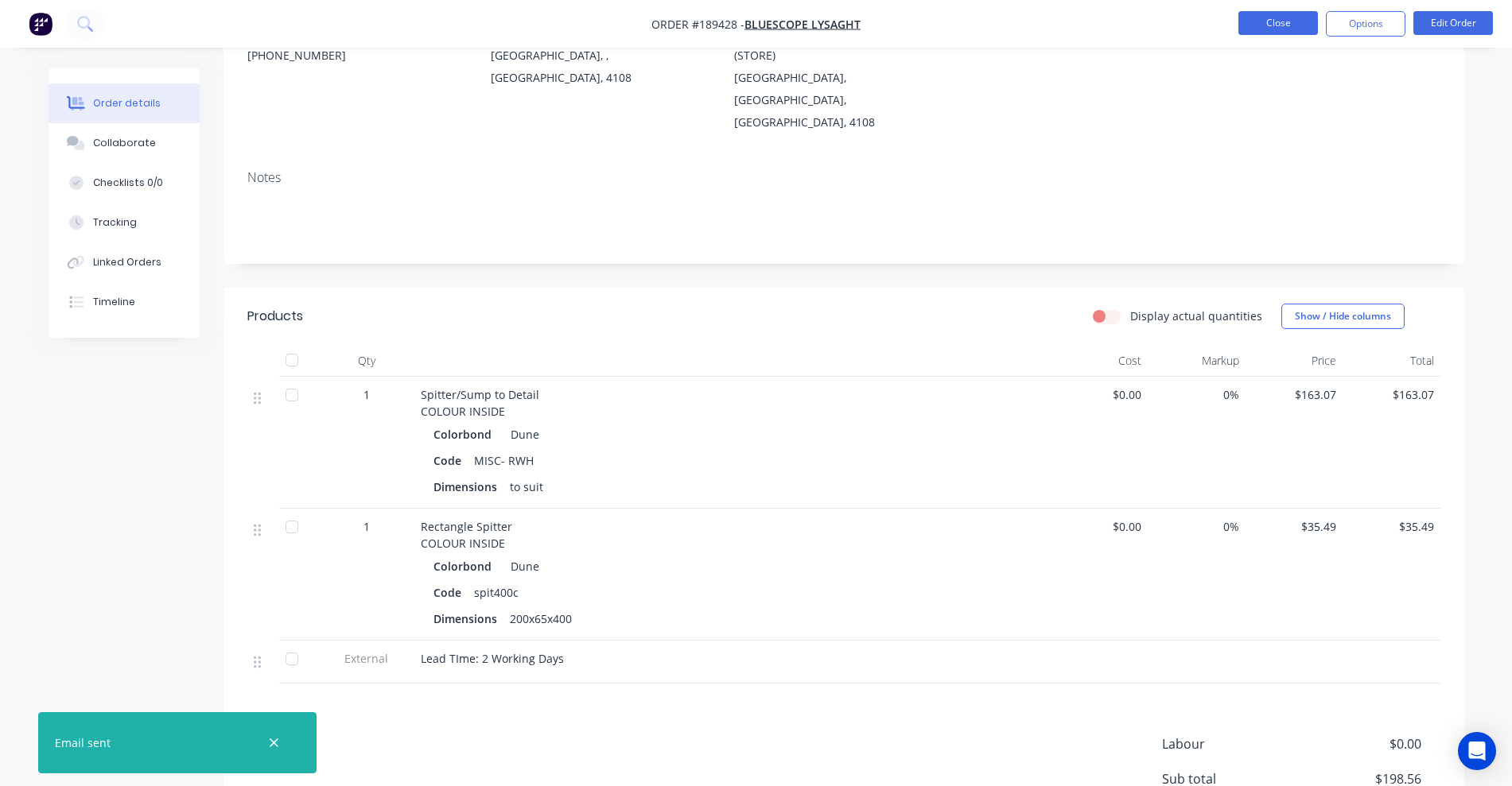
click at [1006, 24] on button "Close" at bounding box center [1278, 22] width 80 height 24
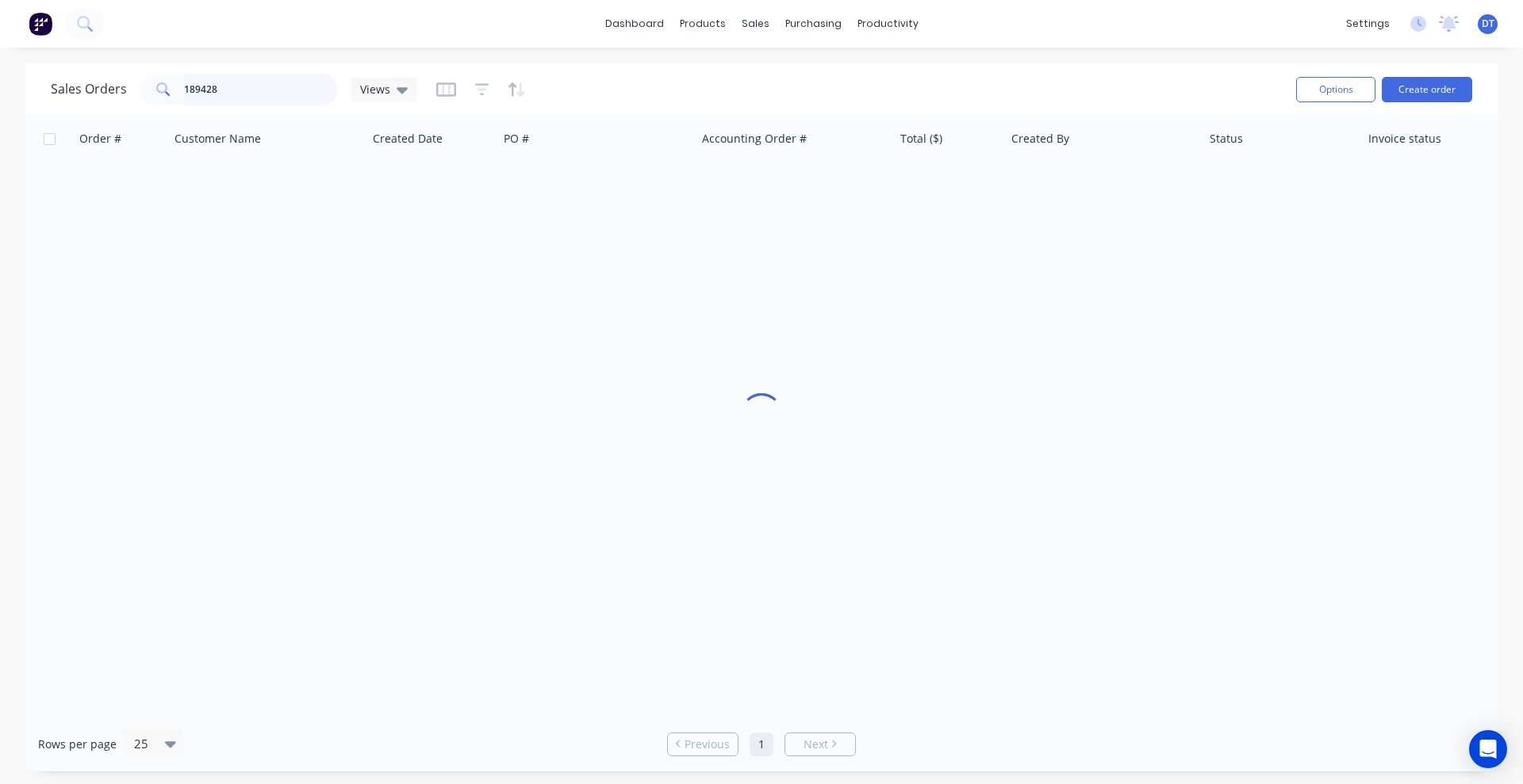
click at [220, 79] on input "189428" at bounding box center [261, 90] width 154 height 32
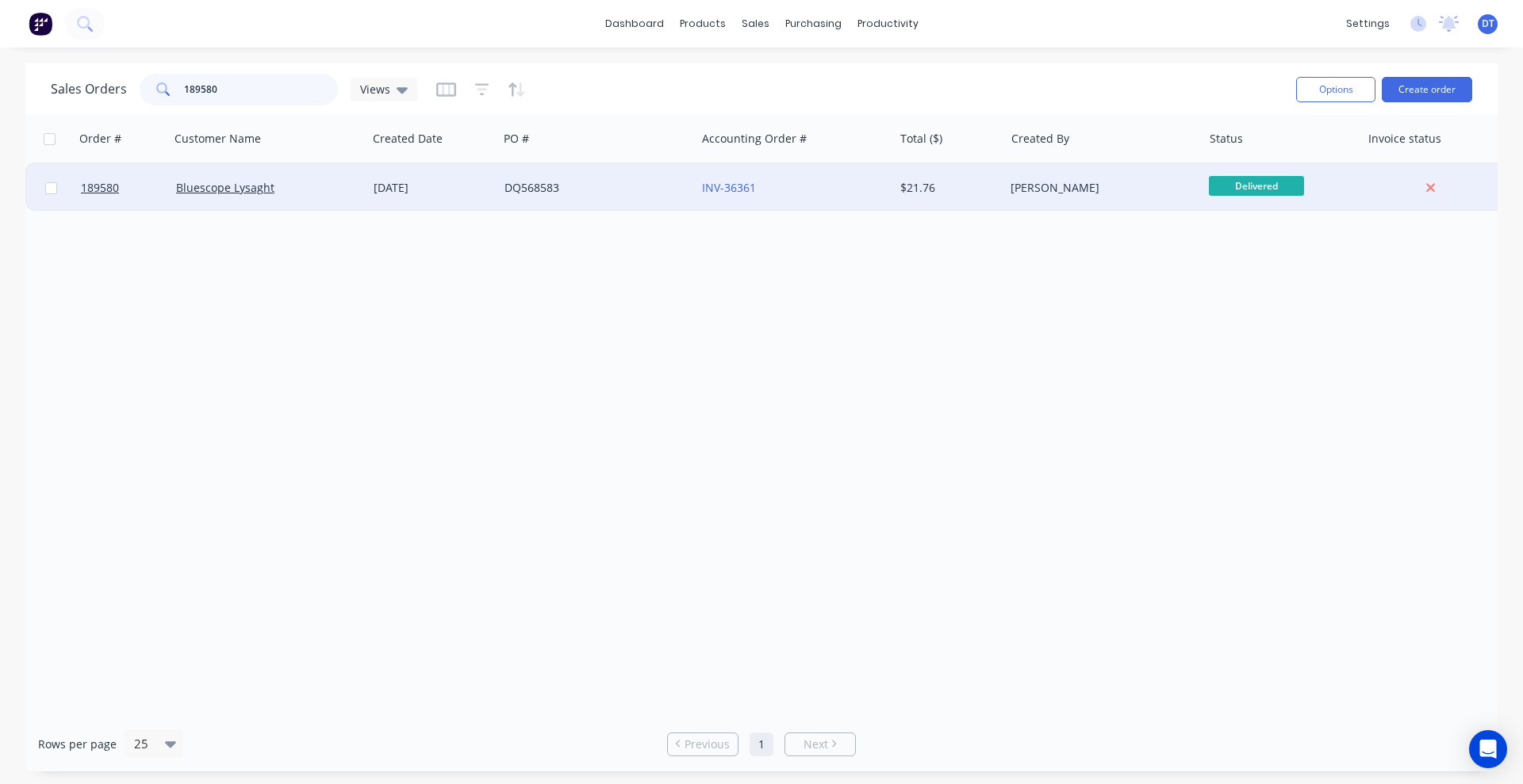
type input "189580"
click at [624, 180] on div "DQ568583" at bounding box center [593, 187] width 176 height 16
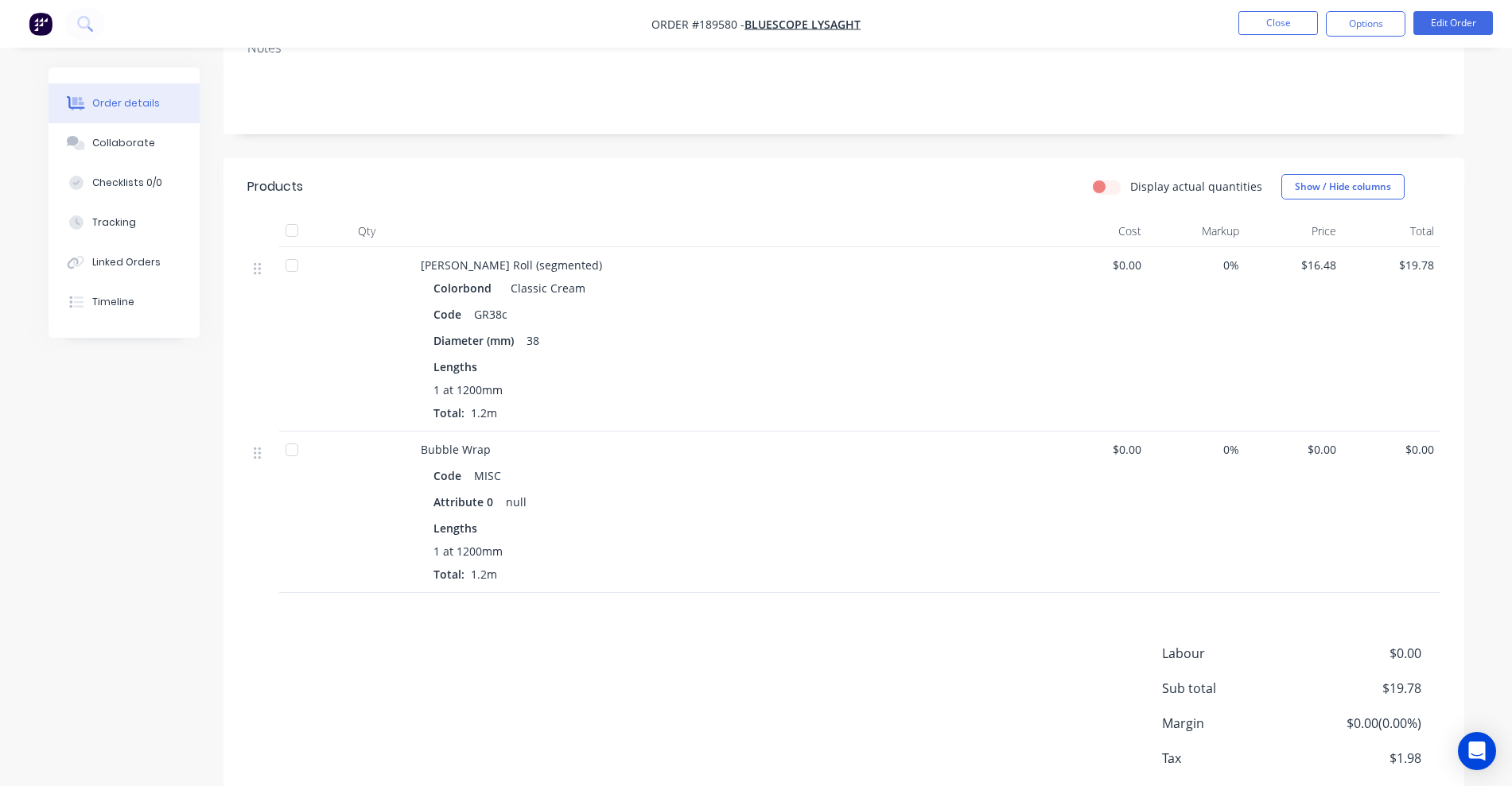
scroll to position [373, 0]
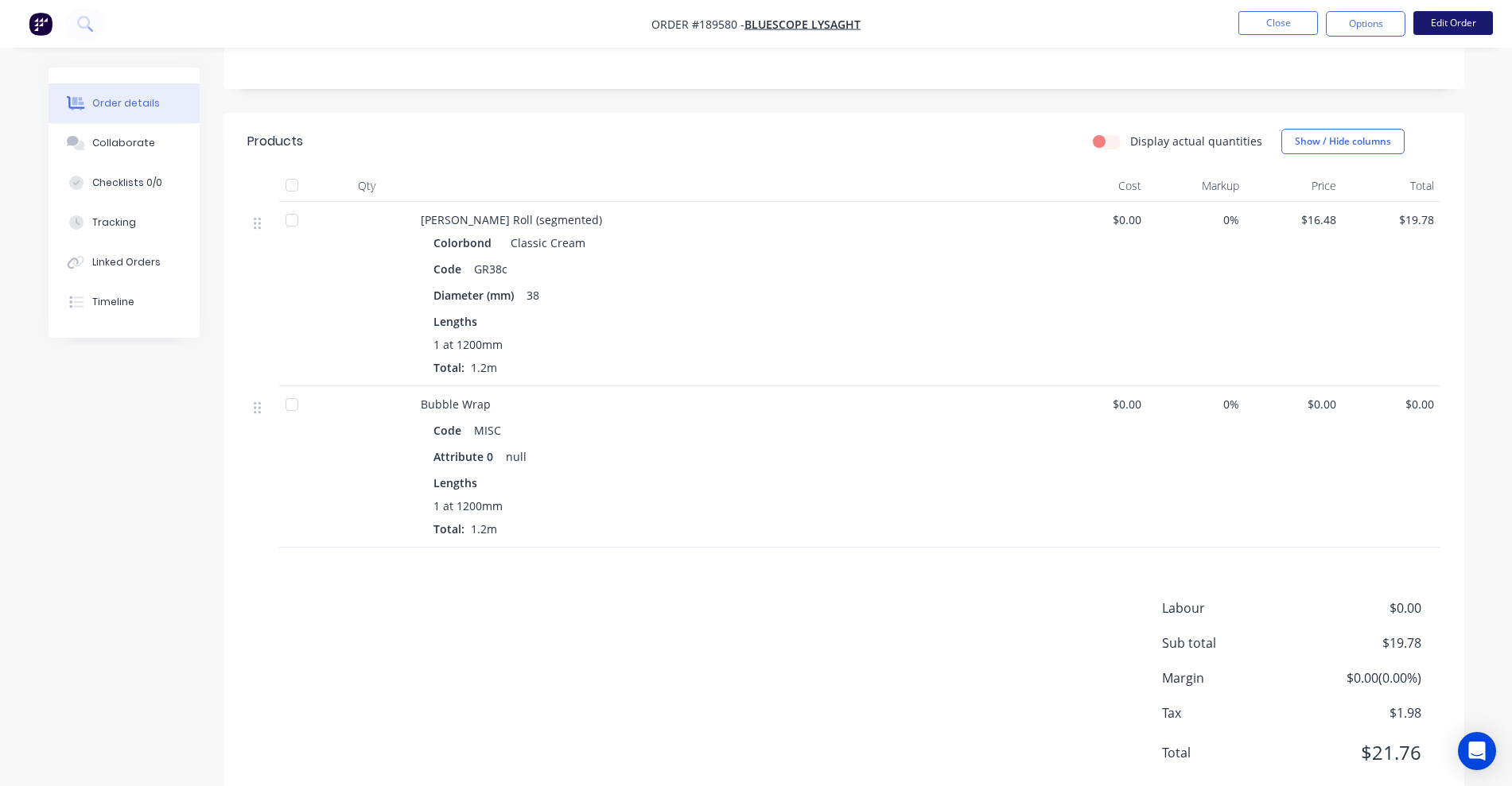
click at [1006, 21] on button "Edit Order" at bounding box center [1453, 22] width 80 height 24
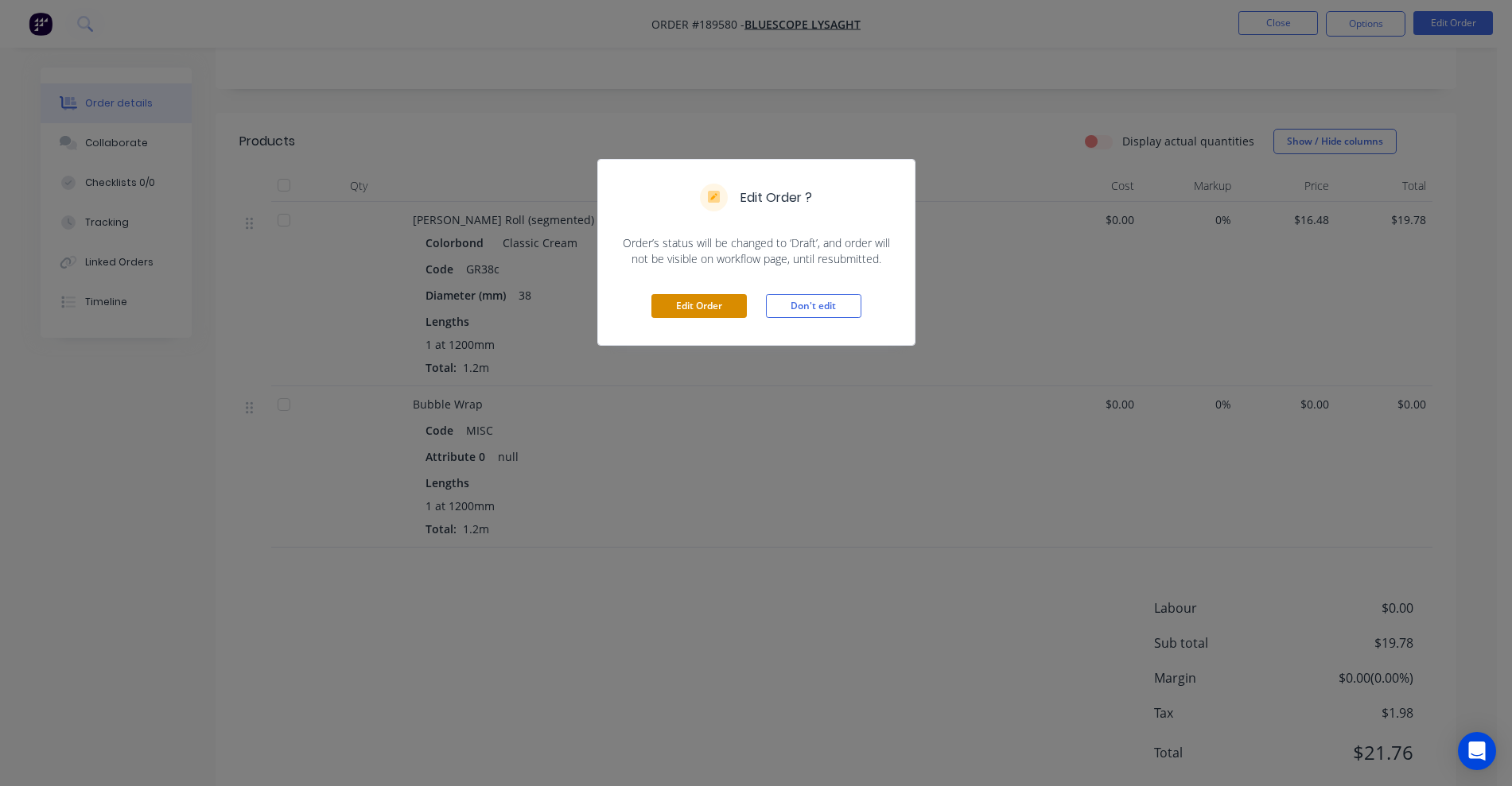
click at [712, 306] on button "Edit Order" at bounding box center [699, 306] width 96 height 24
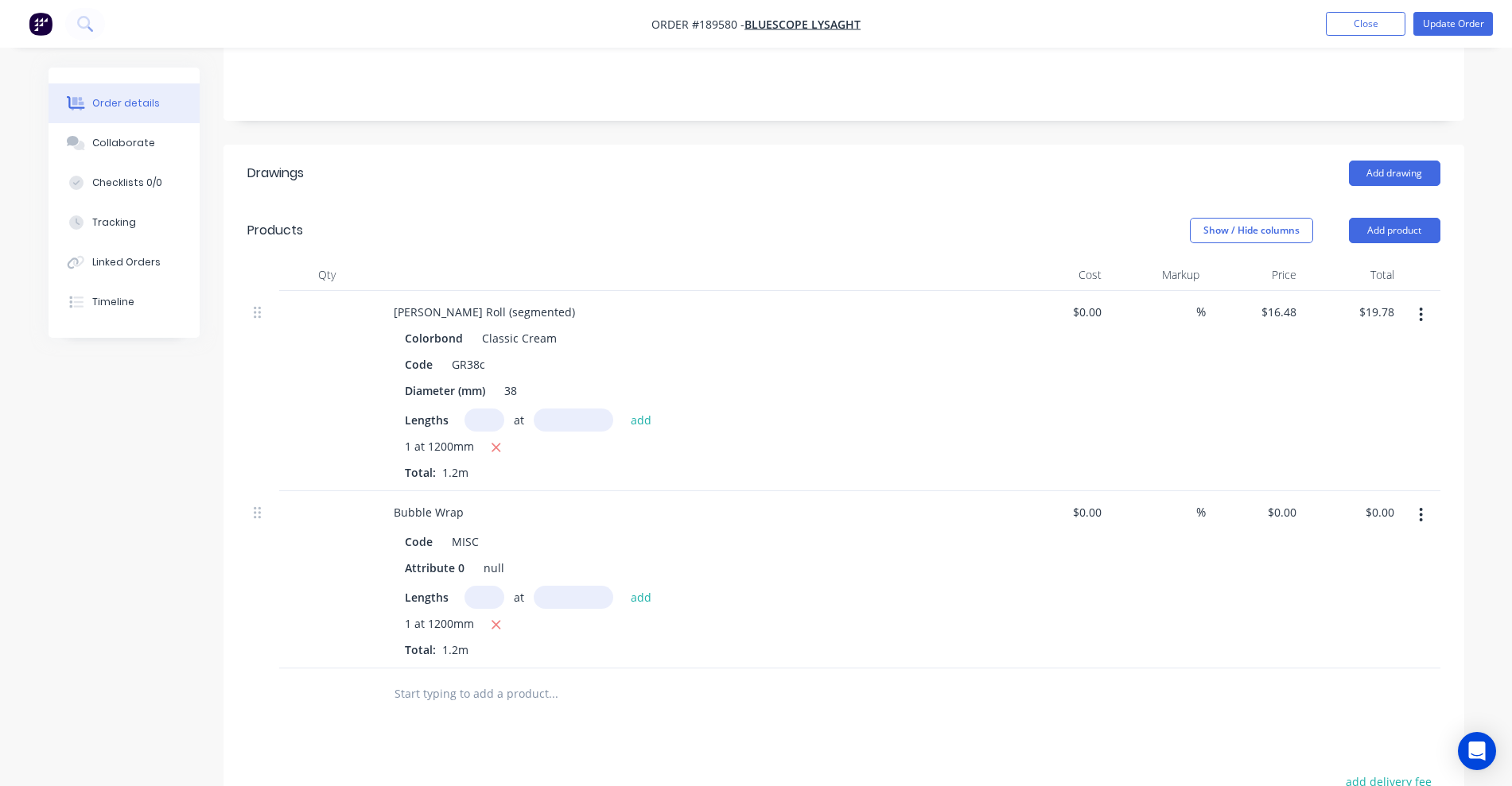
scroll to position [398, 0]
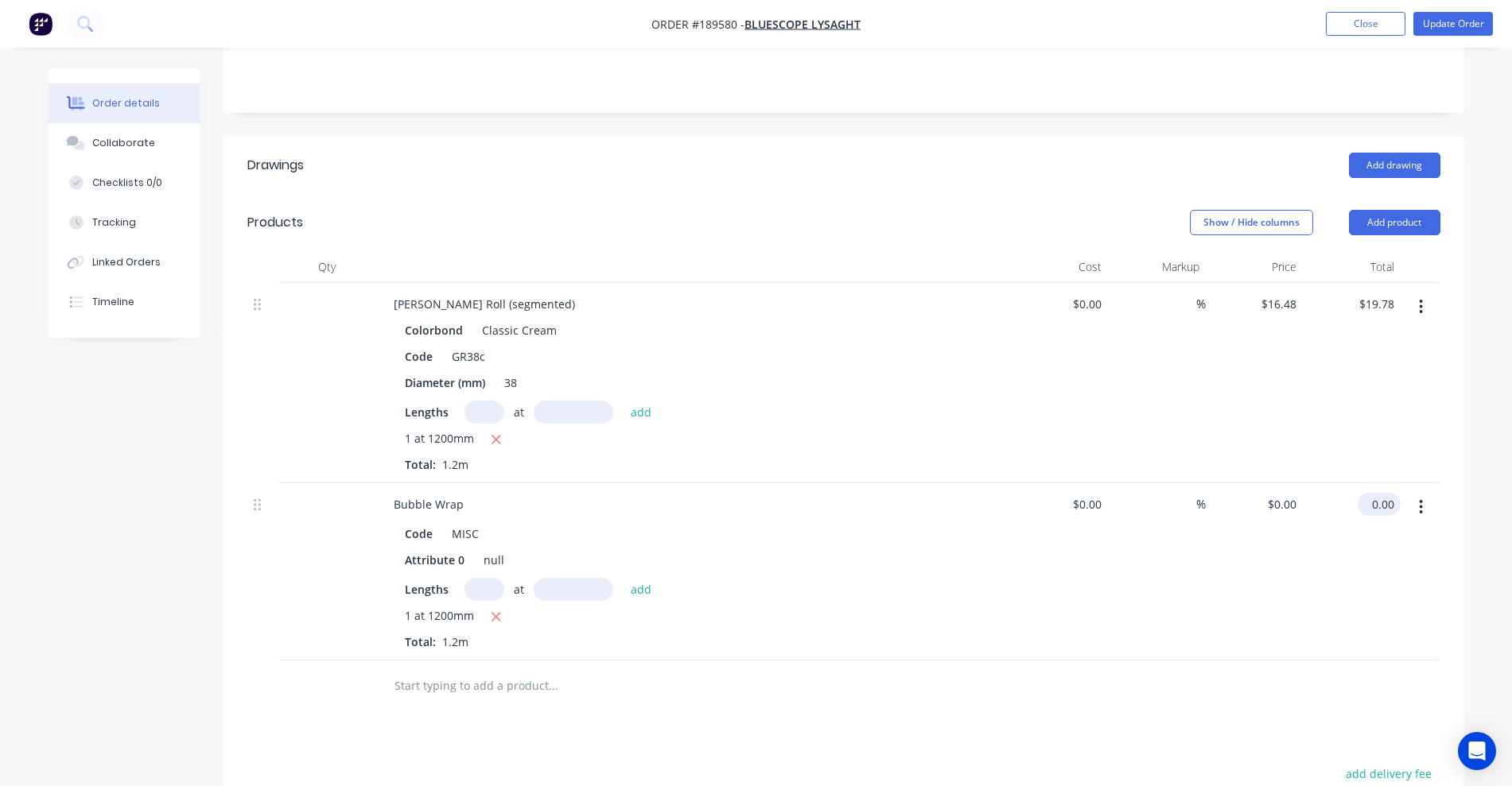
click at [1006, 492] on input "0.00" at bounding box center [1382, 504] width 37 height 23
type input "15"
type input "$12.50"
type input "$15.00"
click at [1006, 529] on div "$15.00 15" at bounding box center [1351, 571] width 98 height 177
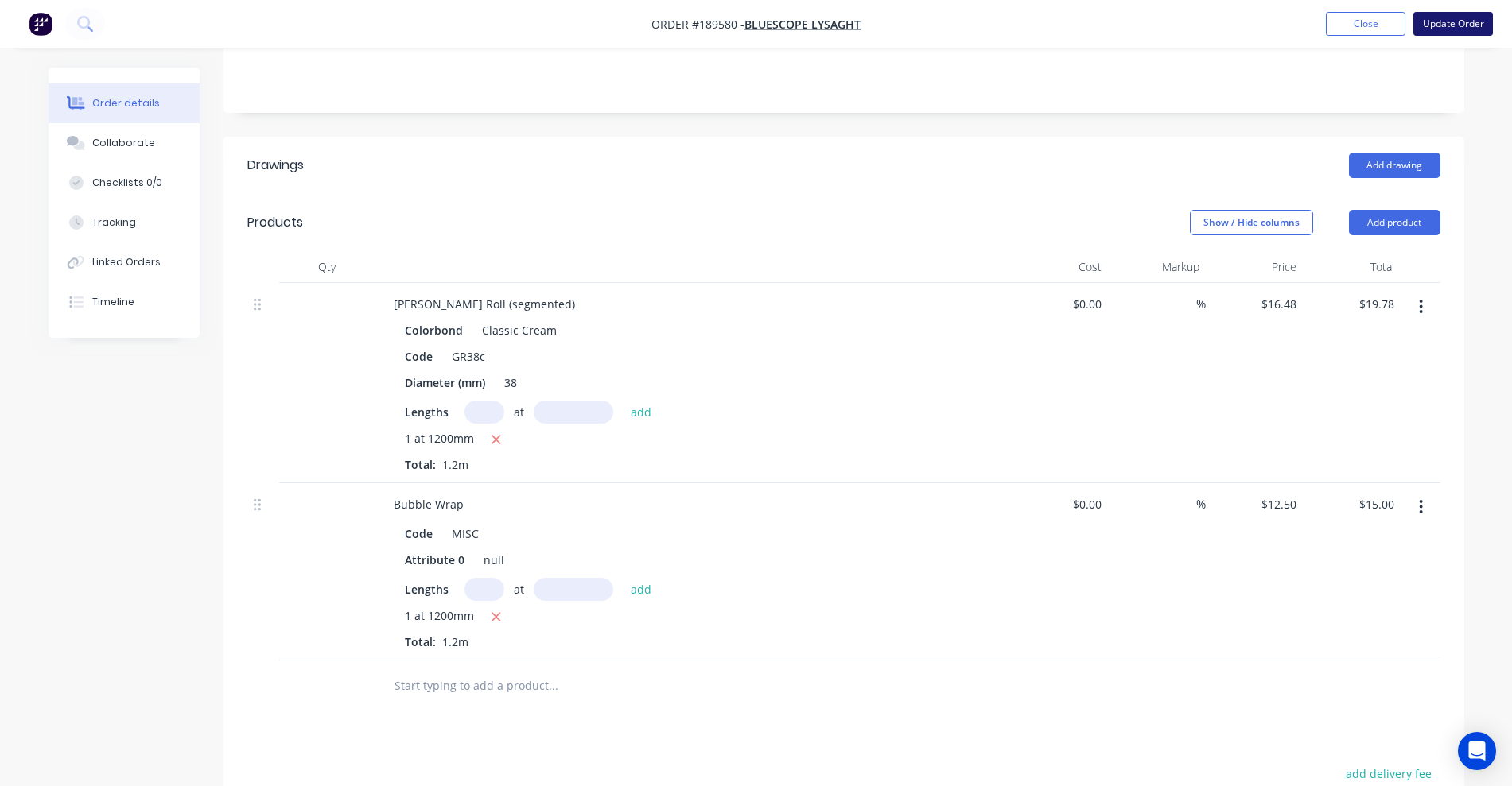
click at [1006, 20] on button "Update Order" at bounding box center [1453, 23] width 80 height 24
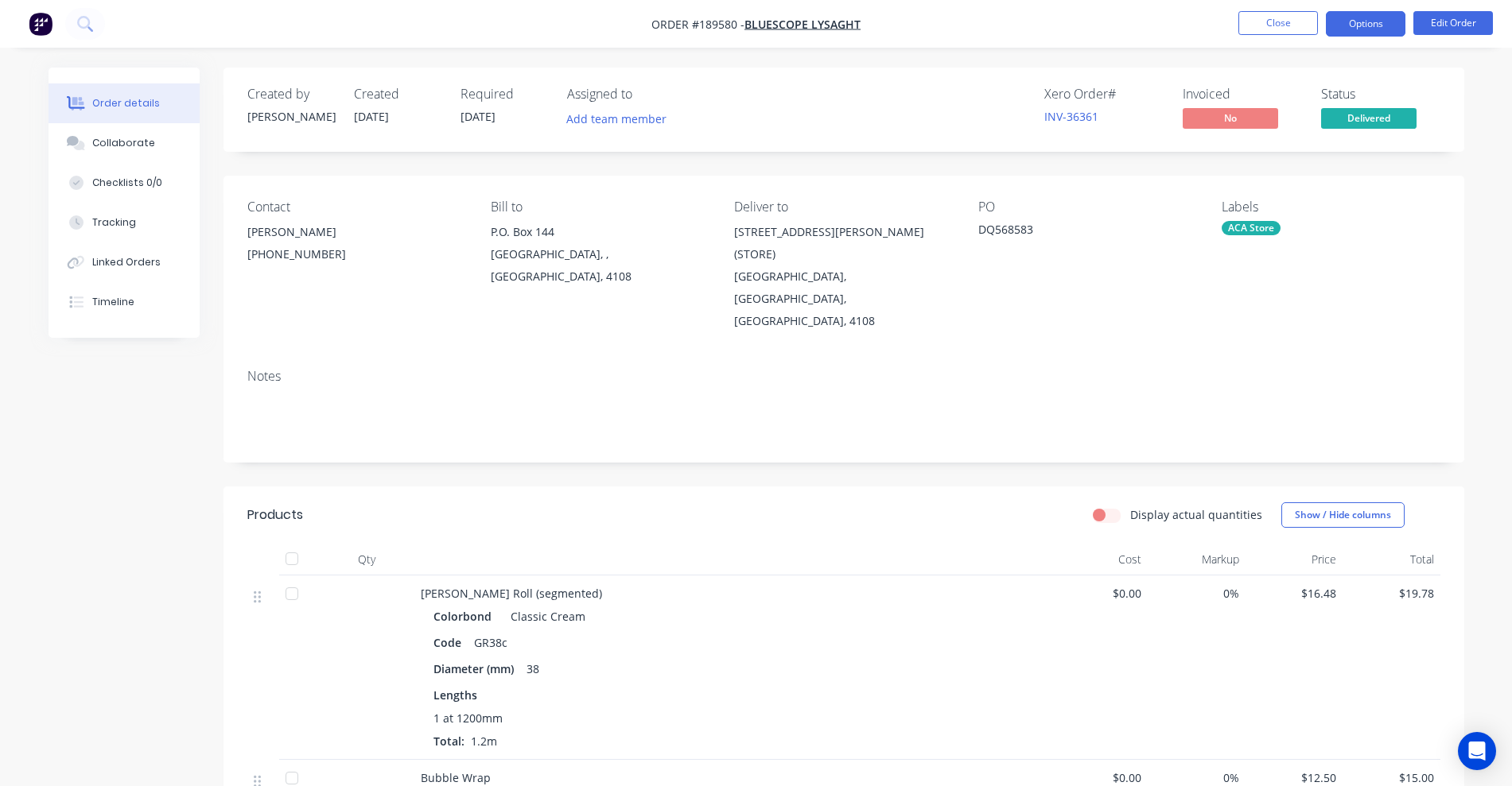
click at [1006, 19] on button "Options" at bounding box center [1366, 23] width 80 height 26
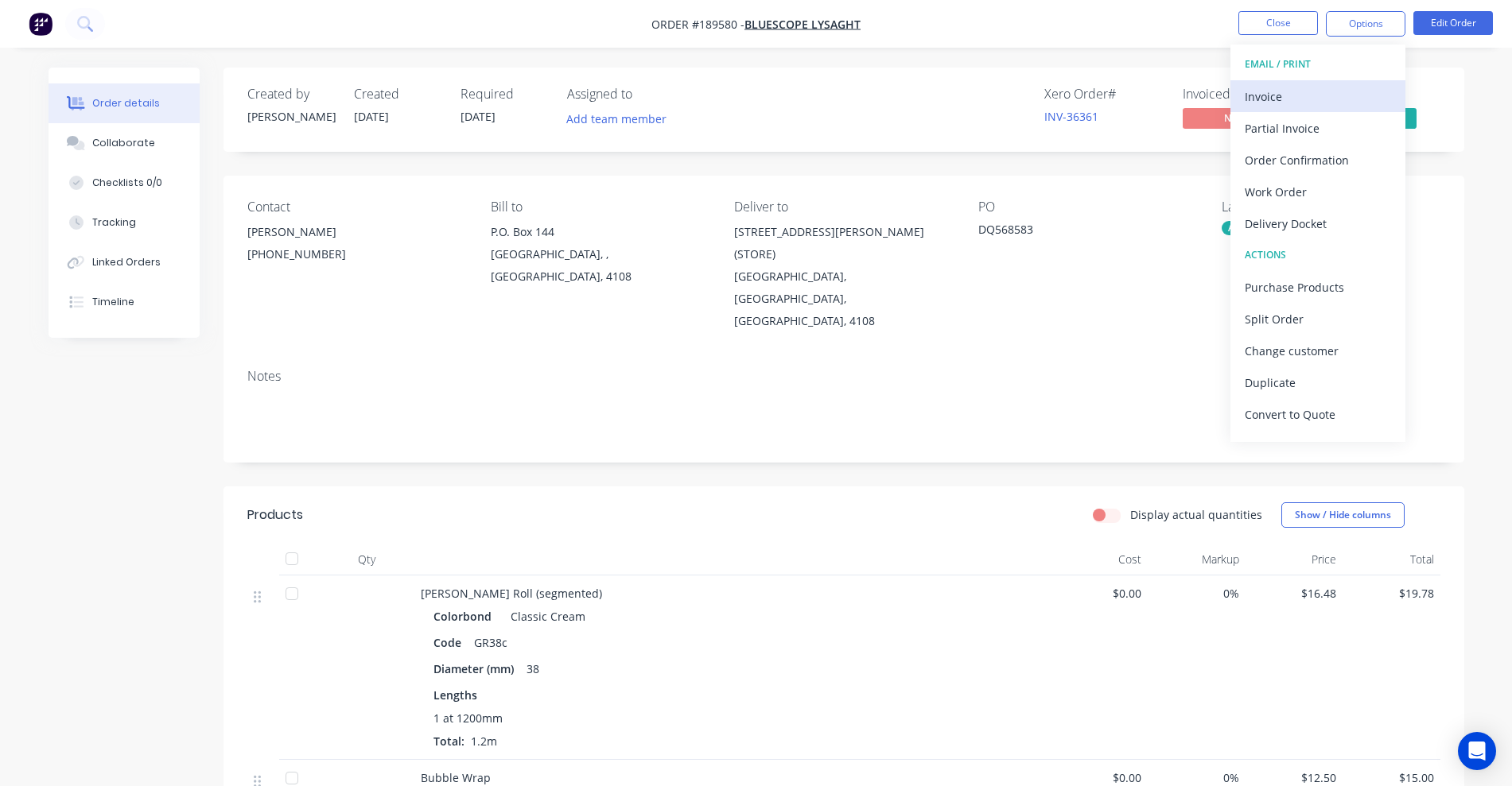
click at [1006, 93] on div "Invoice" at bounding box center [1318, 96] width 146 height 23
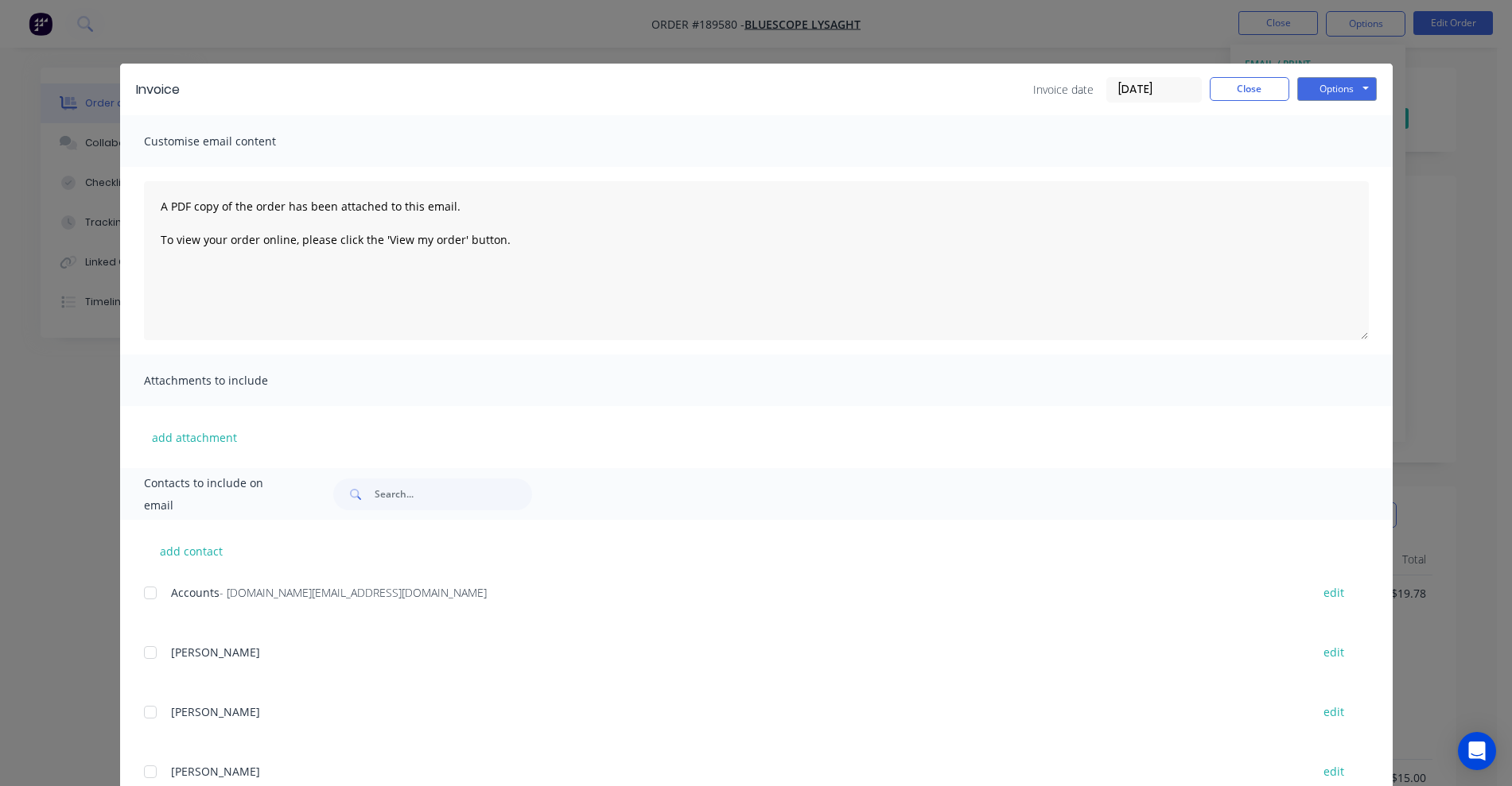
click at [139, 589] on div at bounding box center [150, 593] width 32 height 32
click at [1006, 81] on button "Close" at bounding box center [1249, 89] width 80 height 24
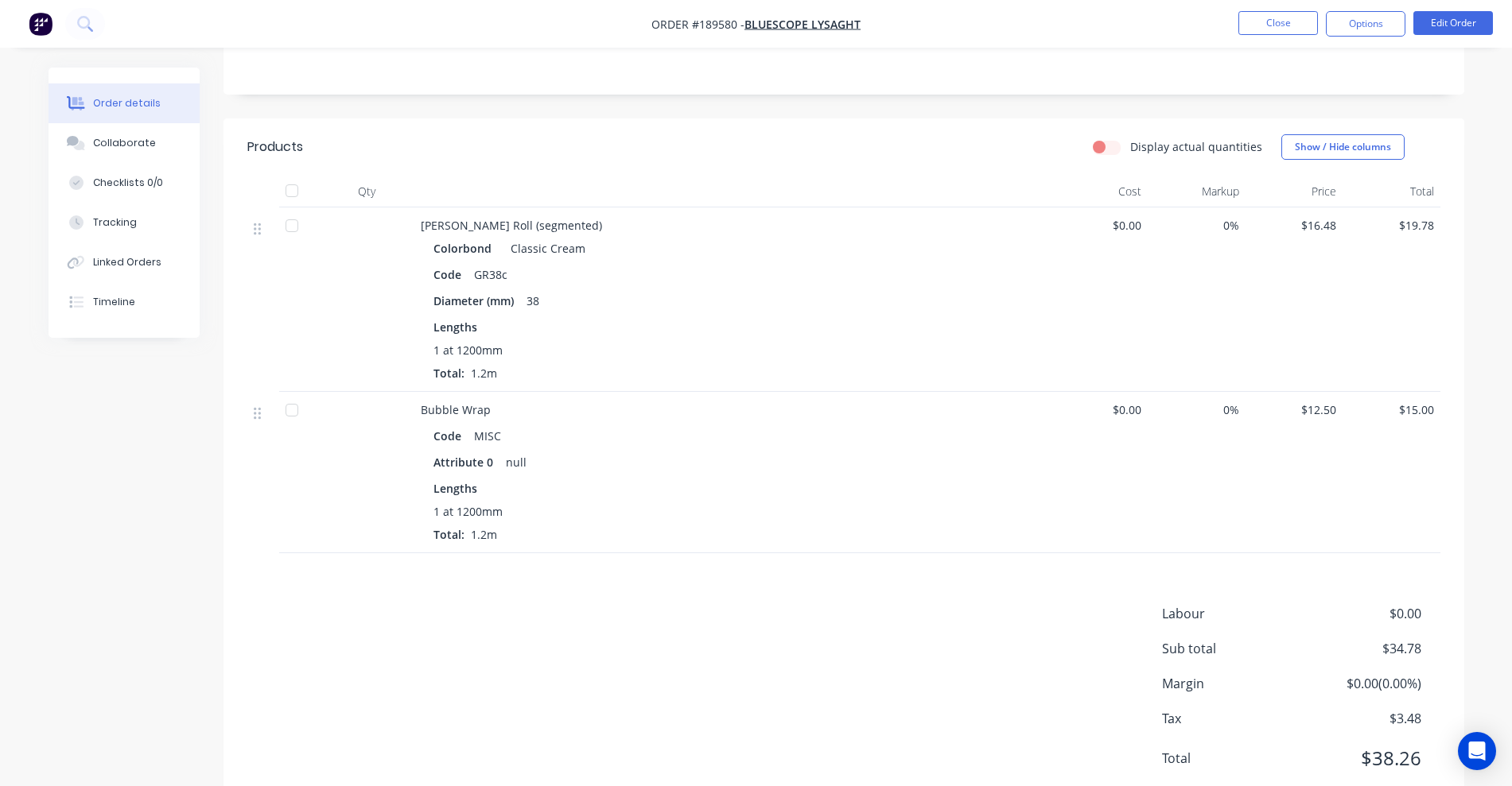
scroll to position [373, 0]
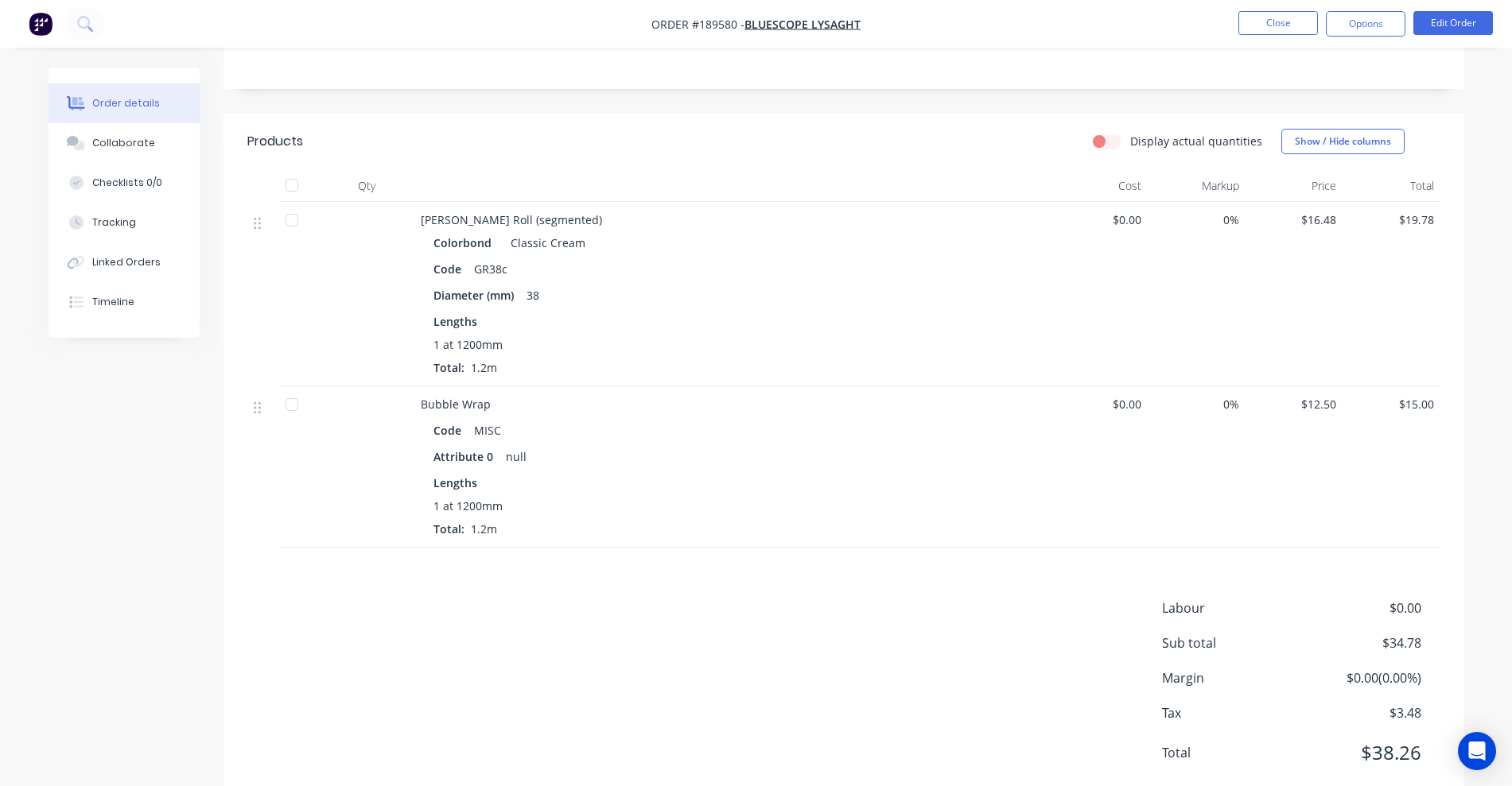
click at [1006, 40] on nav "Order #189580 - Bluescope Lysaght Close Options Edit Order" at bounding box center [756, 23] width 1512 height 47
click at [1006, 26] on button "Options" at bounding box center [1366, 23] width 80 height 26
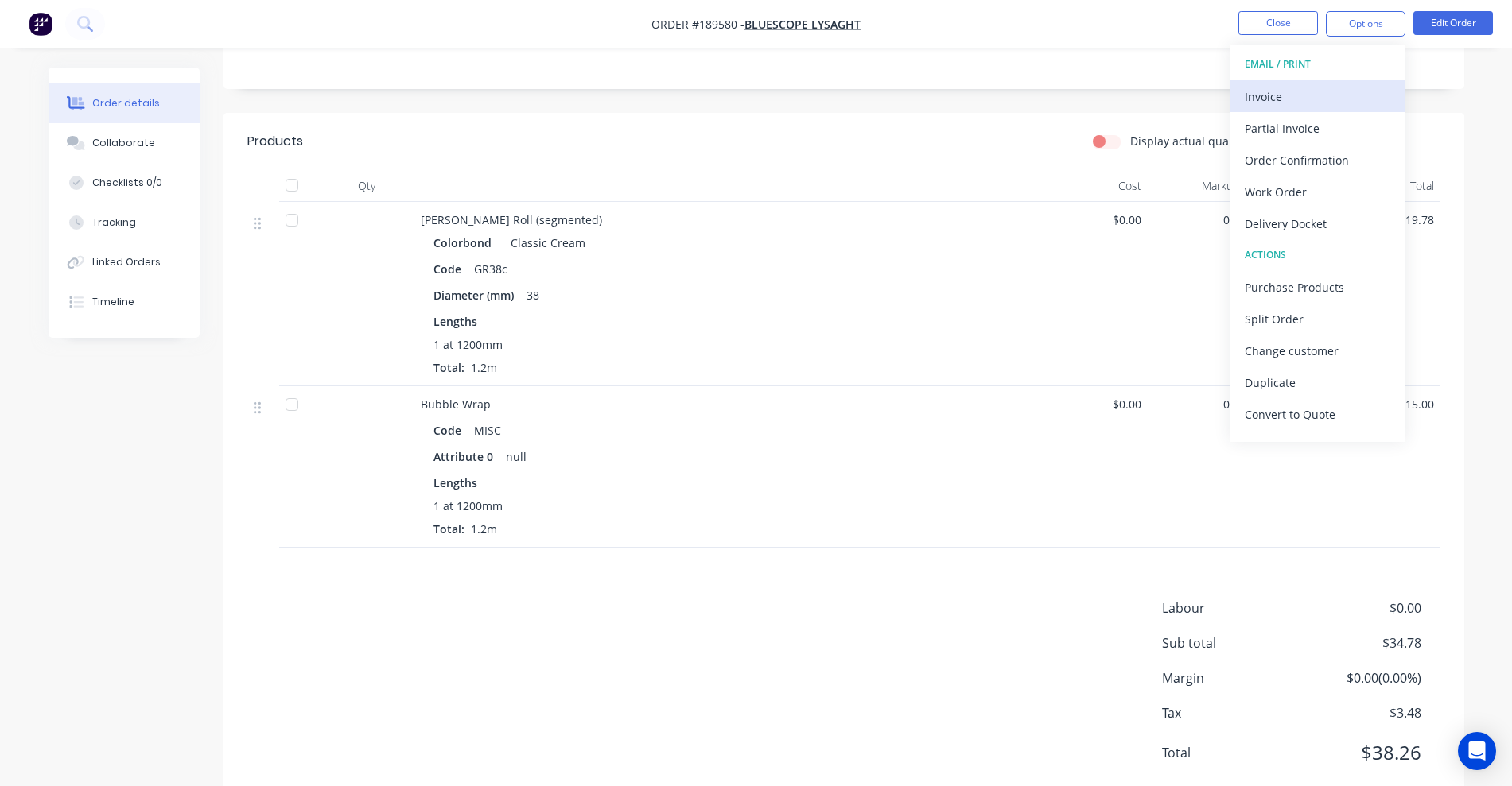
click at [1006, 88] on div "Invoice" at bounding box center [1318, 96] width 146 height 23
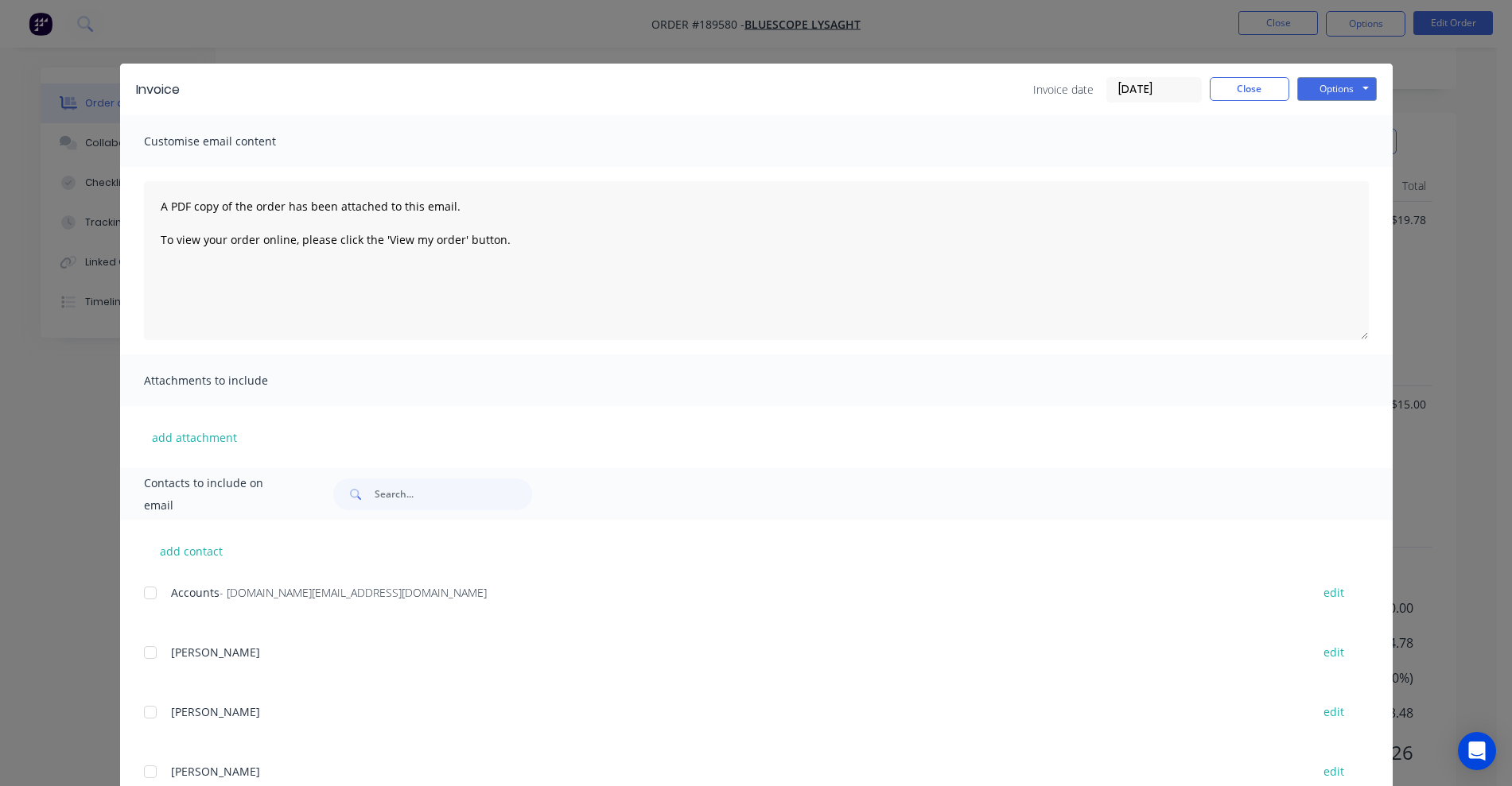
click at [151, 591] on div at bounding box center [150, 593] width 32 height 32
click at [1006, 87] on button "Options" at bounding box center [1337, 89] width 80 height 24
click at [1006, 166] on button "Email" at bounding box center [1348, 170] width 102 height 27
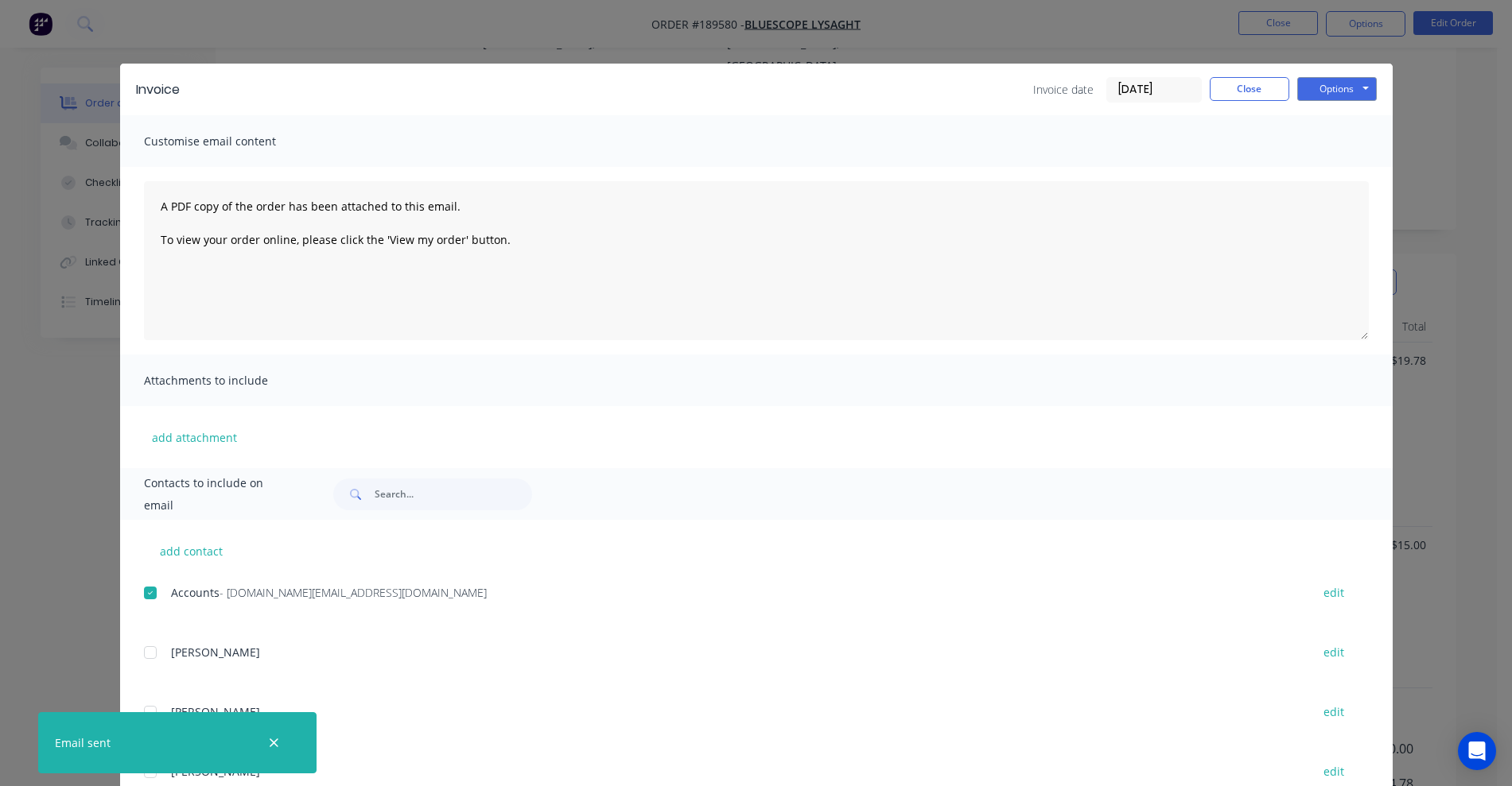
scroll to position [175, 0]
click at [1006, 80] on button "Close" at bounding box center [1249, 89] width 80 height 24
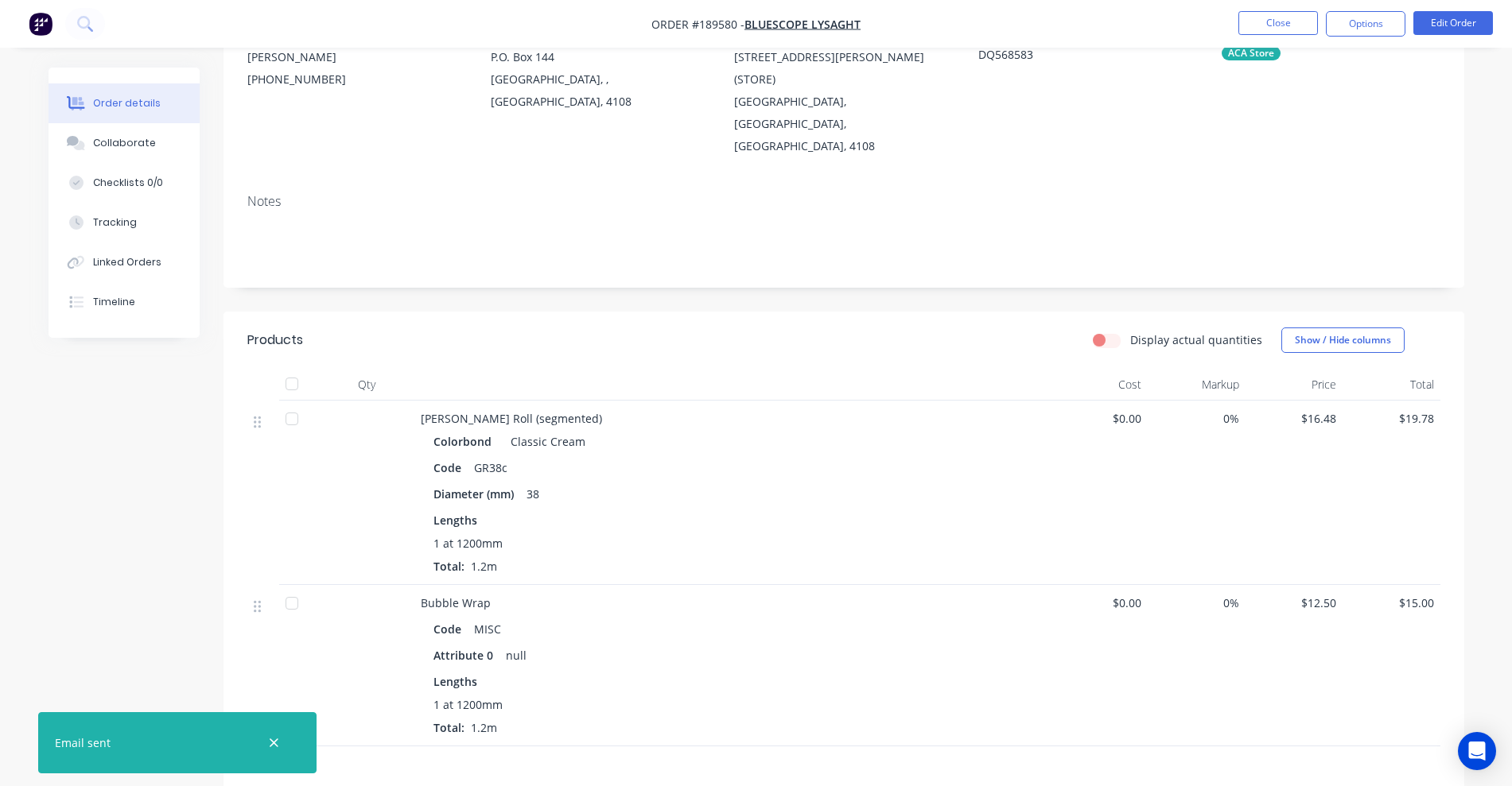
click at [1006, 3] on nav "Order #189580 - Bluescope Lysaght Close Options Edit Order" at bounding box center [756, 23] width 1512 height 47
click at [1006, 11] on button "Close" at bounding box center [1278, 22] width 80 height 24
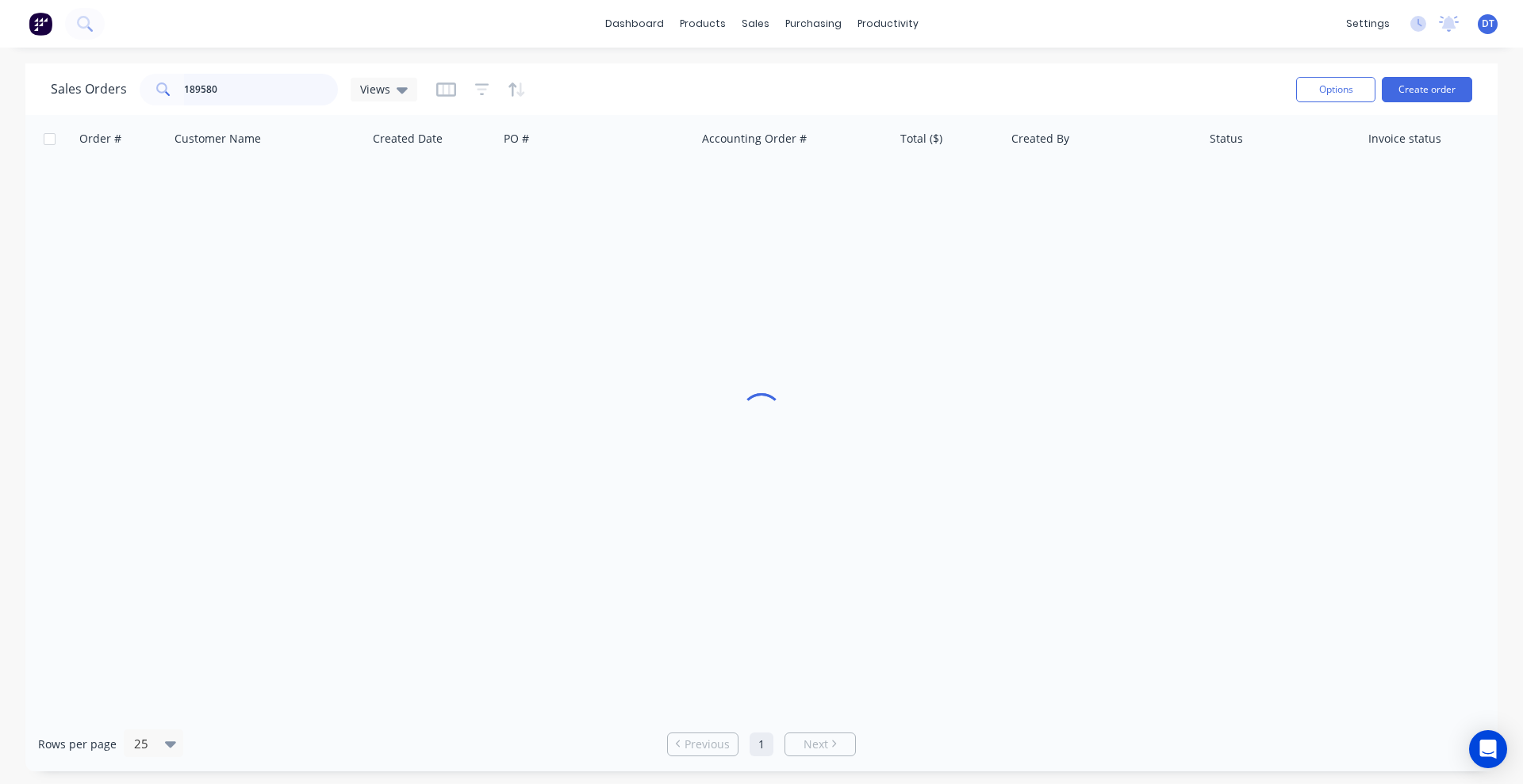
click at [256, 86] on input "189580" at bounding box center [261, 90] width 154 height 32
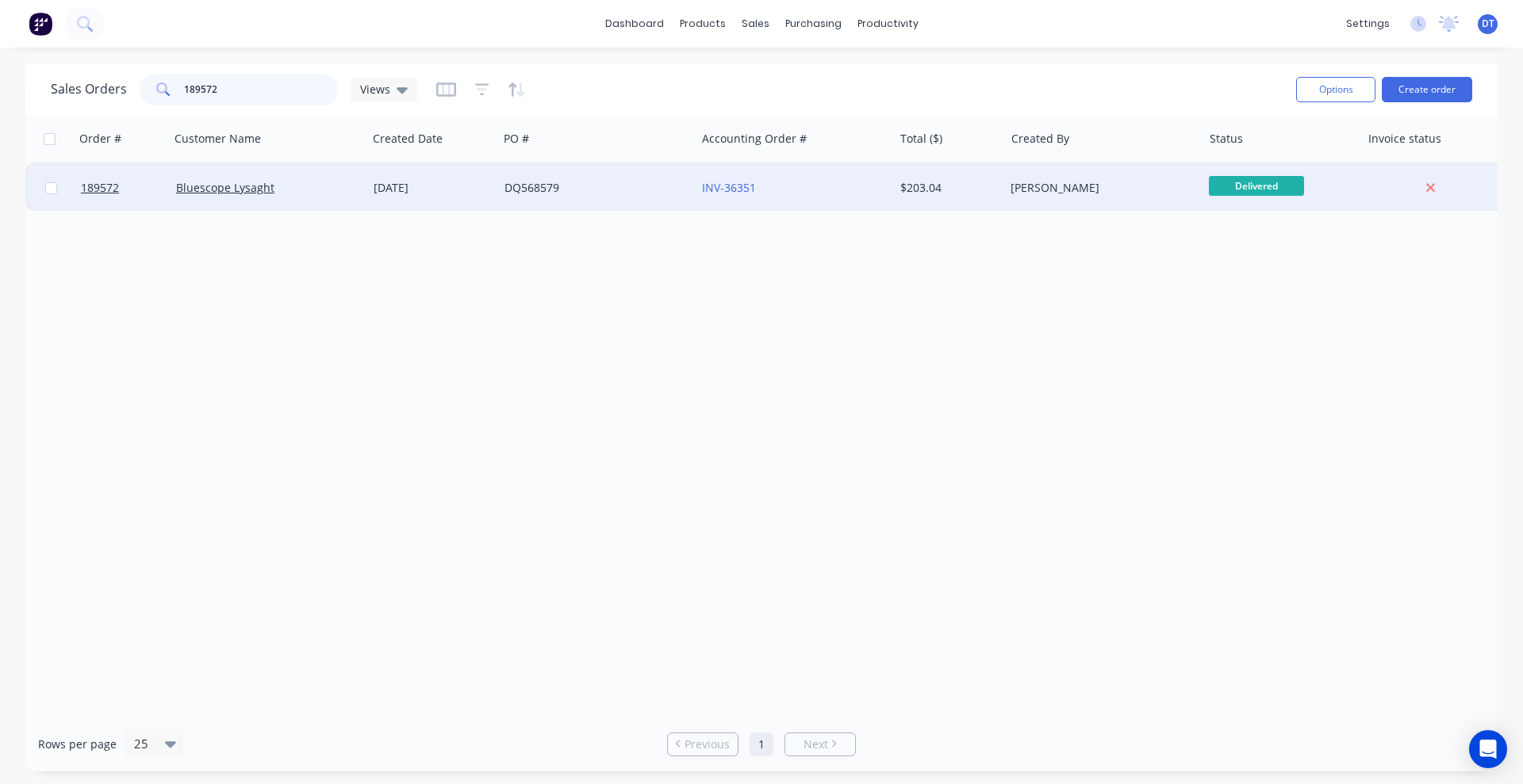
type input "189572"
click at [320, 199] on div "Bluescope Lysaght" at bounding box center [268, 187] width 198 height 47
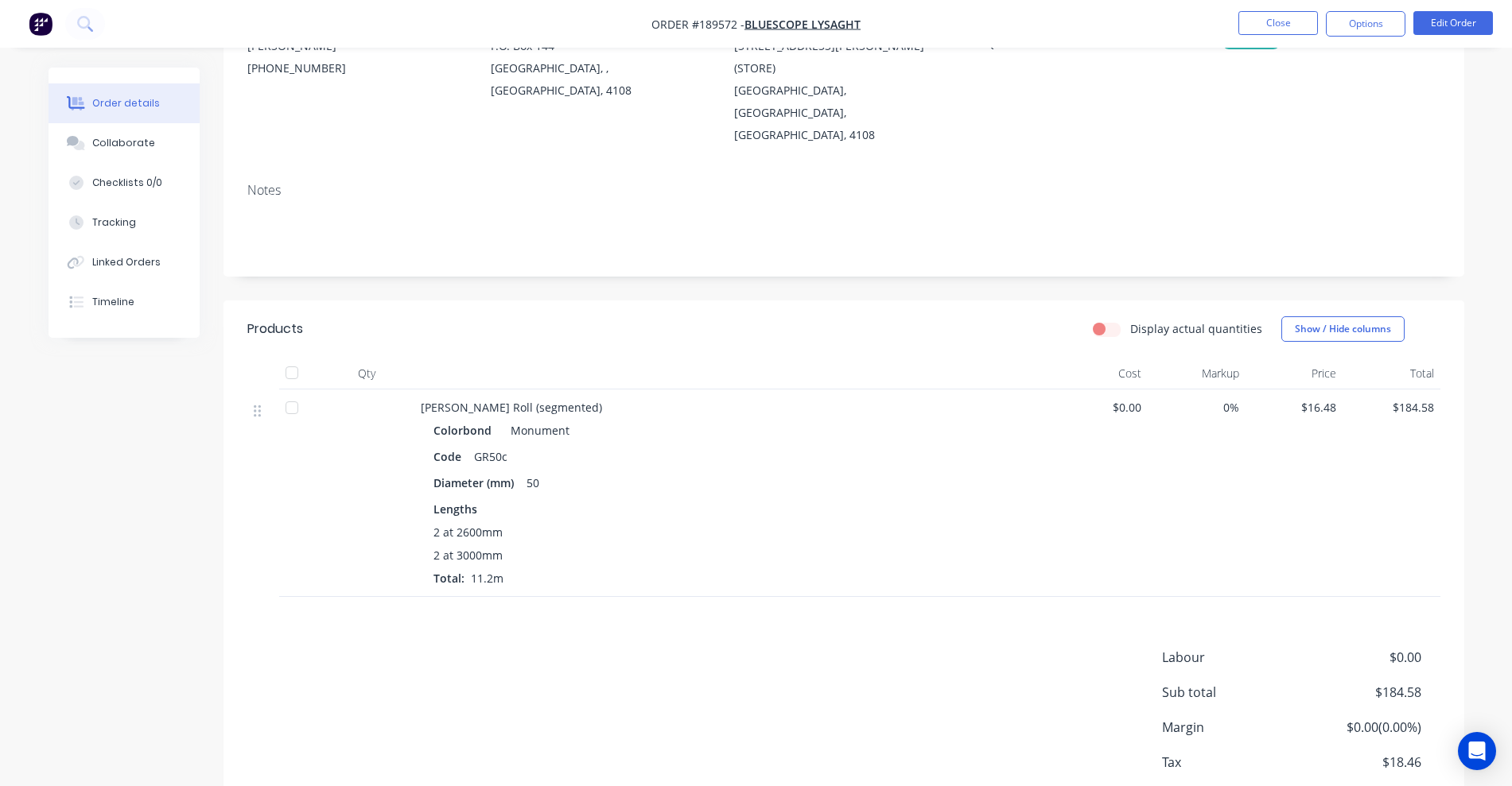
scroll to position [199, 0]
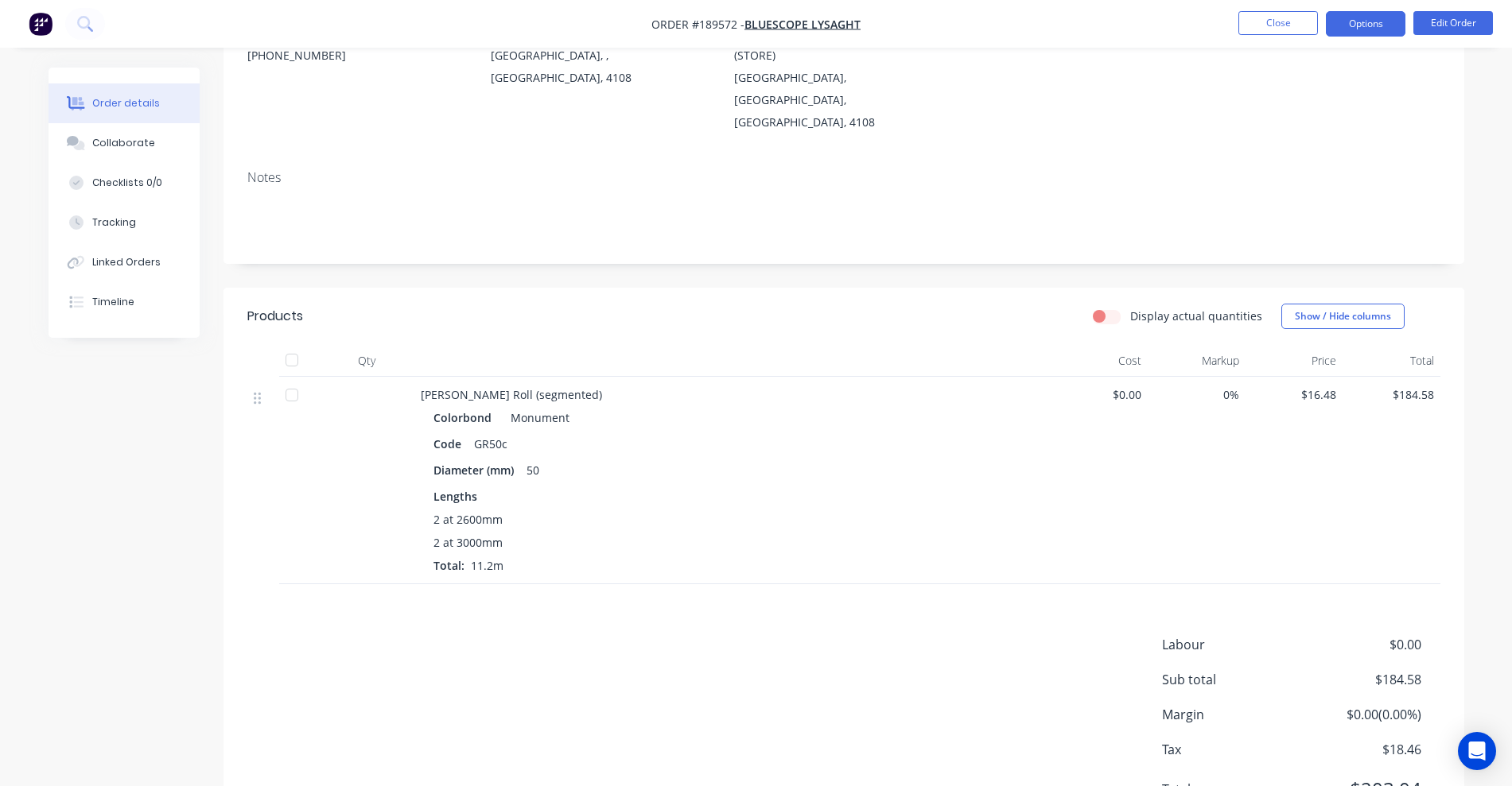
drag, startPoint x: 1371, startPoint y: 25, endPoint x: 1372, endPoint y: 35, distance: 10.0
click at [1006, 25] on button "Options" at bounding box center [1366, 23] width 80 height 26
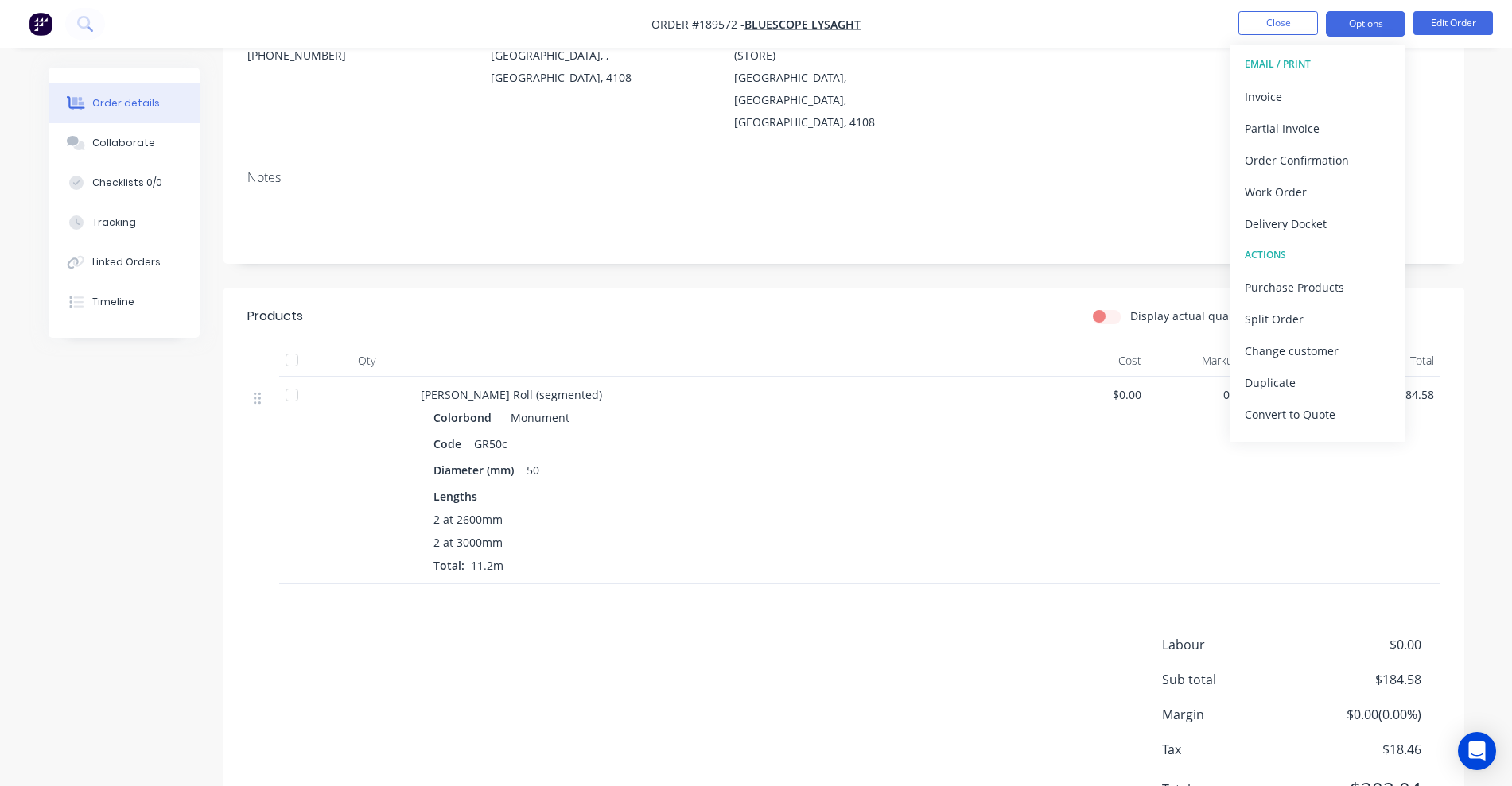
click at [1006, 94] on div "Invoice" at bounding box center [1318, 96] width 146 height 23
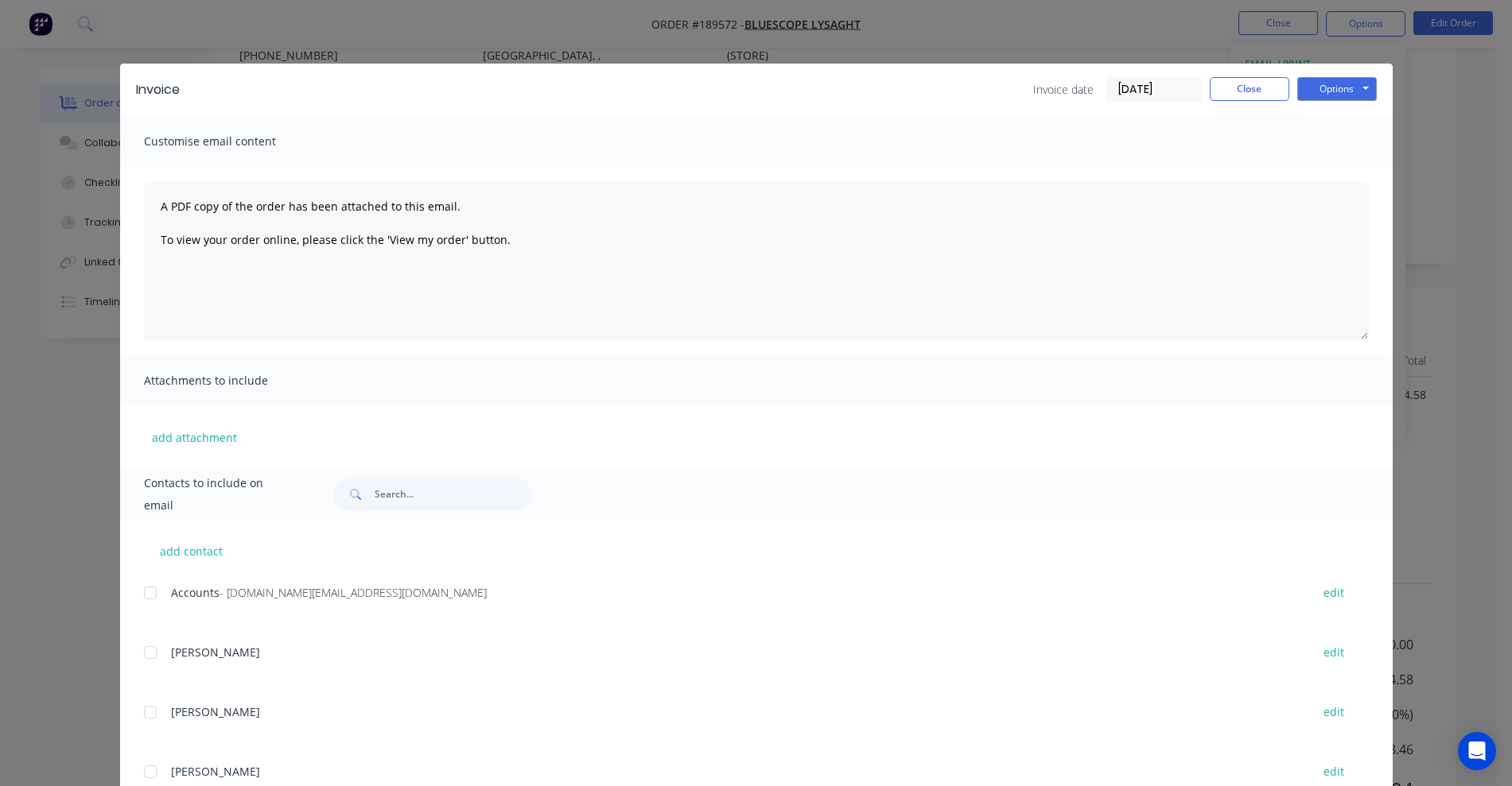
click at [152, 594] on div at bounding box center [150, 593] width 32 height 32
click at [1006, 88] on button "Options" at bounding box center [1337, 89] width 80 height 24
click at [1006, 170] on button "Email" at bounding box center [1348, 170] width 102 height 27
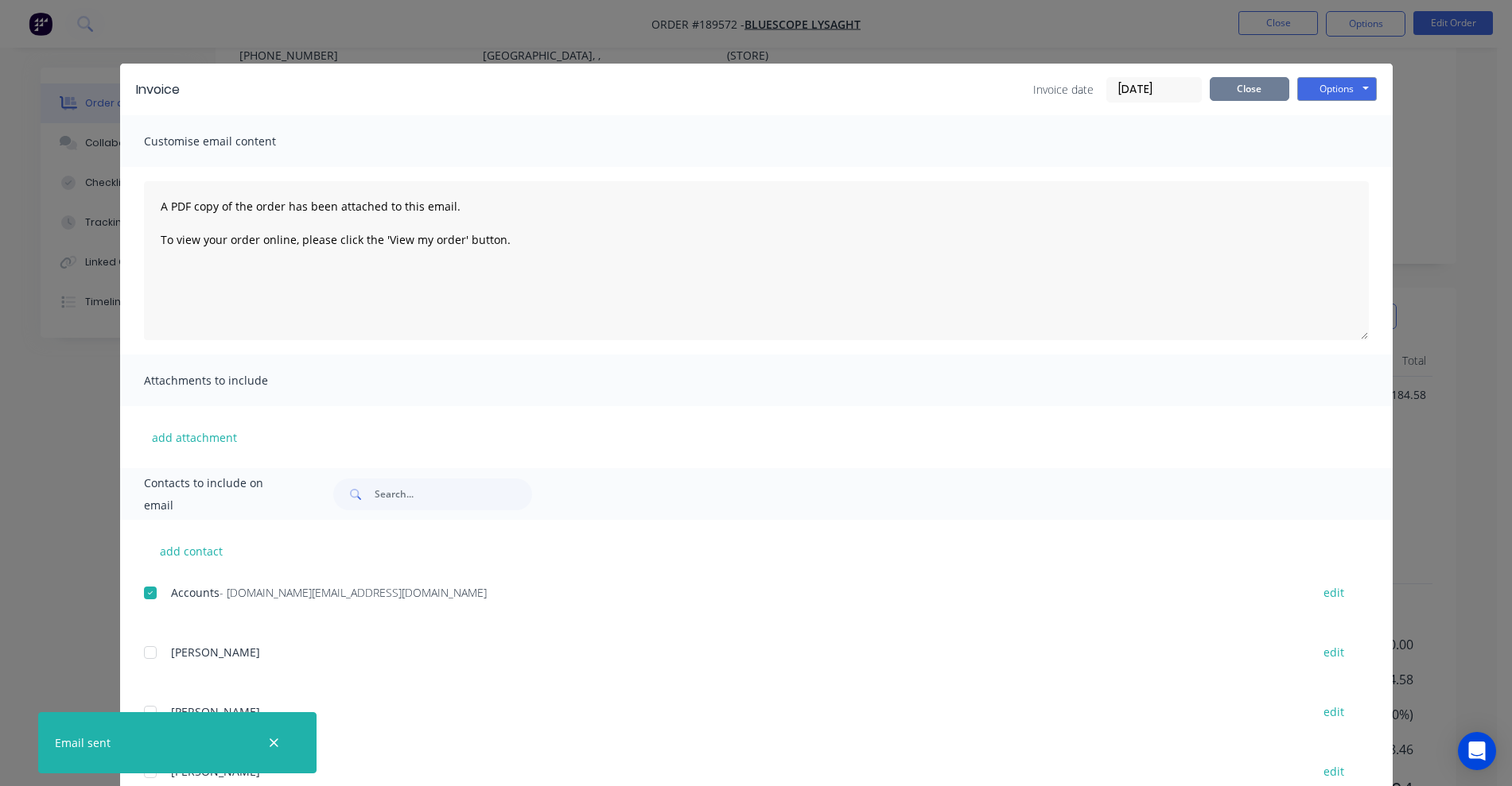
click at [1006, 96] on button "Close" at bounding box center [1249, 89] width 80 height 24
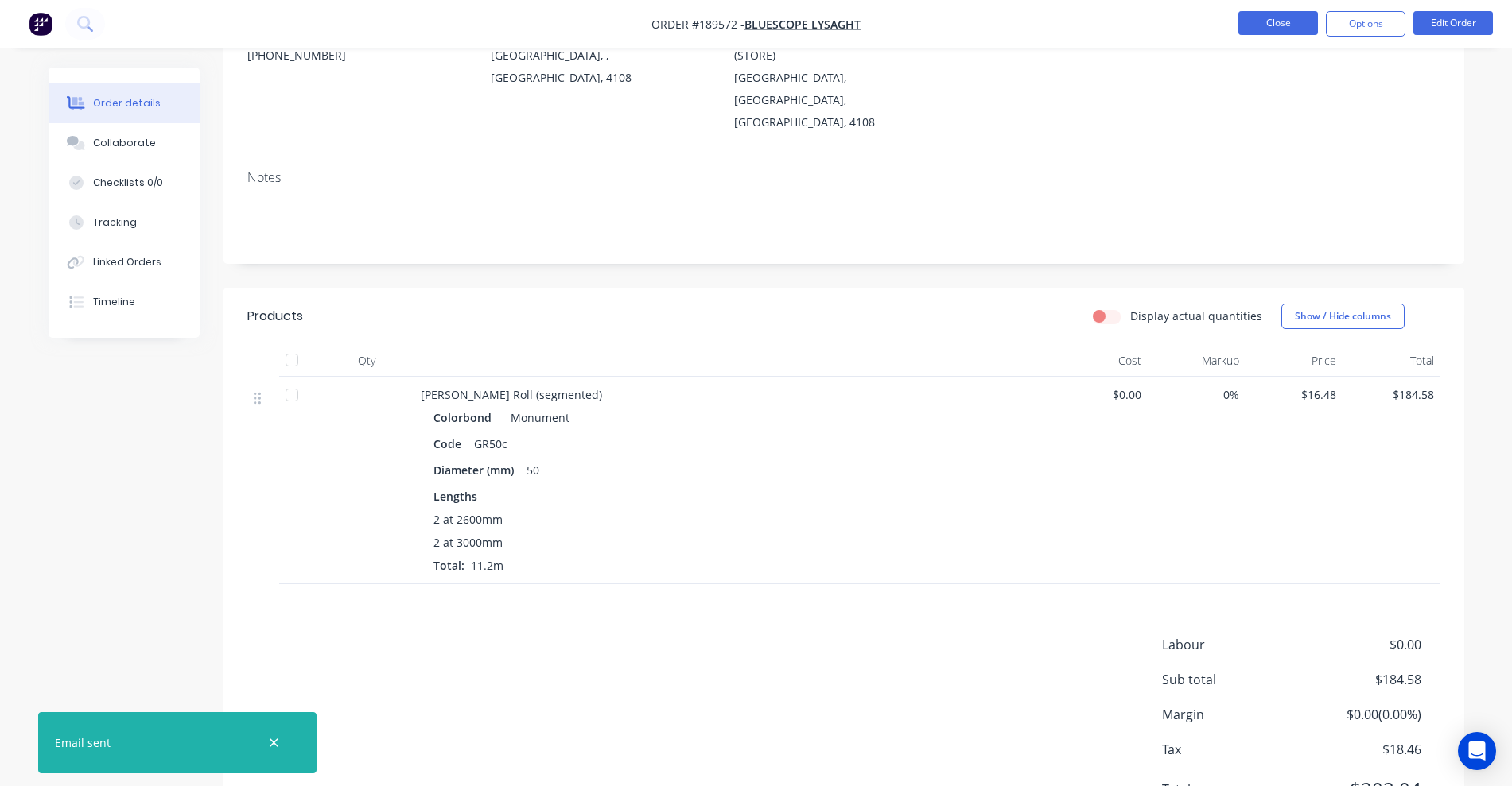
click at [1006, 27] on button "Close" at bounding box center [1278, 22] width 80 height 24
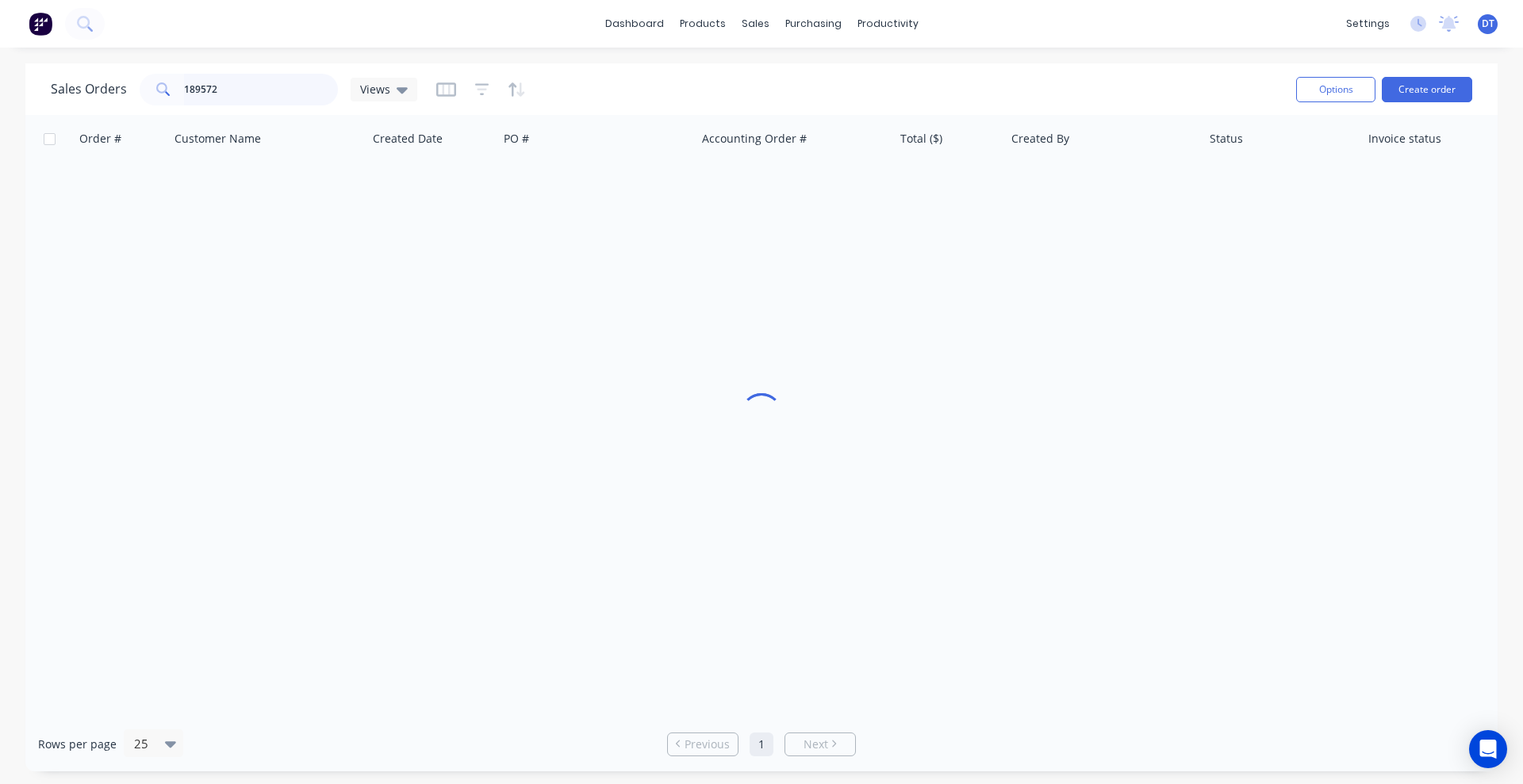
click at [208, 95] on input "189572" at bounding box center [261, 90] width 154 height 32
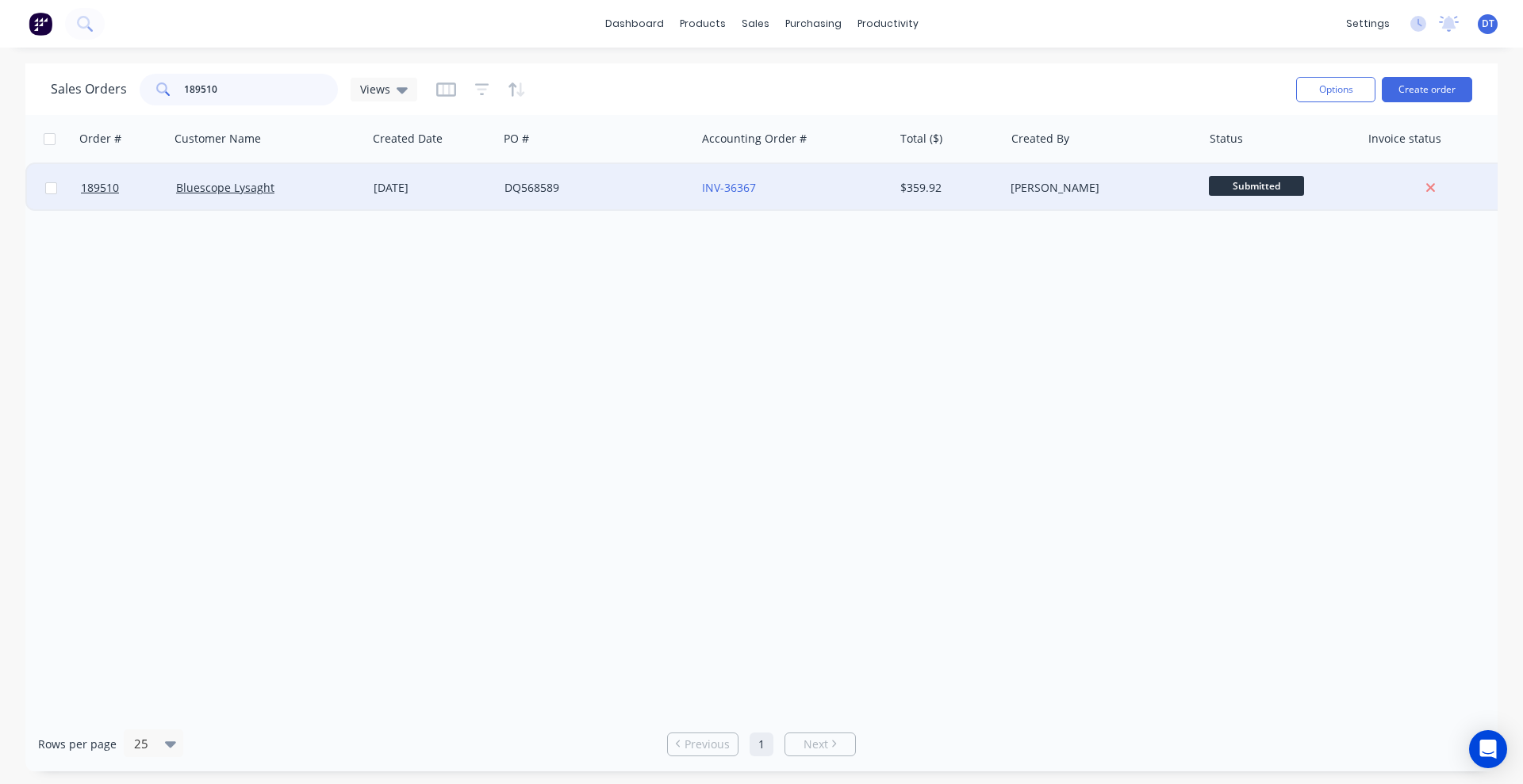
type input "189510"
click at [319, 193] on div "Bluescope Lysaght" at bounding box center [264, 187] width 176 height 16
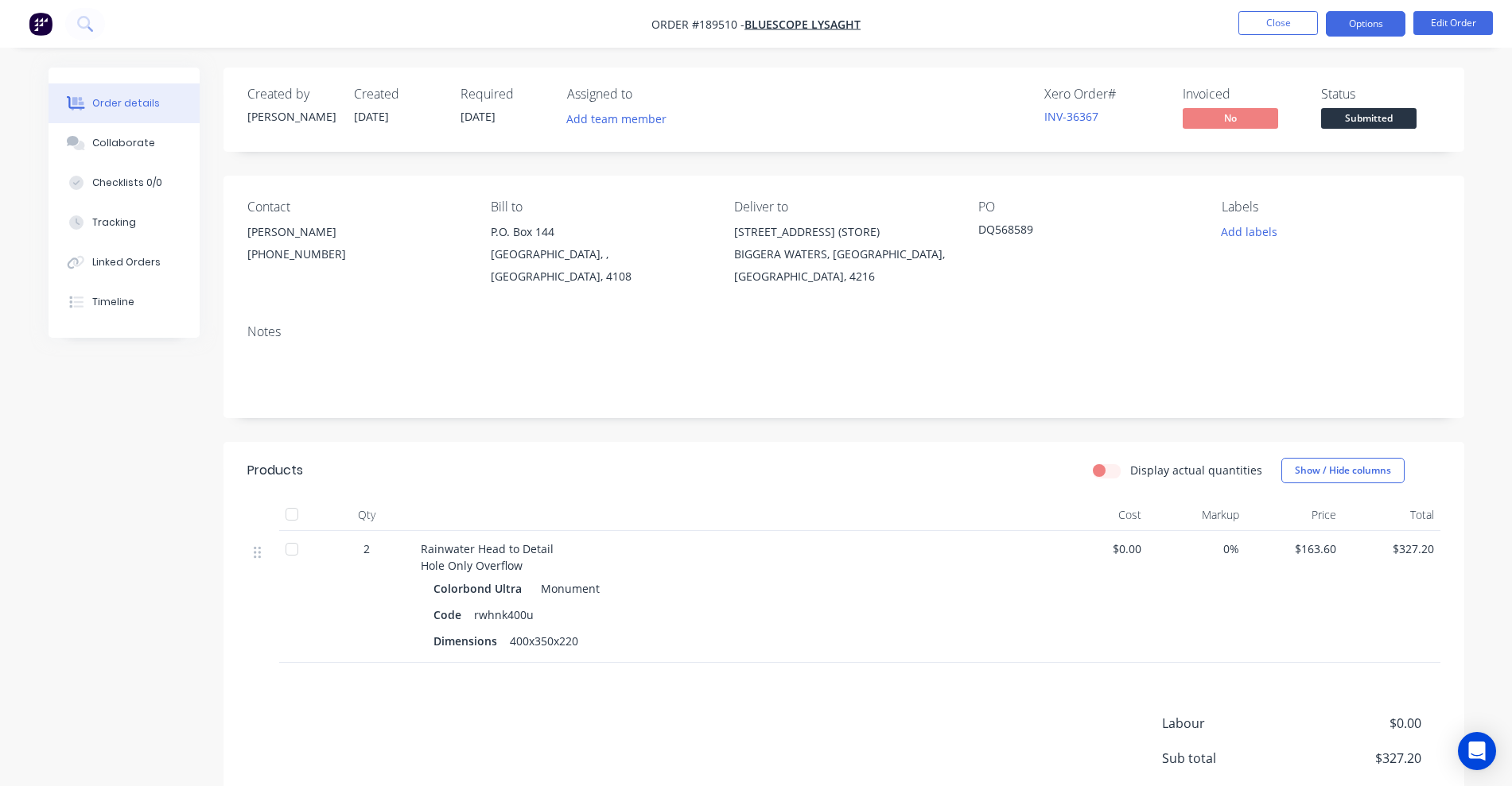
click at [1006, 18] on button "Options" at bounding box center [1366, 23] width 80 height 26
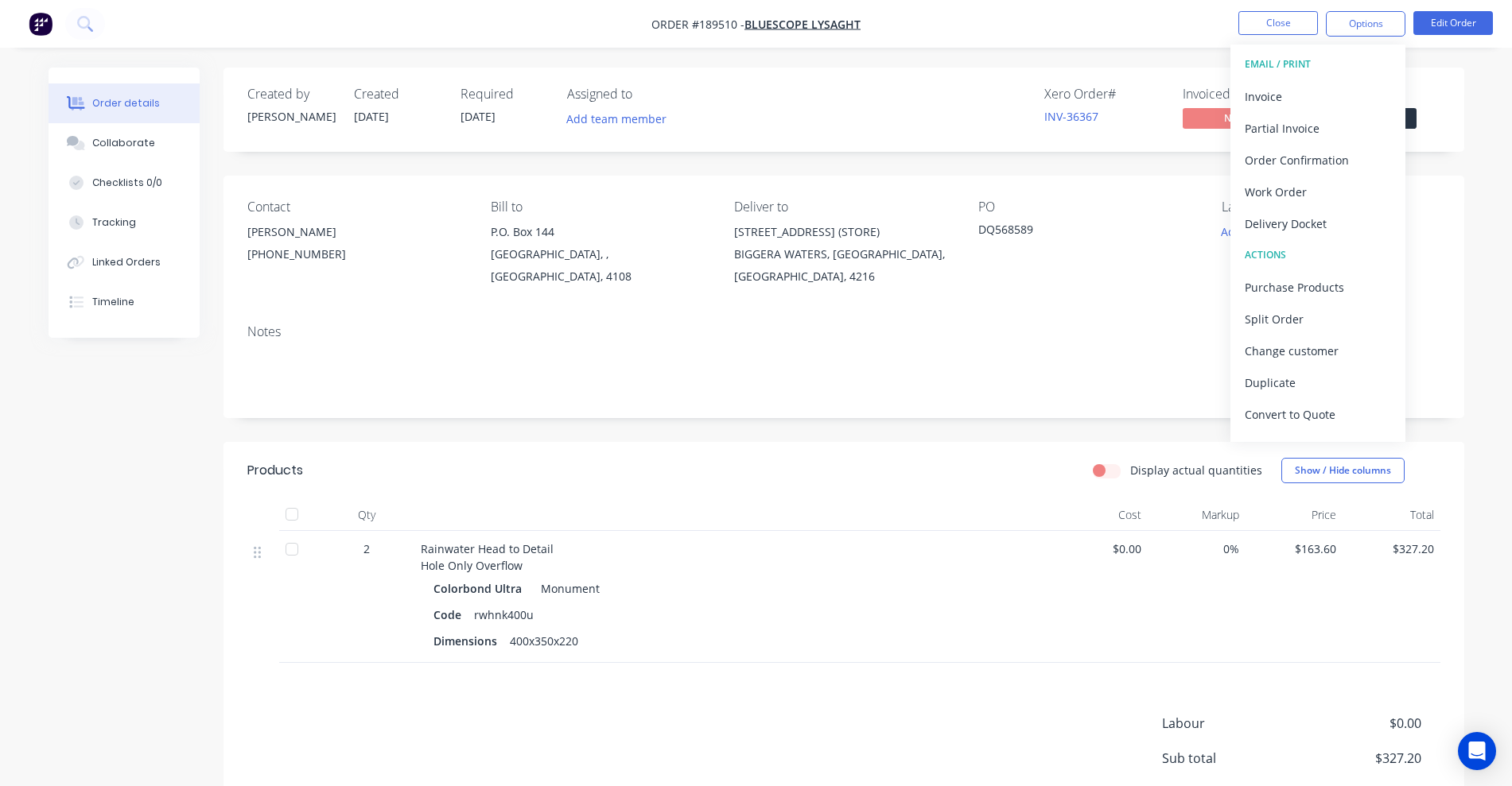
click at [1006, 97] on div "Invoice" at bounding box center [1318, 96] width 146 height 23
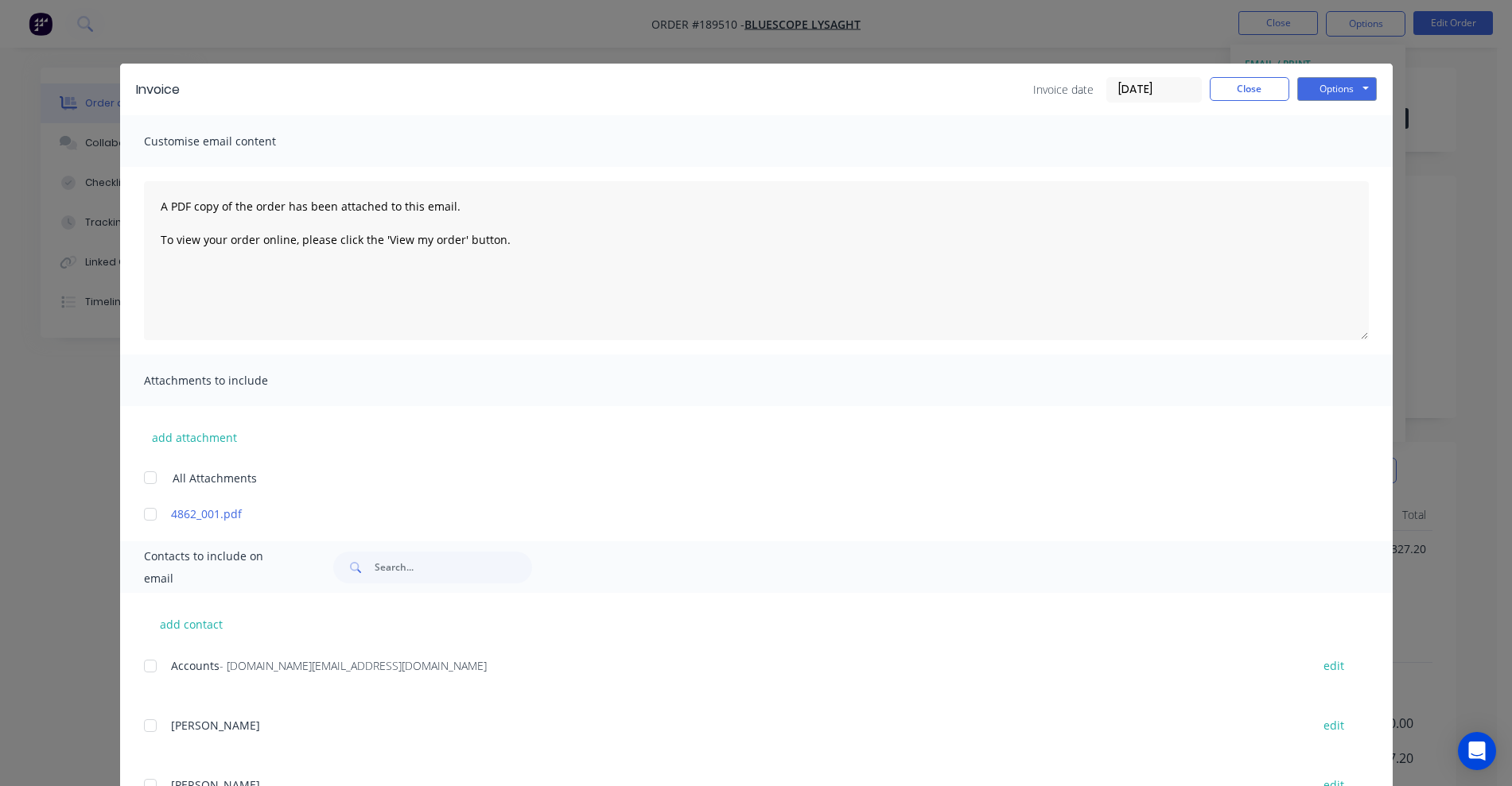
click at [153, 650] on div at bounding box center [150, 666] width 32 height 32
click at [1006, 101] on div "Invoice Invoice date [DATE] Close Options Preview Print Email" at bounding box center [756, 89] width 1272 height 52
click at [1006, 93] on button "Options" at bounding box center [1337, 89] width 80 height 24
click at [1006, 171] on button "Email" at bounding box center [1348, 170] width 102 height 27
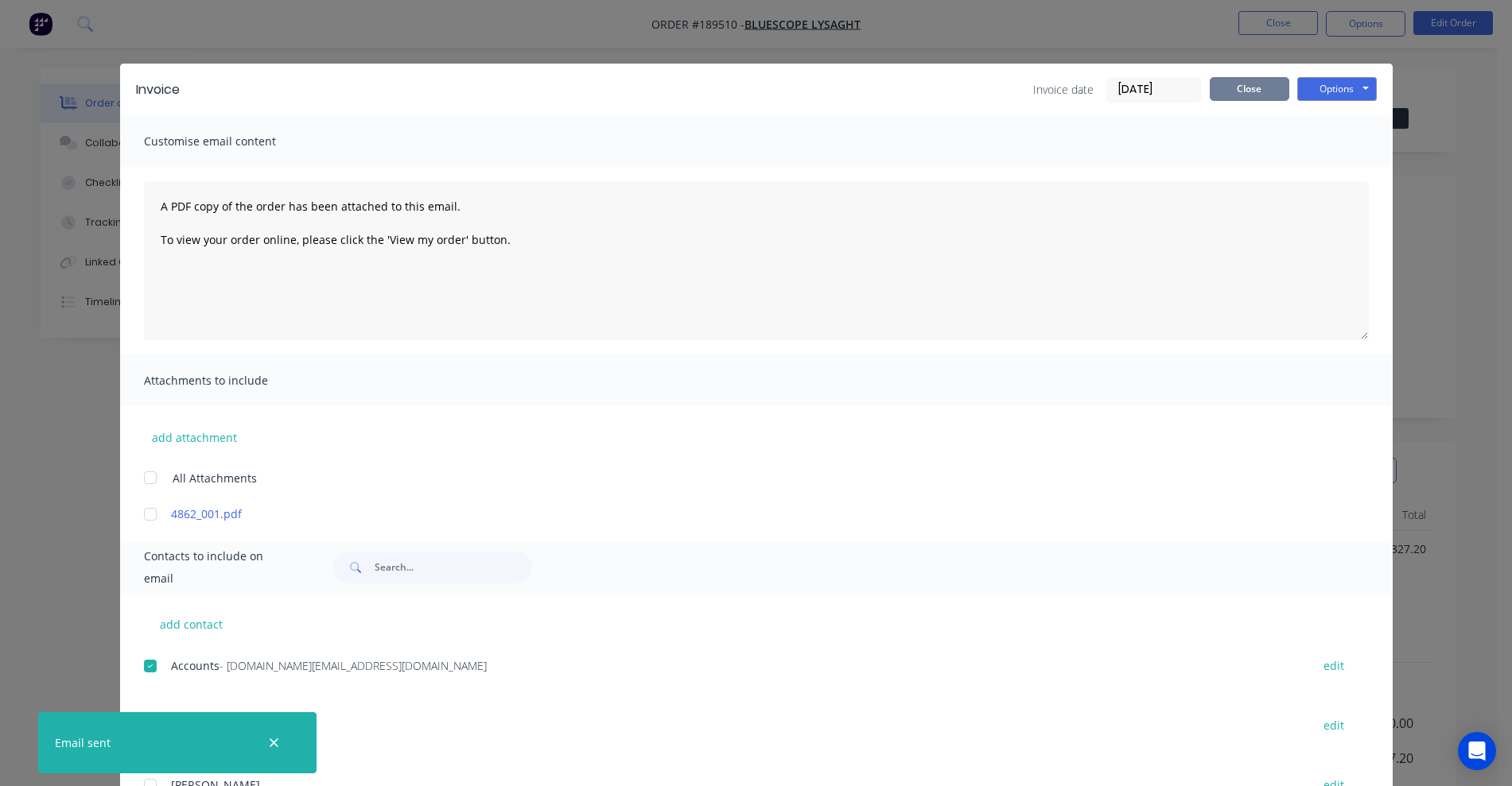
click at [1006, 84] on button "Close" at bounding box center [1249, 89] width 80 height 24
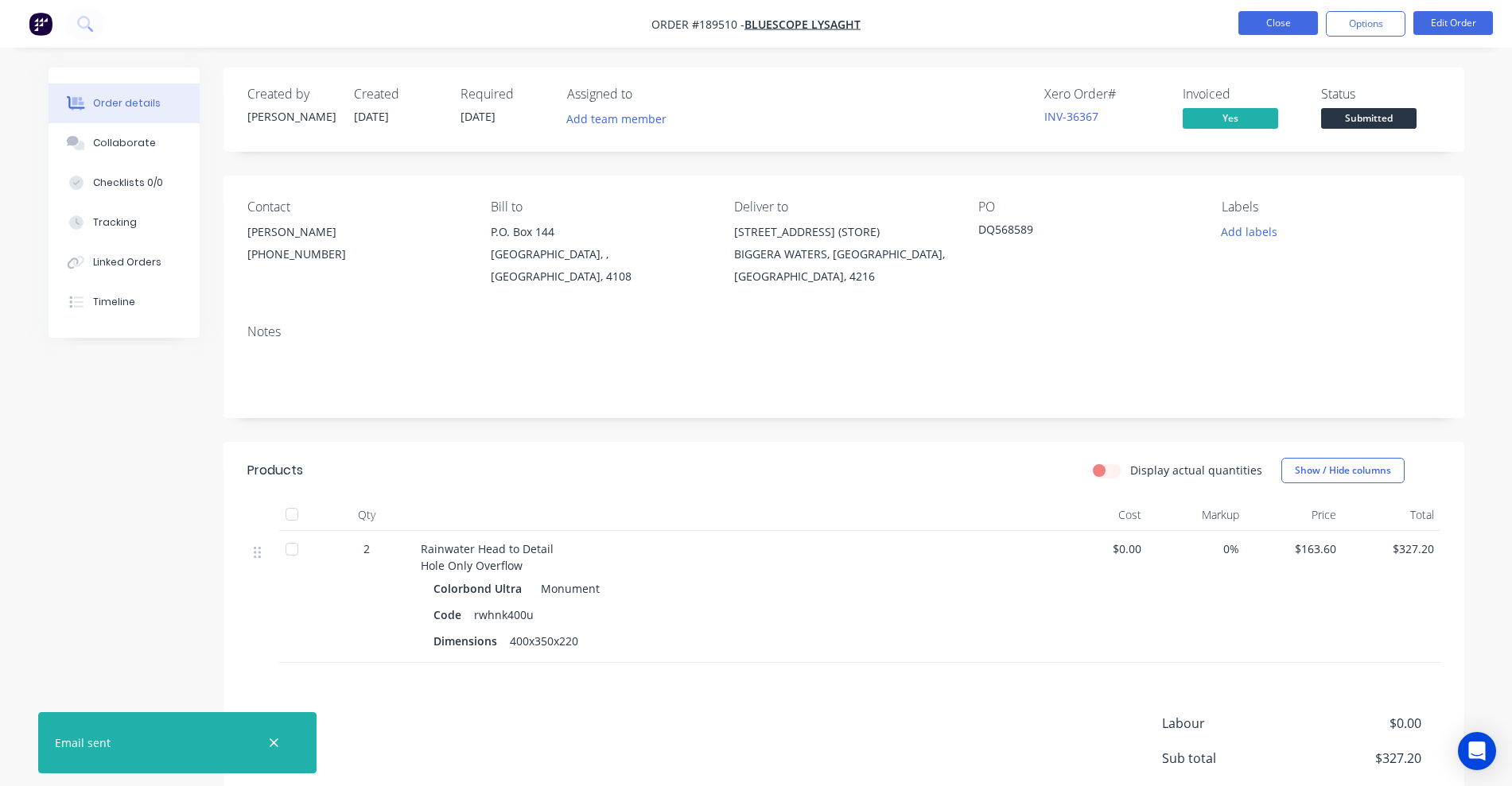
click at [1006, 29] on button "Close" at bounding box center [1278, 22] width 80 height 24
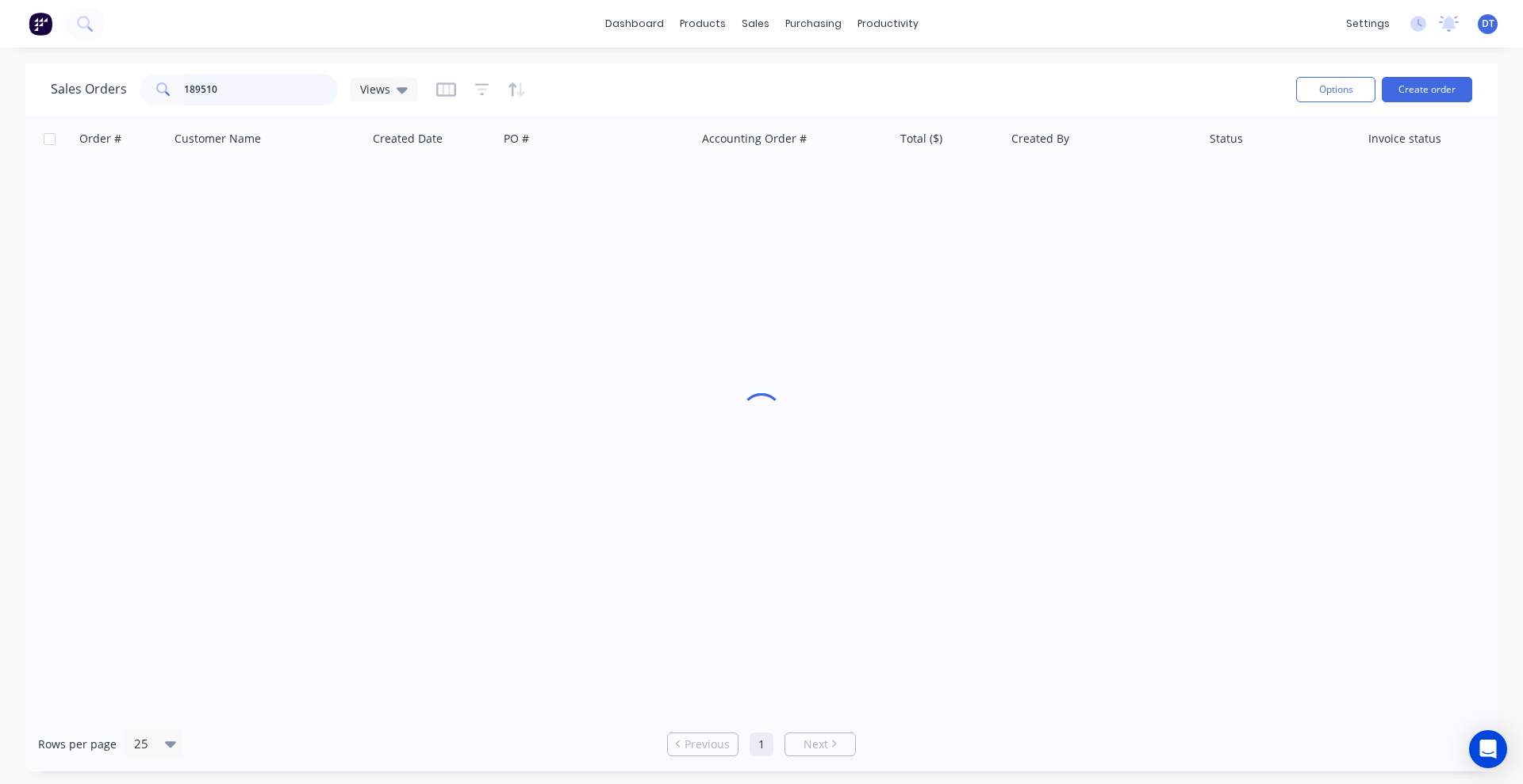
click at [217, 75] on input "189510" at bounding box center [261, 90] width 154 height 32
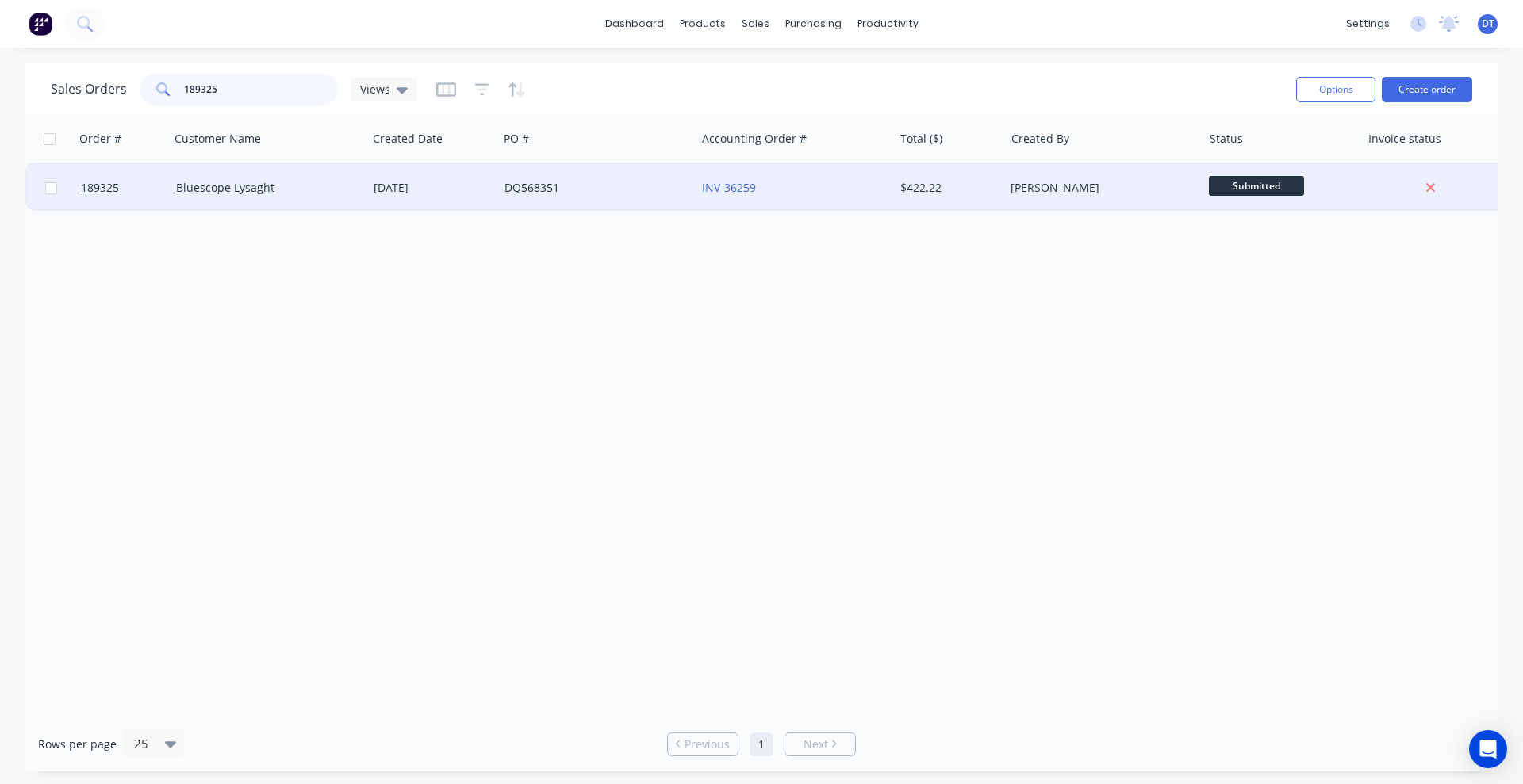
type input "189325"
click at [850, 202] on div "INV-36259" at bounding box center [794, 187] width 198 height 47
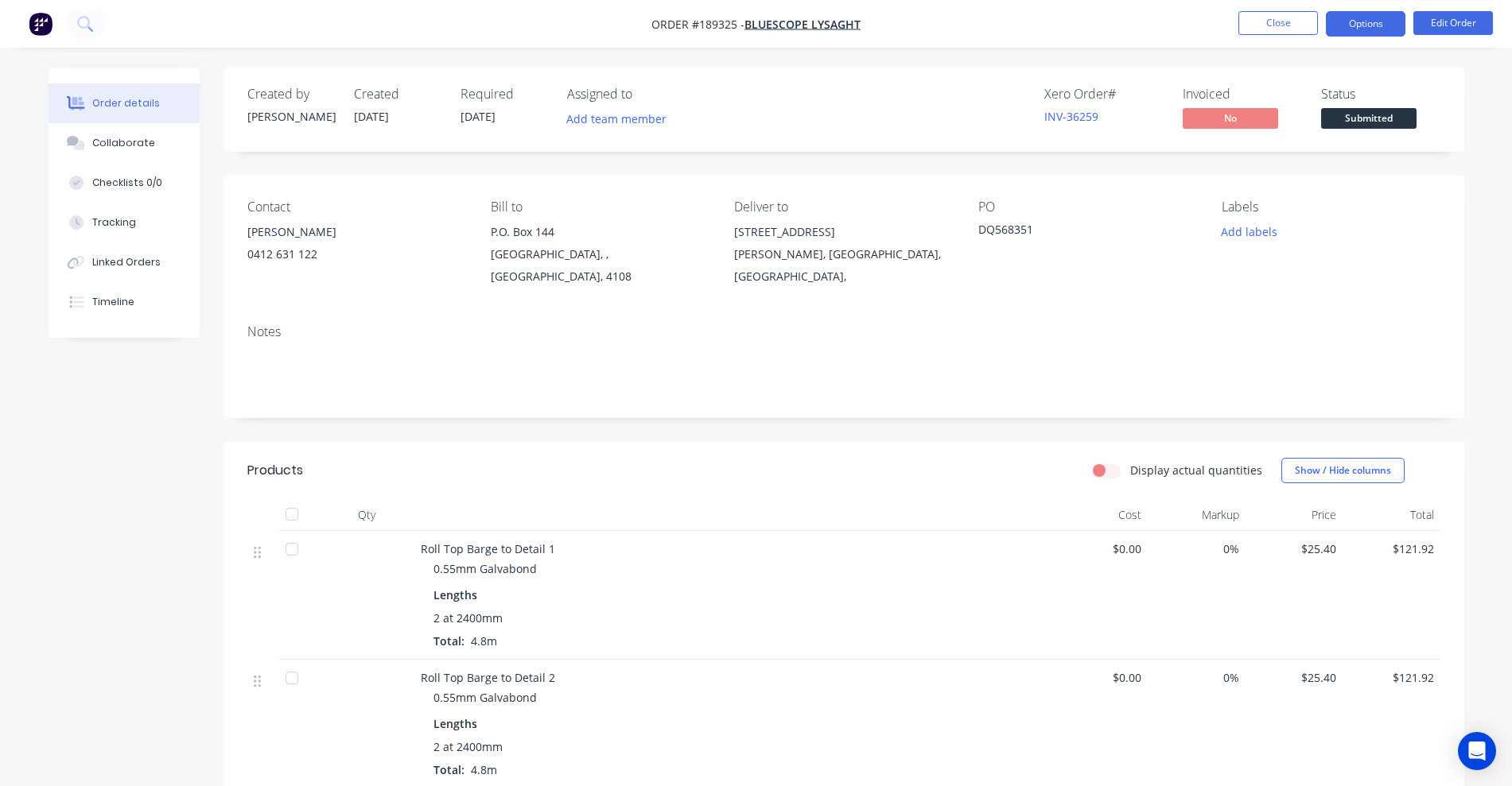
drag, startPoint x: 1353, startPoint y: 20, endPoint x: 1352, endPoint y: 33, distance: 13.0
click at [1006, 20] on button "Options" at bounding box center [1366, 23] width 80 height 26
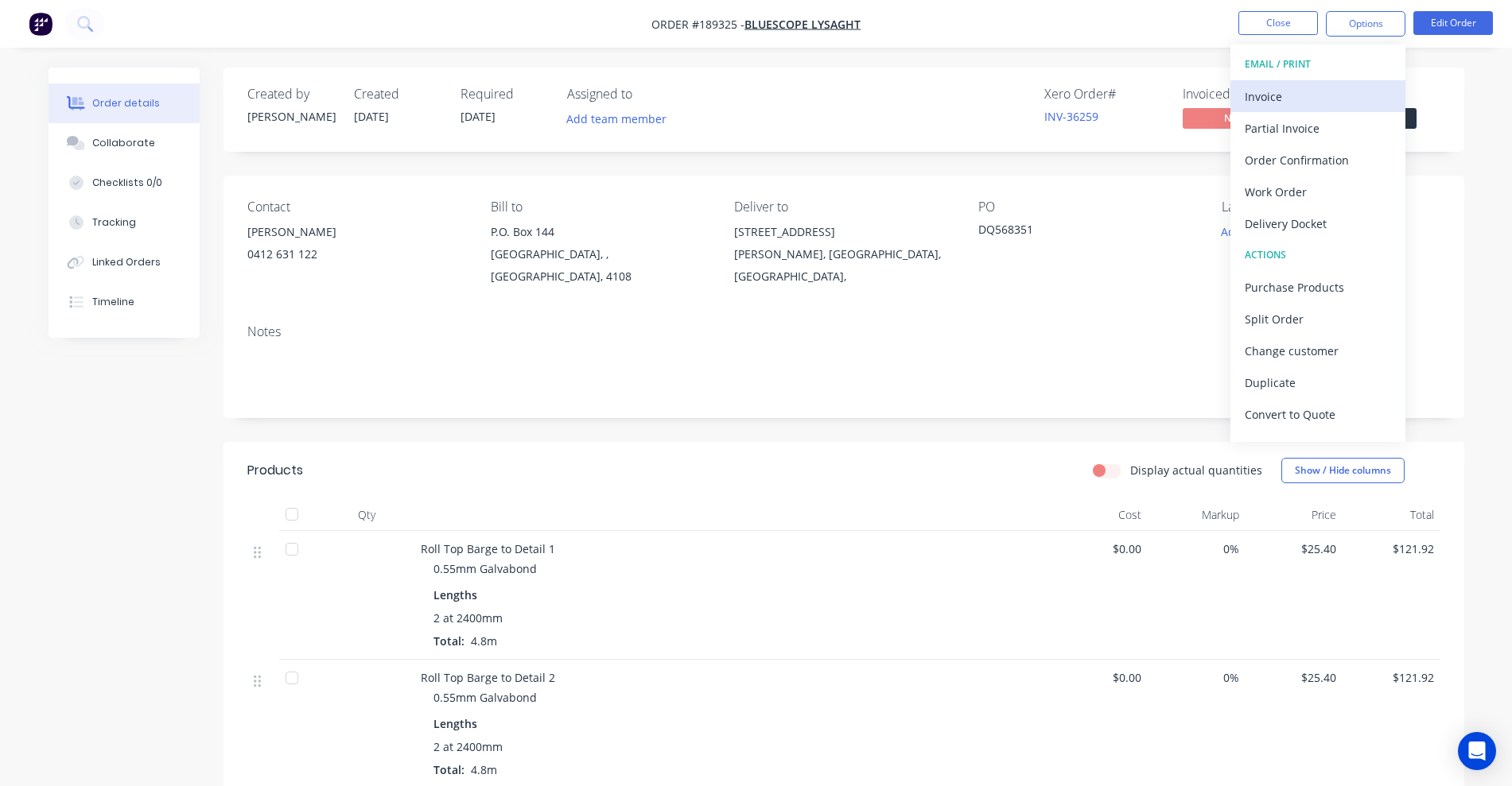
click at [1006, 96] on div "Invoice" at bounding box center [1318, 96] width 146 height 23
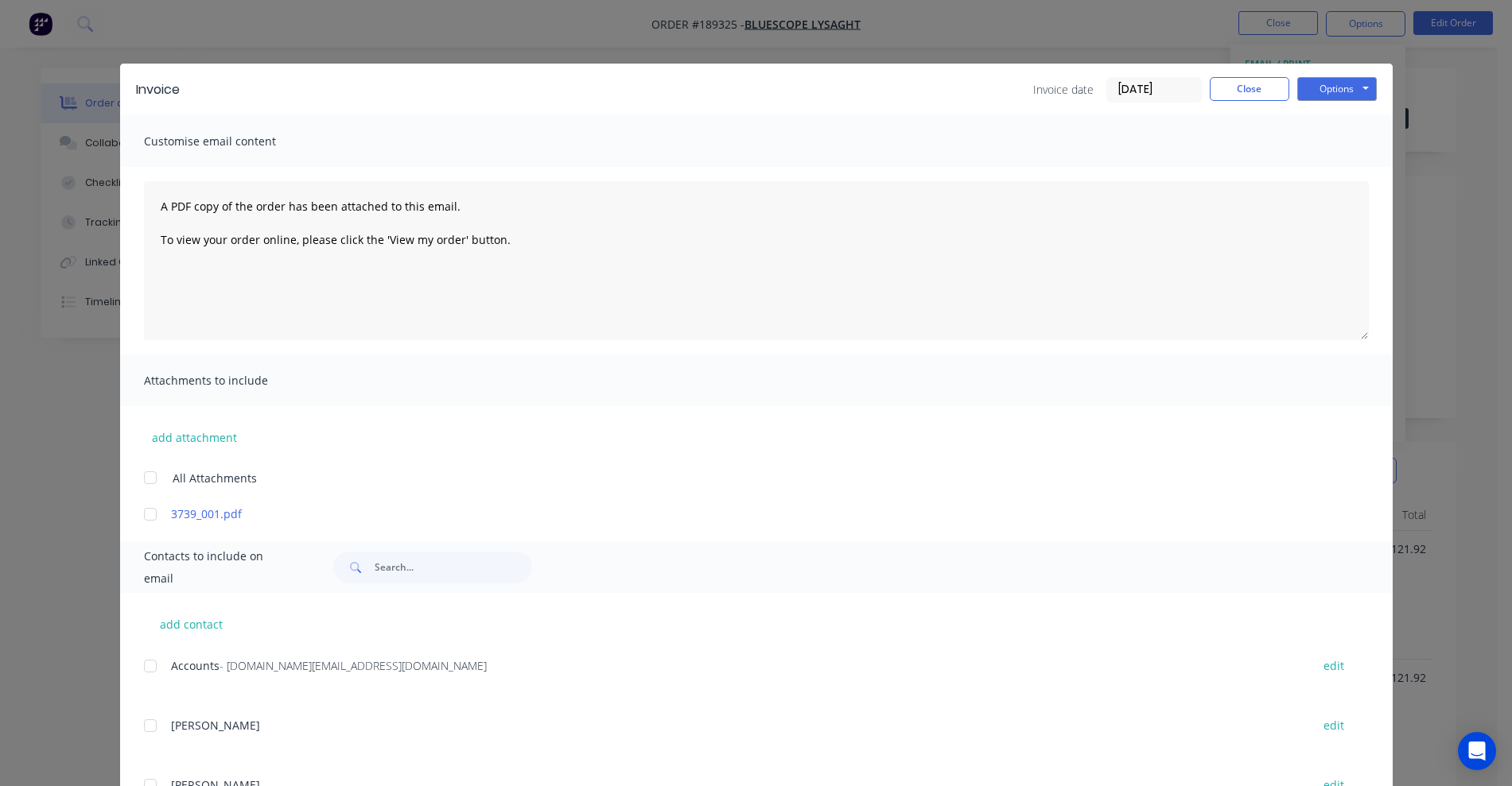
click at [141, 650] on div at bounding box center [150, 666] width 32 height 32
click at [1006, 91] on button "Options" at bounding box center [1337, 89] width 80 height 24
click at [1006, 164] on button "Email" at bounding box center [1348, 170] width 102 height 27
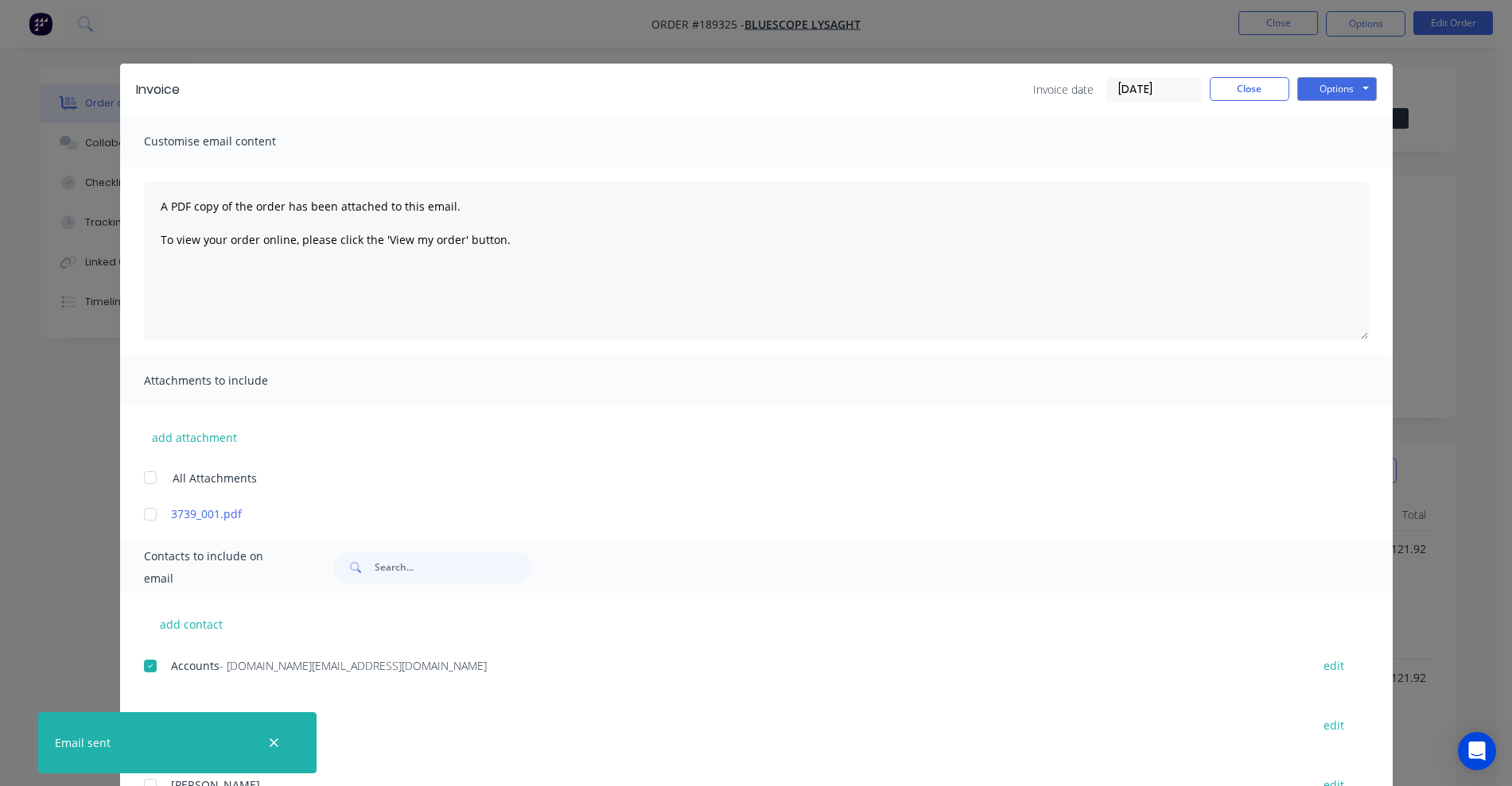
click at [1006, 100] on div "Invoice date [DATE] Close Options Preview Print Email" at bounding box center [1204, 90] width 344 height 26
click at [1006, 93] on button "Close" at bounding box center [1249, 89] width 80 height 24
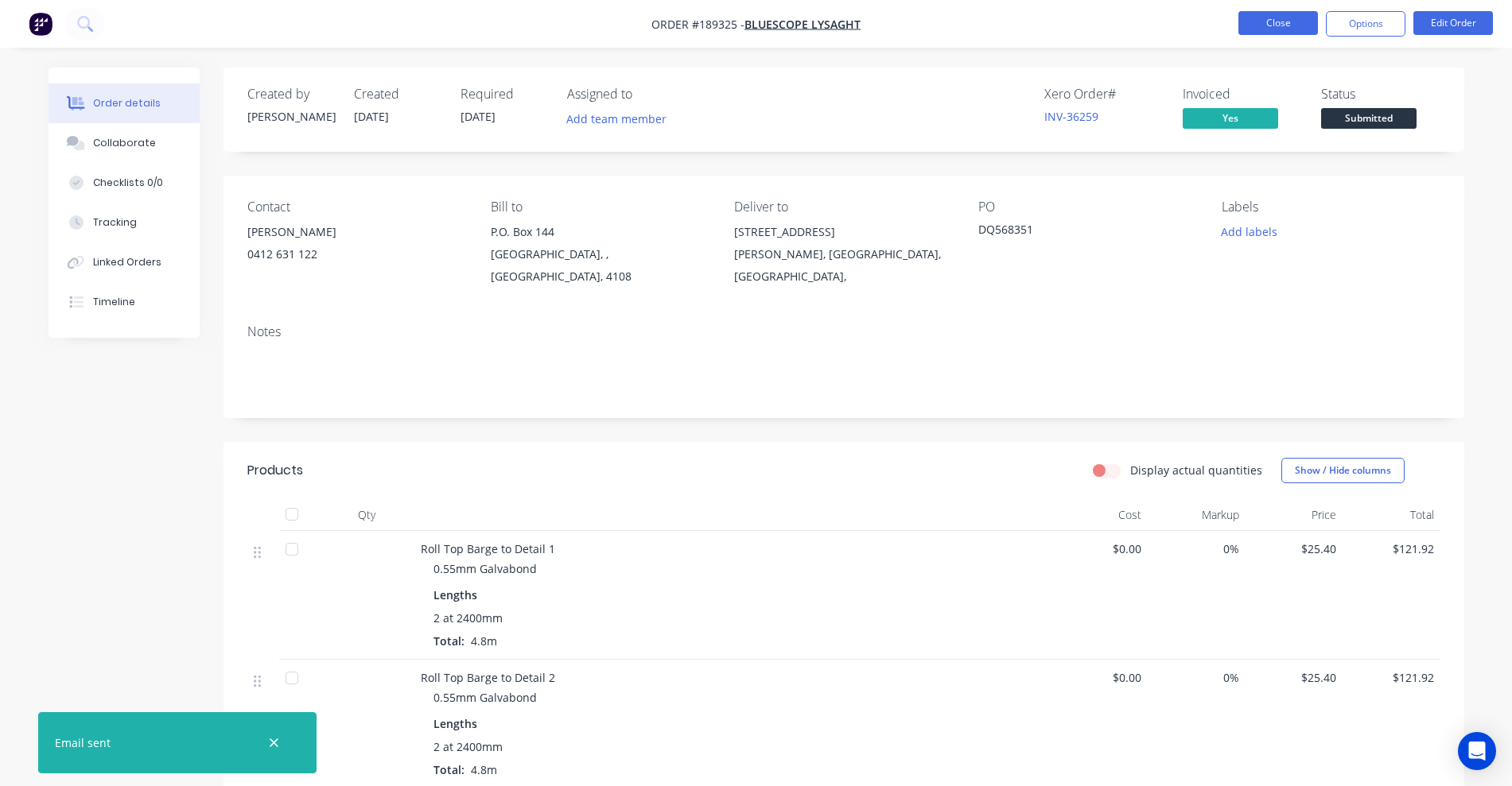
click at [1006, 31] on button "Close" at bounding box center [1278, 22] width 80 height 24
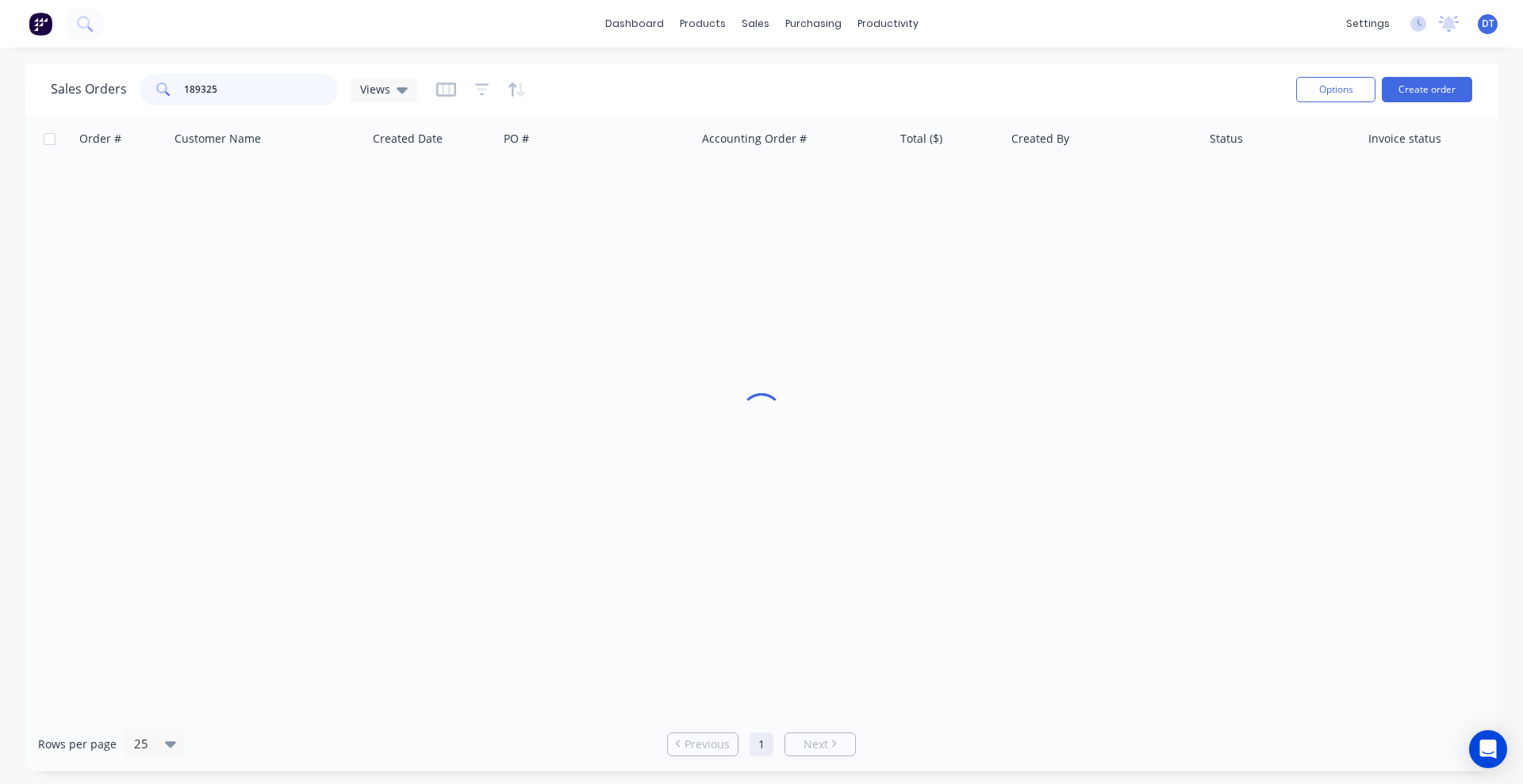
drag, startPoint x: 248, startPoint y: 88, endPoint x: 123, endPoint y: 82, distance: 125.1
click at [123, 82] on div "Sales Orders 189325 Views" at bounding box center [233, 90] width 366 height 32
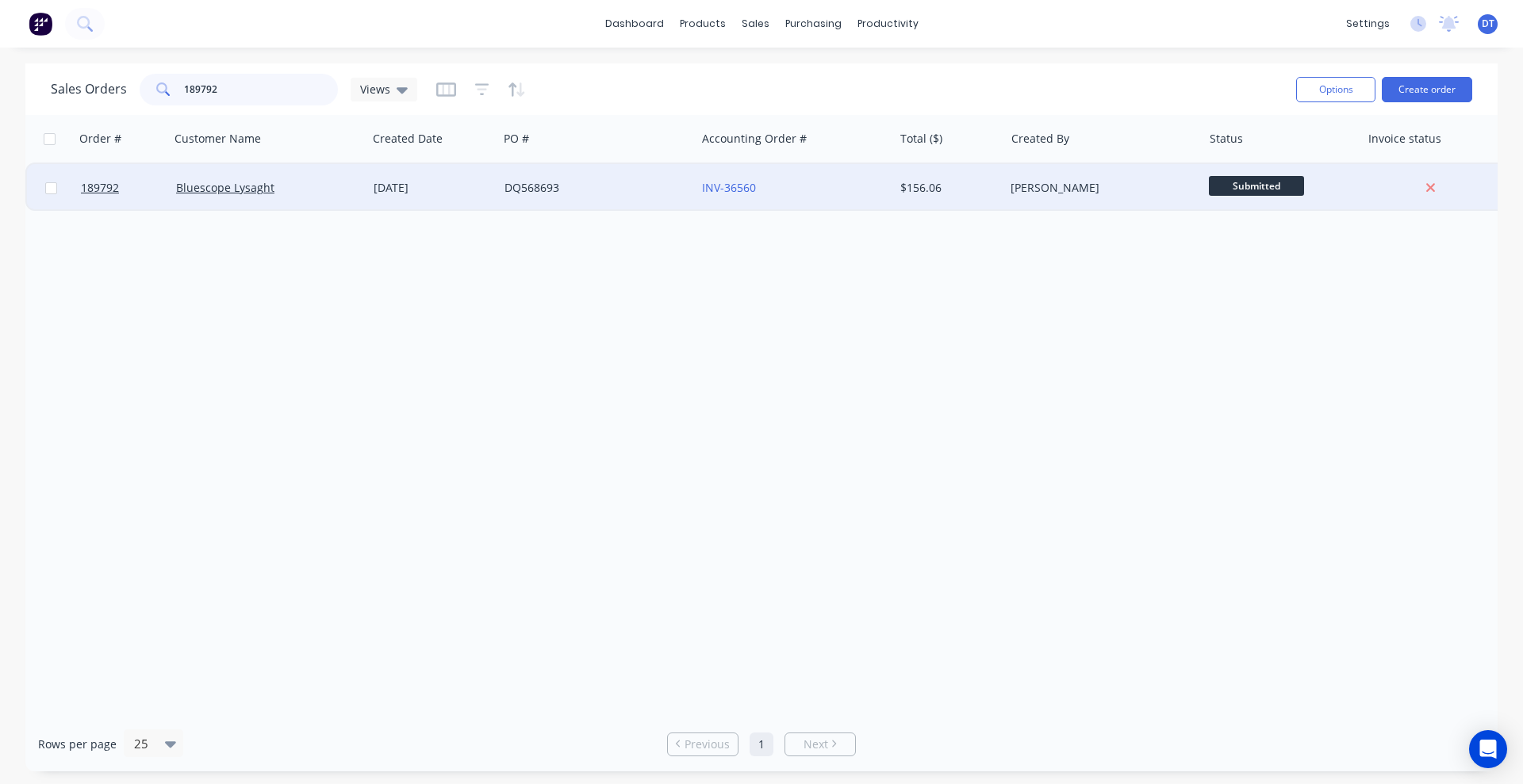
type input "189792"
click at [354, 198] on div "Bluescope Lysaght" at bounding box center [268, 187] width 198 height 47
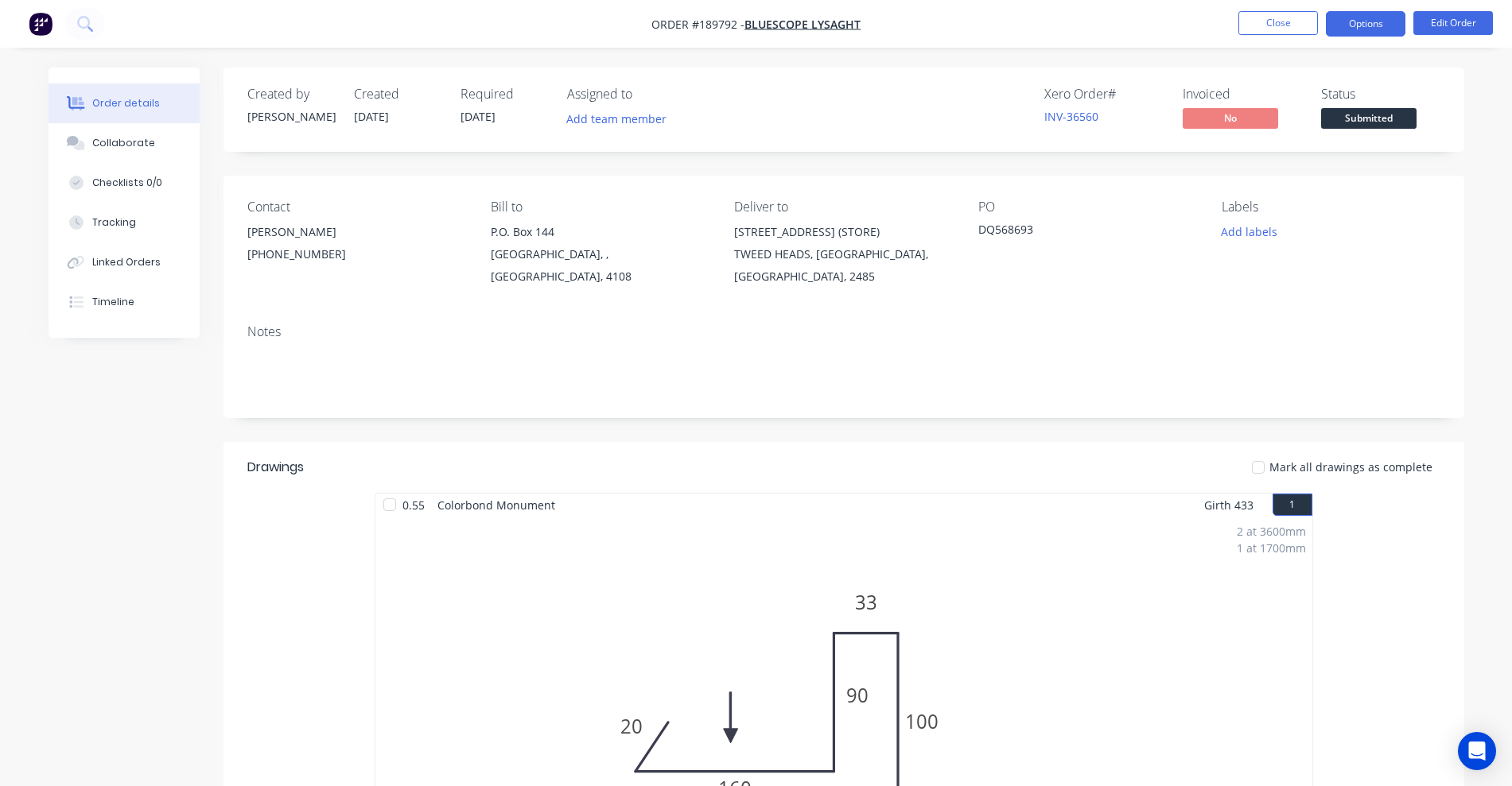
click at [1006, 21] on button "Options" at bounding box center [1366, 23] width 80 height 26
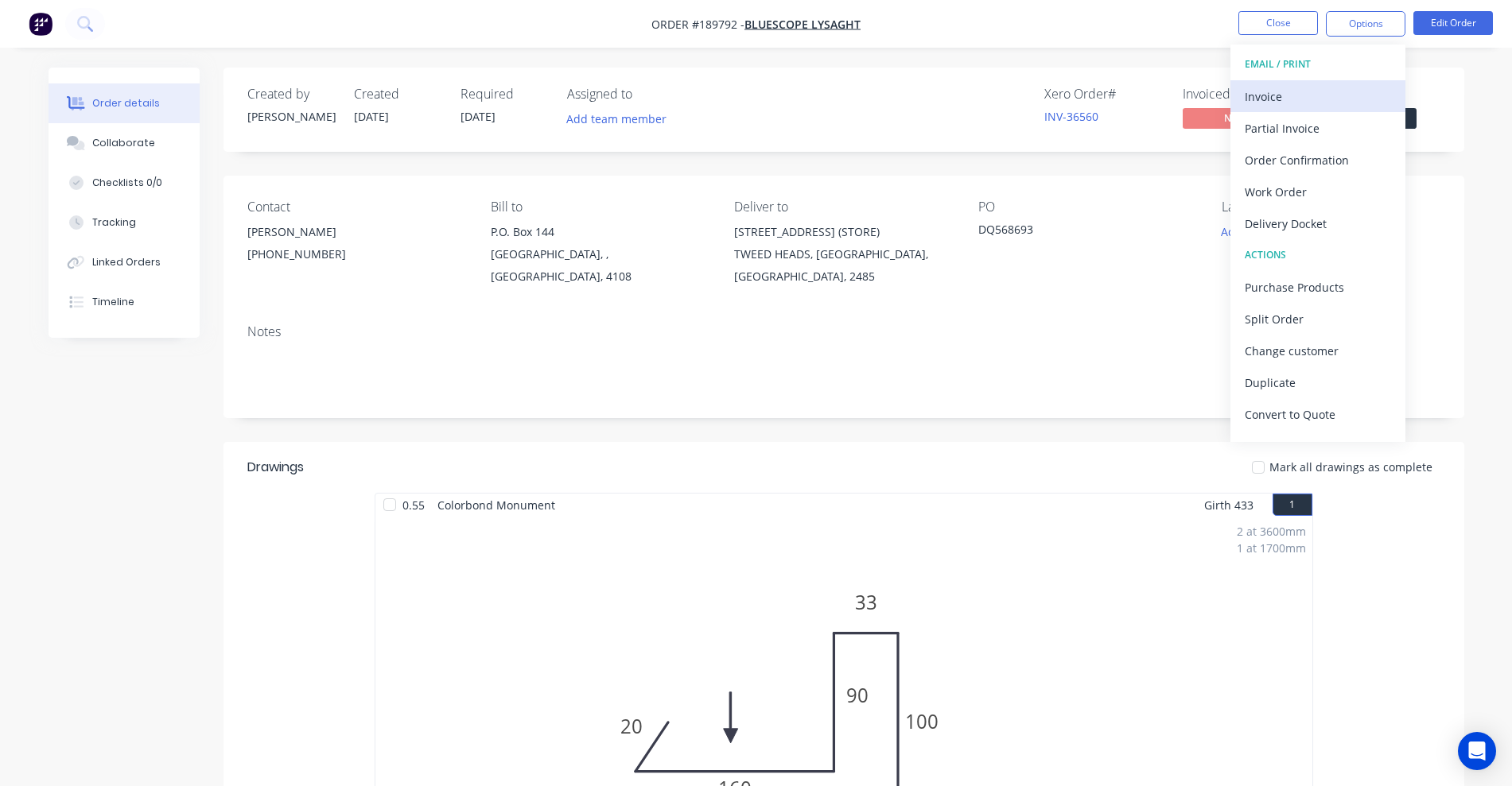
click at [1006, 89] on div "Invoice" at bounding box center [1318, 96] width 146 height 23
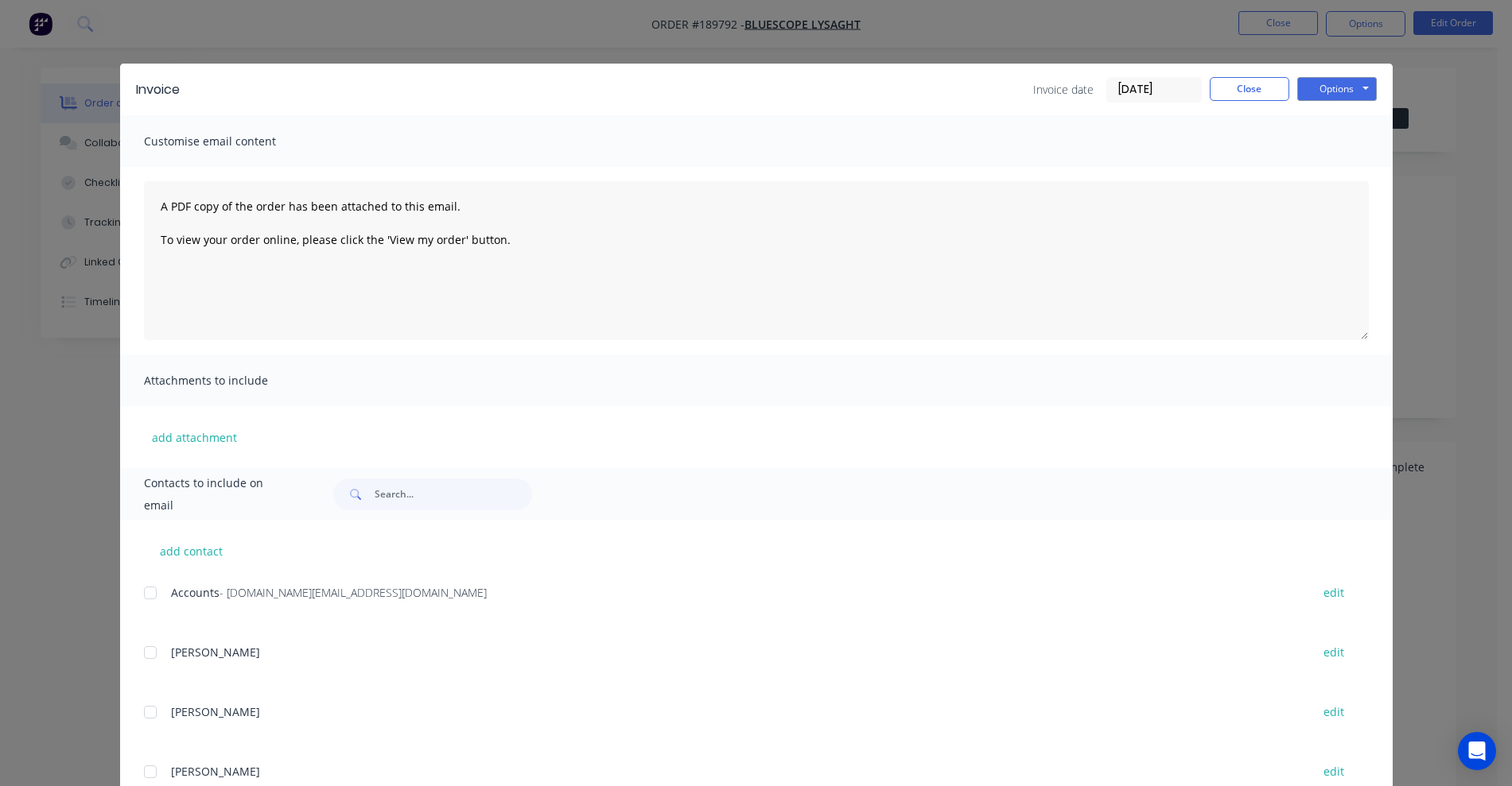
click at [154, 596] on div at bounding box center [150, 593] width 32 height 32
click at [1006, 94] on button "Options" at bounding box center [1337, 89] width 80 height 24
click at [1006, 170] on button "Email" at bounding box center [1348, 170] width 102 height 27
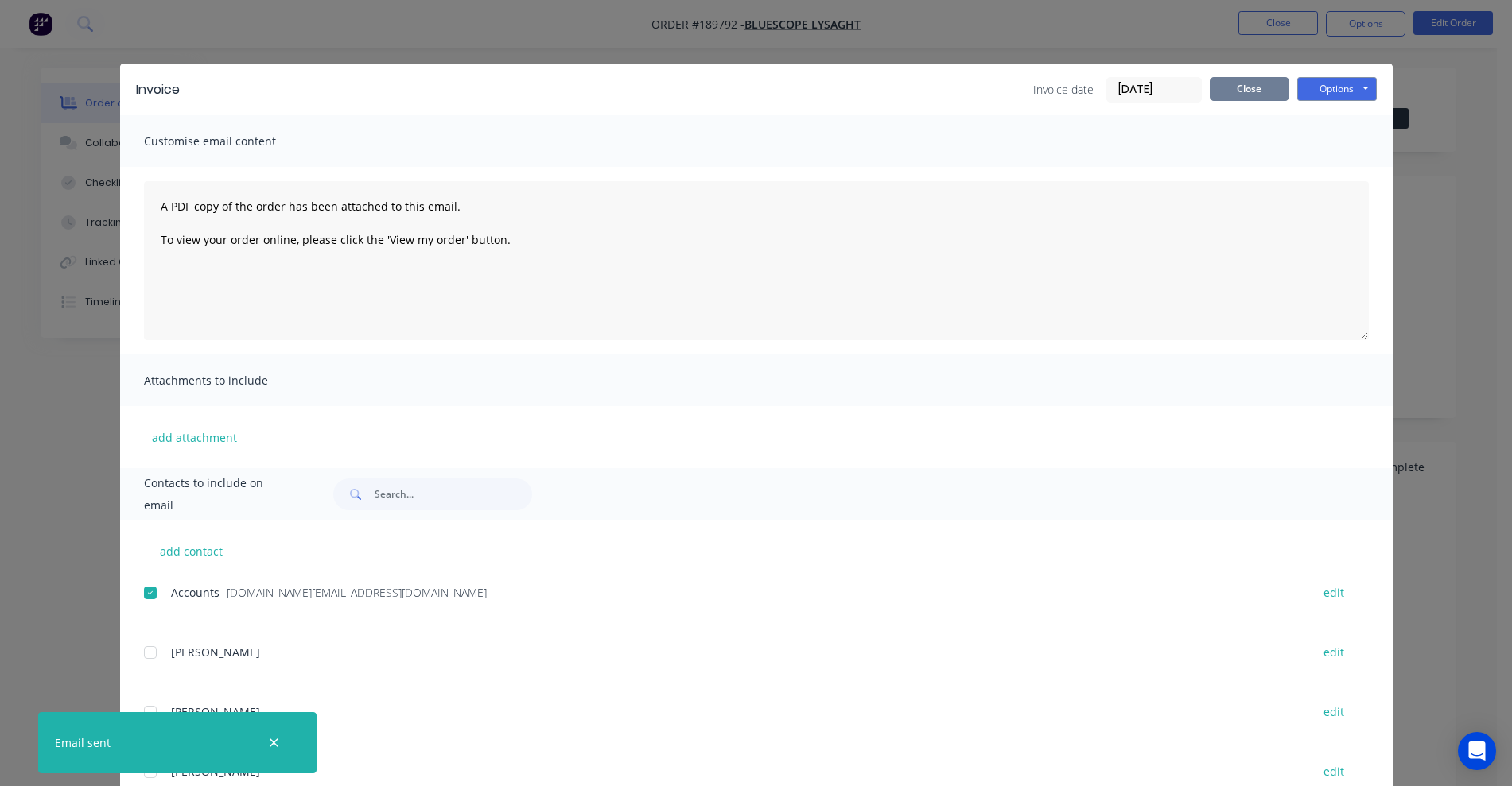
click at [1006, 80] on button "Close" at bounding box center [1249, 89] width 80 height 24
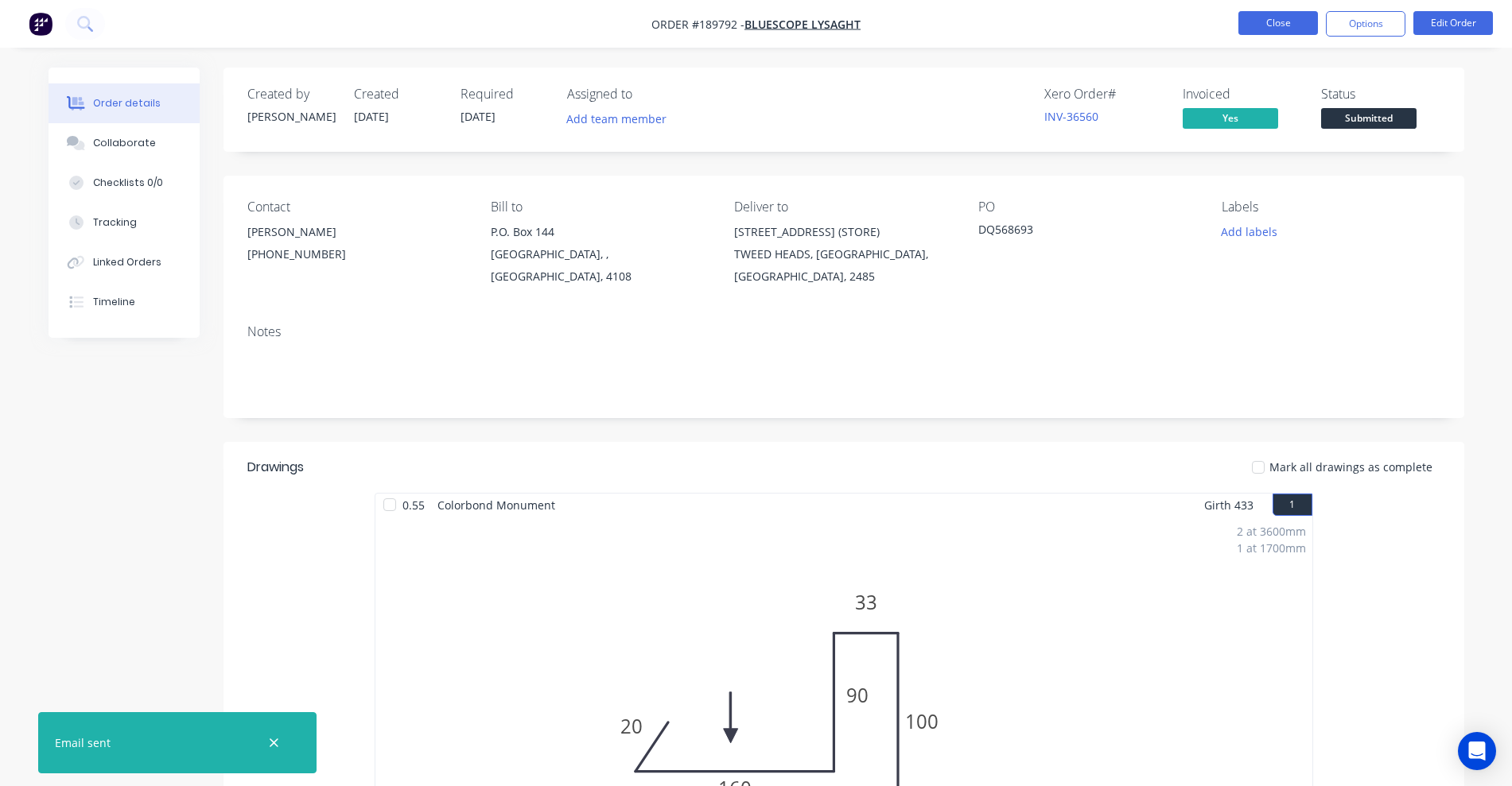
click at [1006, 11] on button "Close" at bounding box center [1278, 22] width 80 height 24
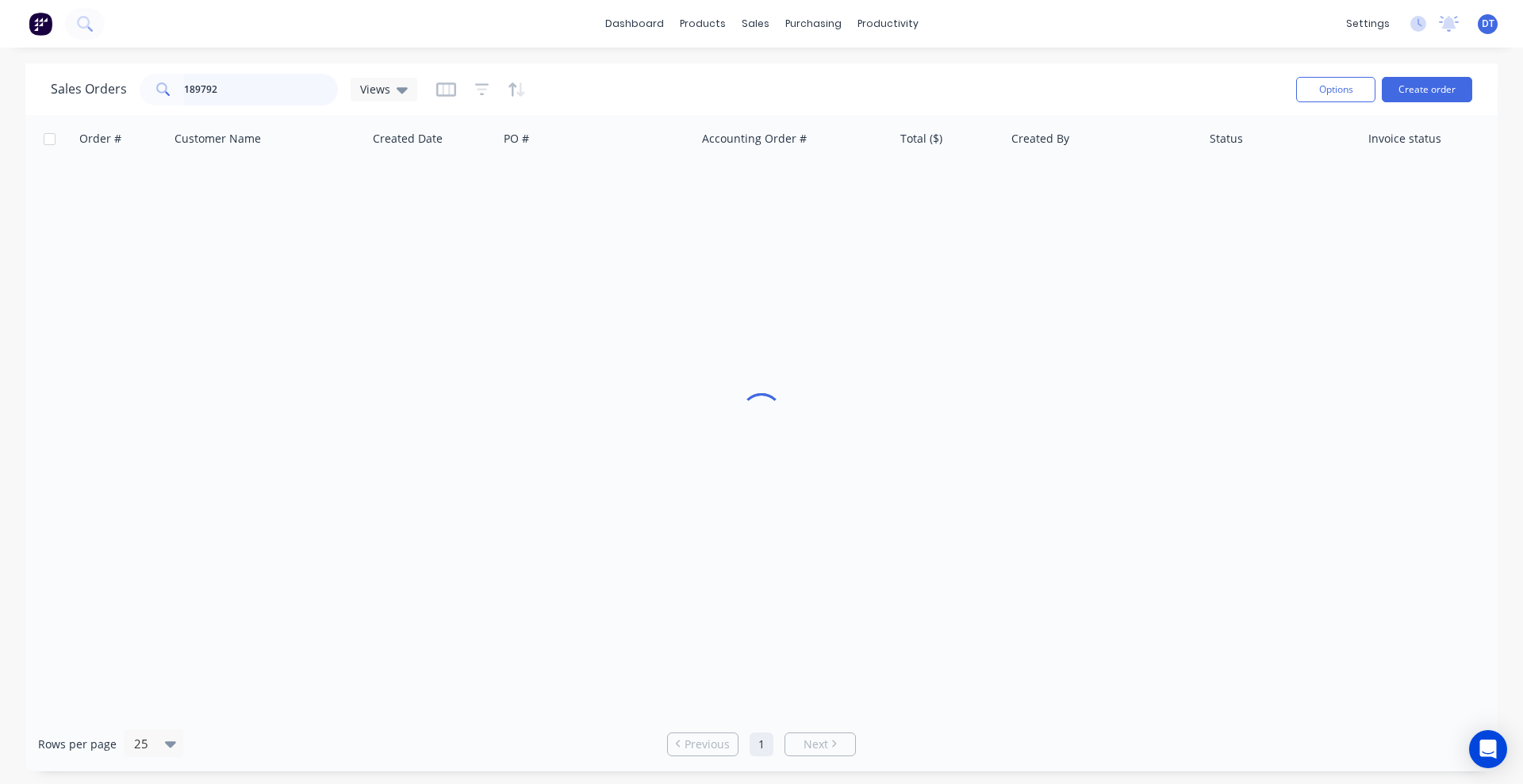
click at [244, 85] on input "189792" at bounding box center [261, 90] width 154 height 32
type input "189532"
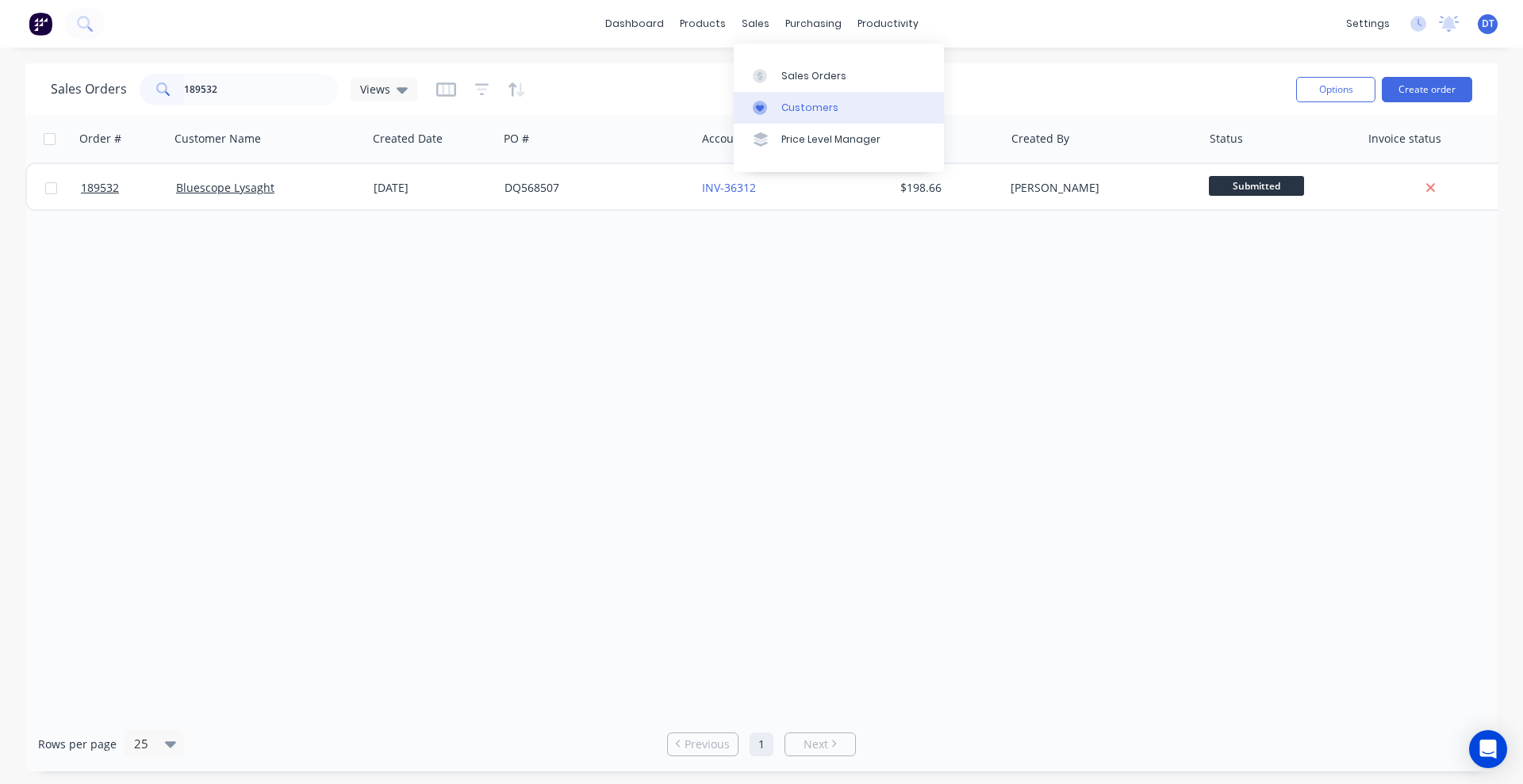
click at [761, 103] on icon at bounding box center [759, 107] width 14 height 14
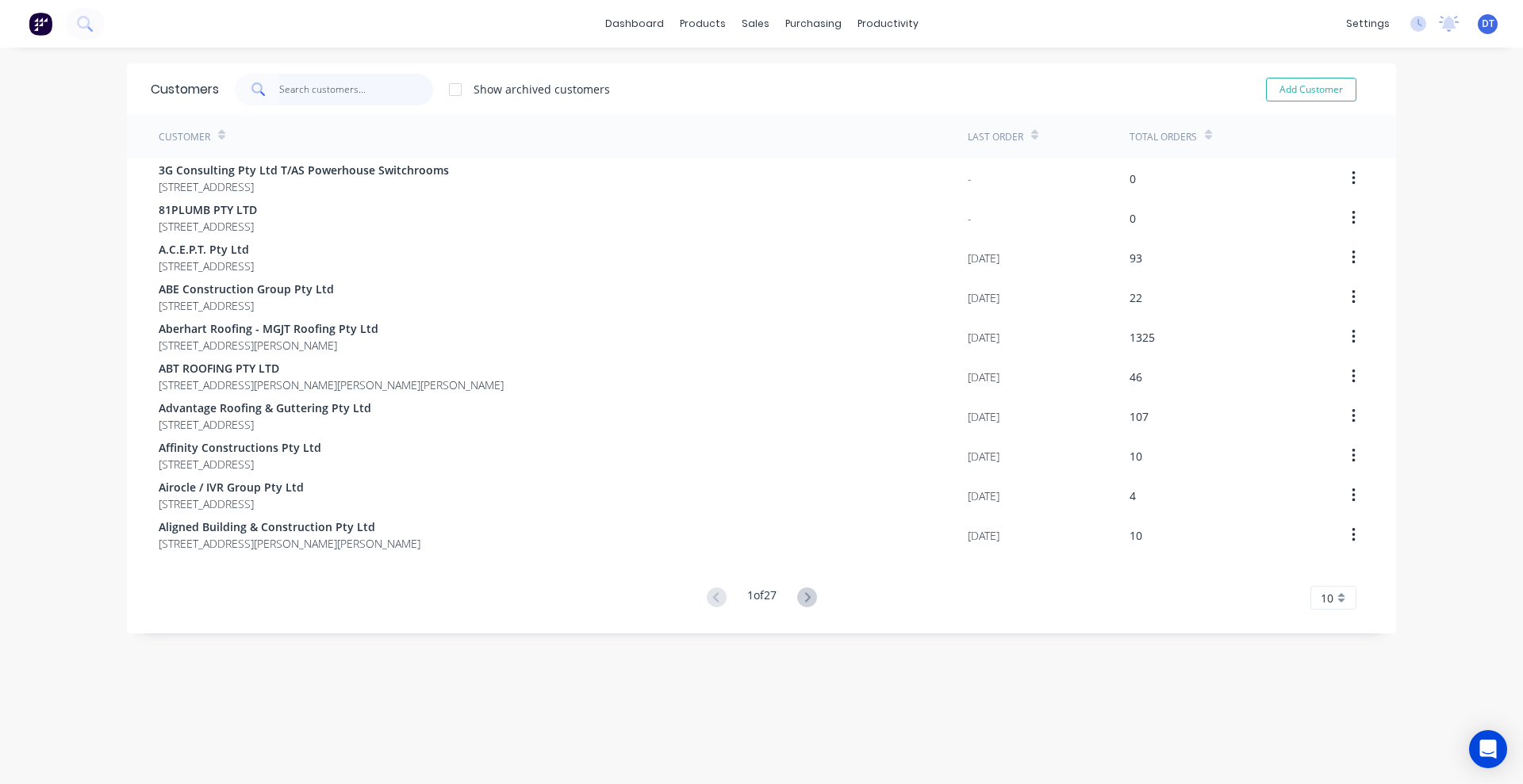
click at [286, 92] on input "text" at bounding box center [356, 90] width 154 height 32
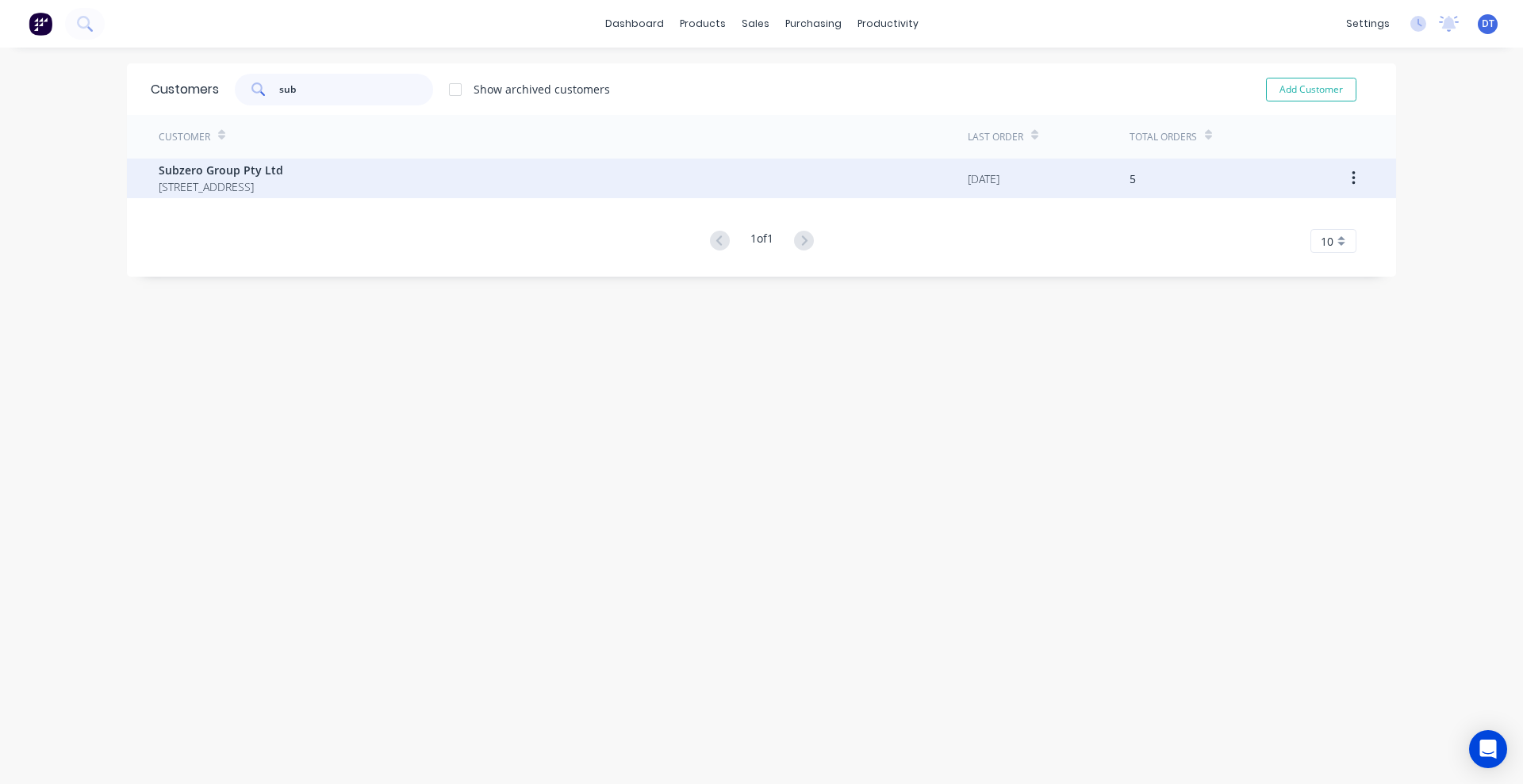
type input "sub"
click at [283, 171] on span "Subzero Group Pty Ltd" at bounding box center [221, 170] width 124 height 17
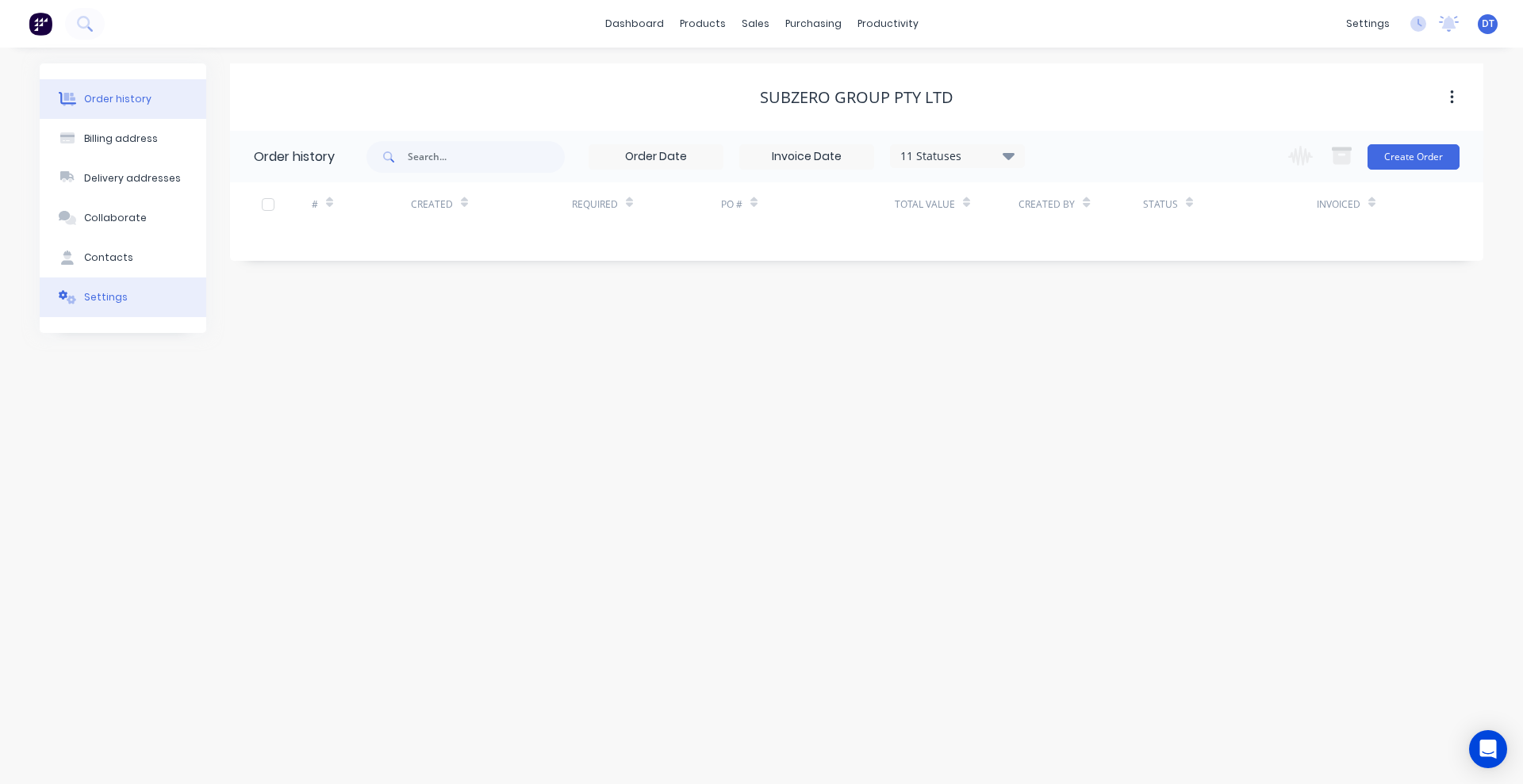
click at [110, 304] on div "Settings" at bounding box center [105, 297] width 44 height 14
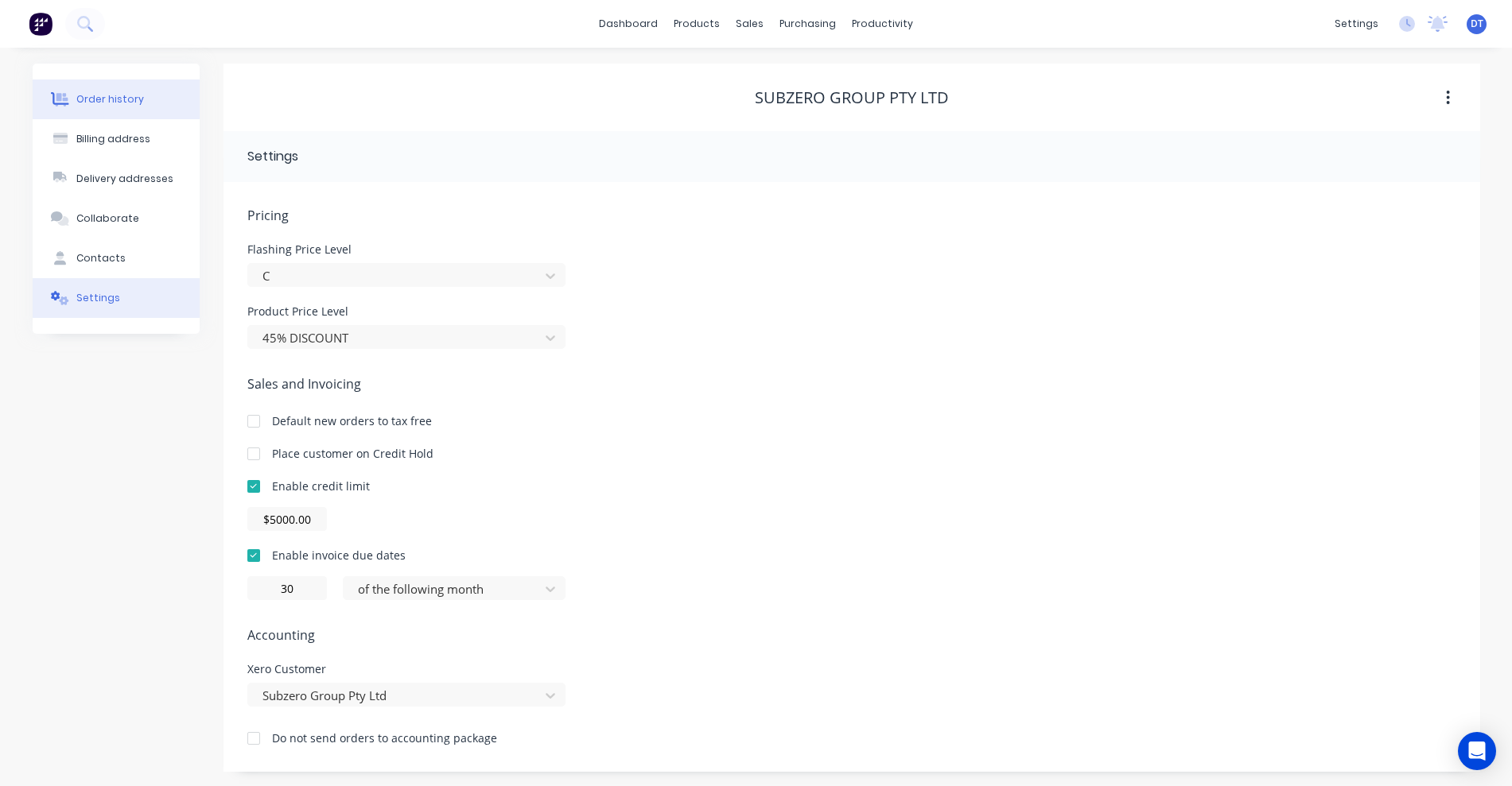
click at [104, 103] on div "Order history" at bounding box center [110, 99] width 67 height 14
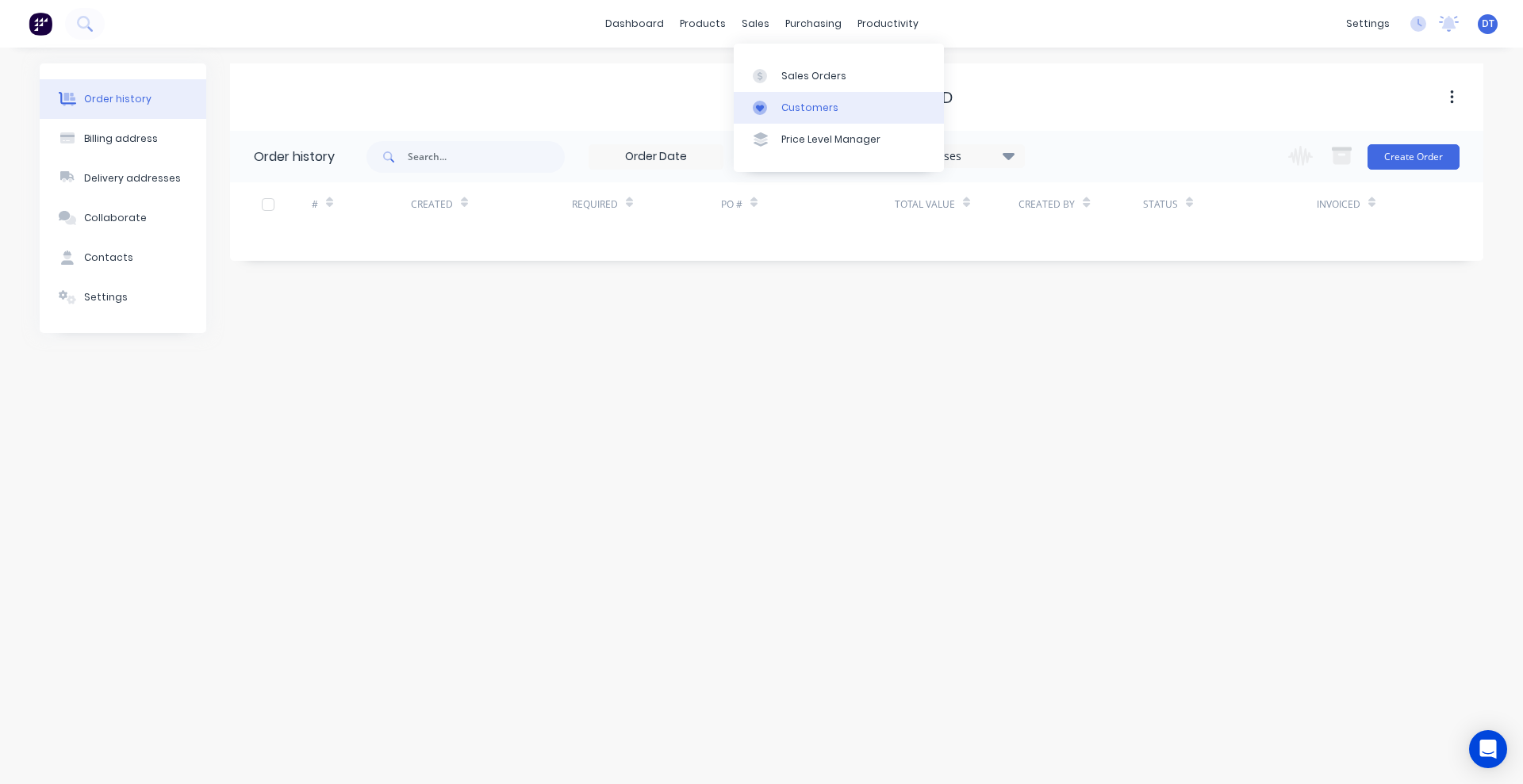
click at [775, 104] on div at bounding box center [764, 107] width 24 height 14
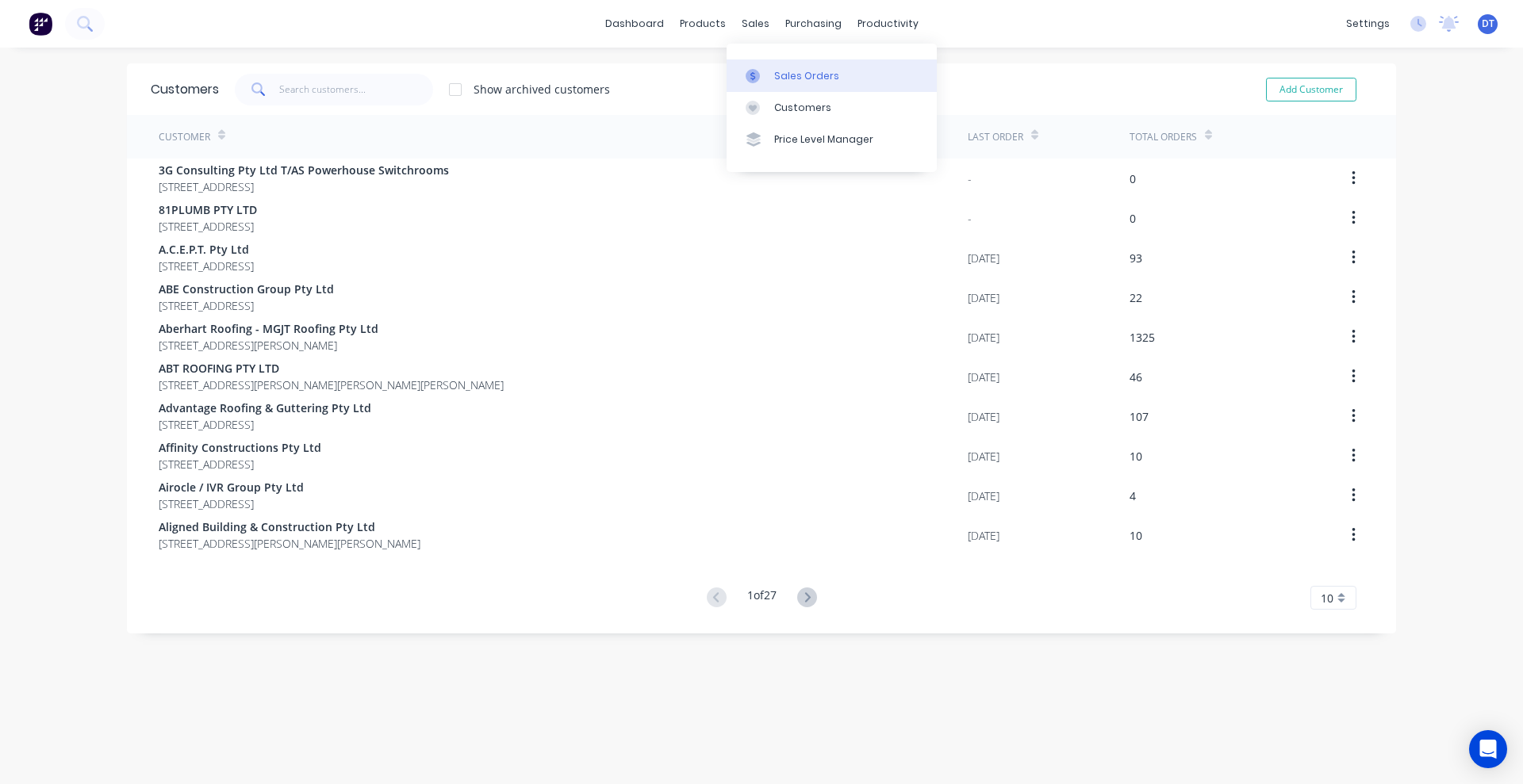
click at [816, 80] on div "Sales Orders" at bounding box center [807, 75] width 65 height 14
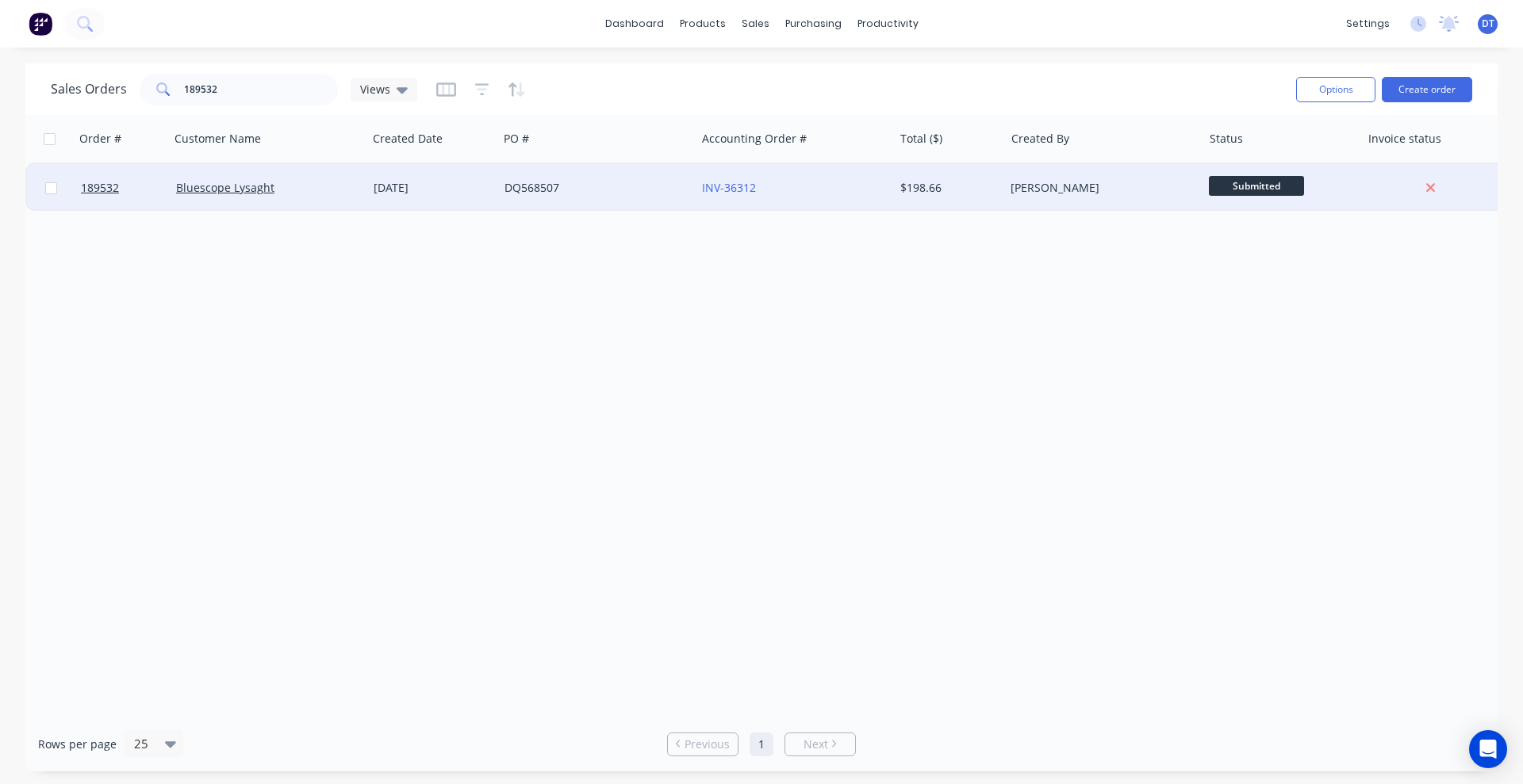
click at [559, 192] on div "DQ568507" at bounding box center [593, 187] width 176 height 16
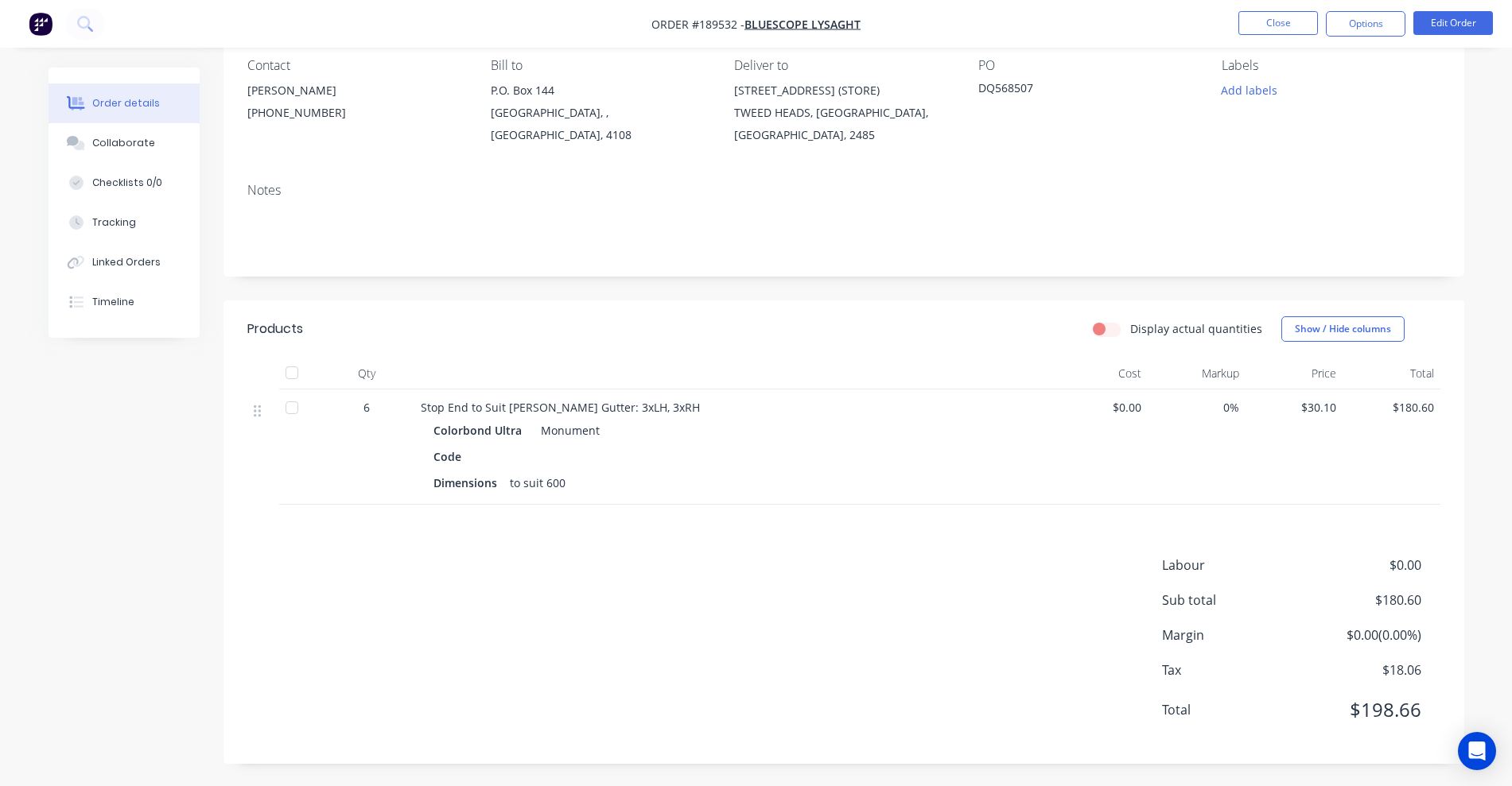
scroll to position [143, 0]
click at [1006, 23] on button "Options" at bounding box center [1366, 23] width 80 height 26
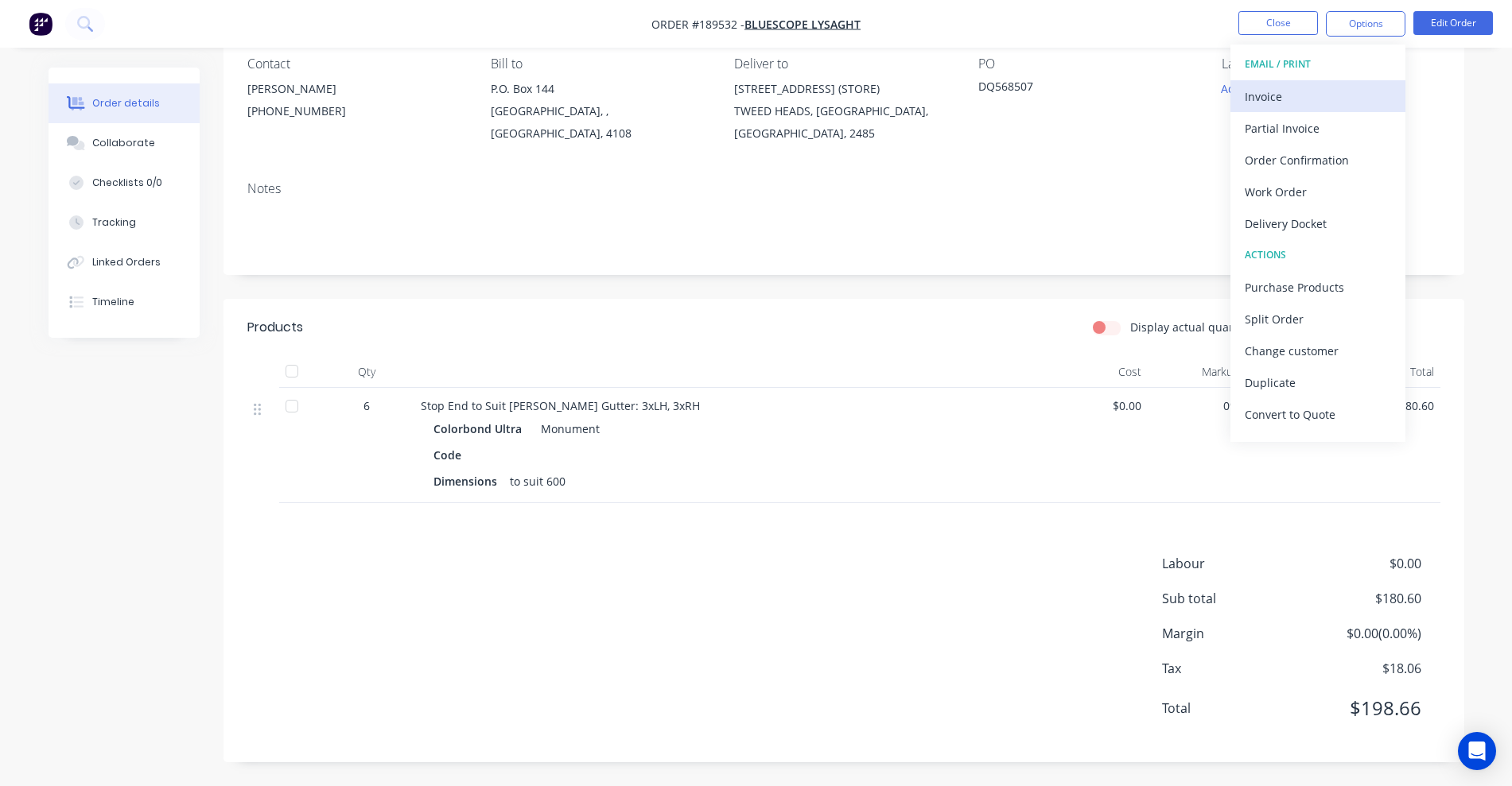
click at [1006, 91] on div "Invoice" at bounding box center [1318, 96] width 146 height 23
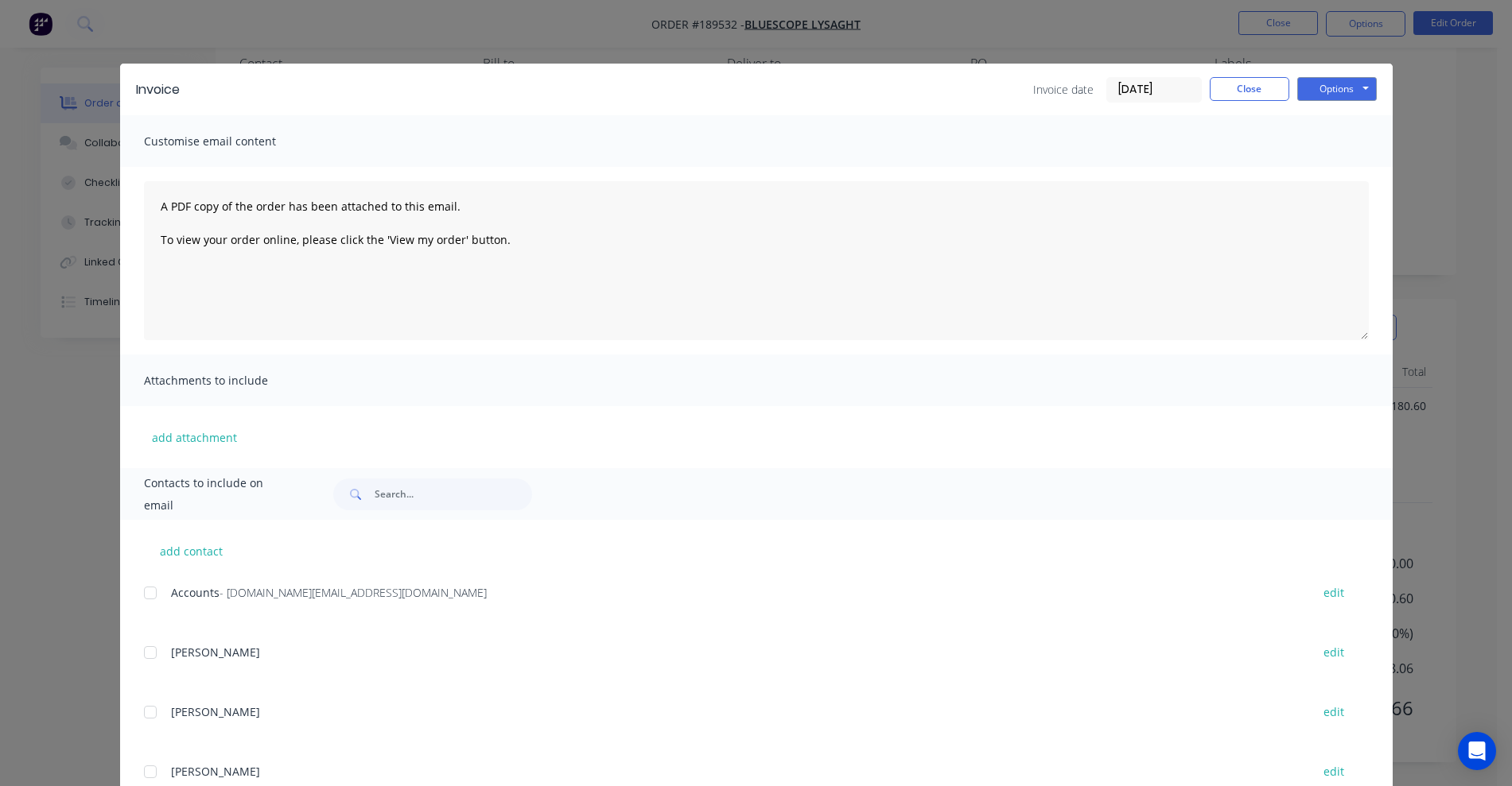
click at [151, 587] on div at bounding box center [150, 593] width 32 height 32
click at [1006, 95] on button "Options" at bounding box center [1337, 89] width 80 height 24
click at [1006, 172] on button "Email" at bounding box center [1348, 170] width 102 height 27
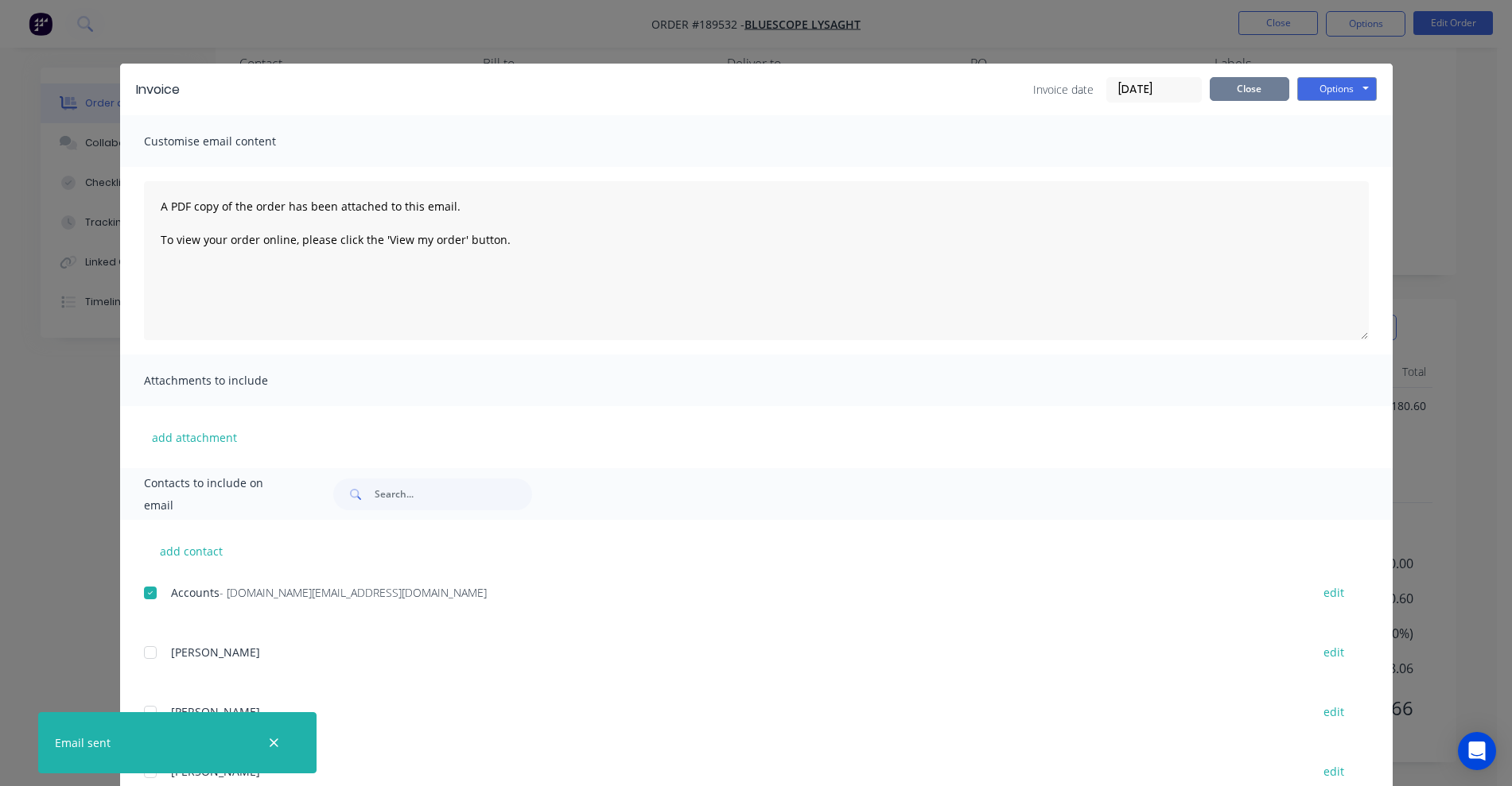
click at [1006, 89] on button "Close" at bounding box center [1249, 89] width 80 height 24
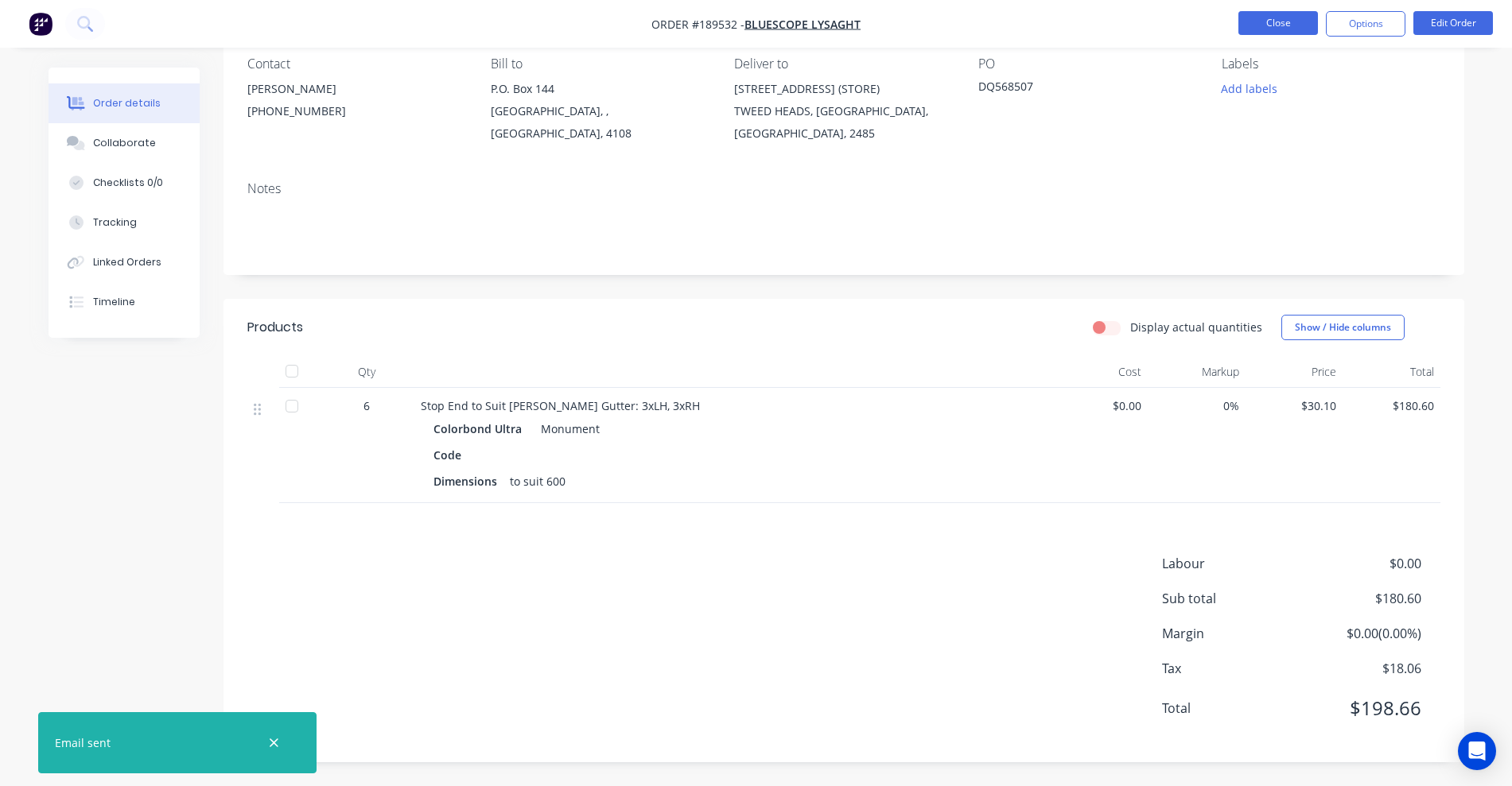
click at [1006, 25] on button "Close" at bounding box center [1278, 22] width 80 height 24
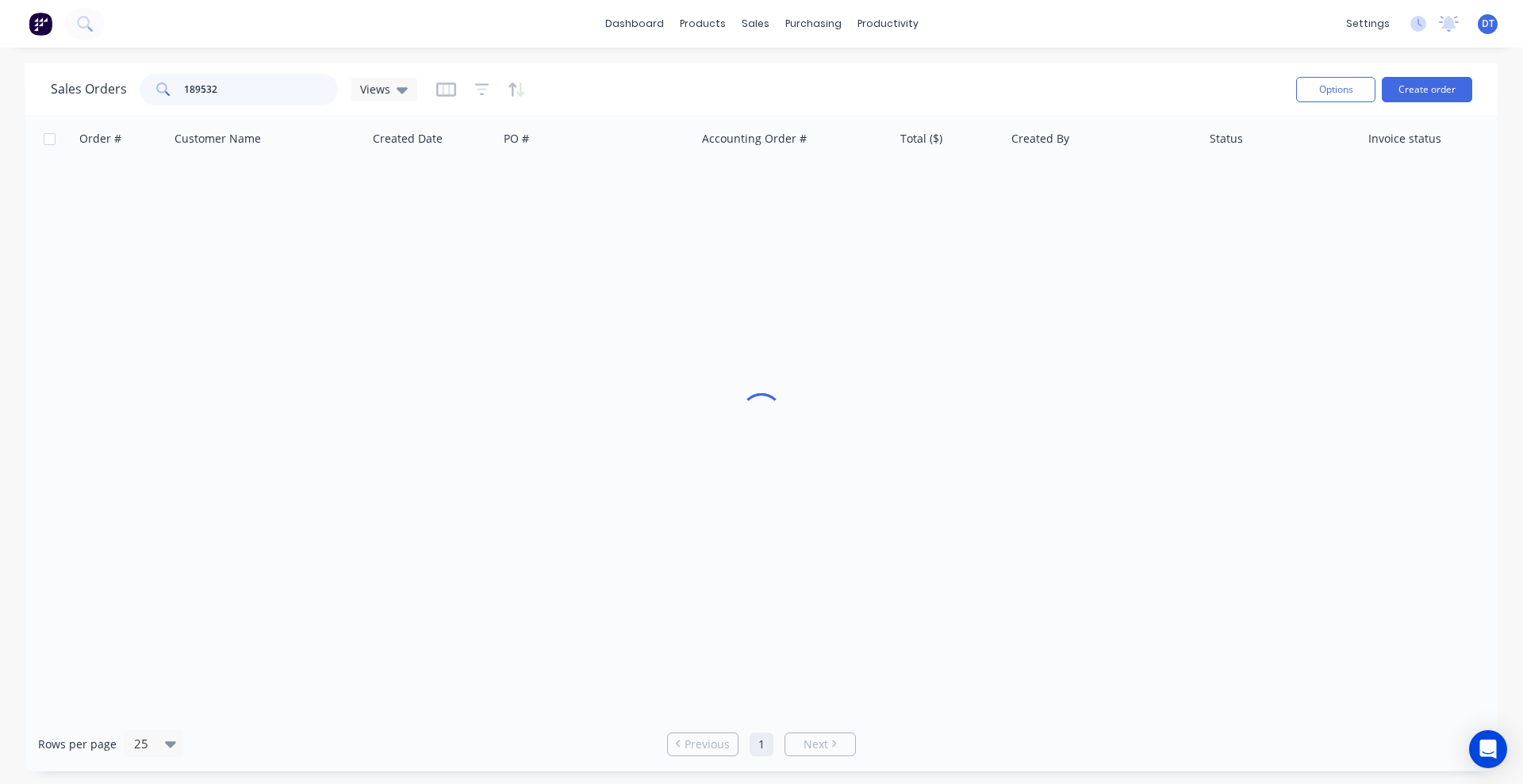
drag, startPoint x: 237, startPoint y: 93, endPoint x: 94, endPoint y: 76, distance: 144.0
click at [94, 76] on div "Sales Orders 189532 Views" at bounding box center [233, 90] width 366 height 32
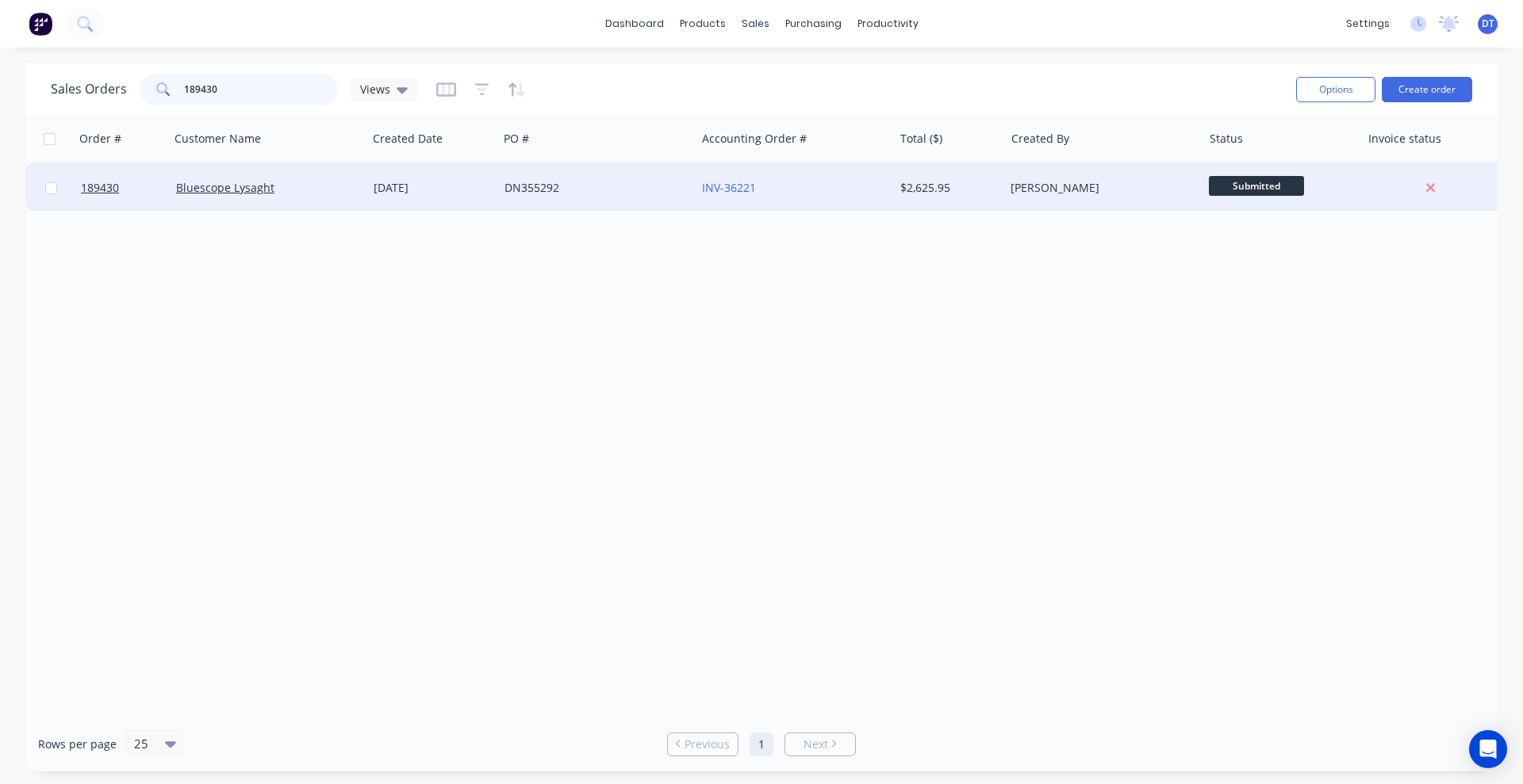
type input "189430"
click at [488, 194] on div "[DATE]" at bounding box center [432, 187] width 118 height 16
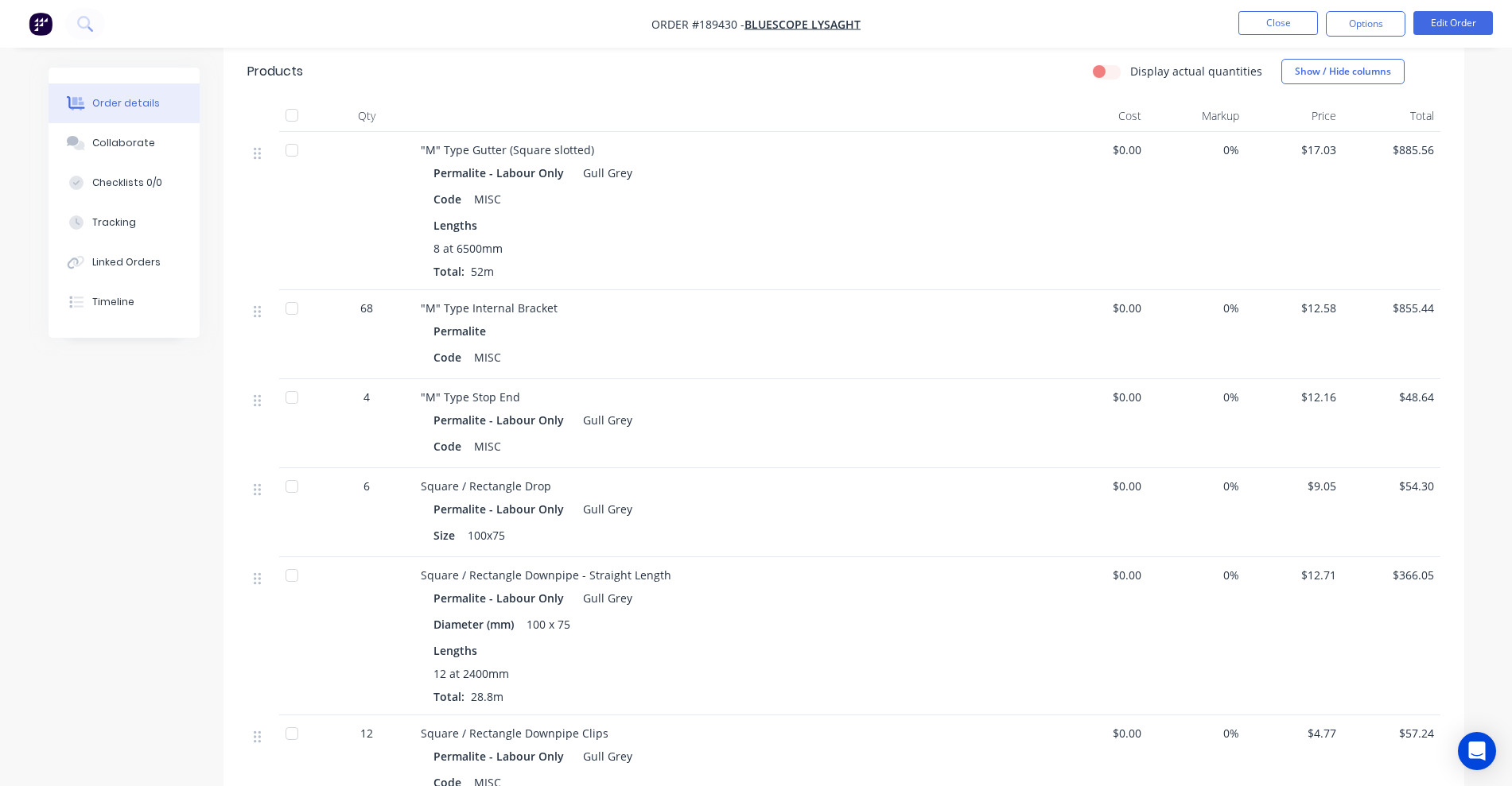
scroll to position [421, 0]
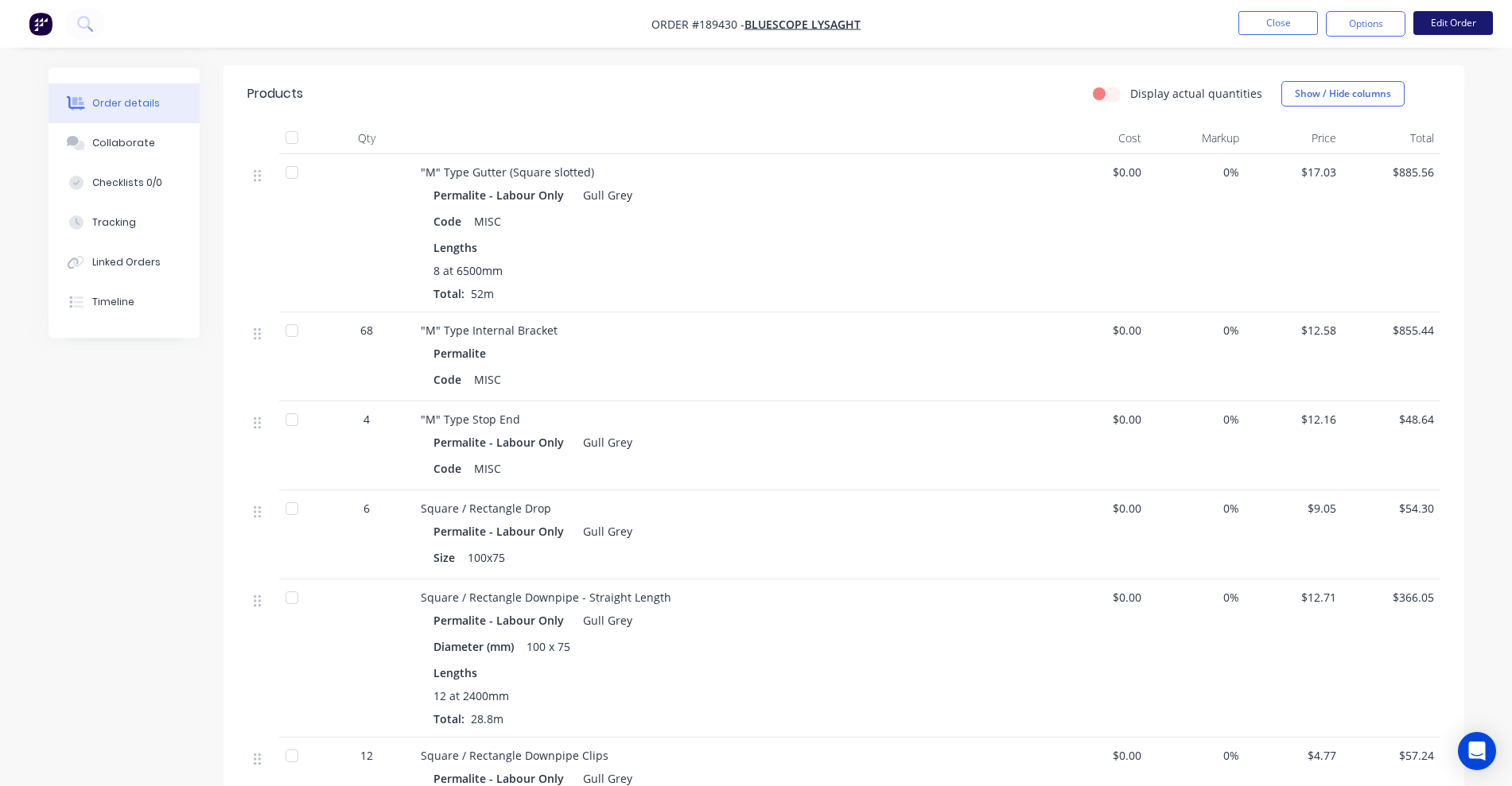
click at [1006, 11] on button "Edit Order" at bounding box center [1453, 22] width 80 height 24
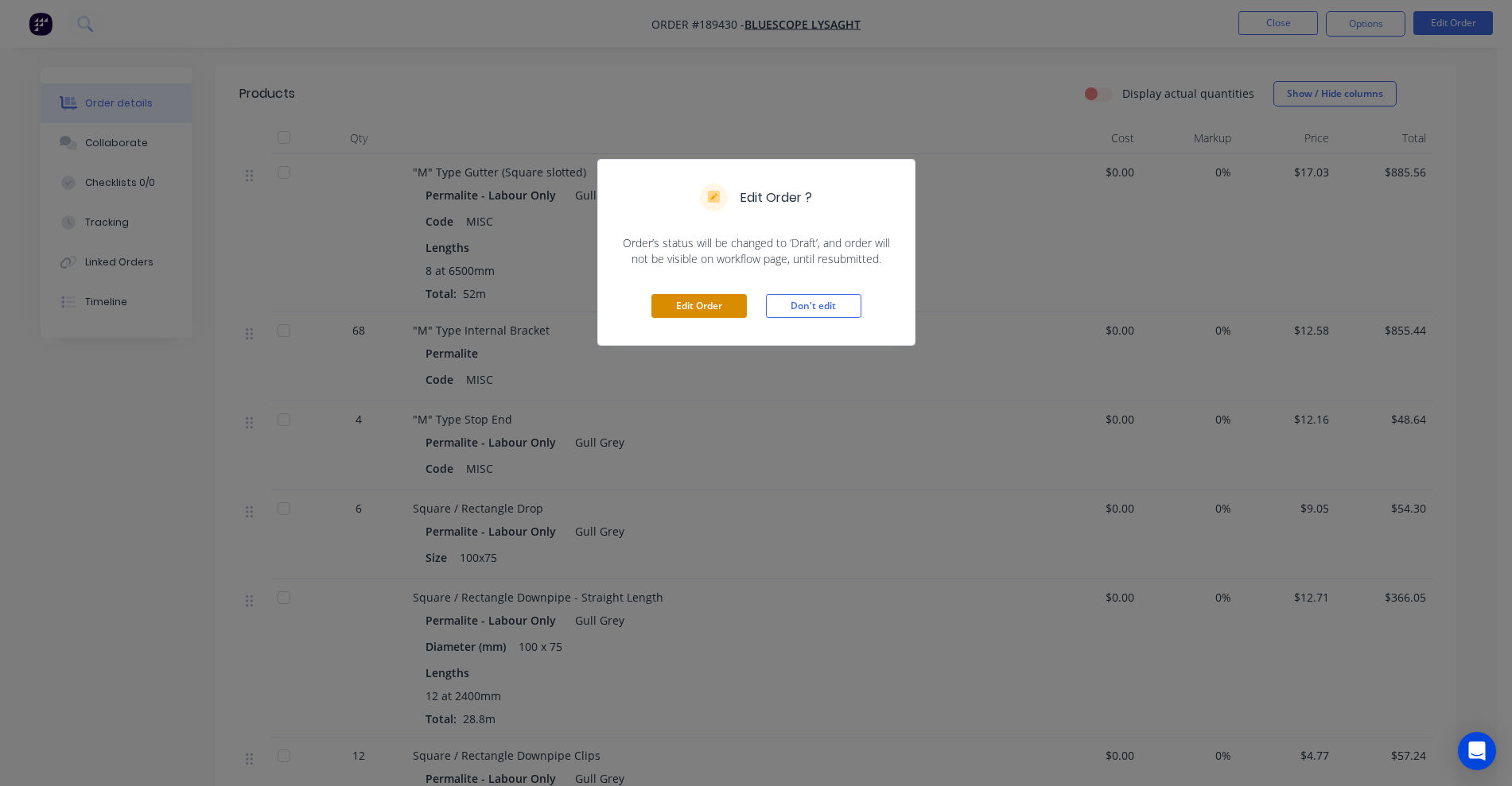
click at [672, 306] on button "Edit Order" at bounding box center [699, 306] width 96 height 24
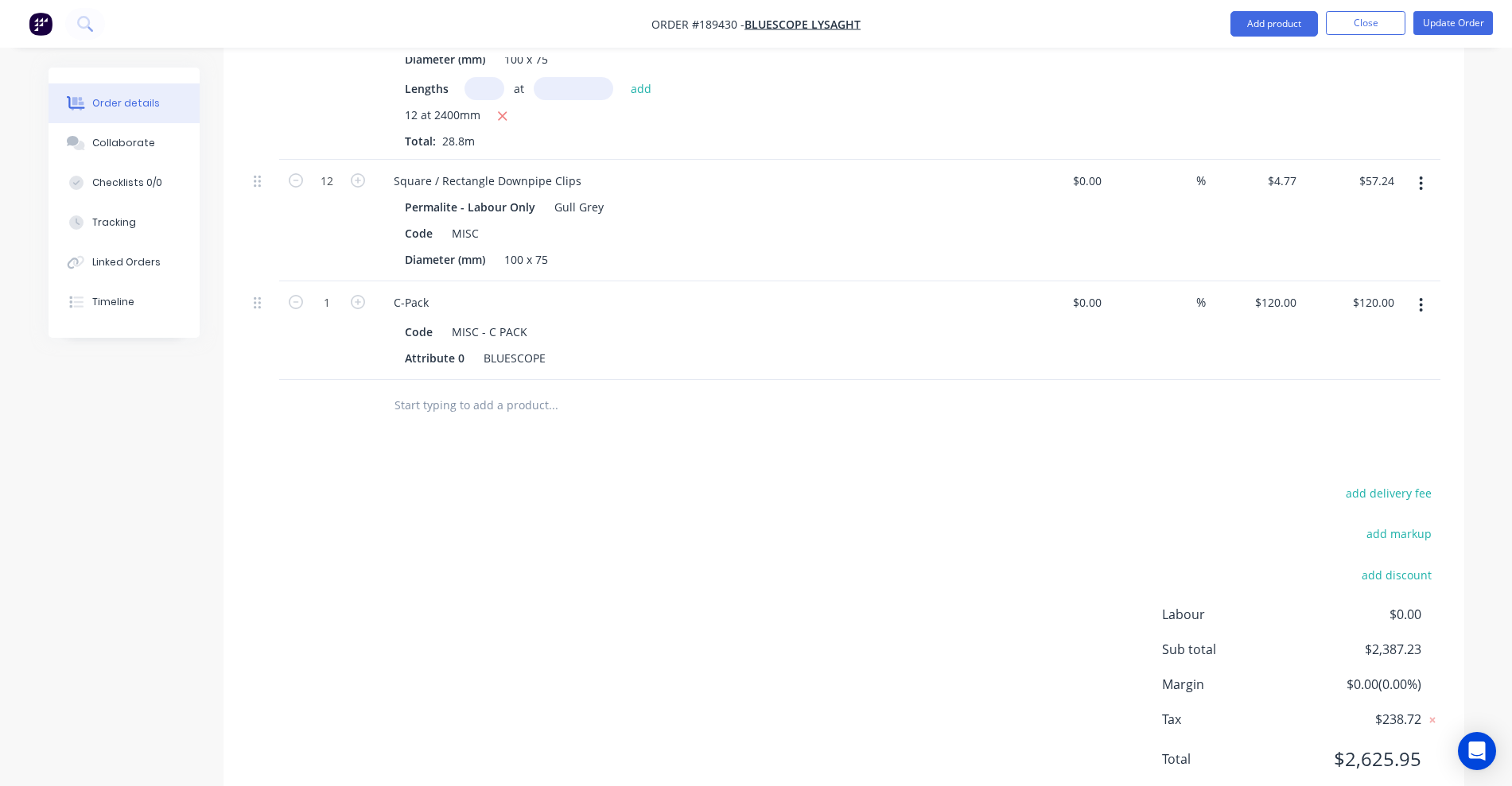
scroll to position [1161, 0]
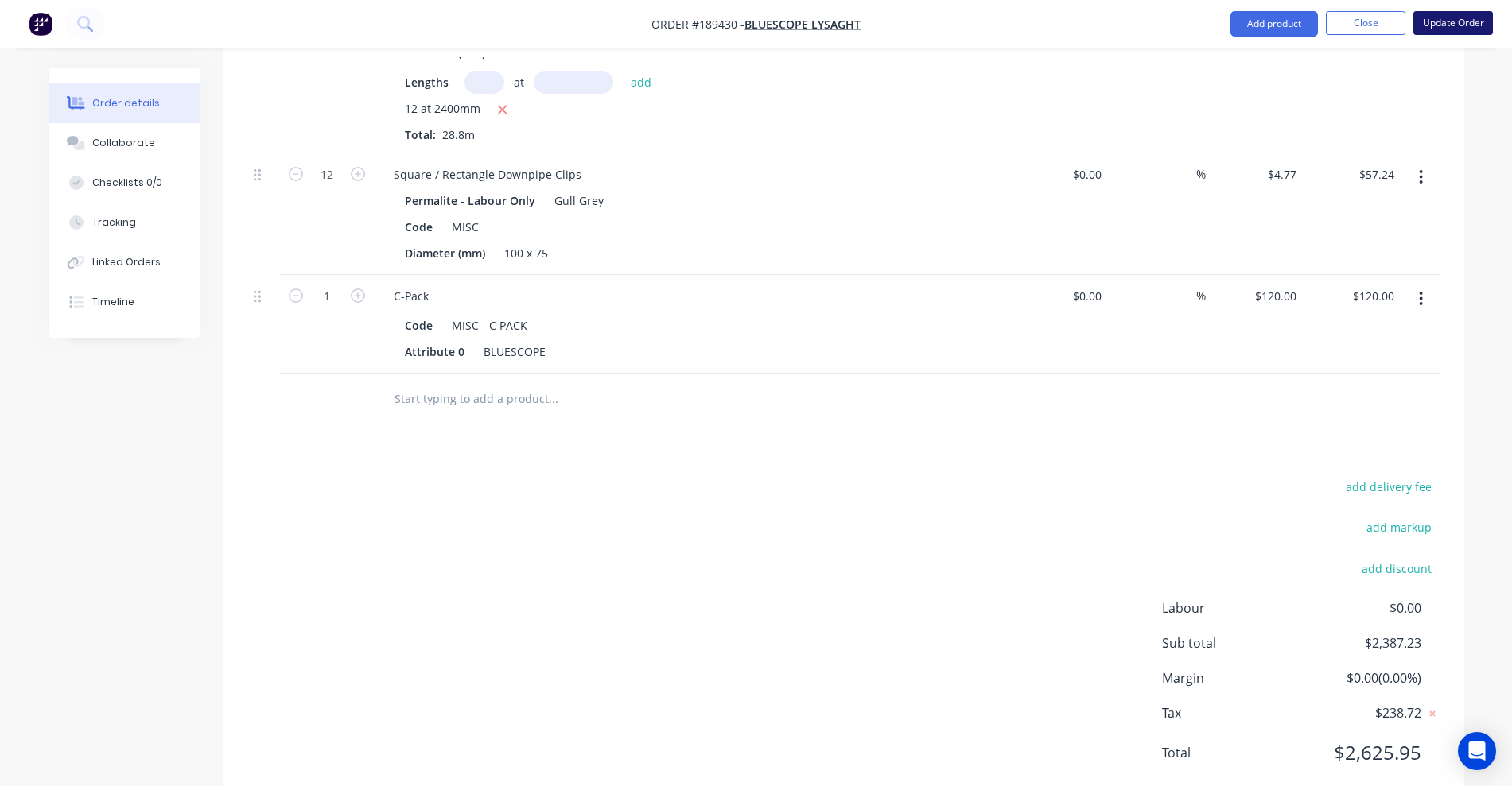
click at [1006, 23] on button "Update Order" at bounding box center [1453, 22] width 80 height 24
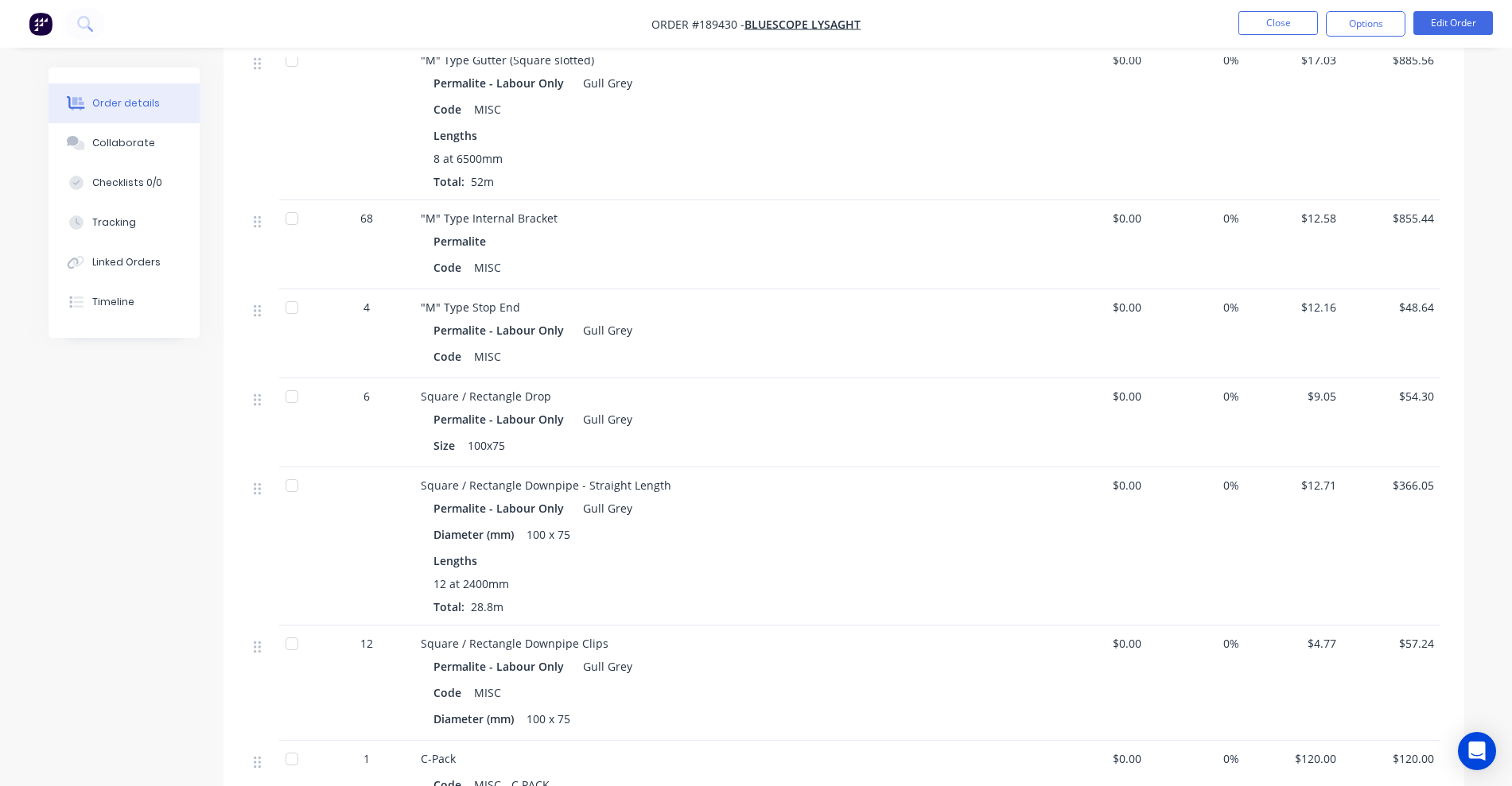
scroll to position [818, 0]
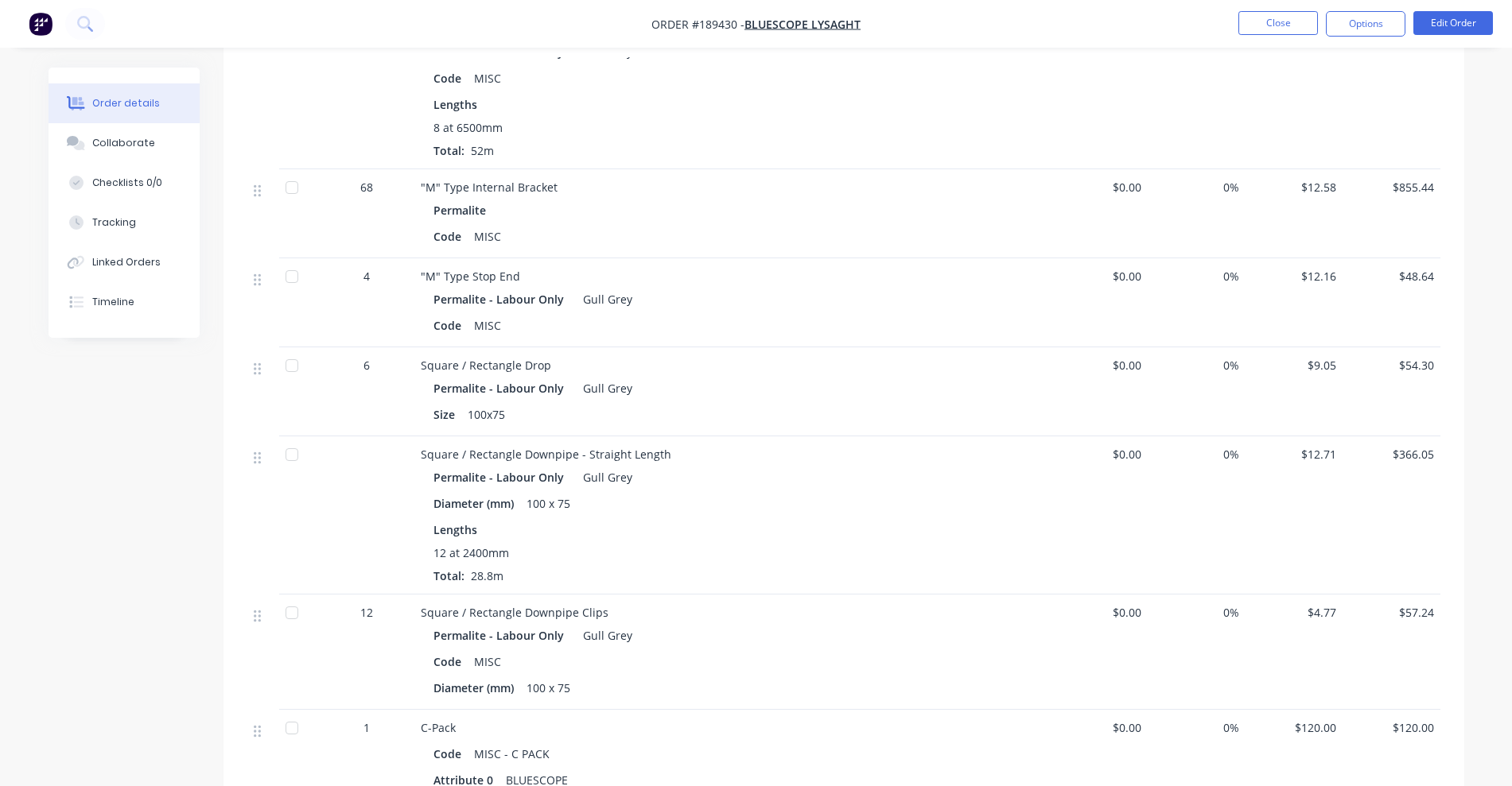
scroll to position [521, 0]
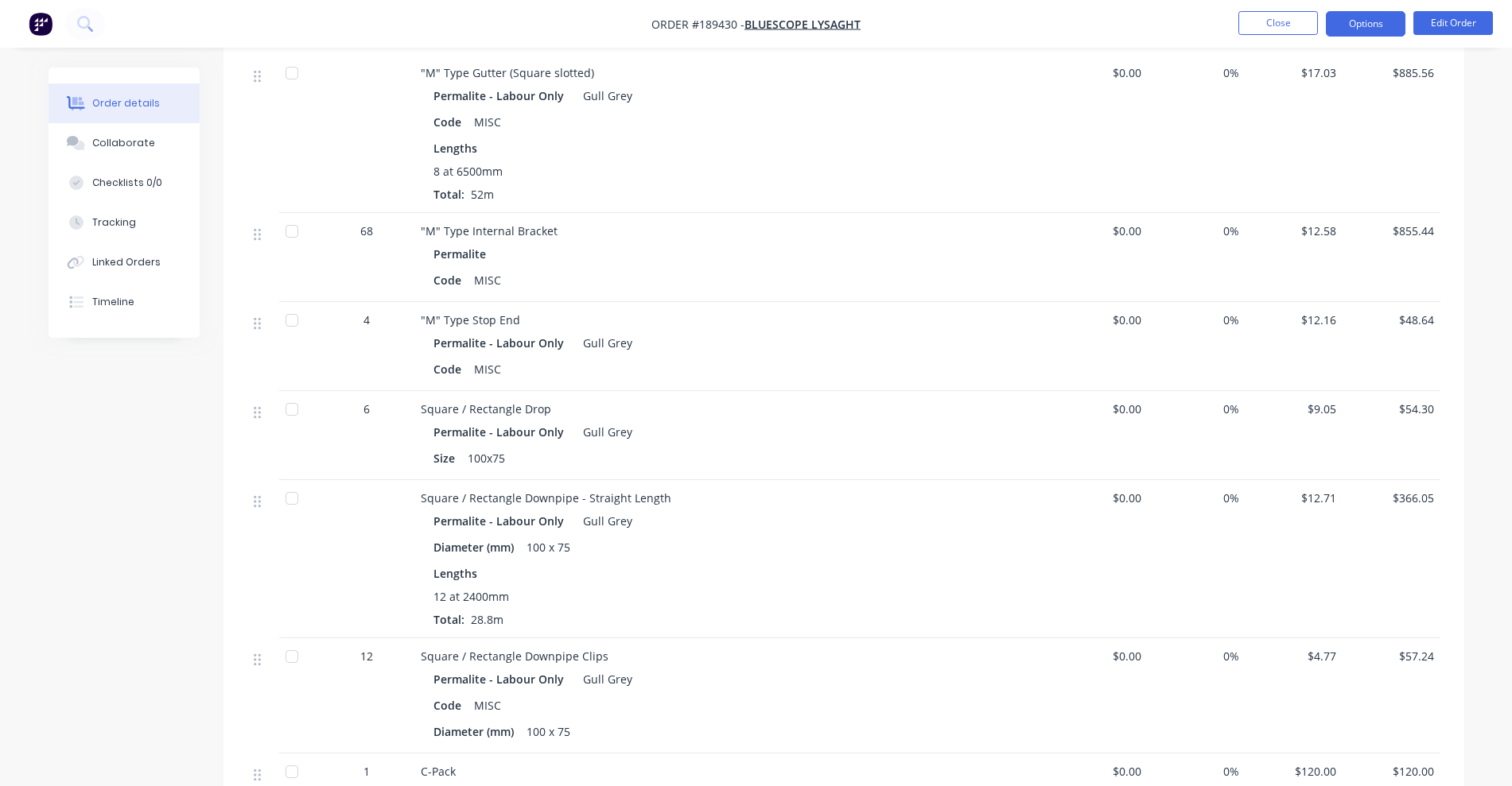
click at [1363, 23] on button "Options" at bounding box center [1366, 23] width 80 height 26
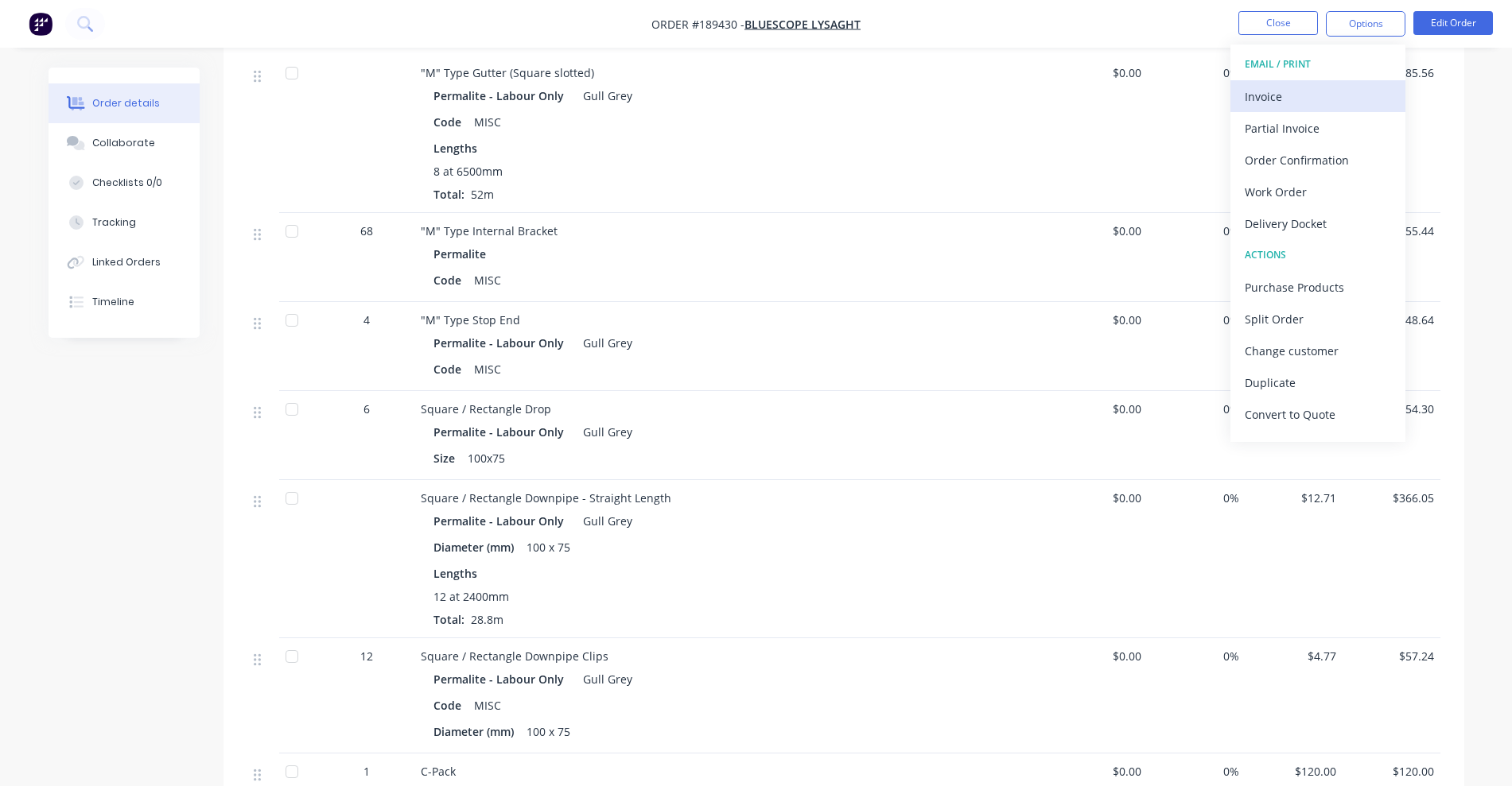
click at [1322, 89] on div "Invoice" at bounding box center [1318, 96] width 146 height 23
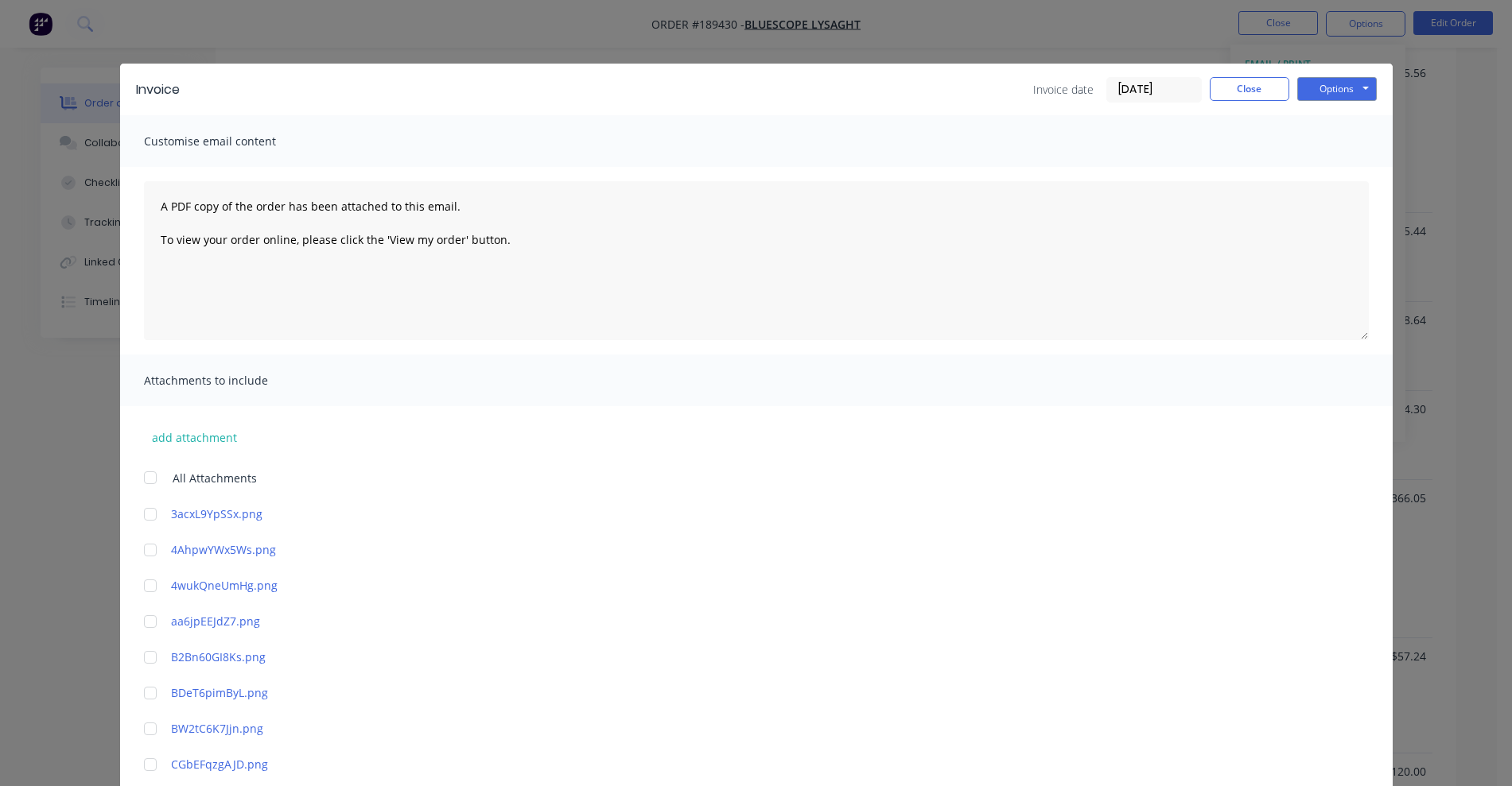
click at [1362, 75] on div "Invoice Invoice date [DATE] Close Options Preview Print Email" at bounding box center [756, 89] width 1272 height 52
click at [1349, 94] on button "Options" at bounding box center [1337, 89] width 80 height 24
click at [1358, 111] on button "Preview" at bounding box center [1348, 117] width 102 height 27
click at [1245, 87] on button "Close" at bounding box center [1249, 89] width 80 height 24
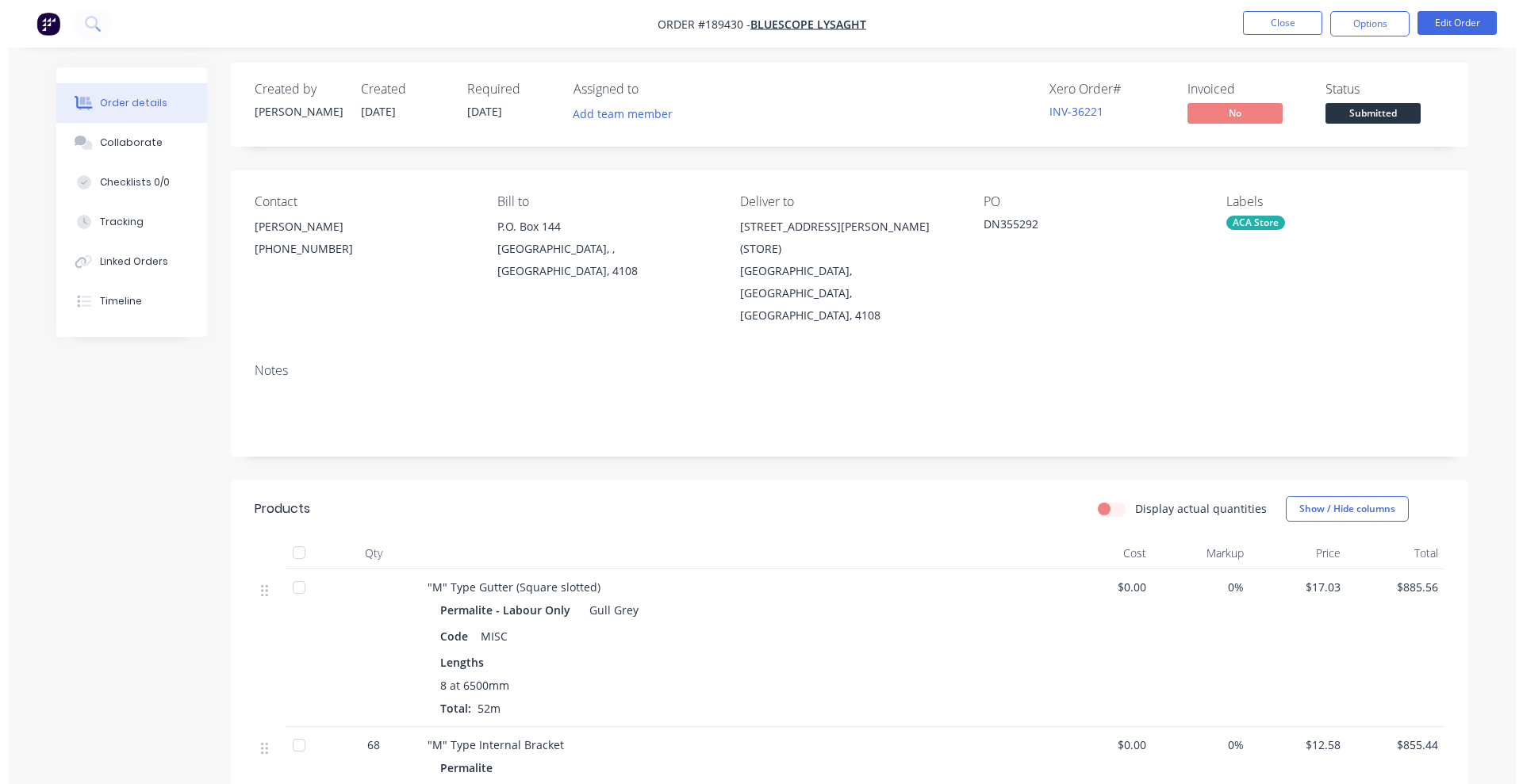
scroll to position [0, 0]
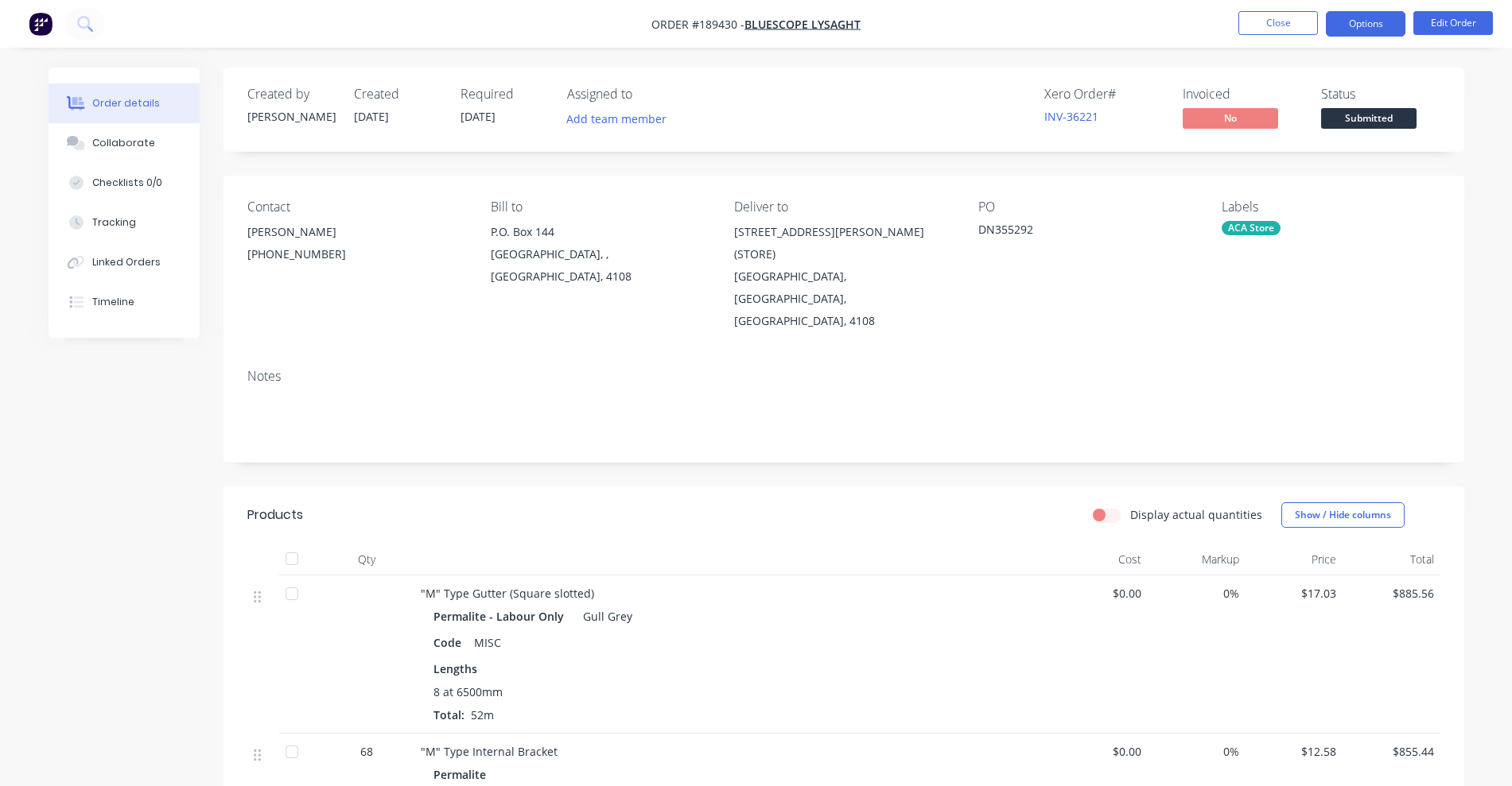
click at [1365, 26] on button "Options" at bounding box center [1366, 23] width 80 height 26
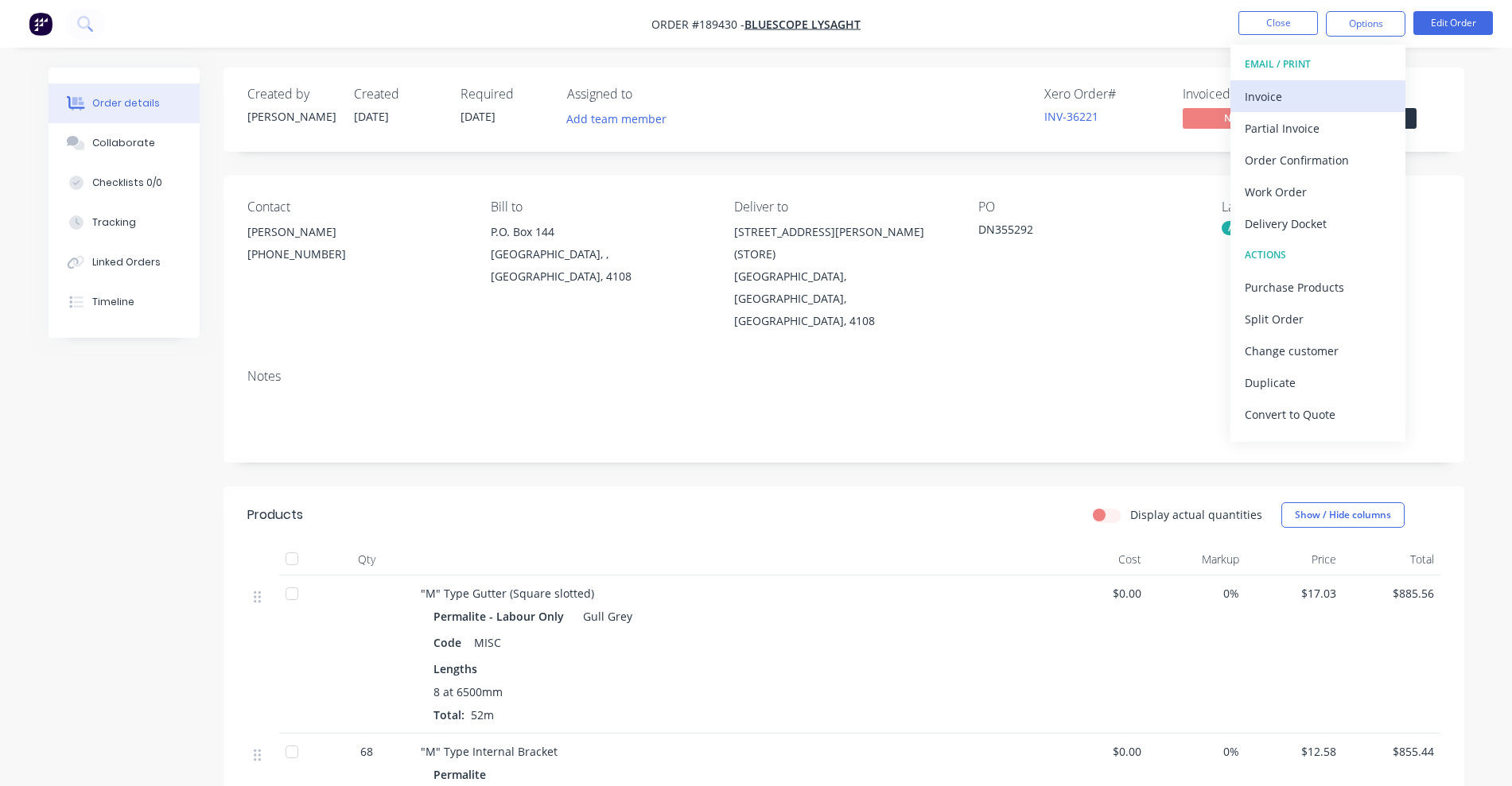
click at [1316, 104] on div "Invoice" at bounding box center [1318, 96] width 146 height 23
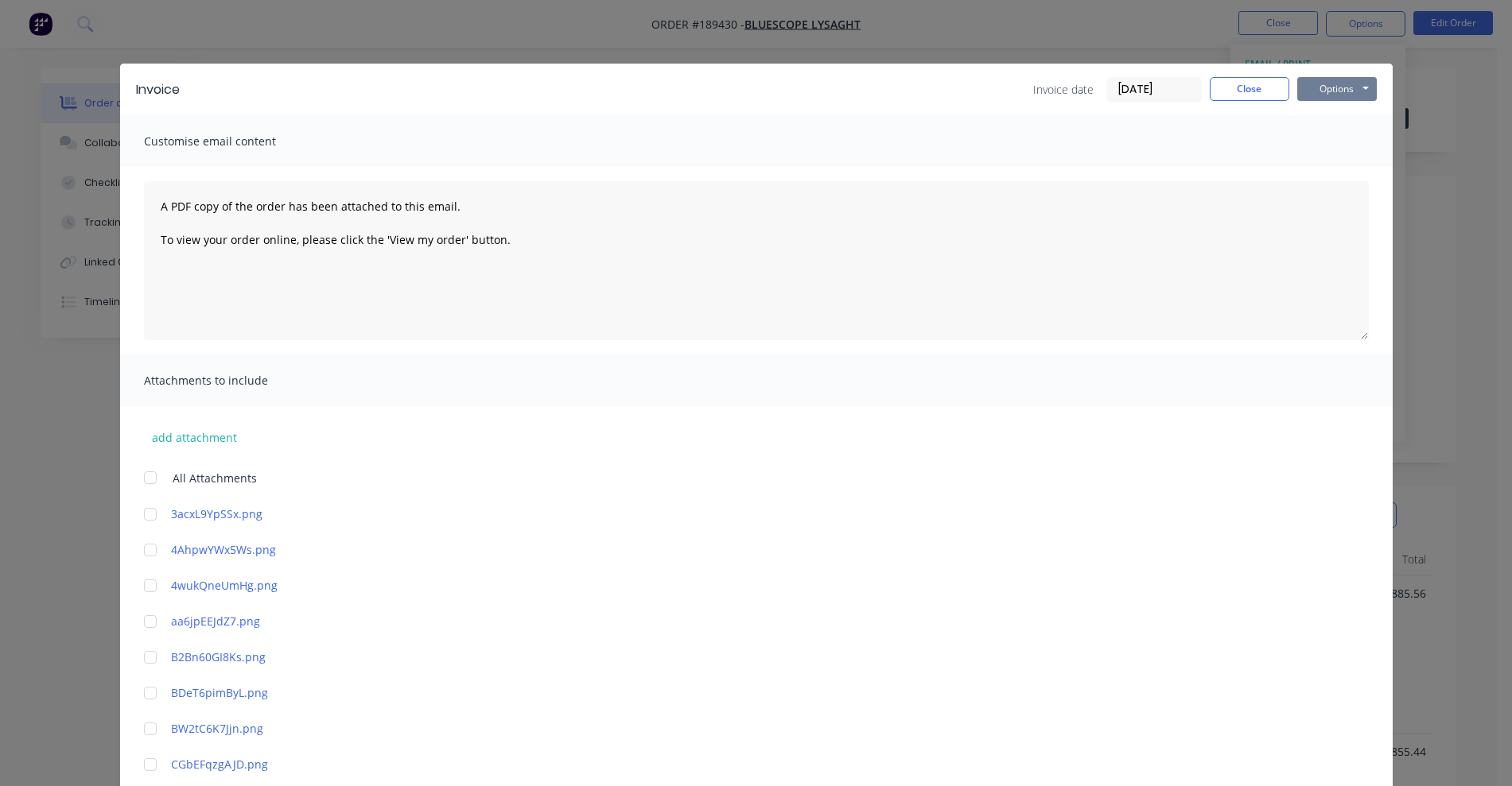
click at [1333, 87] on button "Options" at bounding box center [1337, 89] width 80 height 24
click at [1343, 143] on button "Print" at bounding box center [1348, 144] width 102 height 27
click at [1246, 96] on button "Close" at bounding box center [1249, 89] width 80 height 24
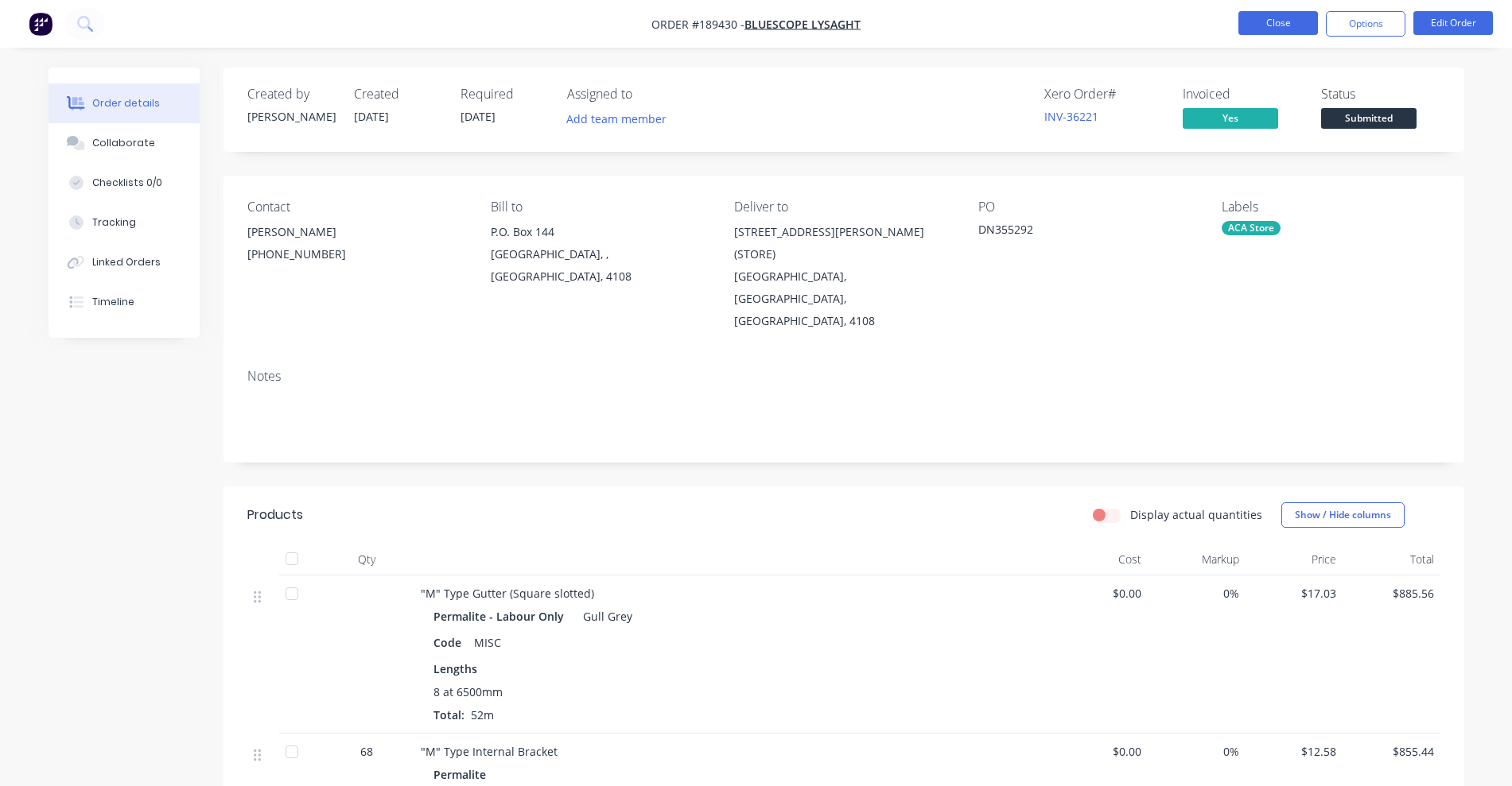
click at [1271, 20] on button "Close" at bounding box center [1278, 22] width 80 height 24
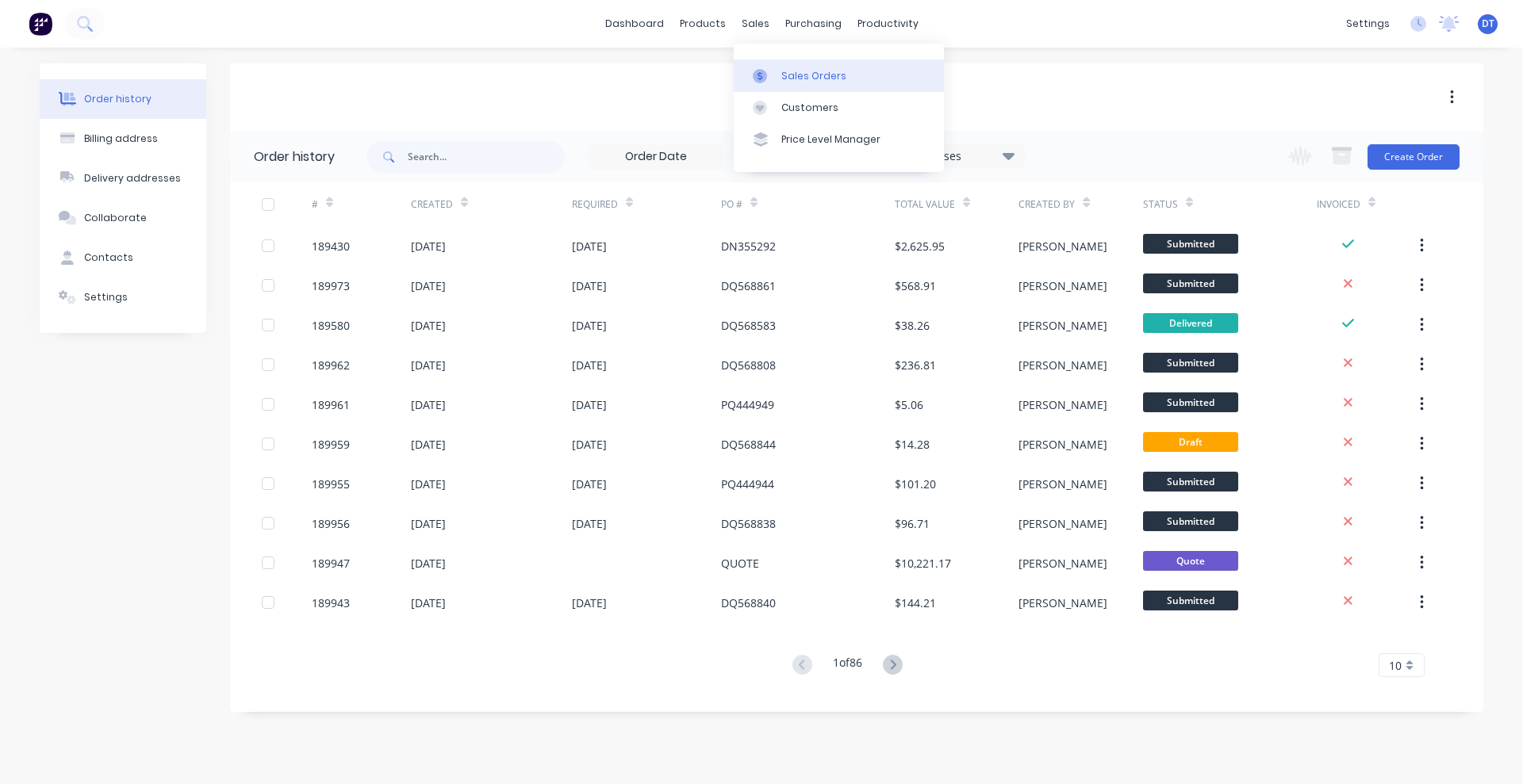
click at [802, 78] on div "Sales Orders" at bounding box center [813, 75] width 65 height 14
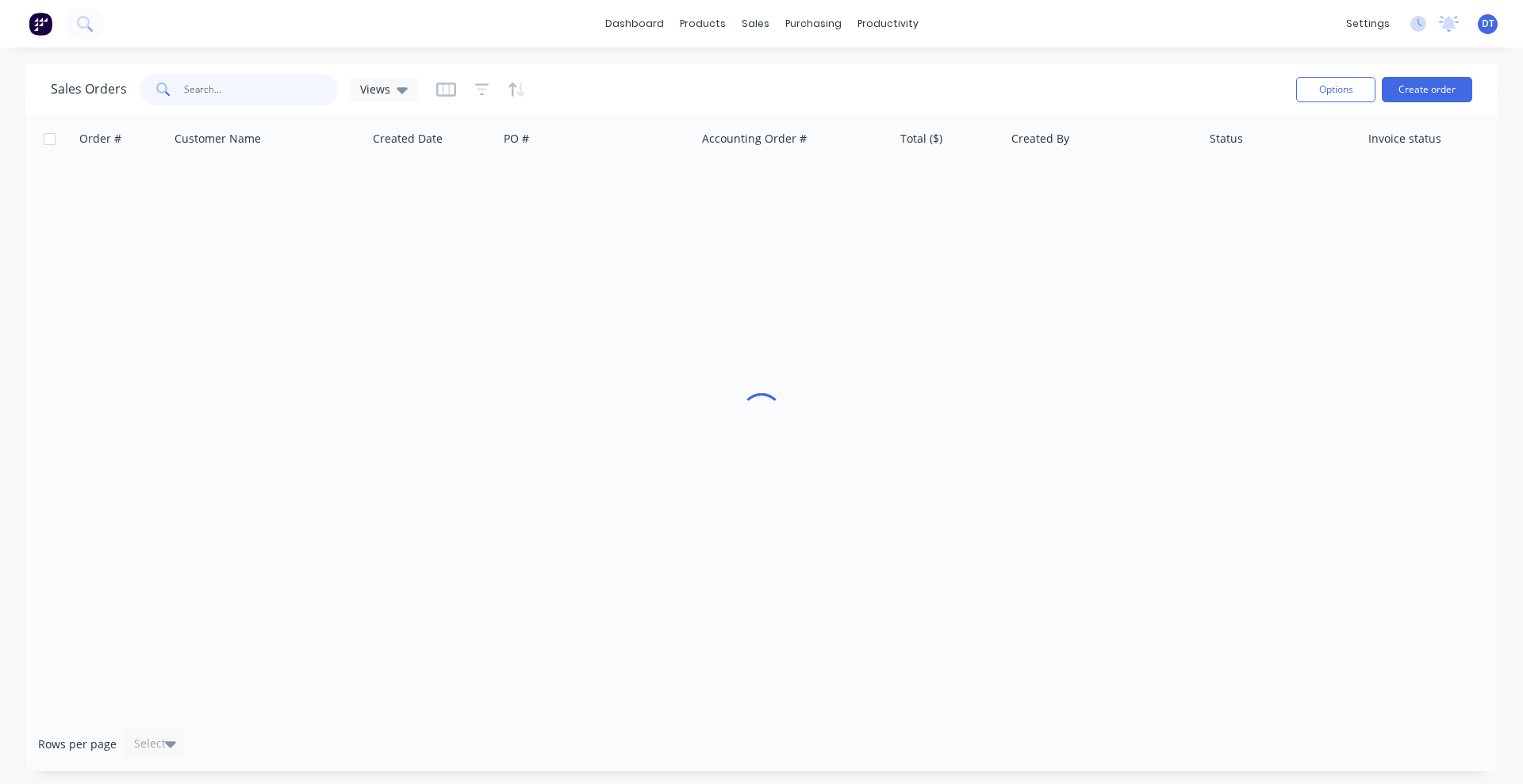
click at [228, 95] on input "text" at bounding box center [261, 90] width 154 height 32
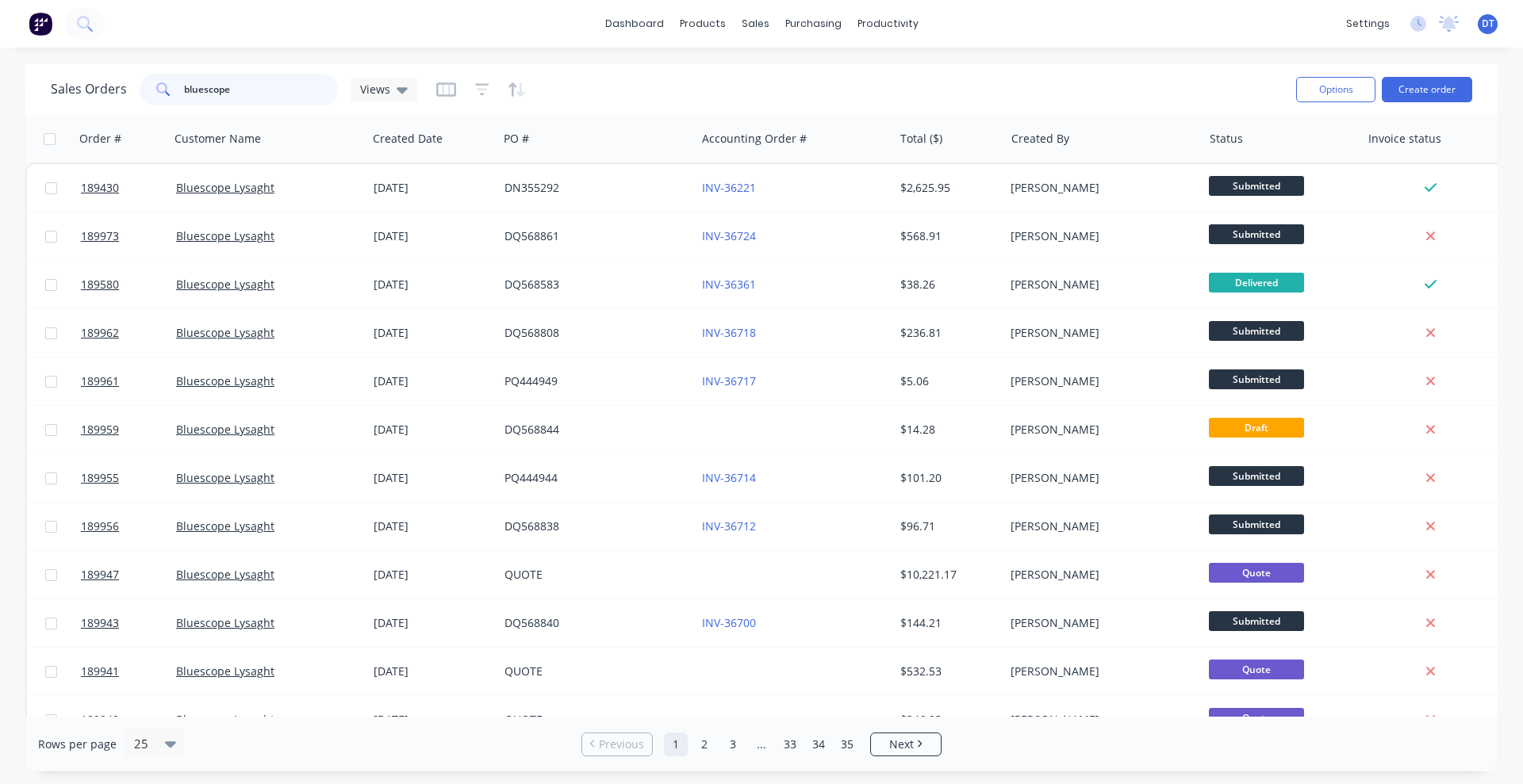
type input "bluescope"
click at [488, 88] on div at bounding box center [481, 90] width 90 height 26
click at [485, 88] on icon "button" at bounding box center [481, 89] width 14 height 16
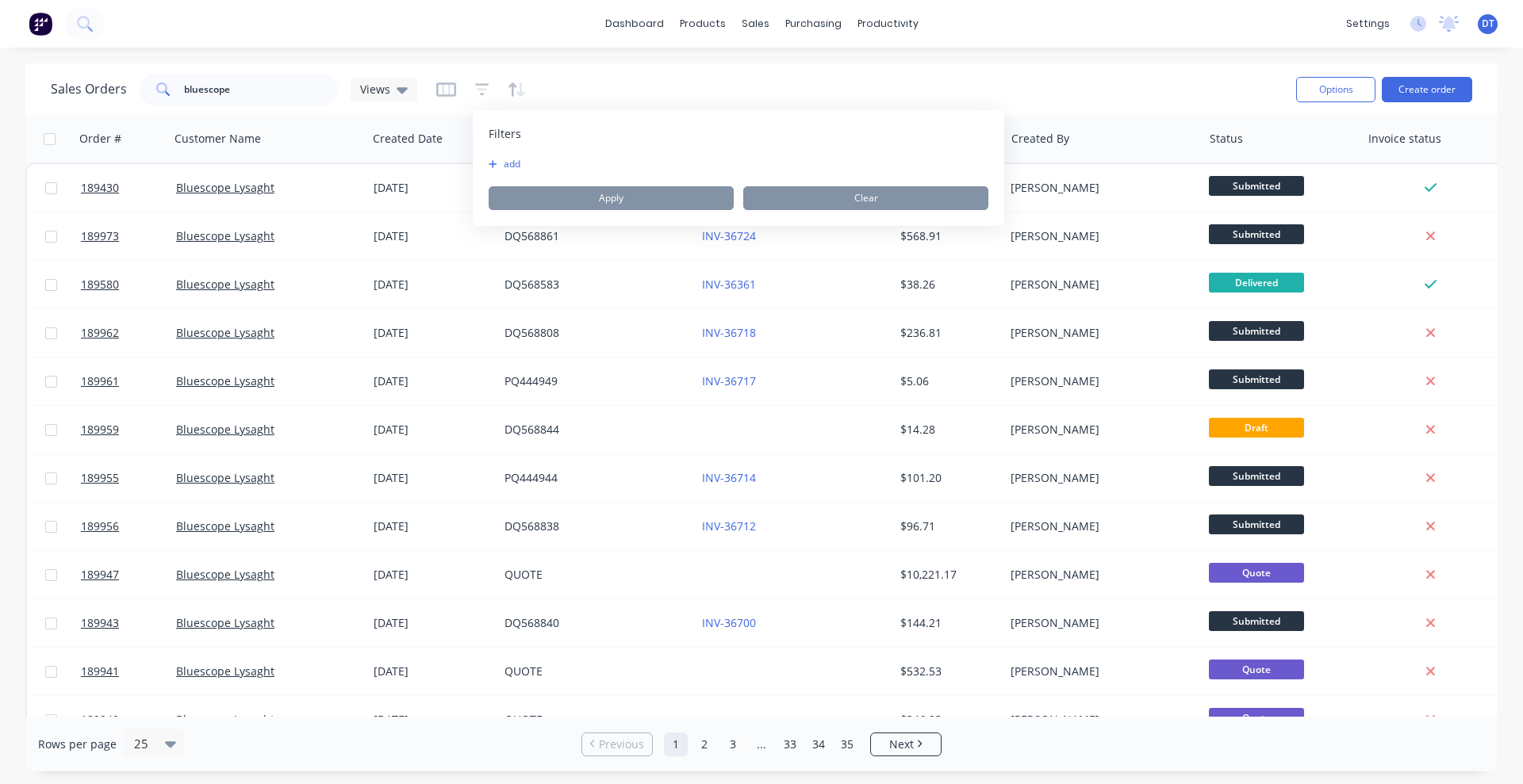
click at [503, 166] on button "add" at bounding box center [509, 163] width 40 height 12
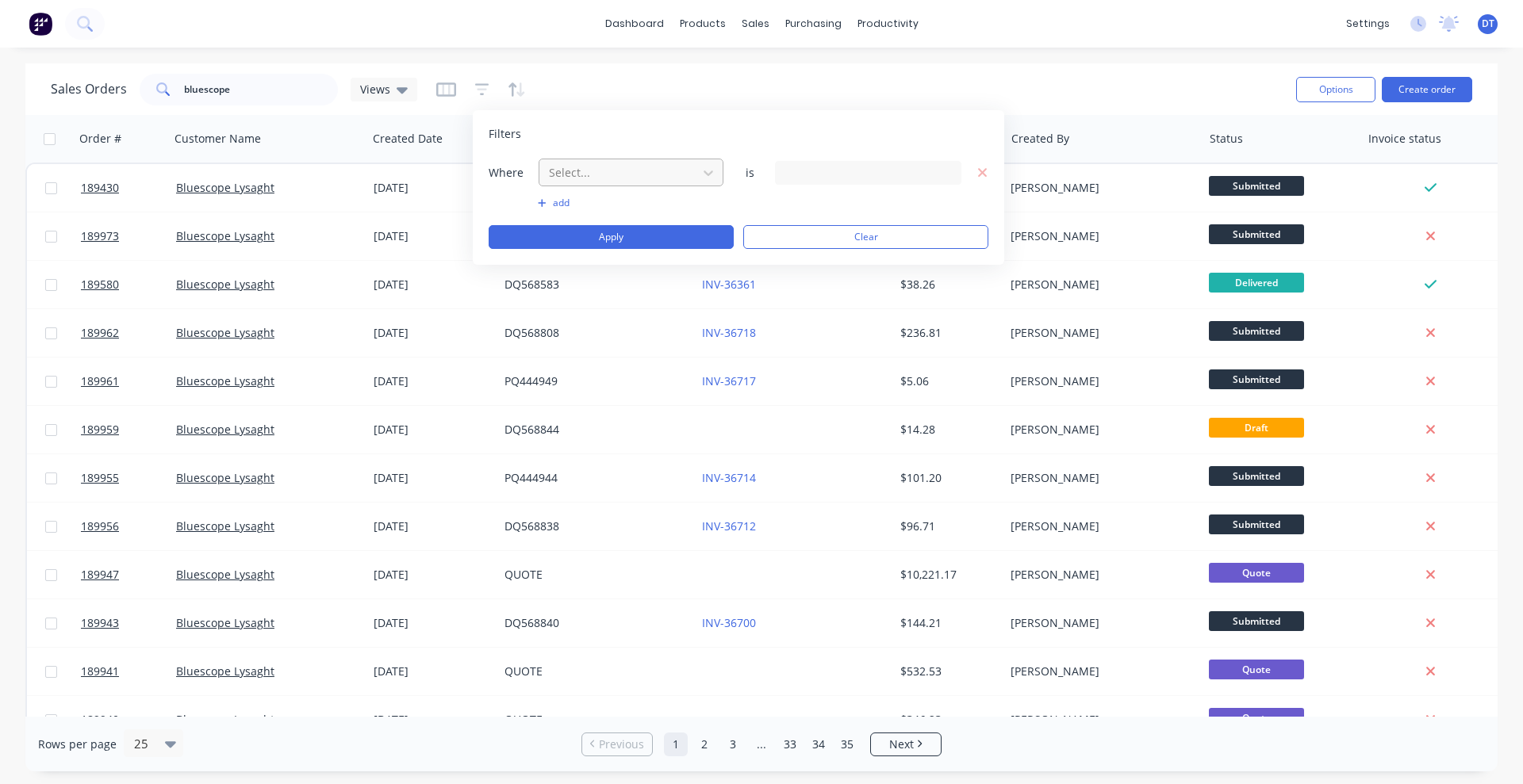
click at [580, 168] on div at bounding box center [617, 173] width 142 height 20
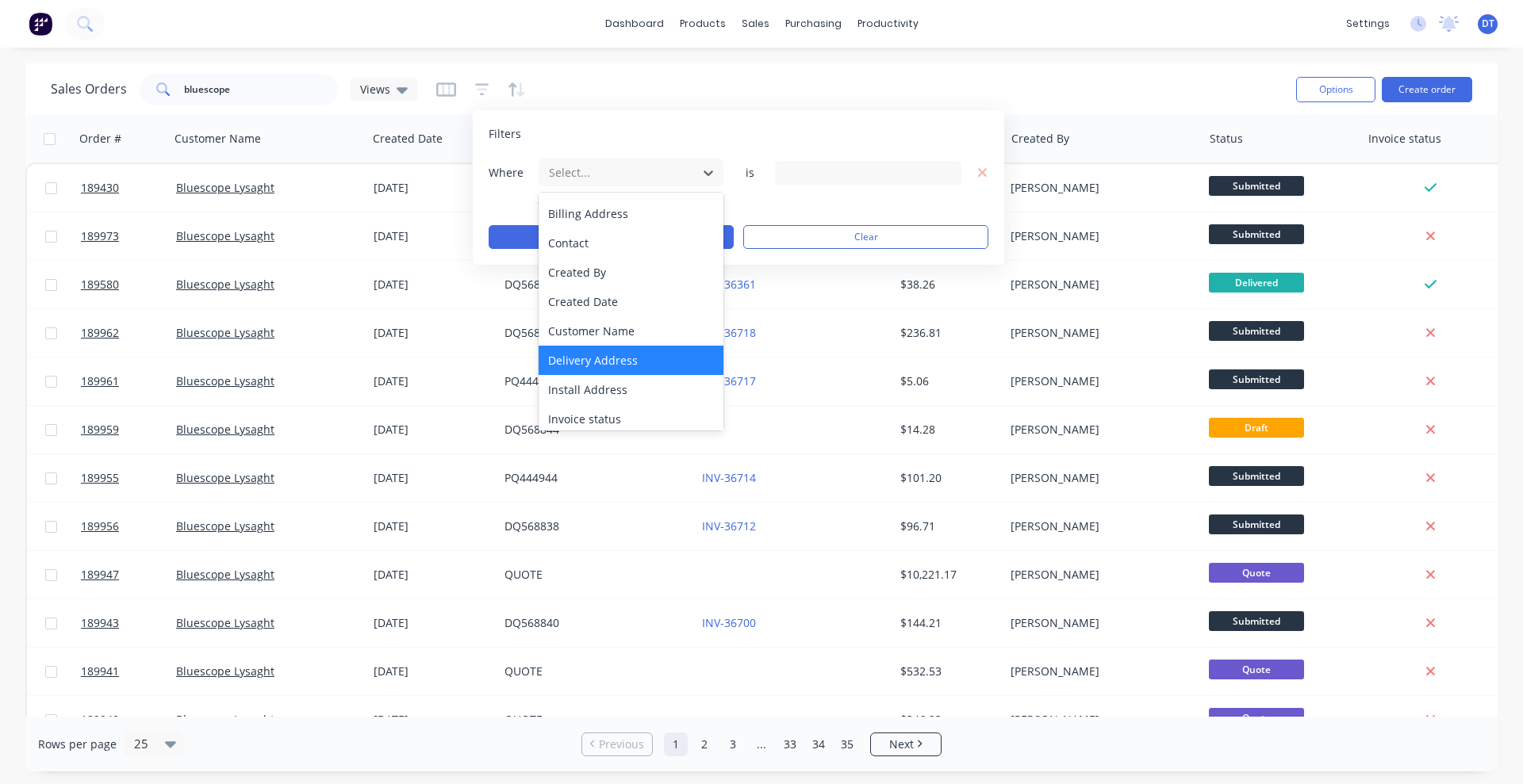
scroll to position [99, 0]
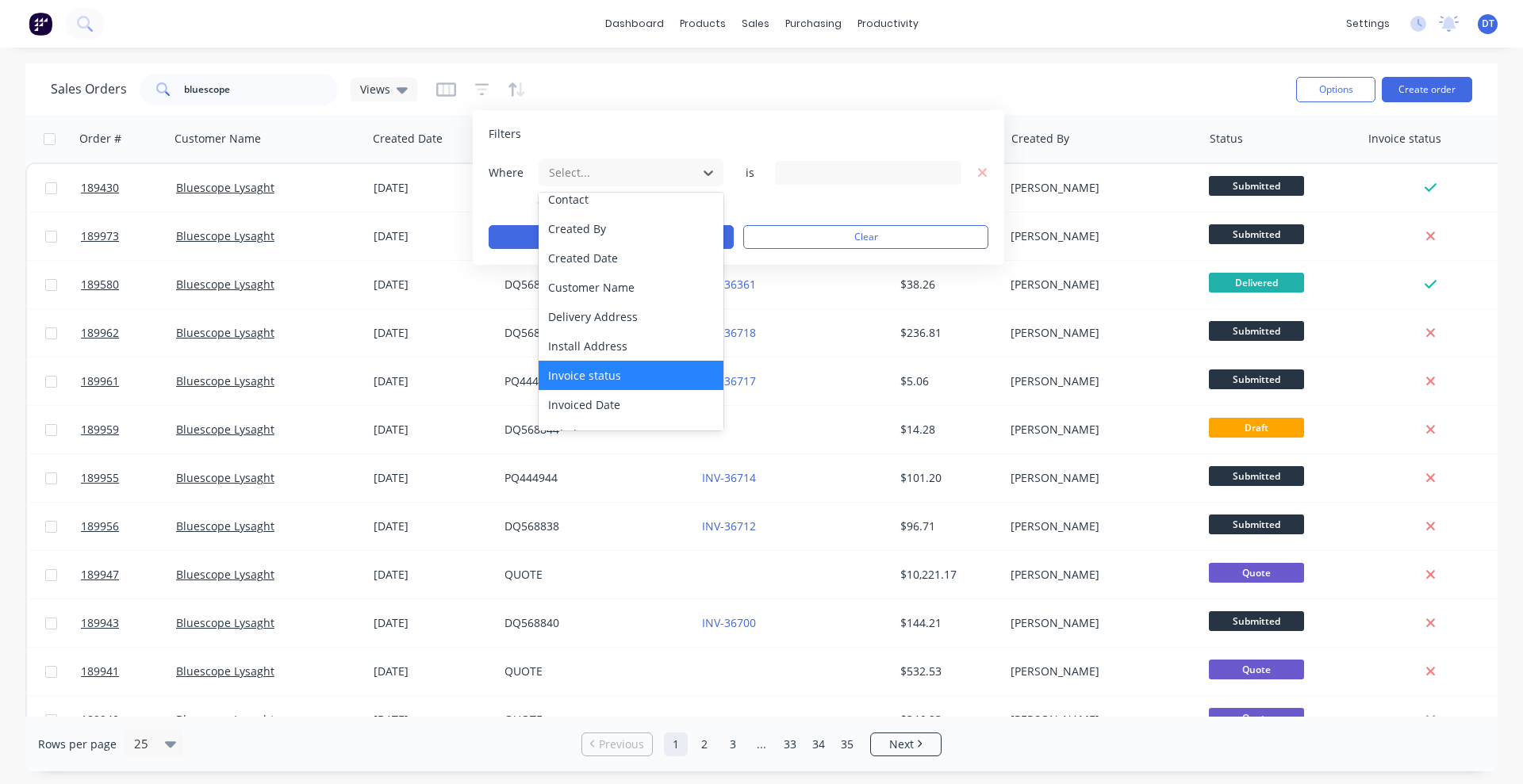
click at [623, 373] on div "Invoice status" at bounding box center [631, 375] width 185 height 29
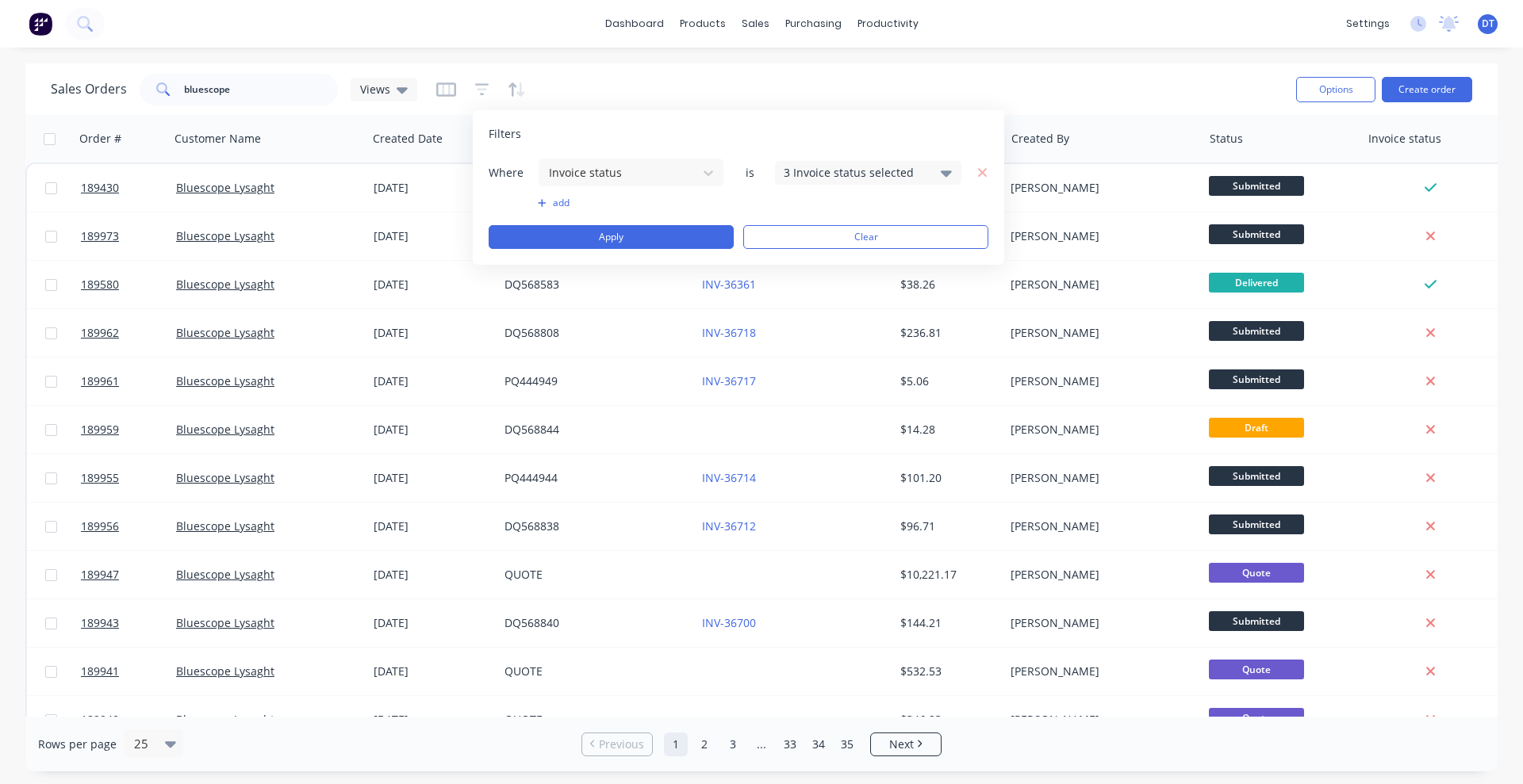
click at [818, 162] on div "3 Invoice status selected" at bounding box center [868, 173] width 187 height 24
click at [798, 259] on div at bounding box center [801, 260] width 32 height 32
click at [802, 319] on div at bounding box center [801, 324] width 32 height 32
click at [557, 204] on button "add" at bounding box center [631, 202] width 187 height 12
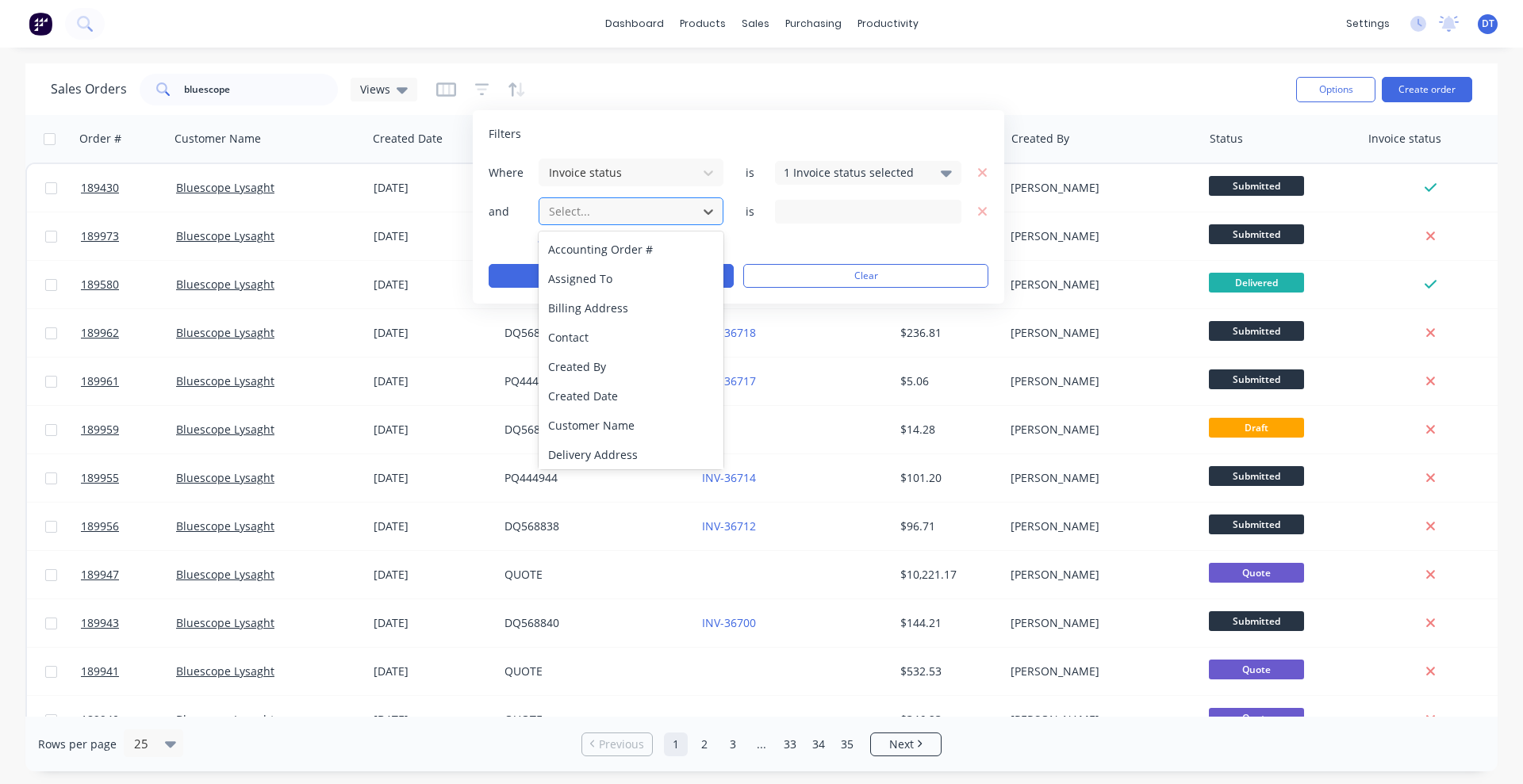
click at [609, 207] on div at bounding box center [617, 212] width 142 height 20
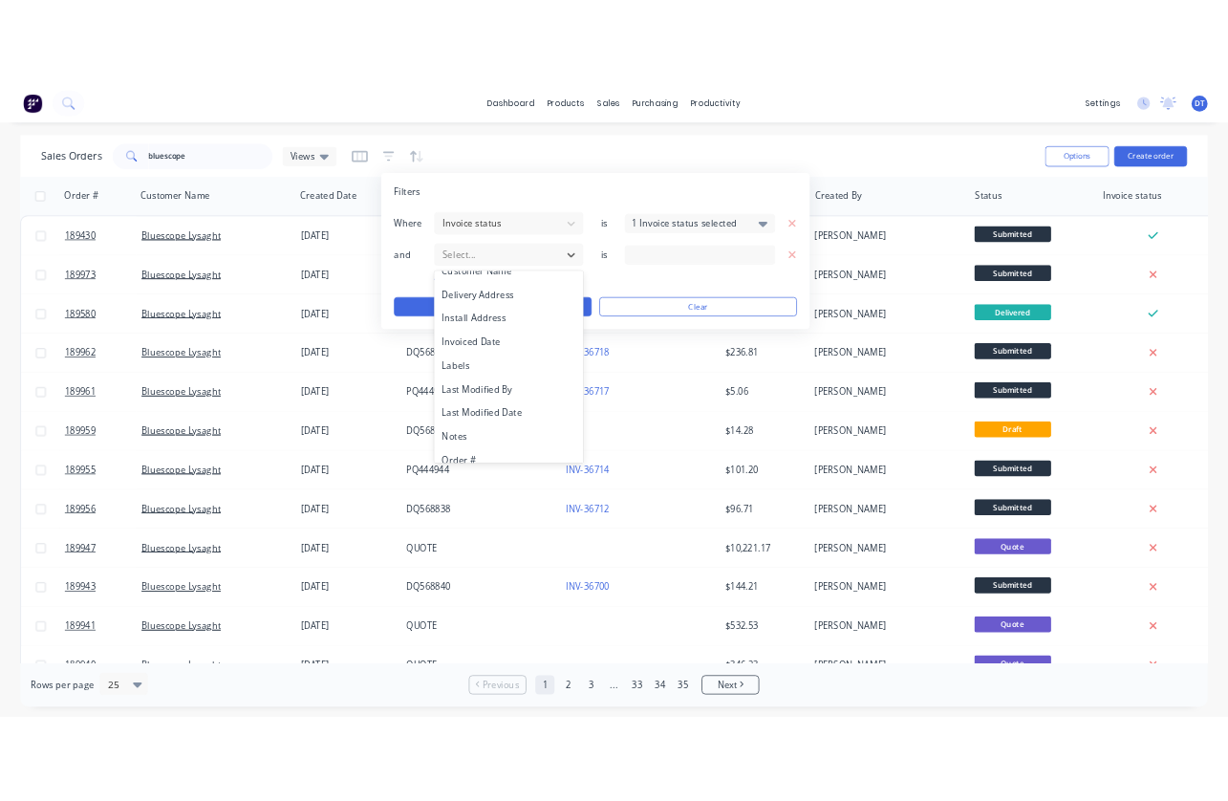
scroll to position [239, 0]
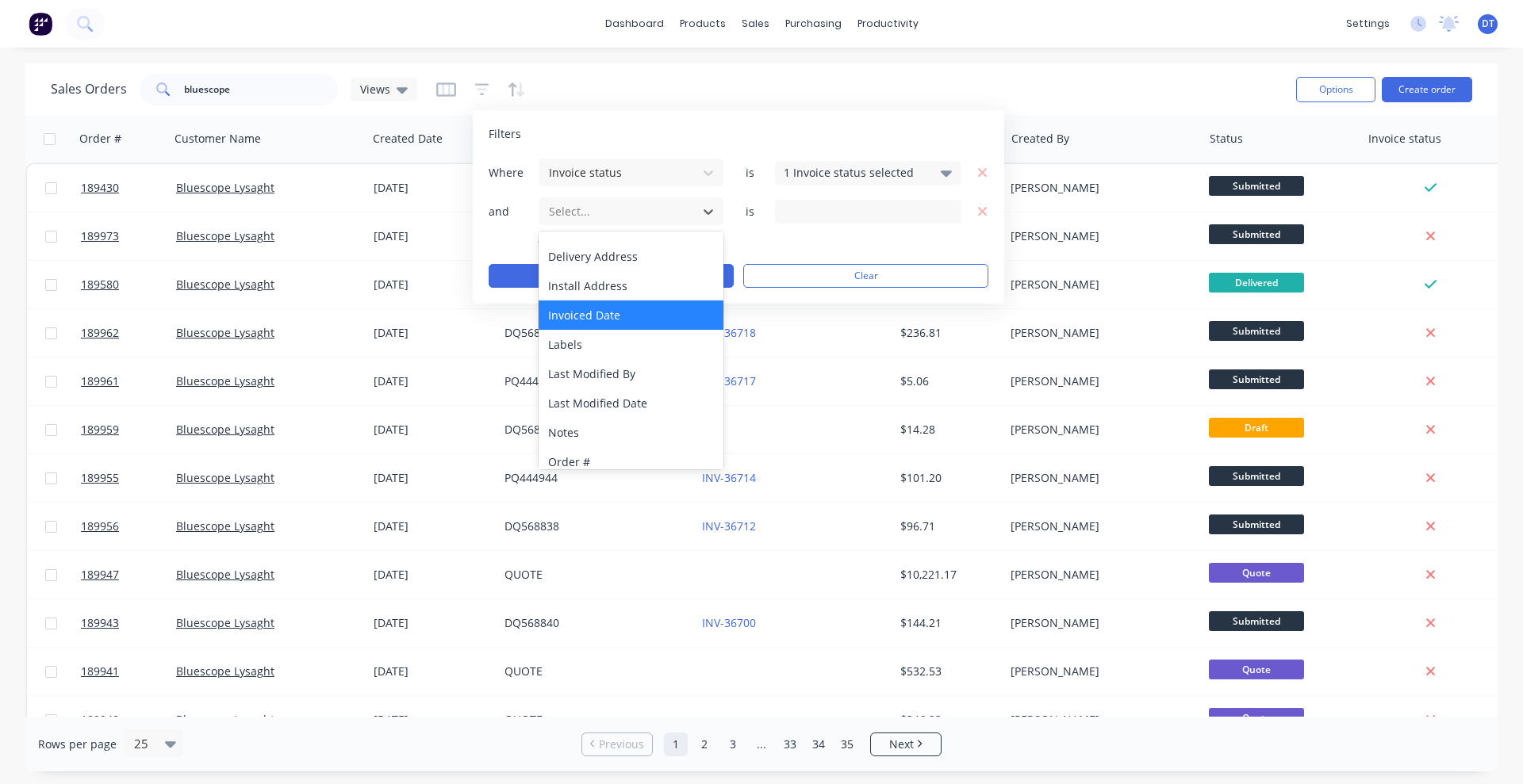
click at [599, 315] on div "Invoiced Date" at bounding box center [631, 314] width 185 height 29
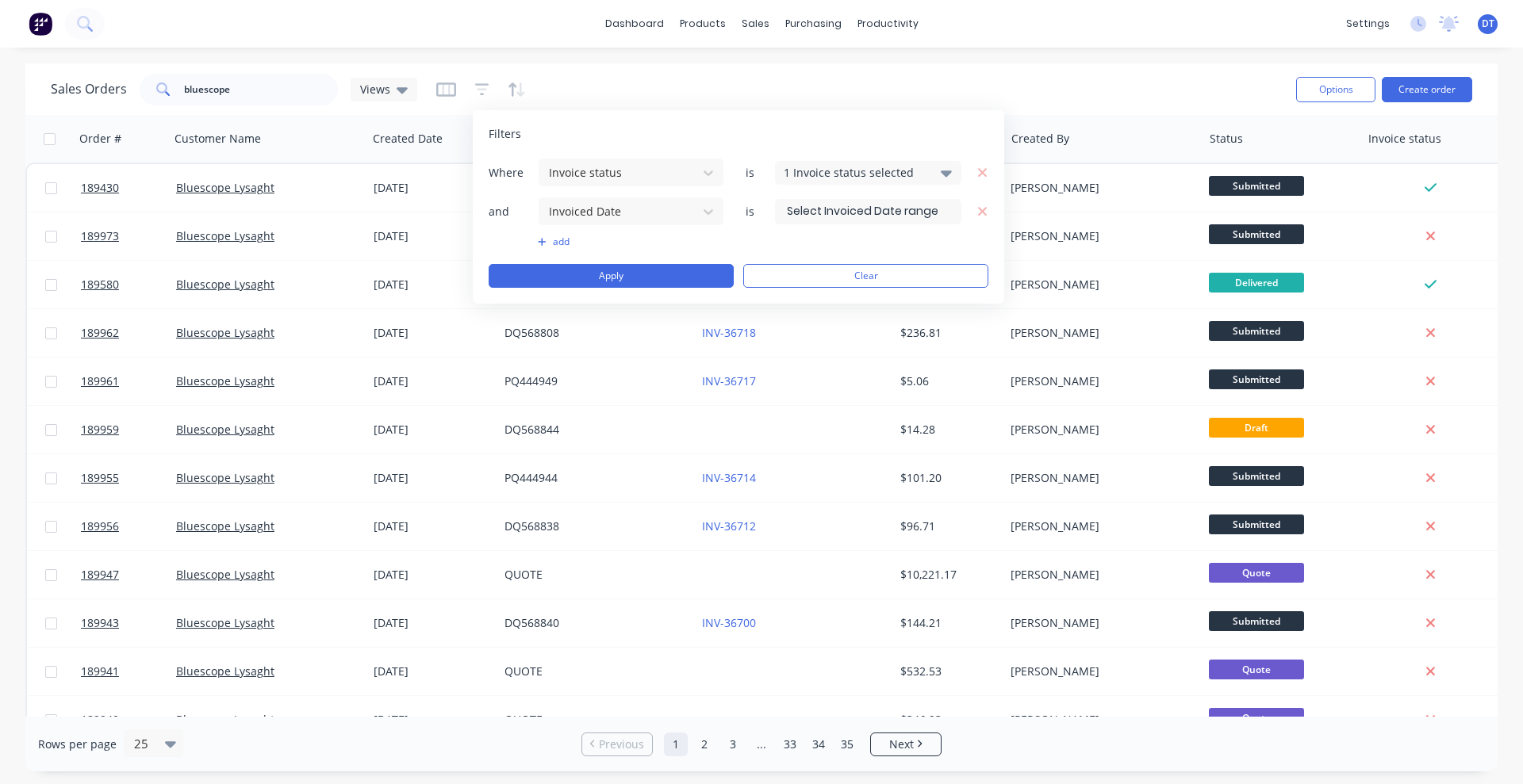
click at [822, 211] on input at bounding box center [868, 212] width 185 height 24
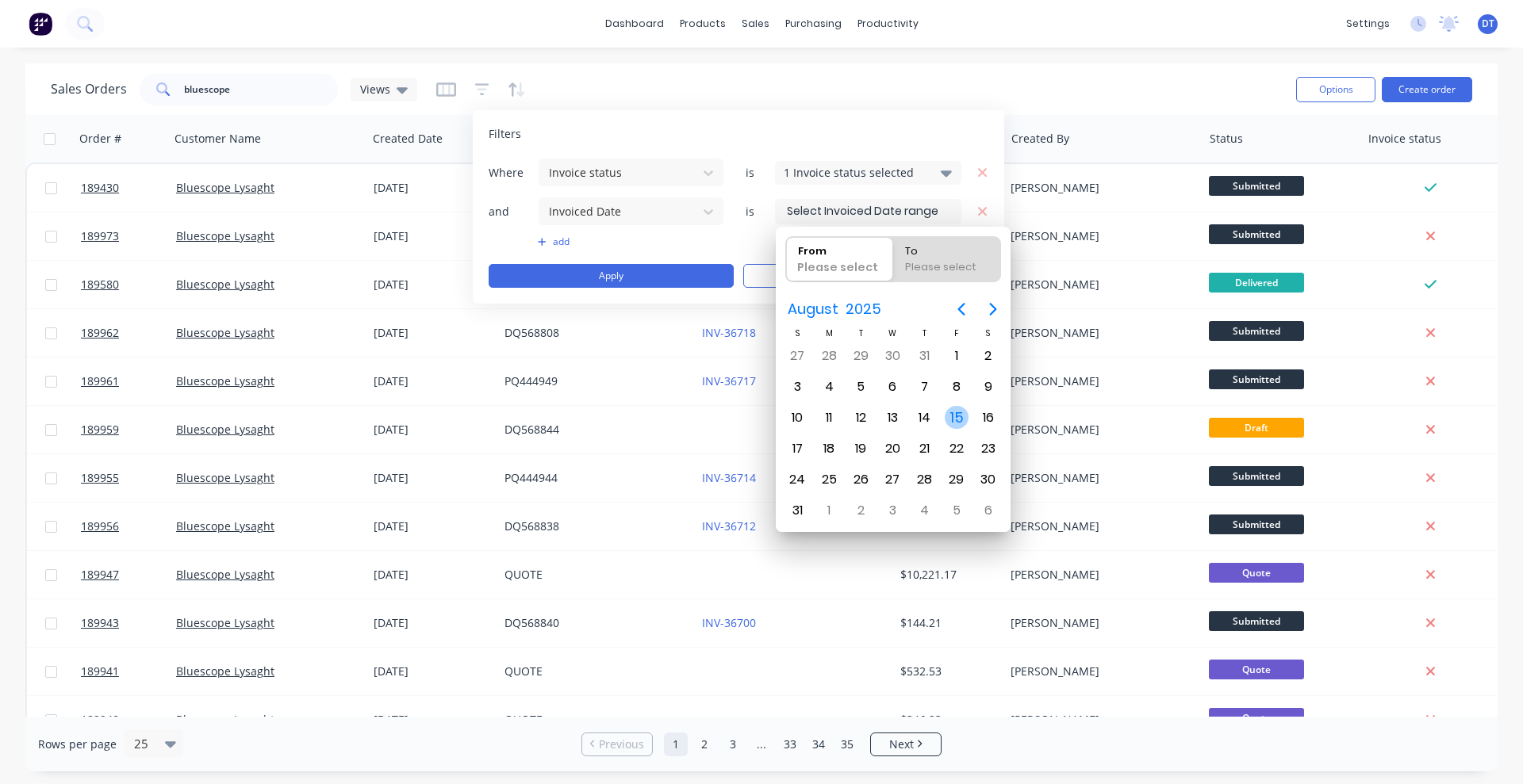
click at [959, 416] on div "15" at bounding box center [956, 417] width 24 height 24
type input "[DATE]"
radio input "false"
radio input "true"
click at [958, 417] on div "15" at bounding box center [956, 417] width 24 height 24
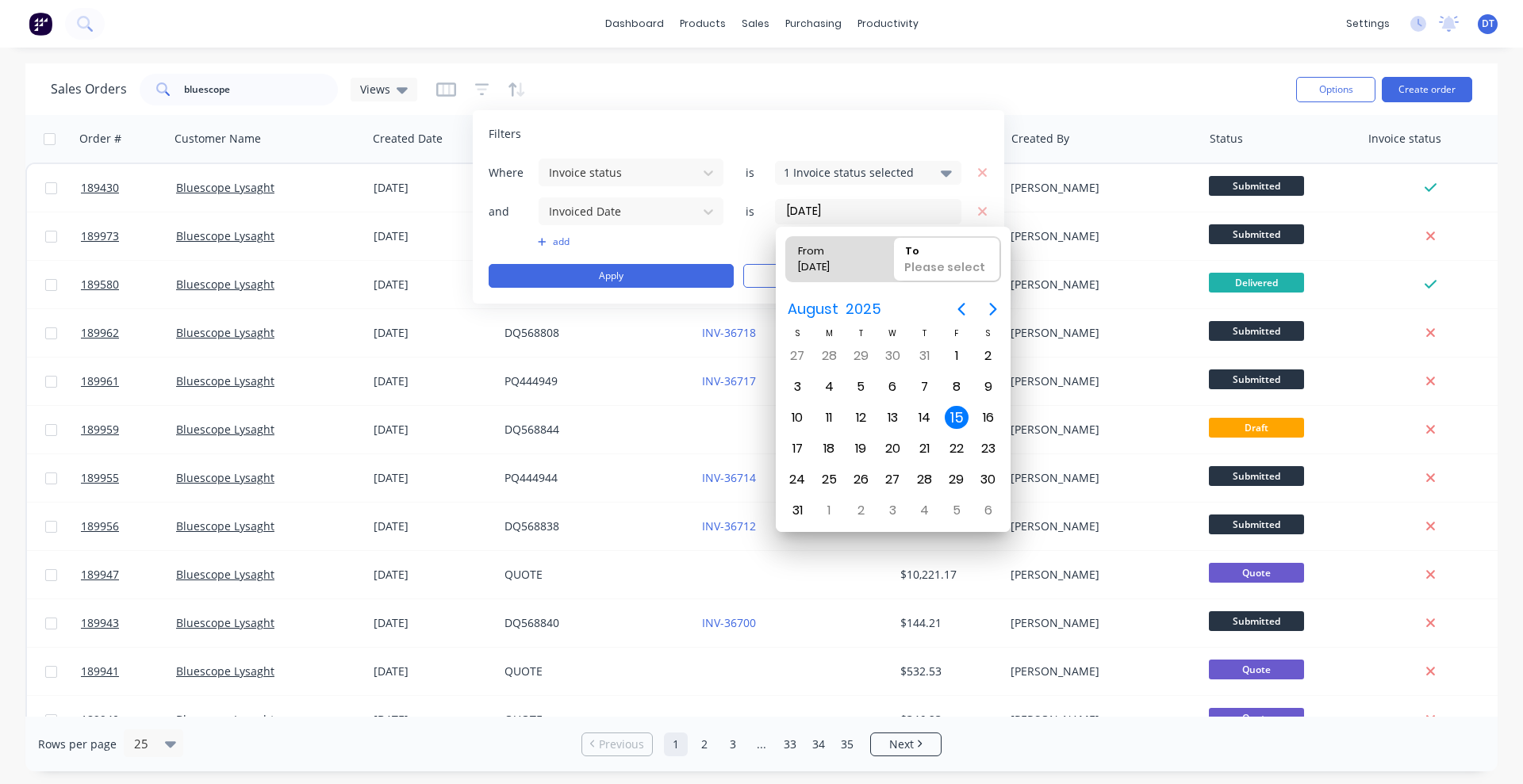
type input "15/08/25 - 15/08/25"
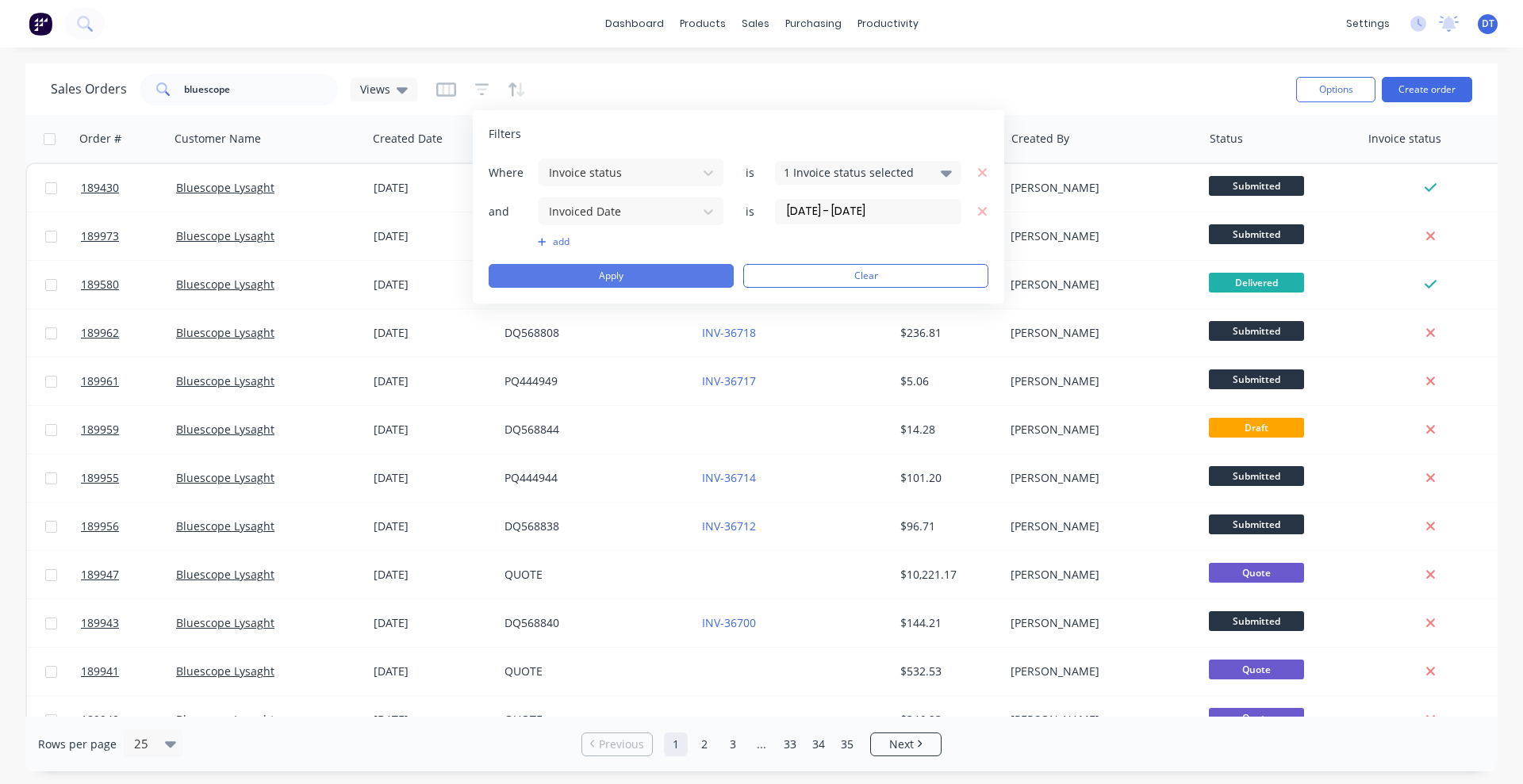
click at [645, 285] on button "Apply" at bounding box center [611, 275] width 245 height 24
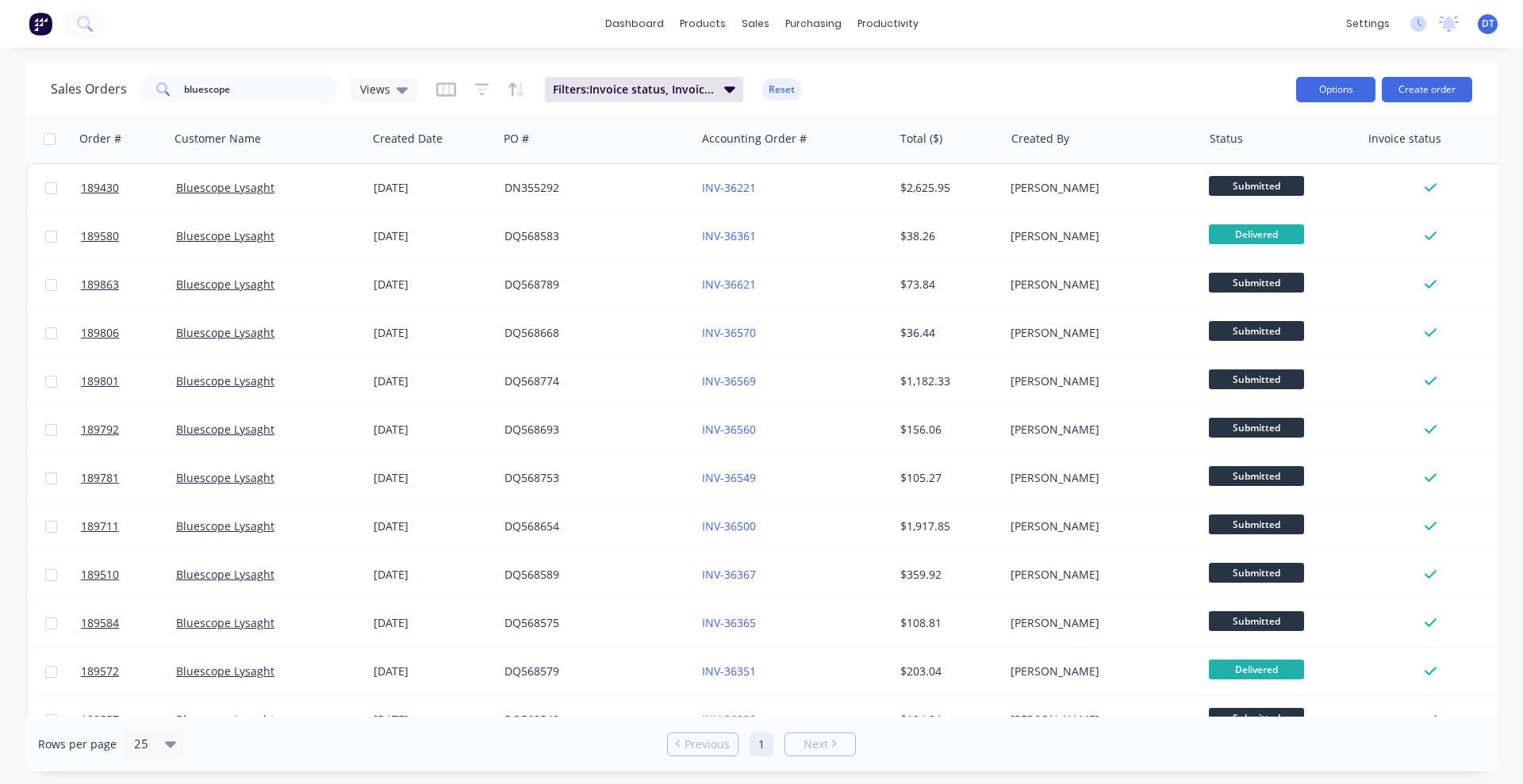
click at [1330, 91] on button "Options" at bounding box center [1335, 90] width 80 height 26
click at [1240, 192] on div "Export" at bounding box center [1288, 193] width 146 height 23
